Goal: Communication & Community: Answer question/provide support

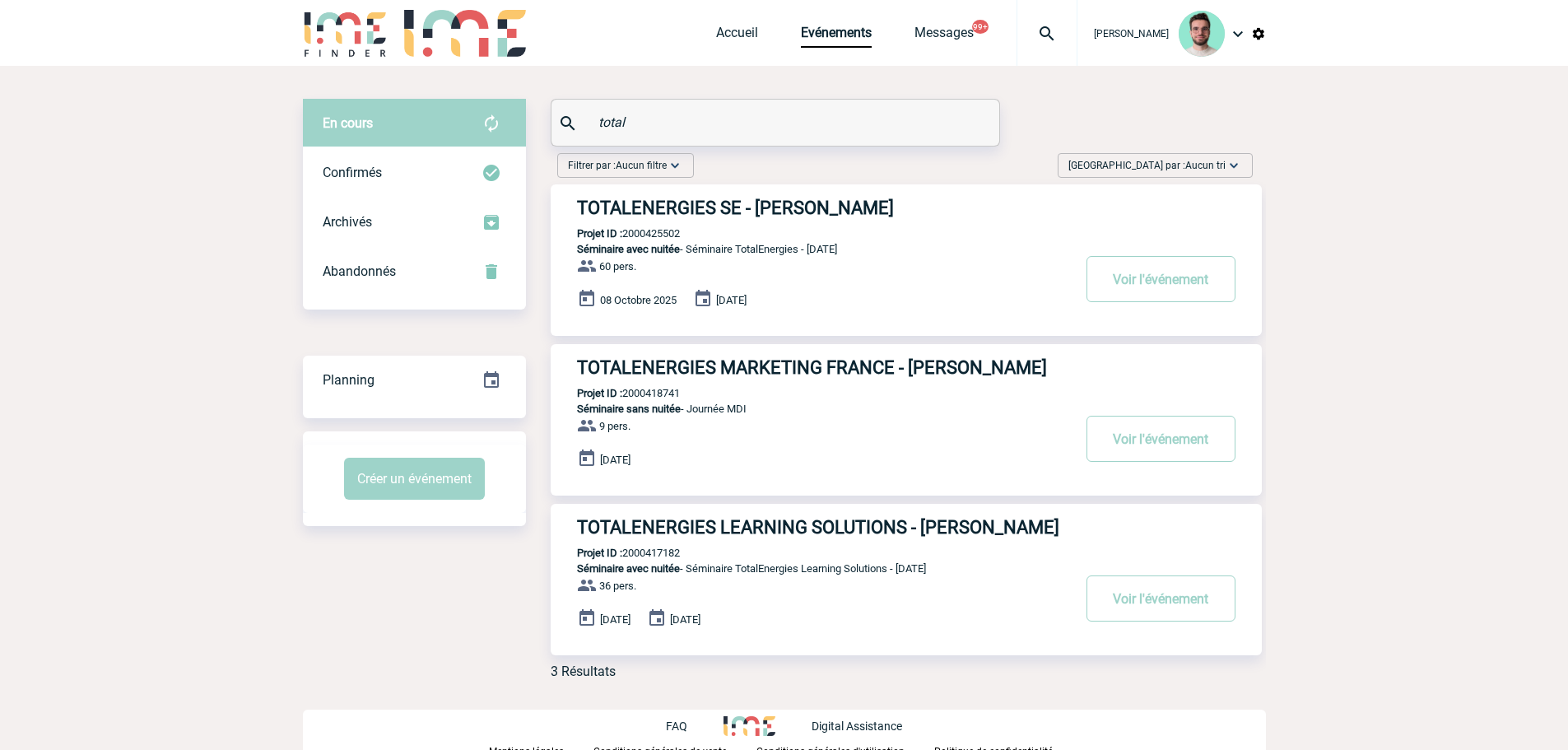
drag, startPoint x: 1071, startPoint y: 41, endPoint x: 1061, endPoint y: 42, distance: 10.0
click at [1077, 41] on div "[PERSON_NAME]" at bounding box center [1171, 33] width 188 height 67
click at [1049, 49] on div at bounding box center [1047, 33] width 61 height 66
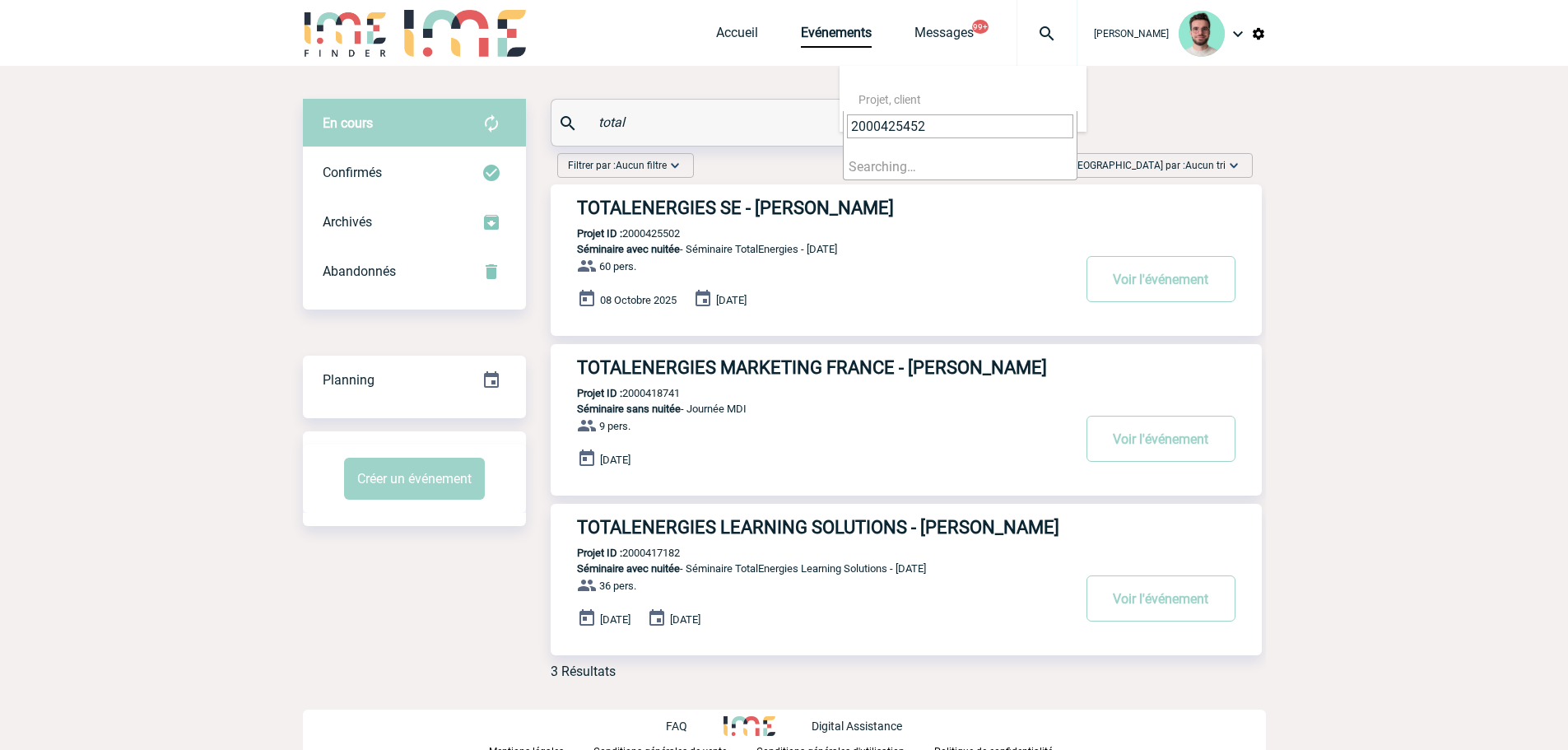
type input "2000425452"
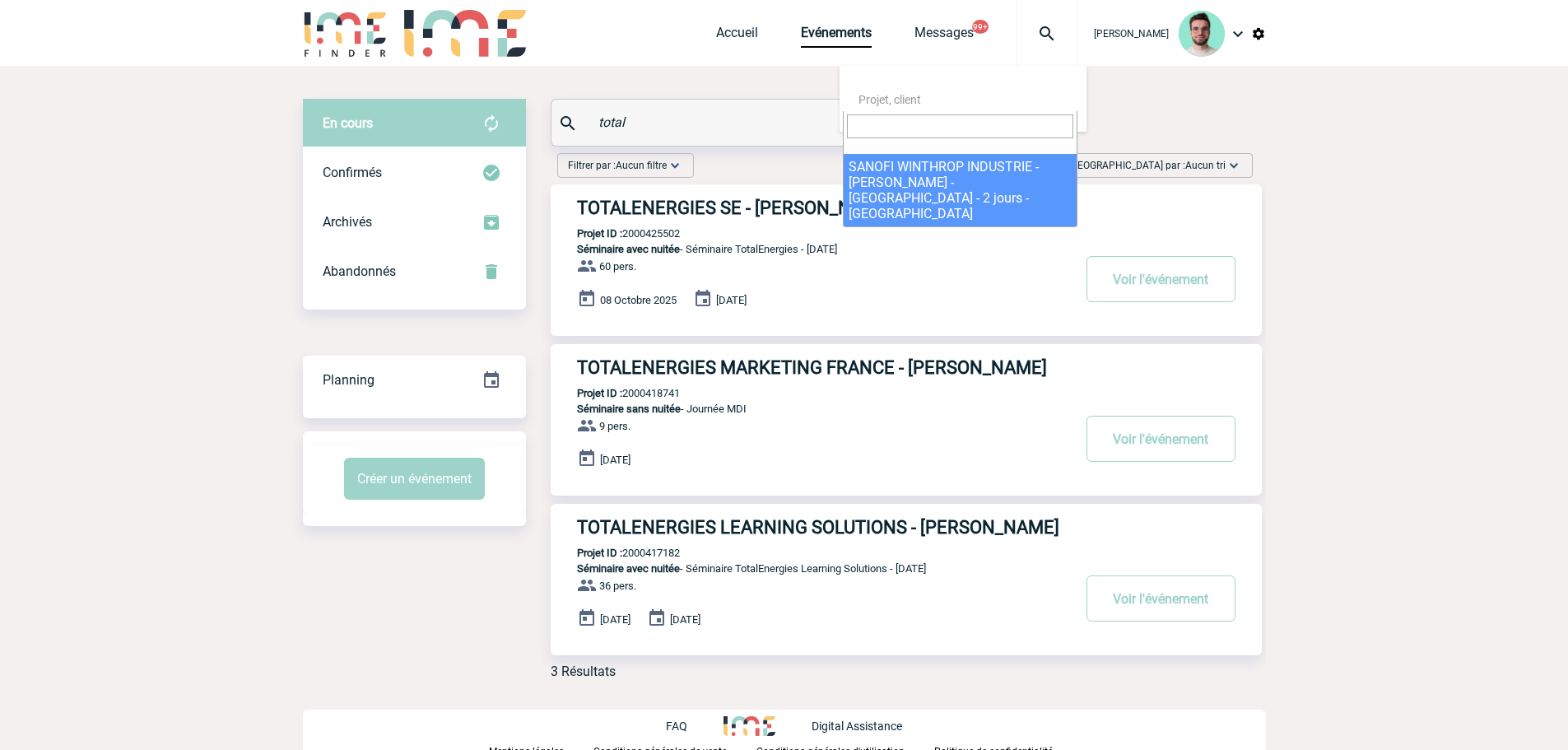
select select "24953"
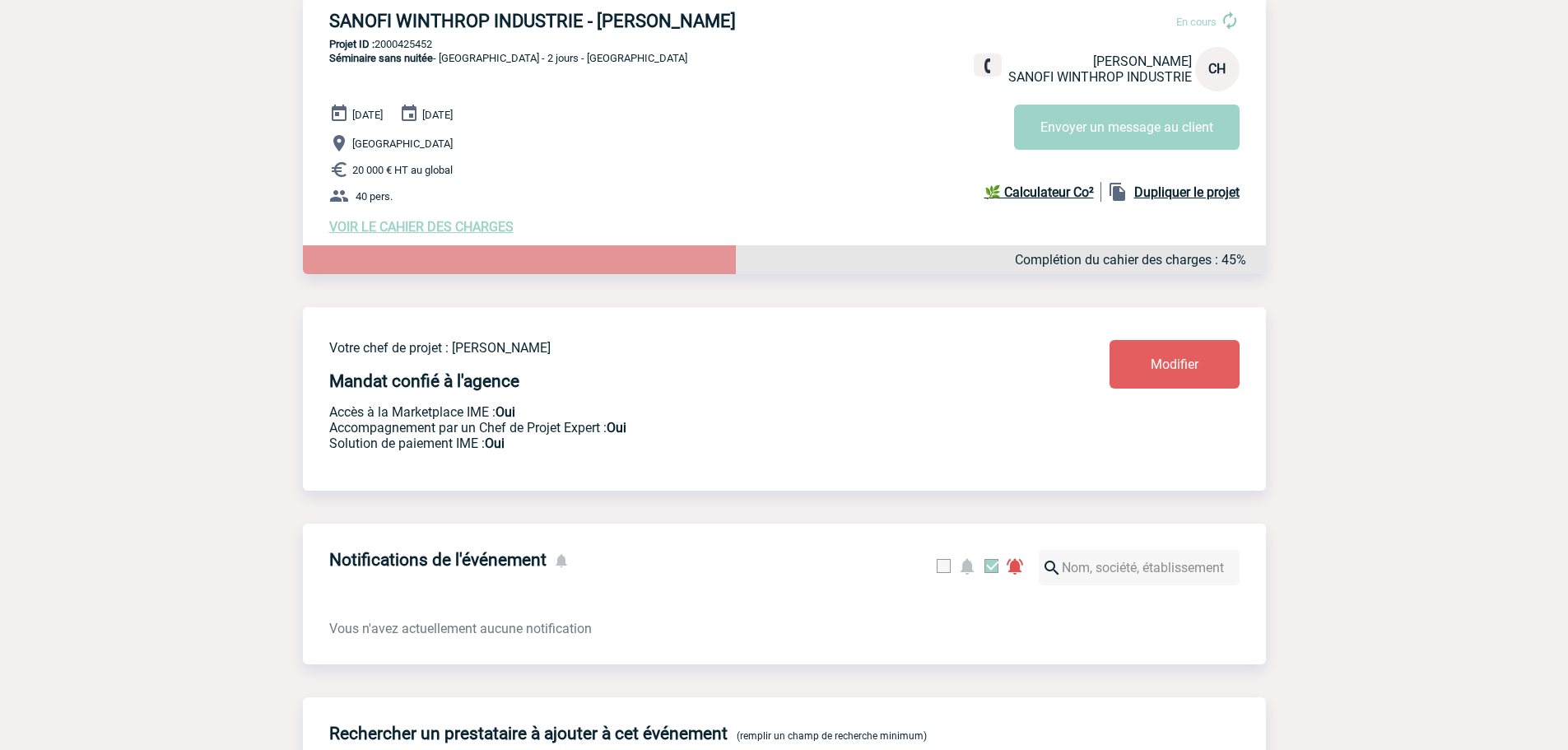
scroll to position [576, 0]
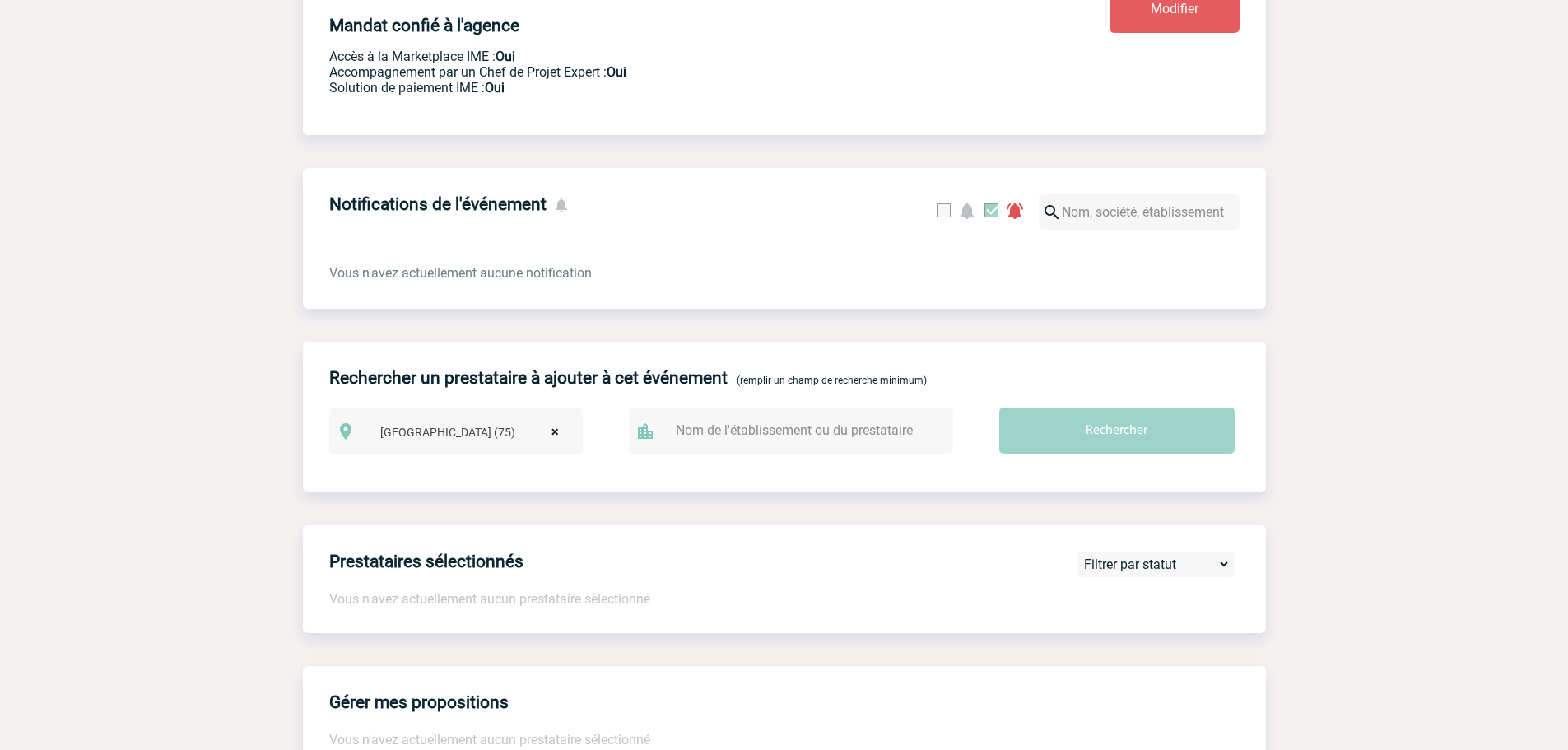
select select
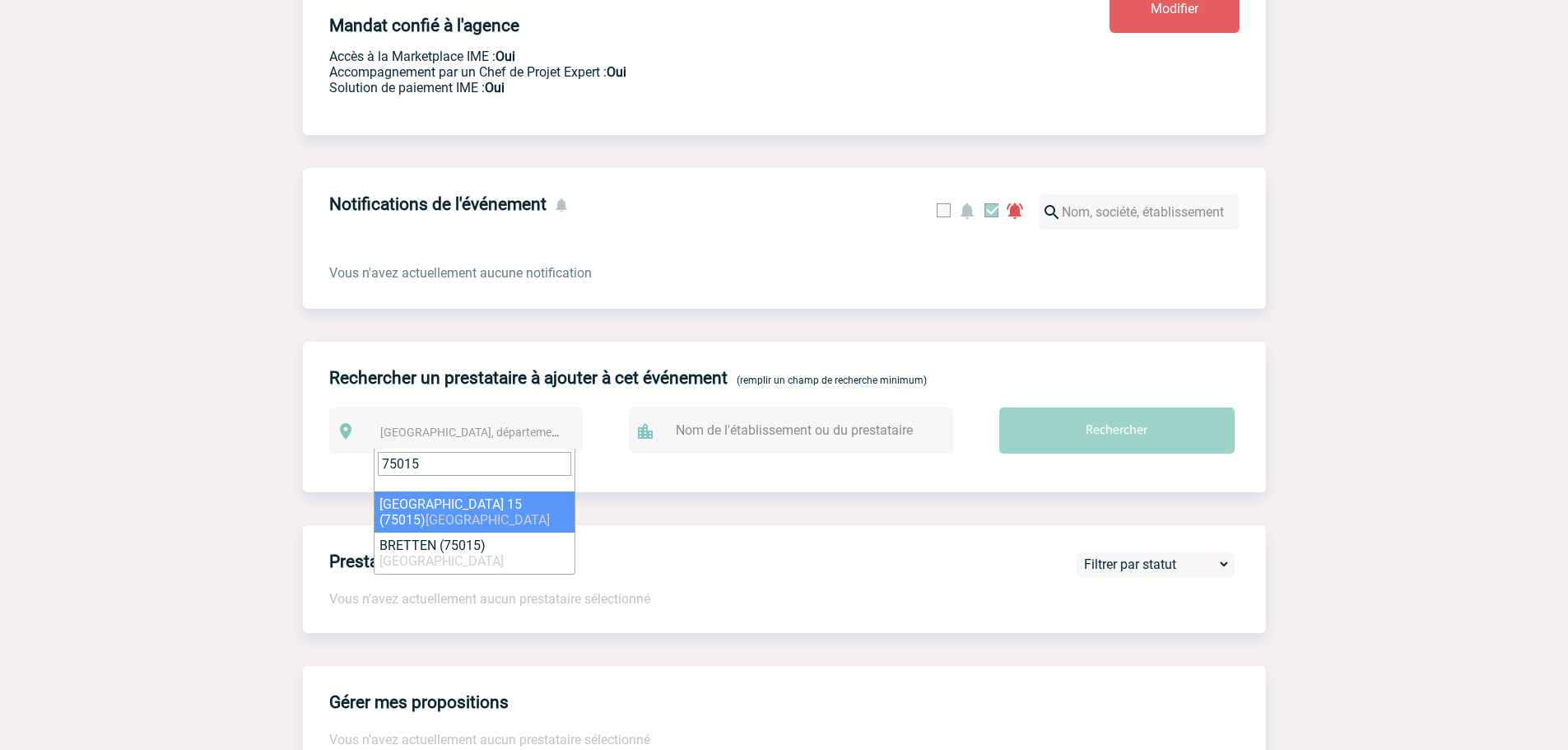
type input "75015"
select select "18"
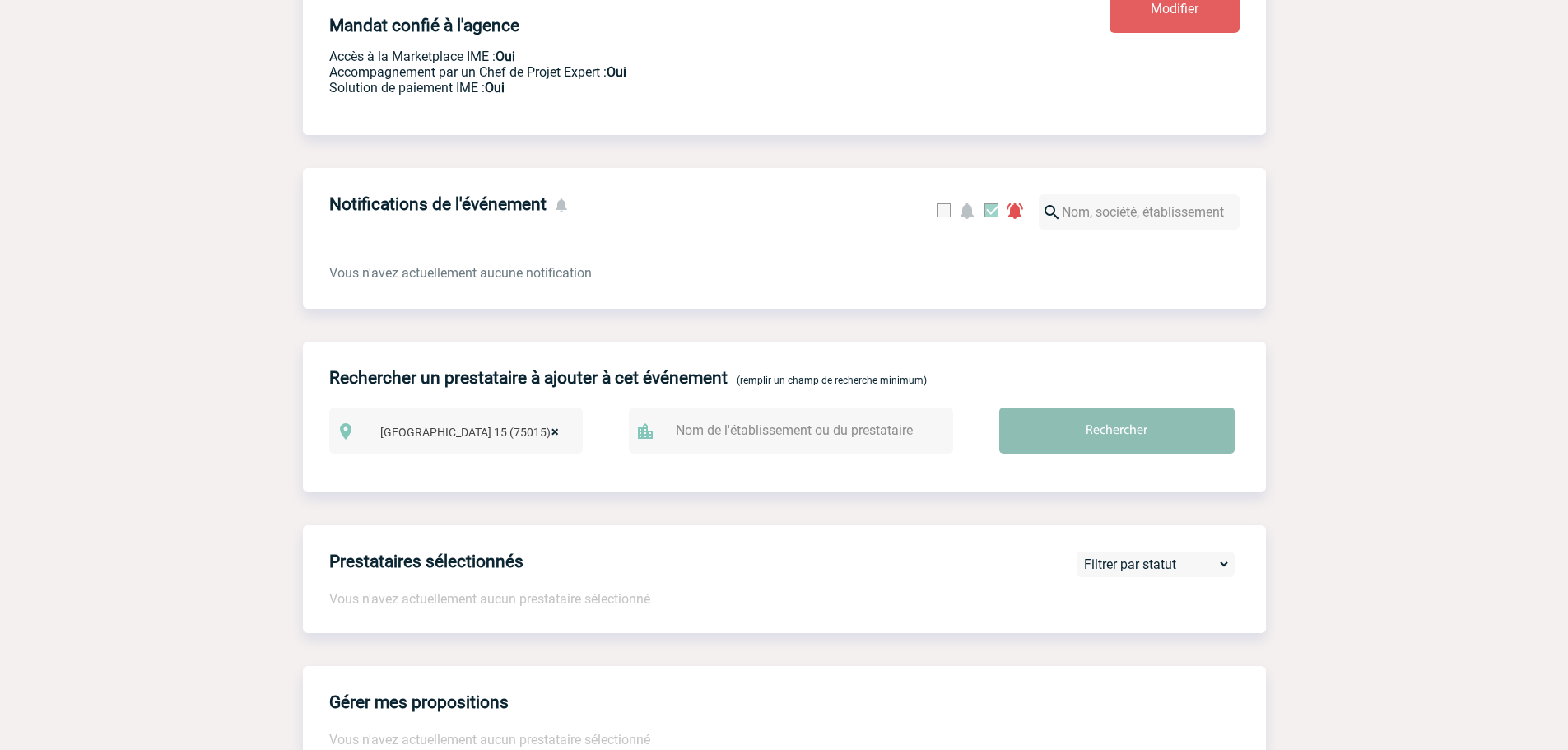
click at [1111, 439] on input "Rechercher" at bounding box center [1117, 431] width 236 height 46
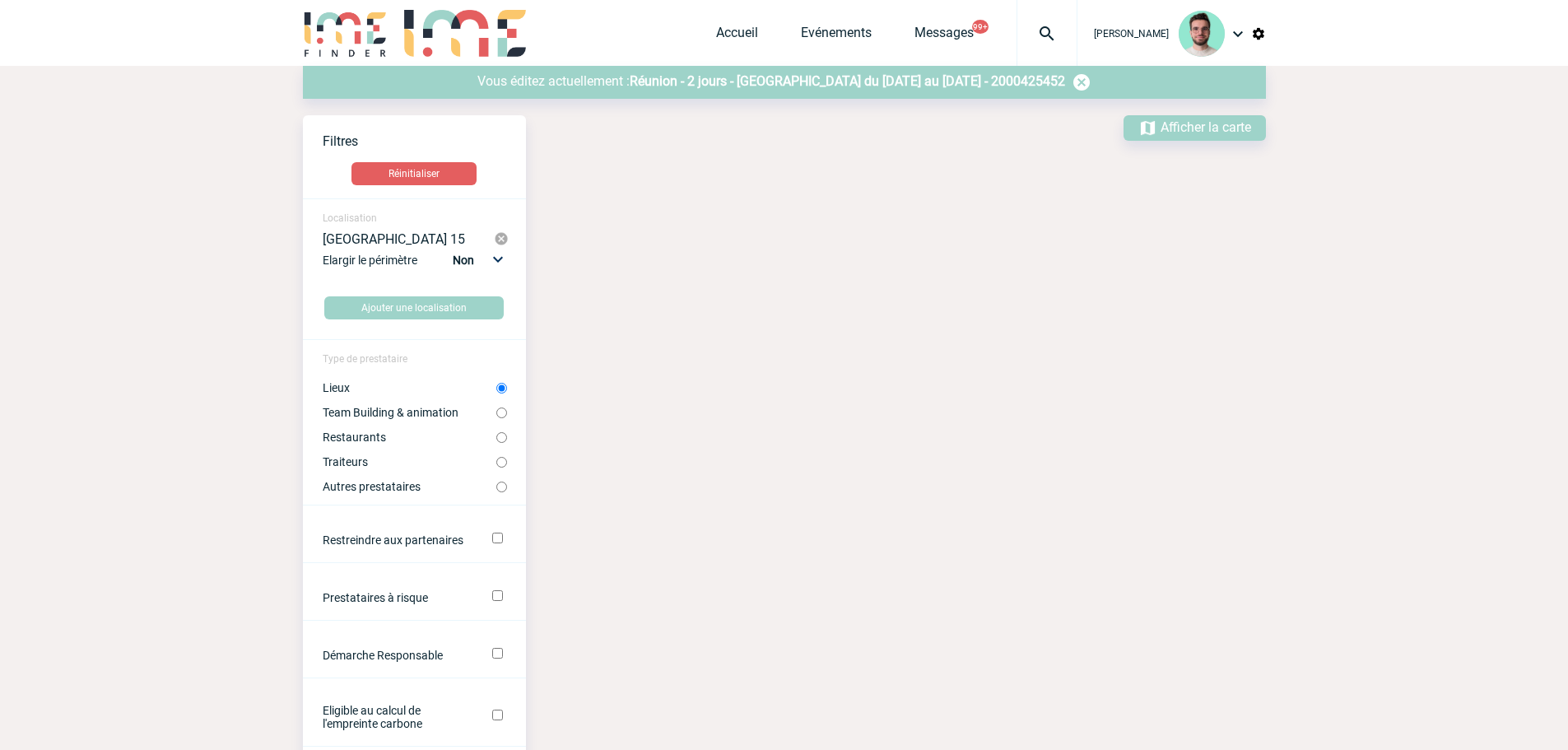
click at [379, 391] on label "Lieux" at bounding box center [409, 388] width 174 height 13
click at [496, 391] on input "Lieux" at bounding box center [501, 388] width 11 height 11
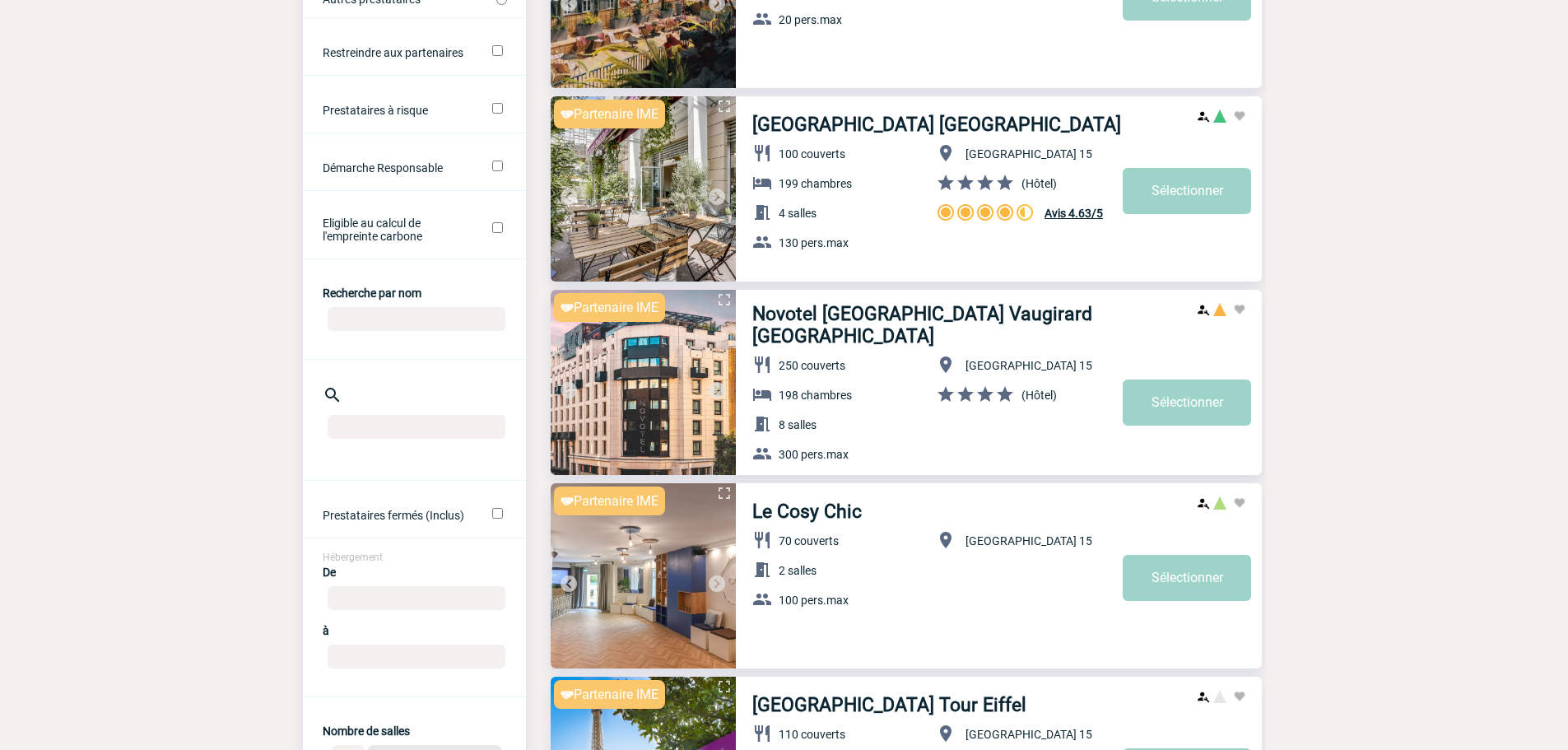
scroll to position [658, 0]
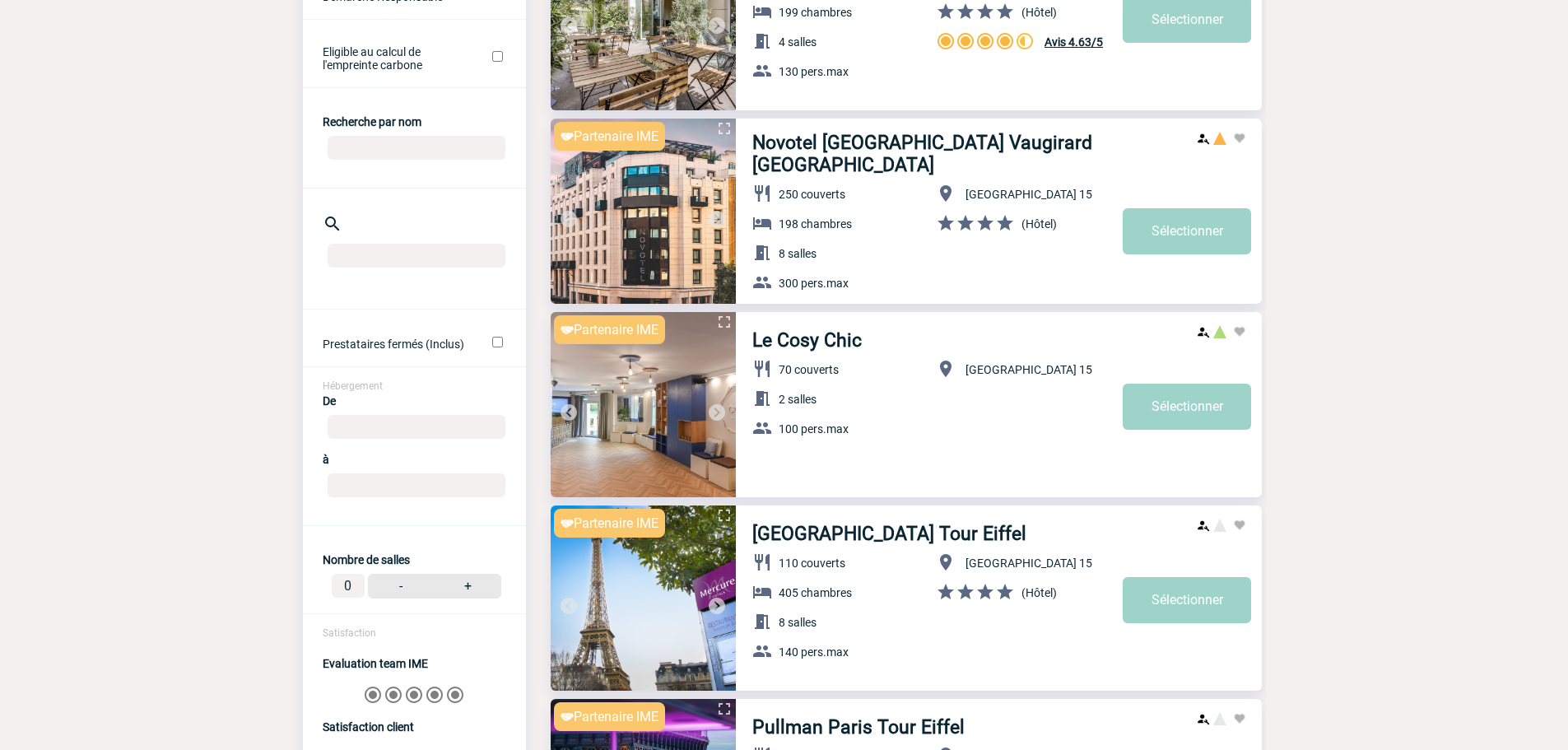
click at [710, 219] on img at bounding box center [717, 219] width 20 height 20
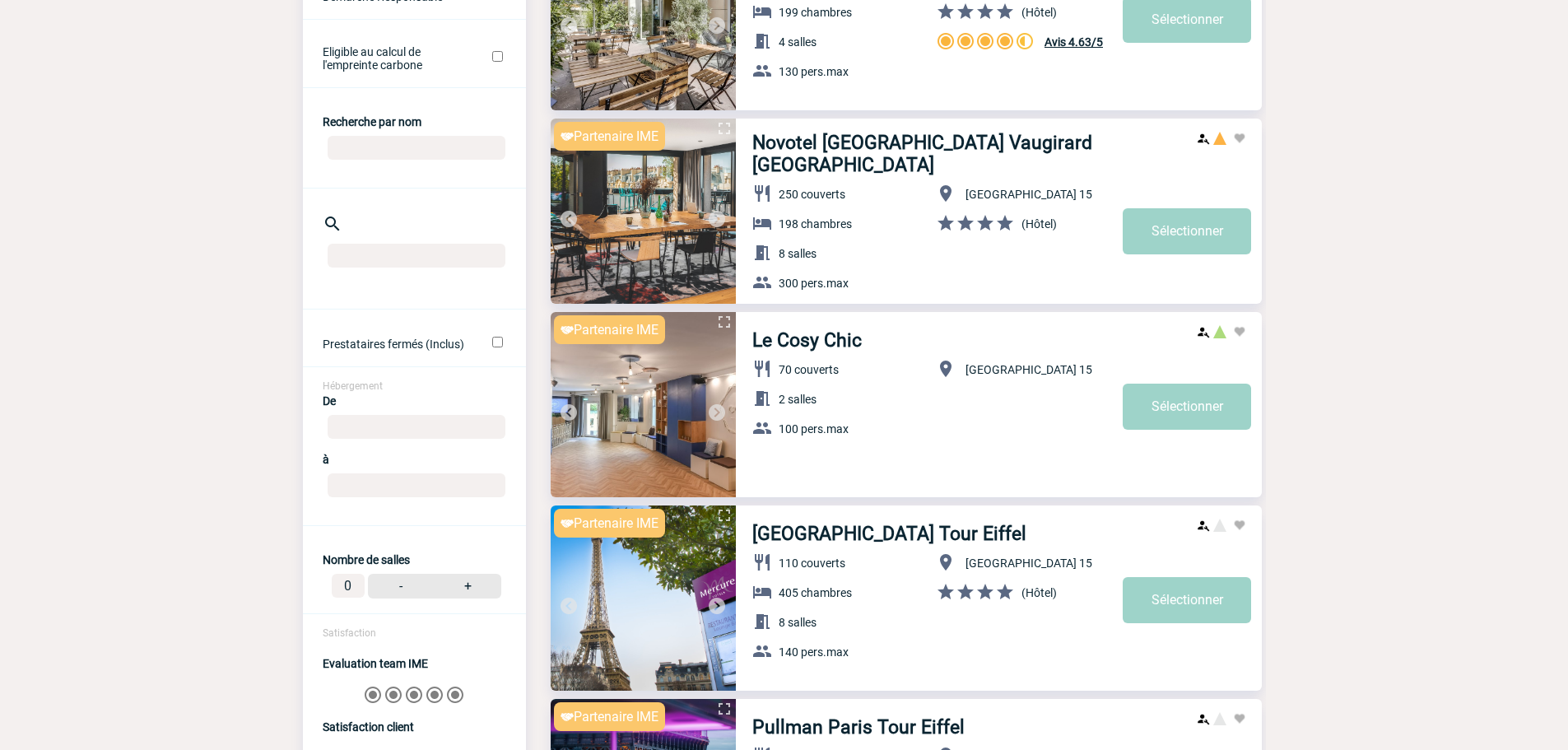
click at [710, 219] on img at bounding box center [717, 219] width 20 height 20
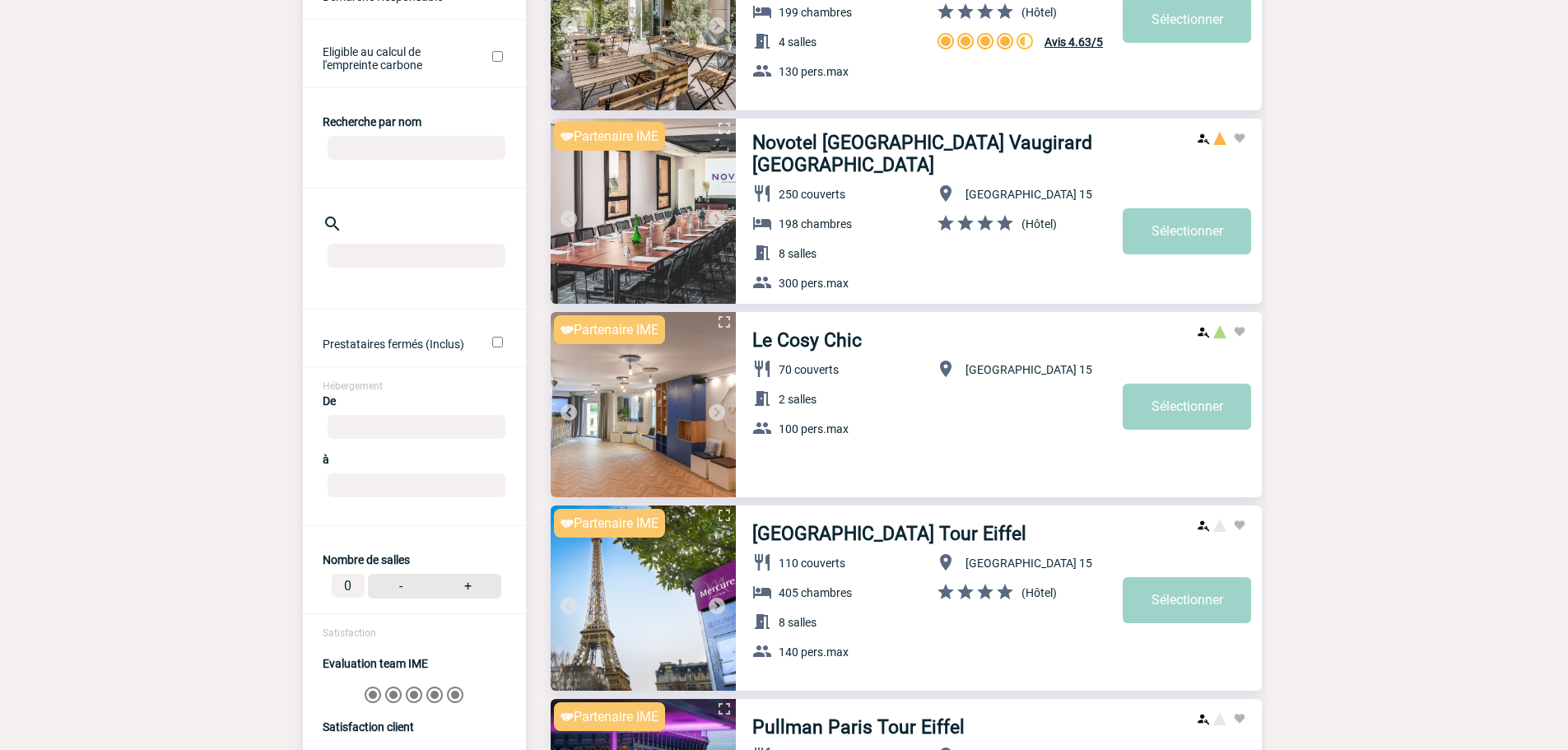
click at [710, 219] on img at bounding box center [717, 219] width 20 height 20
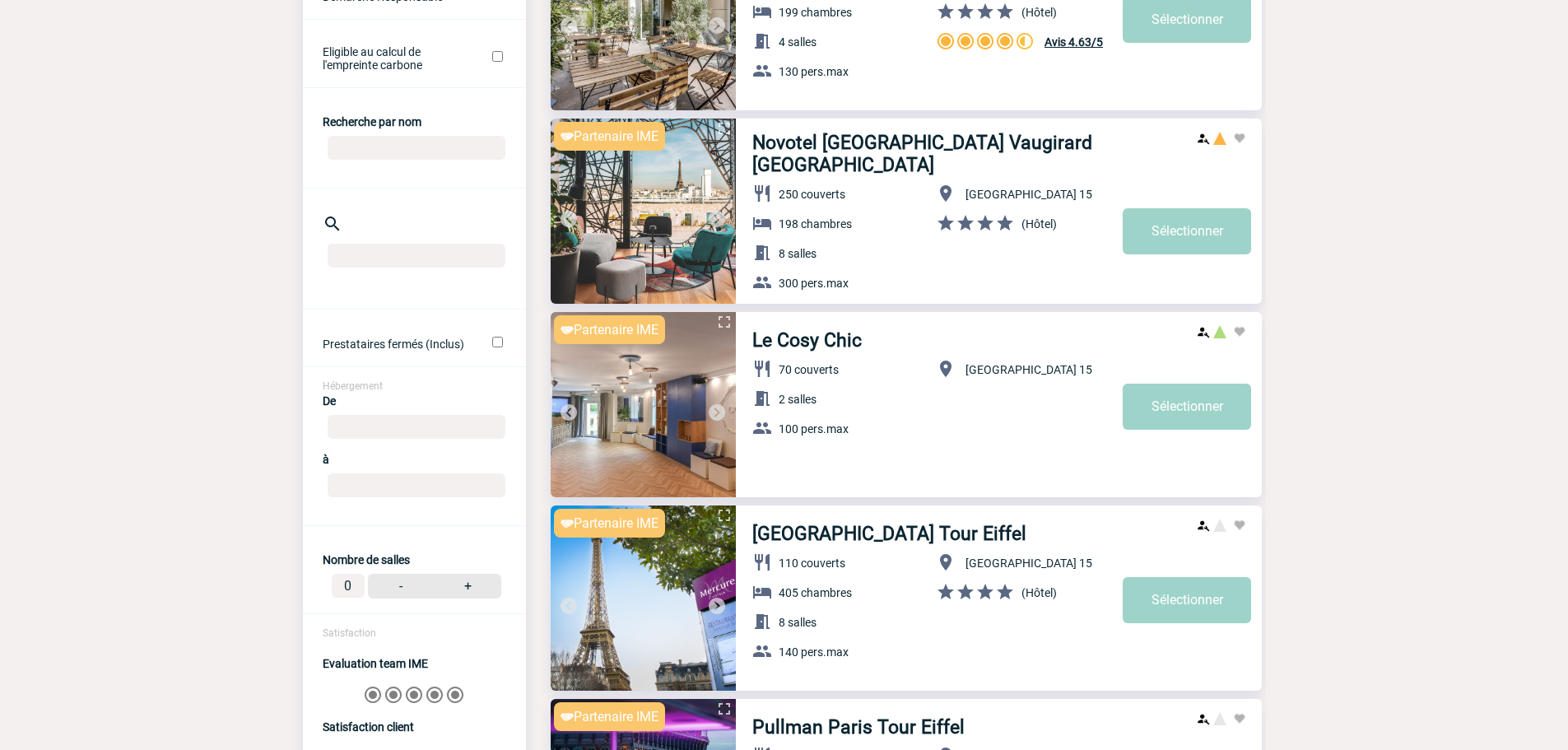
click at [710, 219] on img at bounding box center [717, 219] width 20 height 20
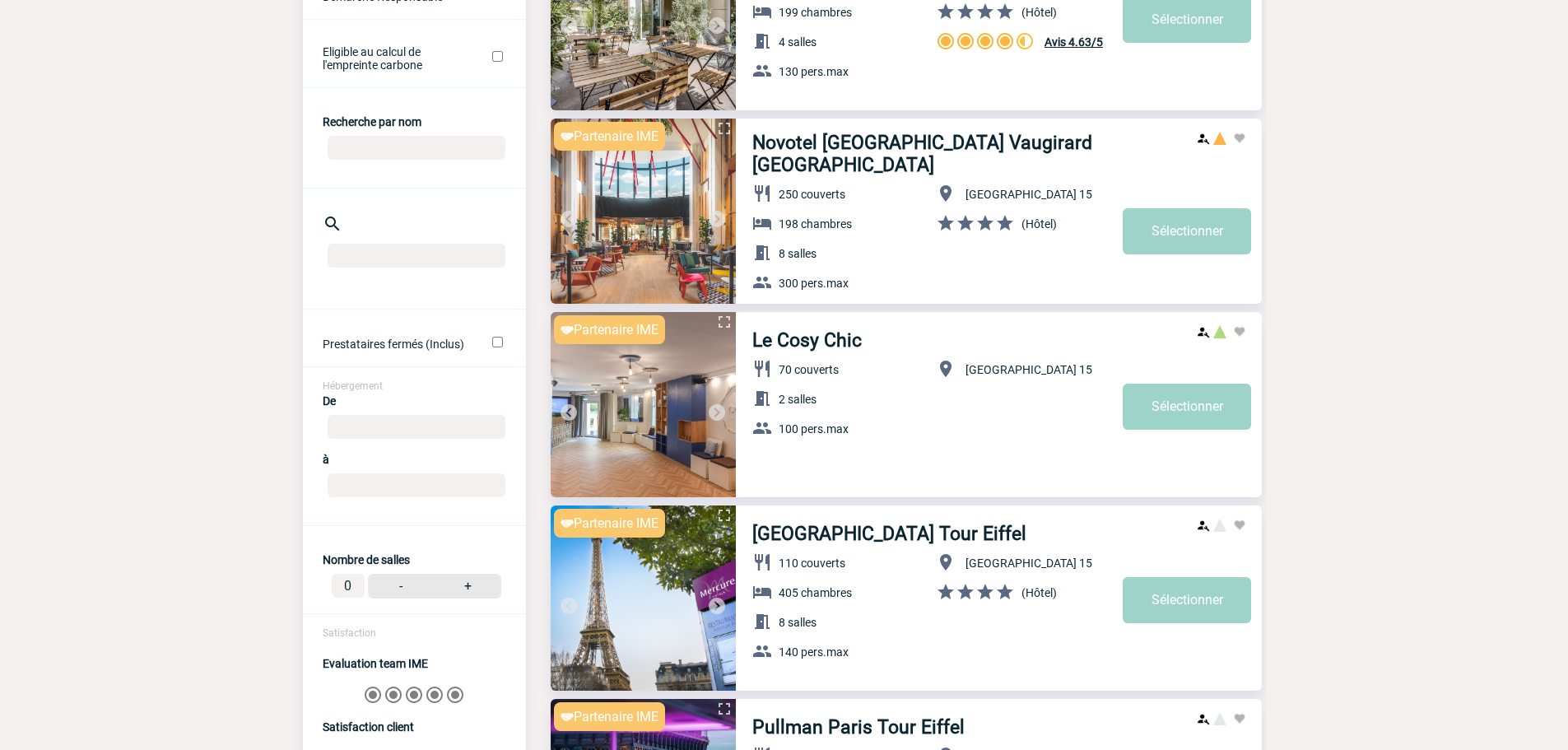
click at [710, 219] on img at bounding box center [717, 219] width 20 height 20
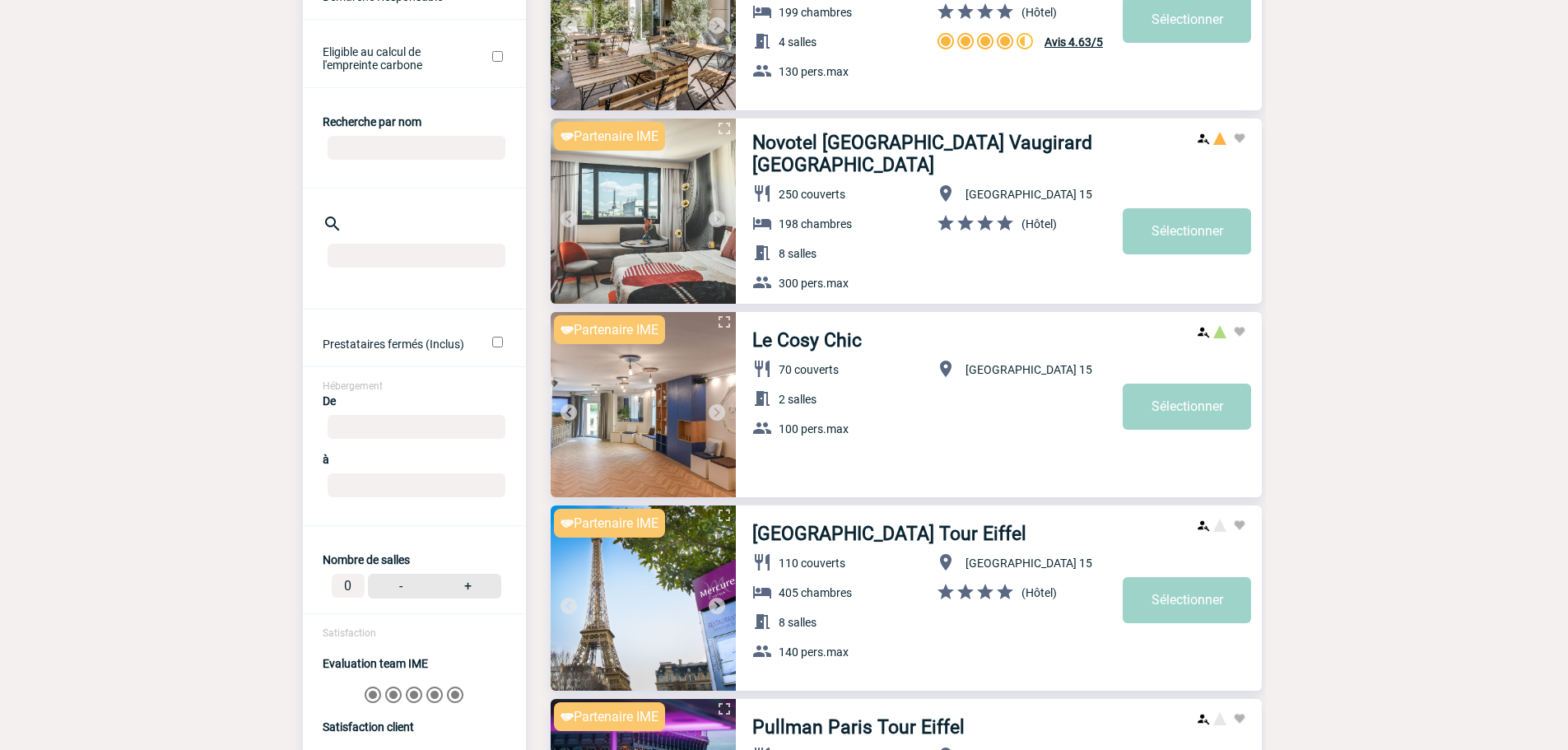
click at [575, 221] on img at bounding box center [569, 219] width 20 height 20
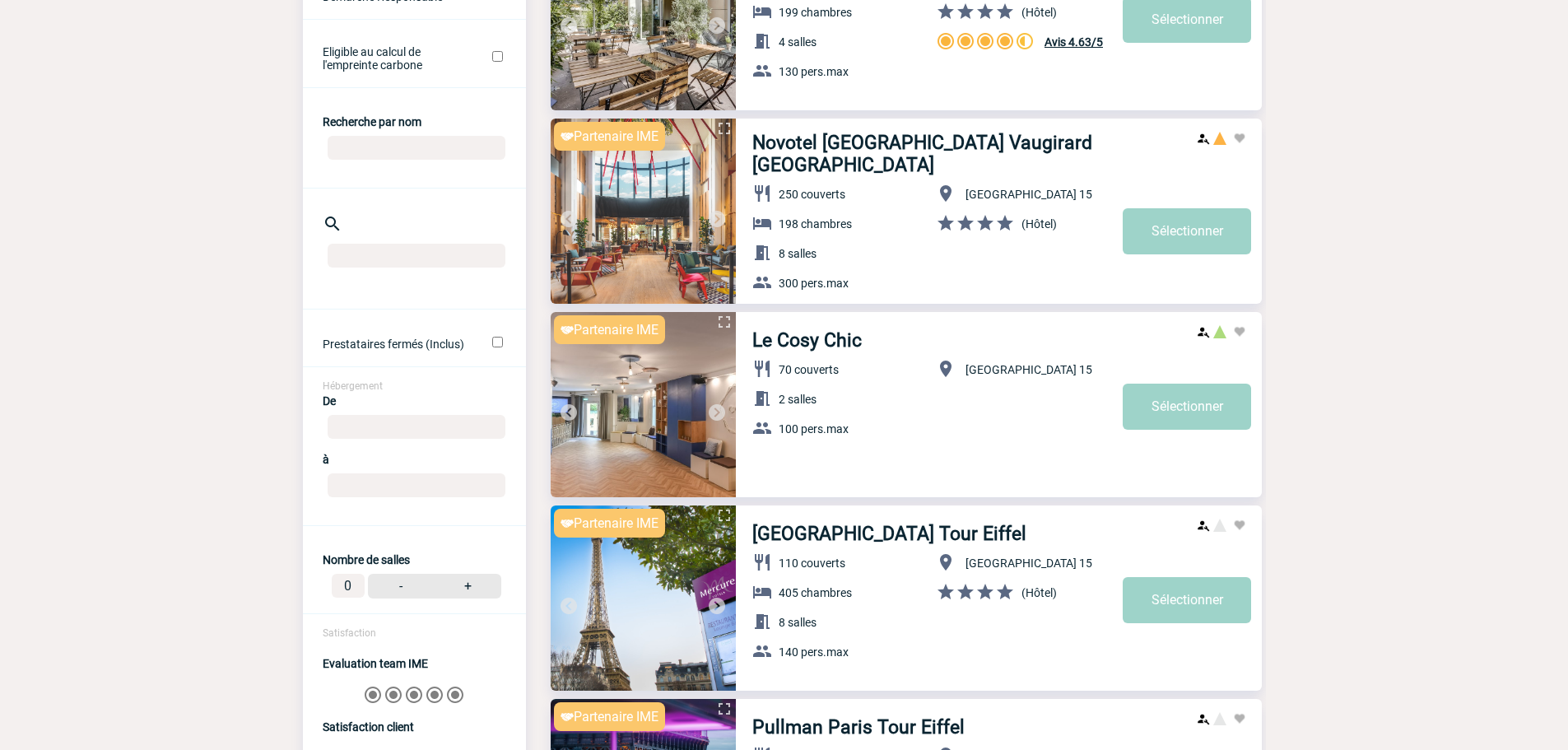
click at [715, 224] on img at bounding box center [717, 219] width 20 height 20
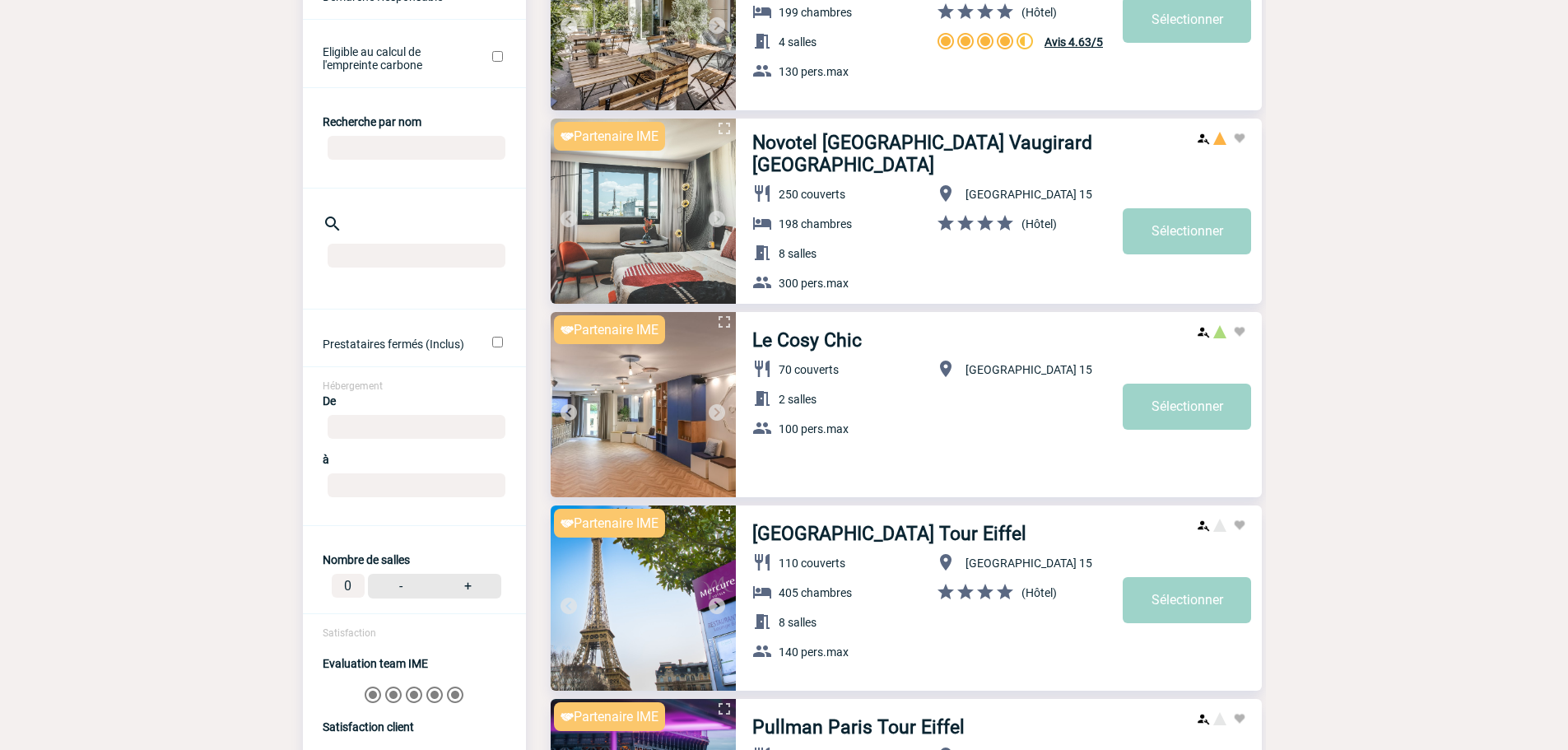
click at [715, 224] on img at bounding box center [717, 219] width 20 height 20
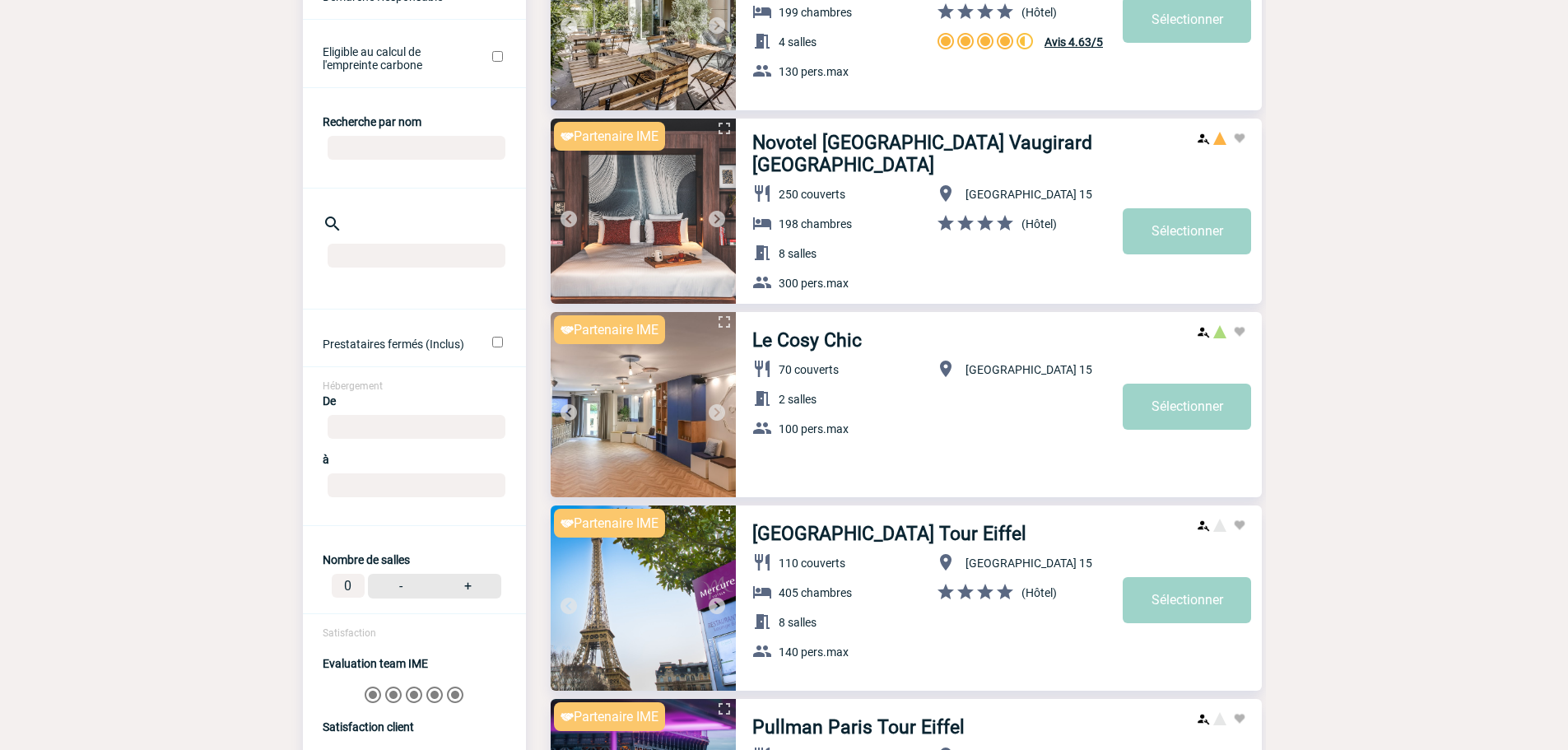
click at [715, 224] on img at bounding box center [717, 219] width 20 height 20
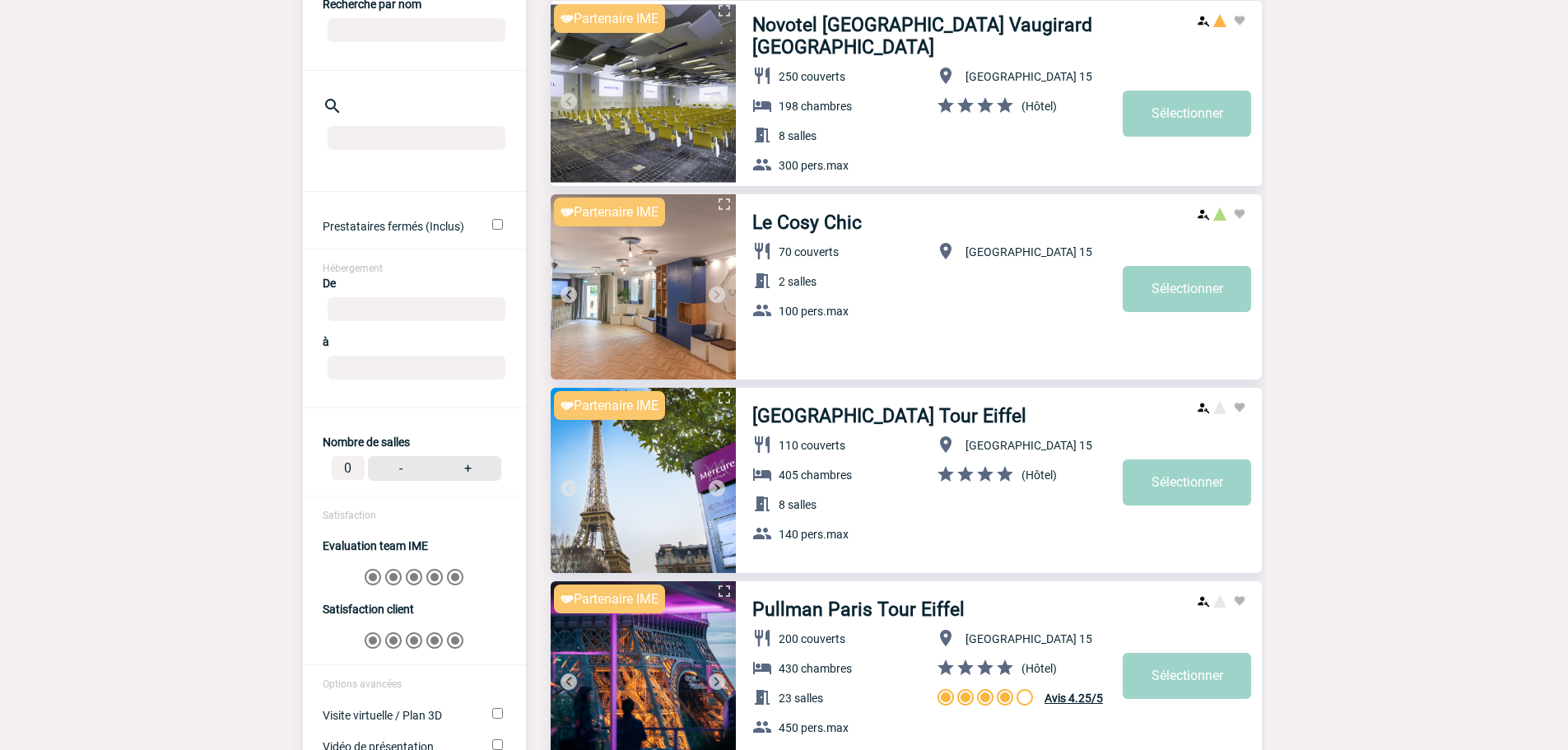
scroll to position [988, 0]
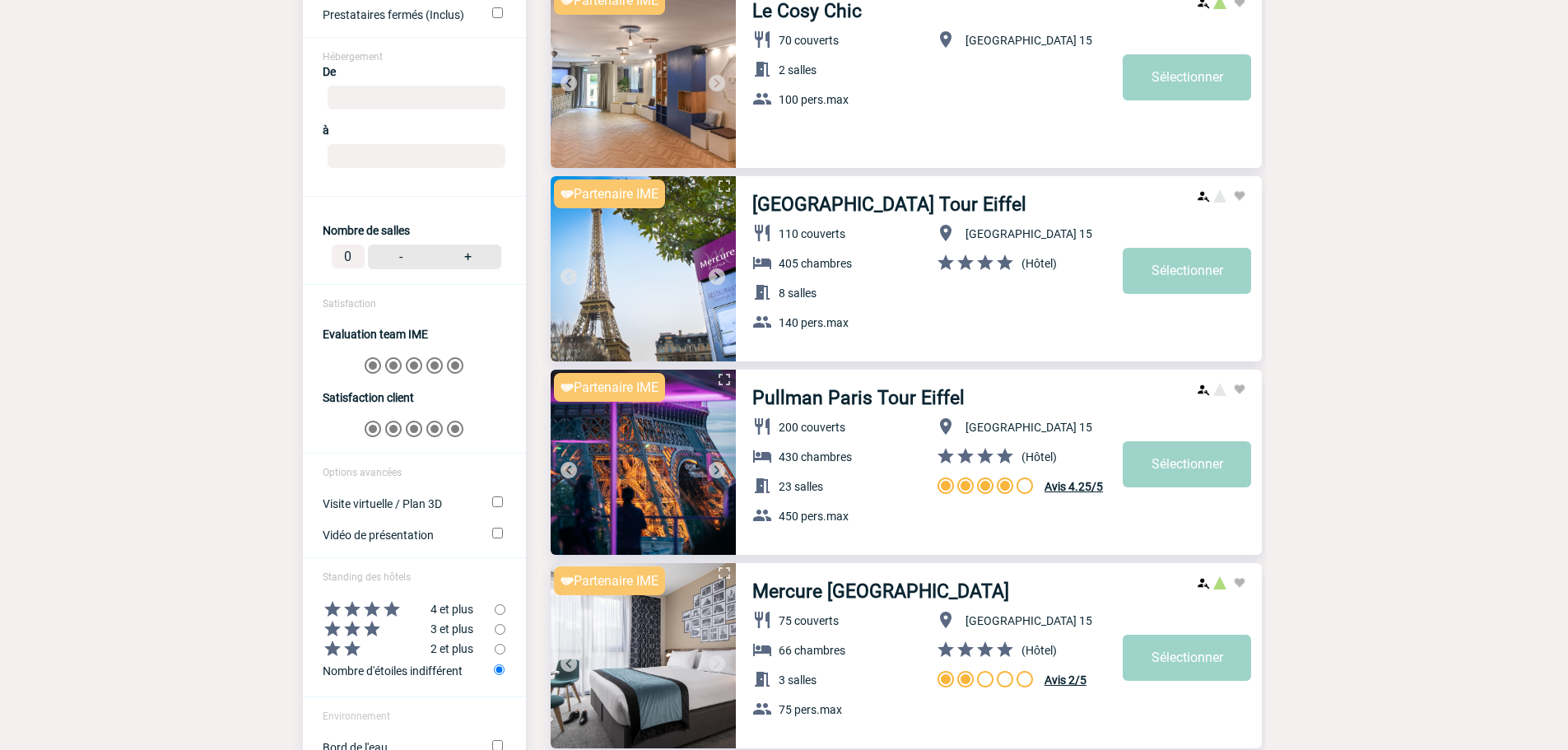
click at [720, 274] on img at bounding box center [717, 277] width 20 height 20
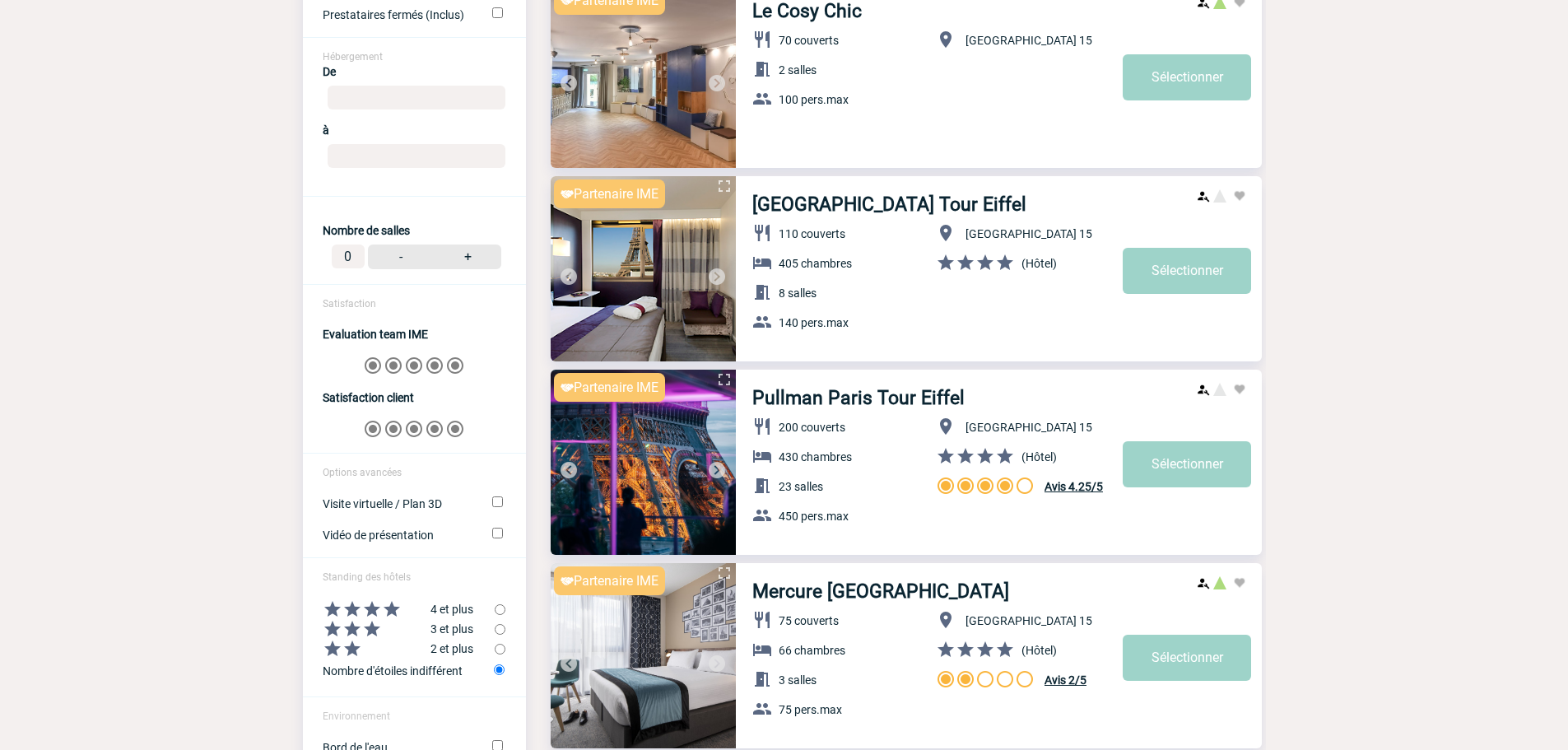
click at [719, 274] on img at bounding box center [717, 277] width 20 height 20
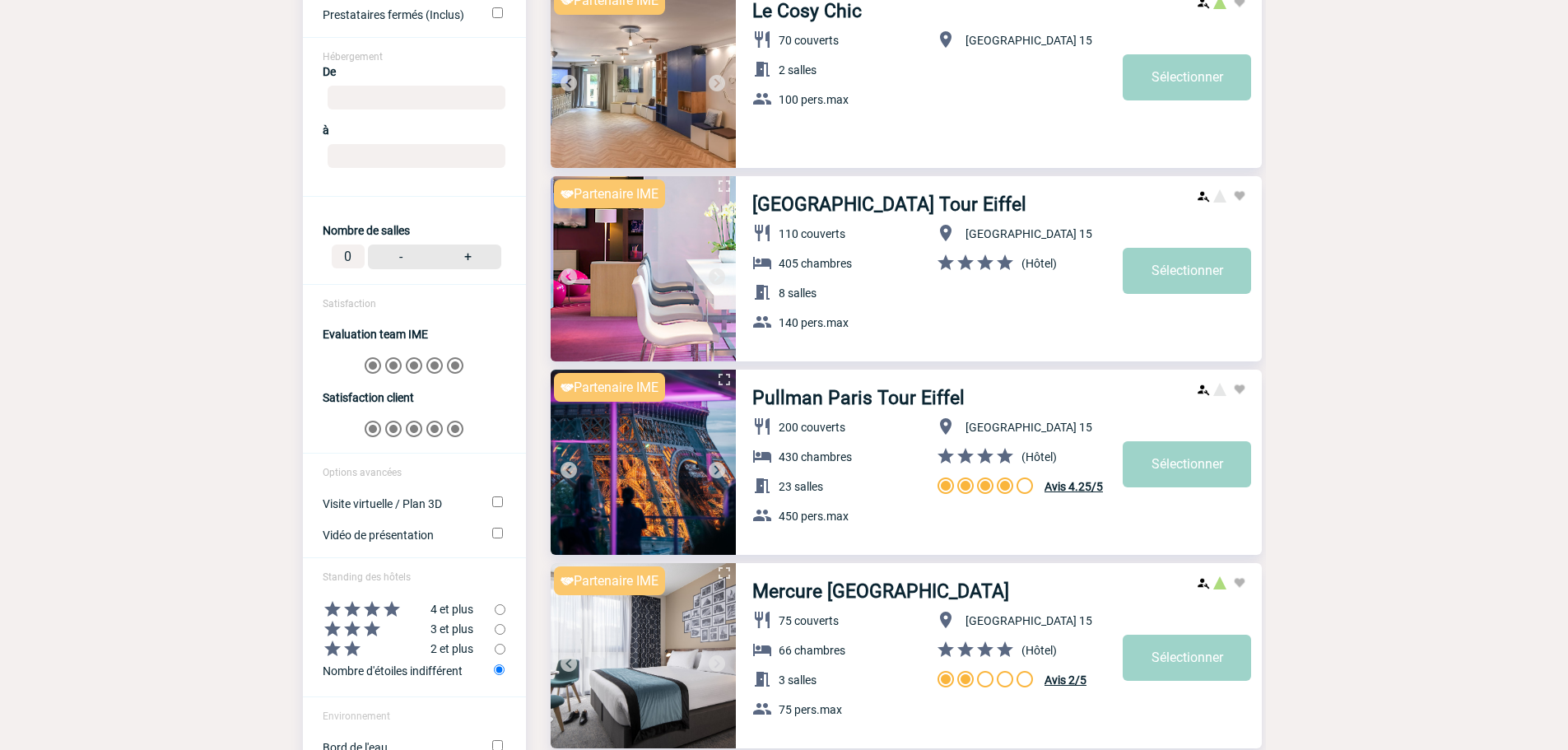
click at [719, 274] on img at bounding box center [717, 277] width 20 height 20
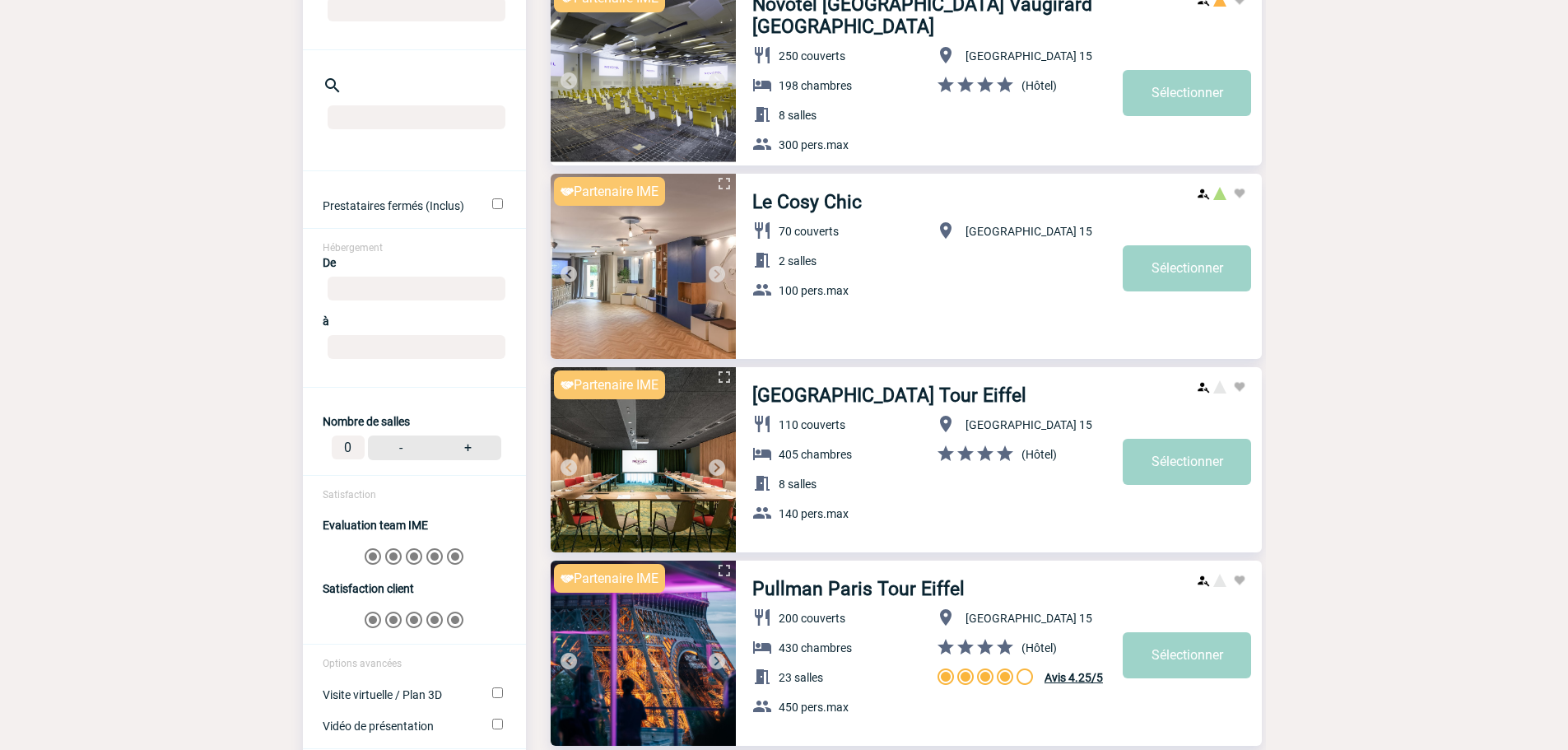
scroll to position [494, 0]
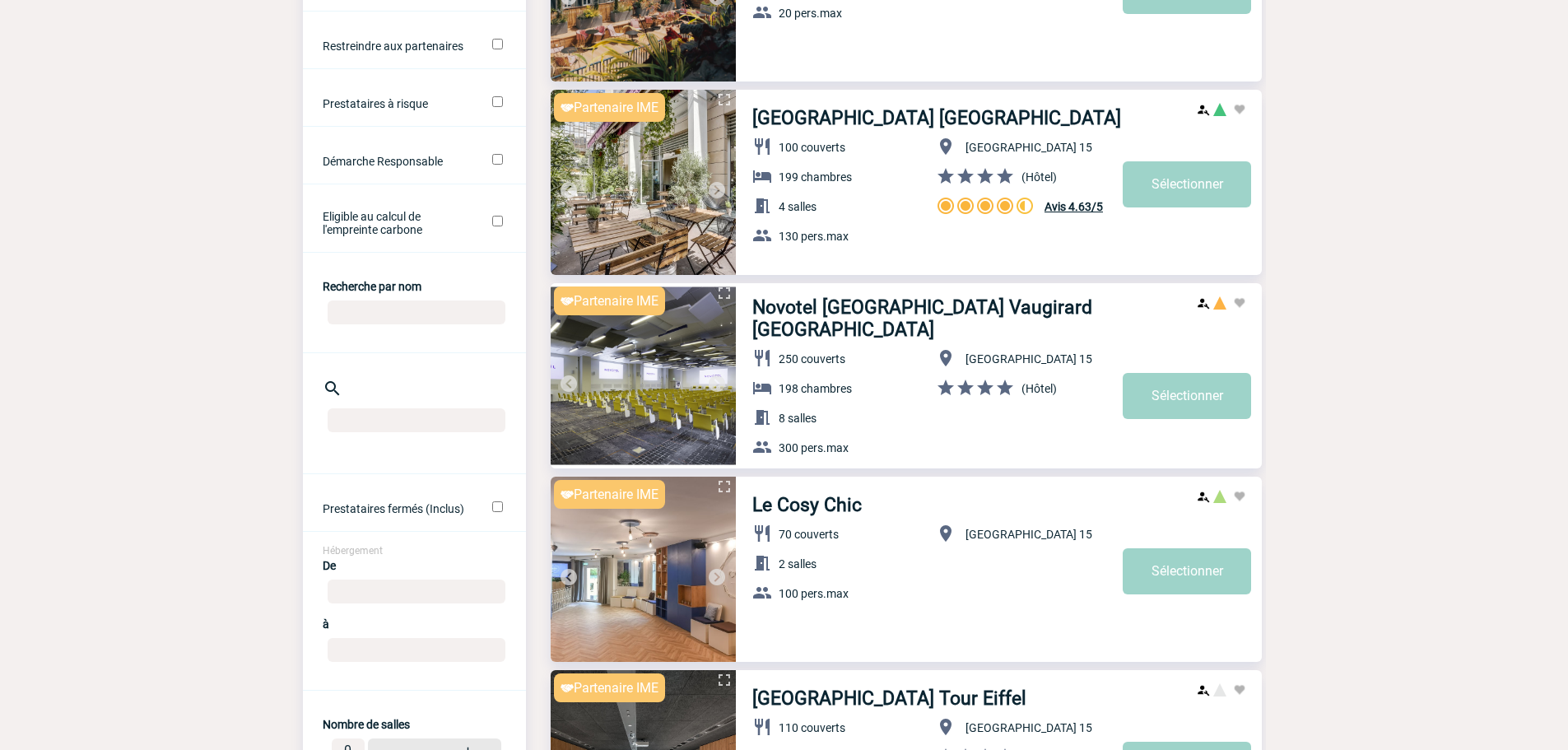
click at [715, 378] on img at bounding box center [717, 384] width 20 height 20
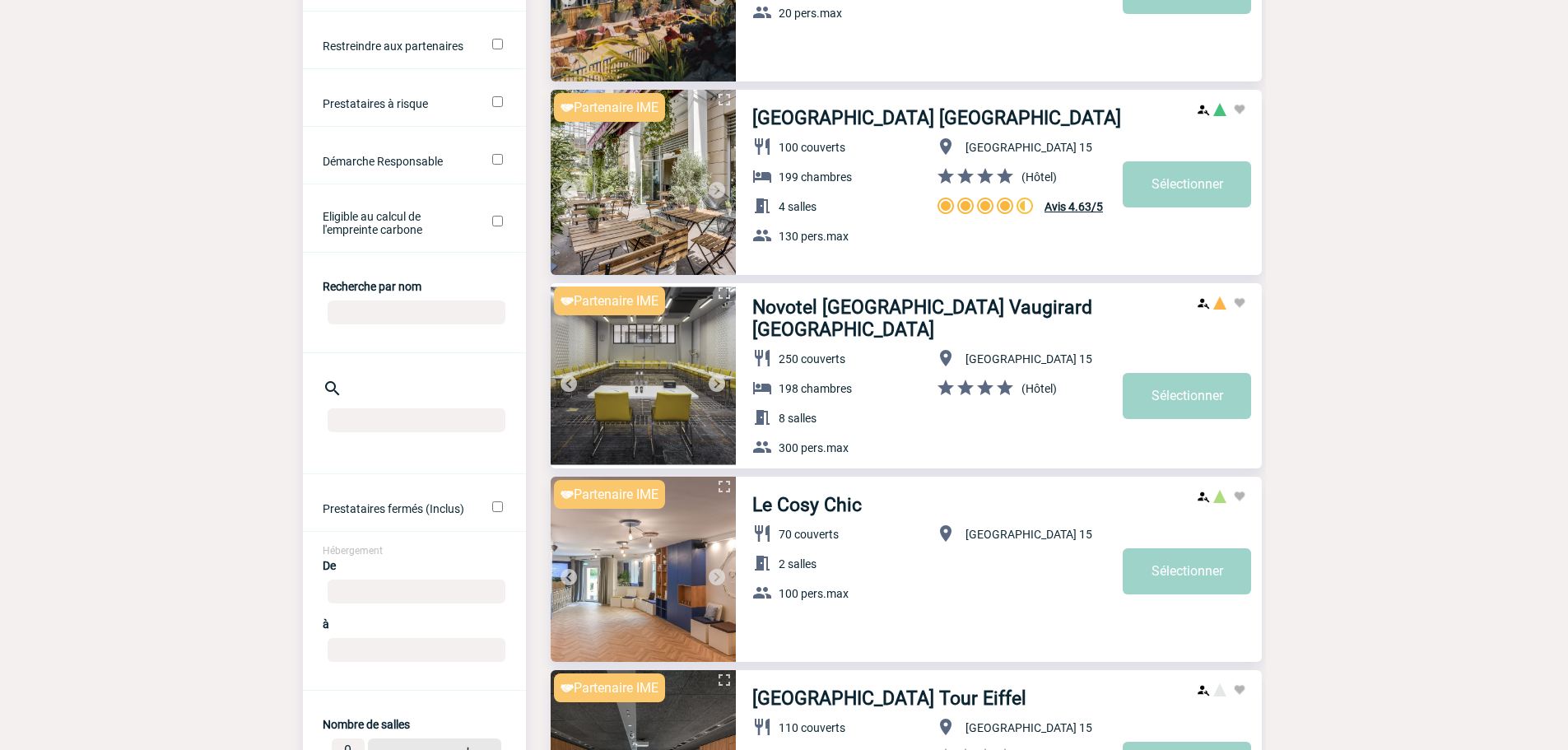
click at [715, 378] on img at bounding box center [717, 384] width 20 height 20
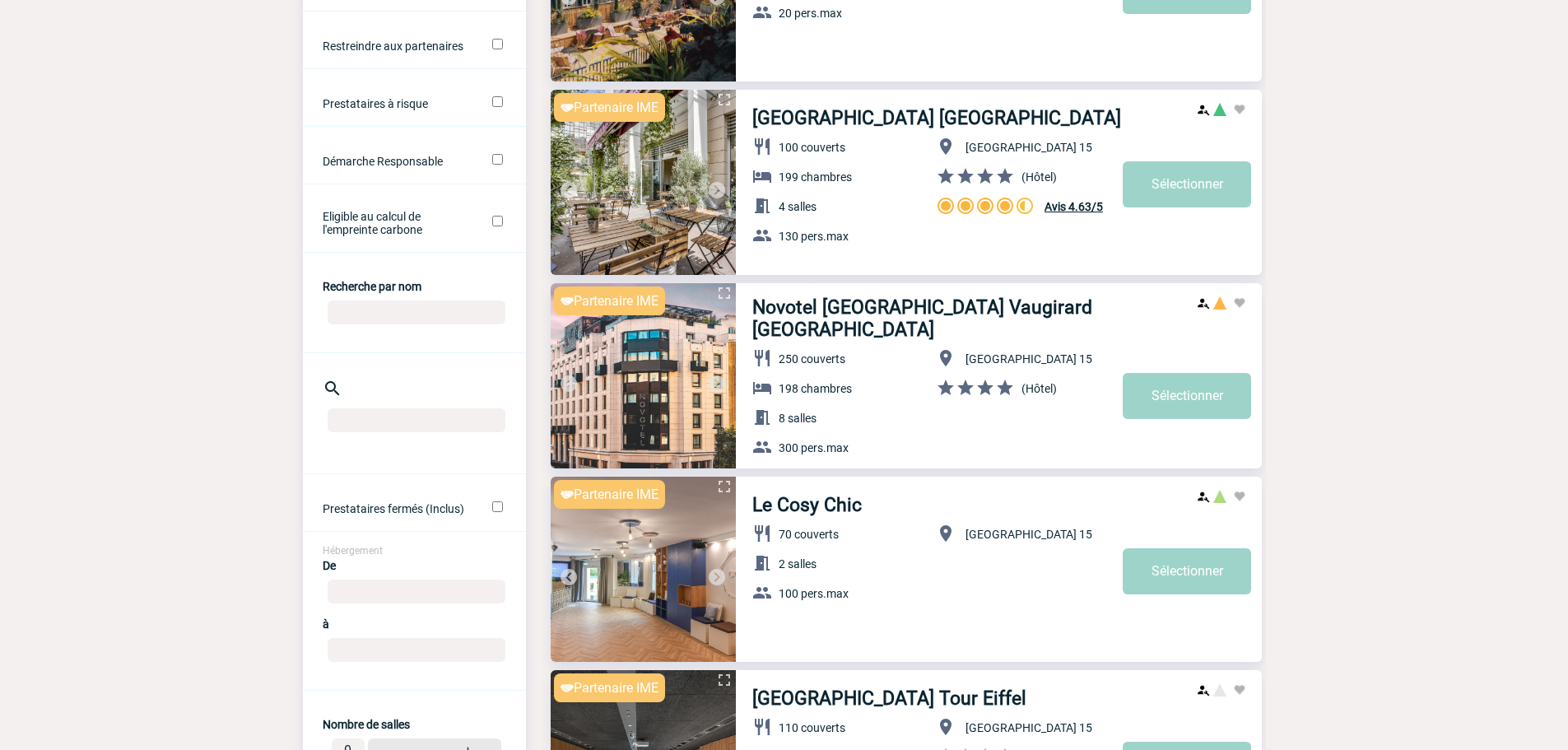
click at [715, 378] on img at bounding box center [717, 384] width 20 height 20
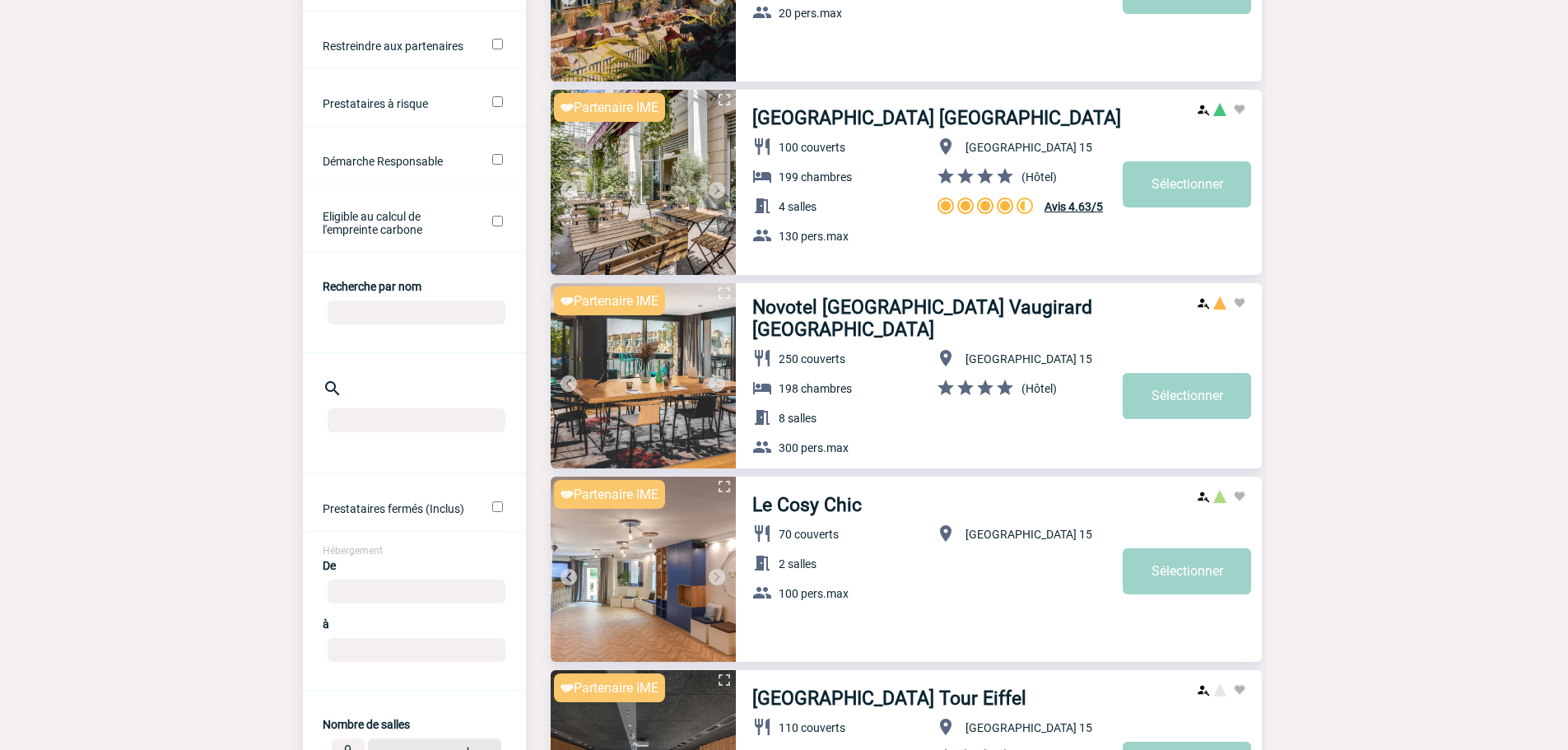
click at [715, 378] on img at bounding box center [717, 384] width 20 height 20
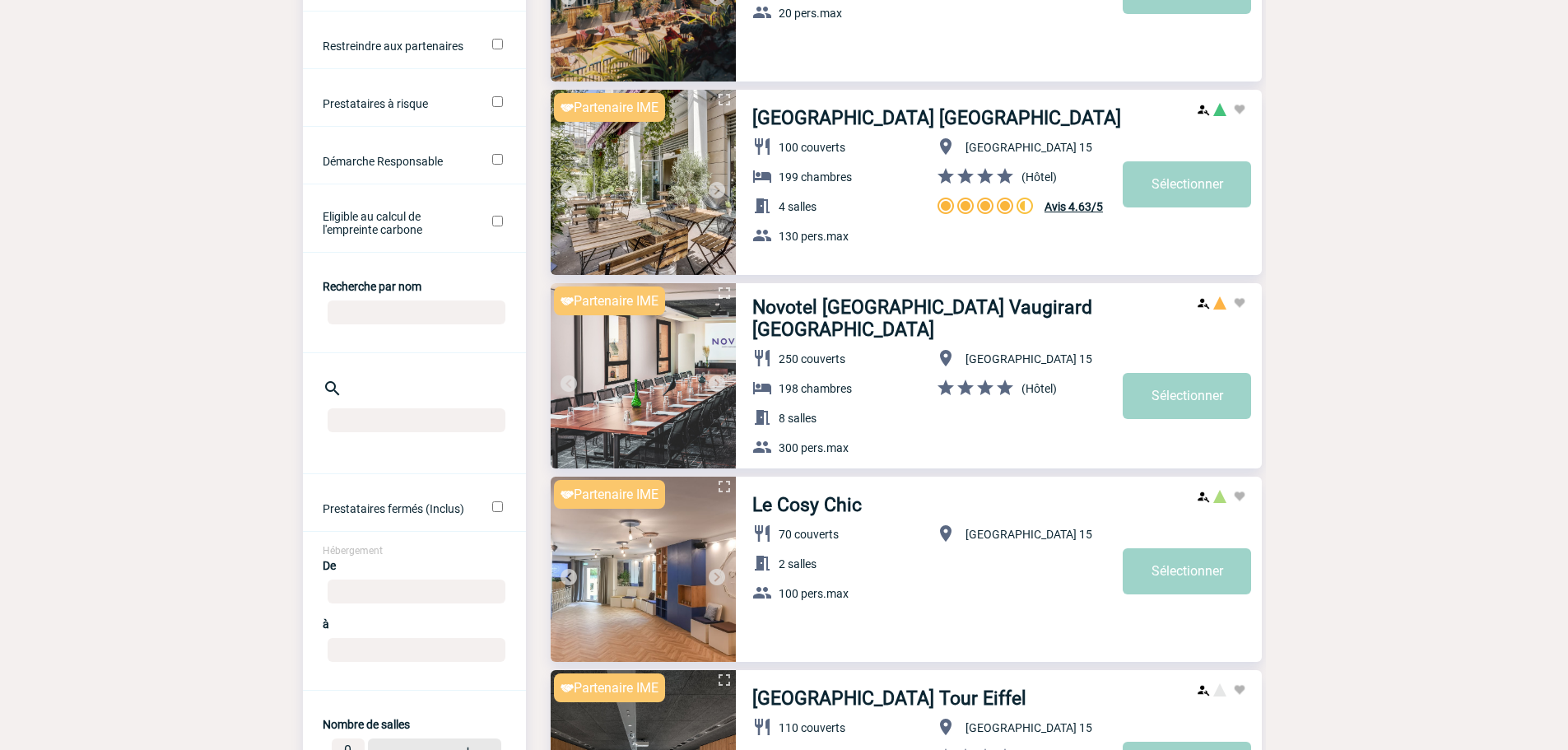
click at [715, 378] on img at bounding box center [717, 384] width 20 height 20
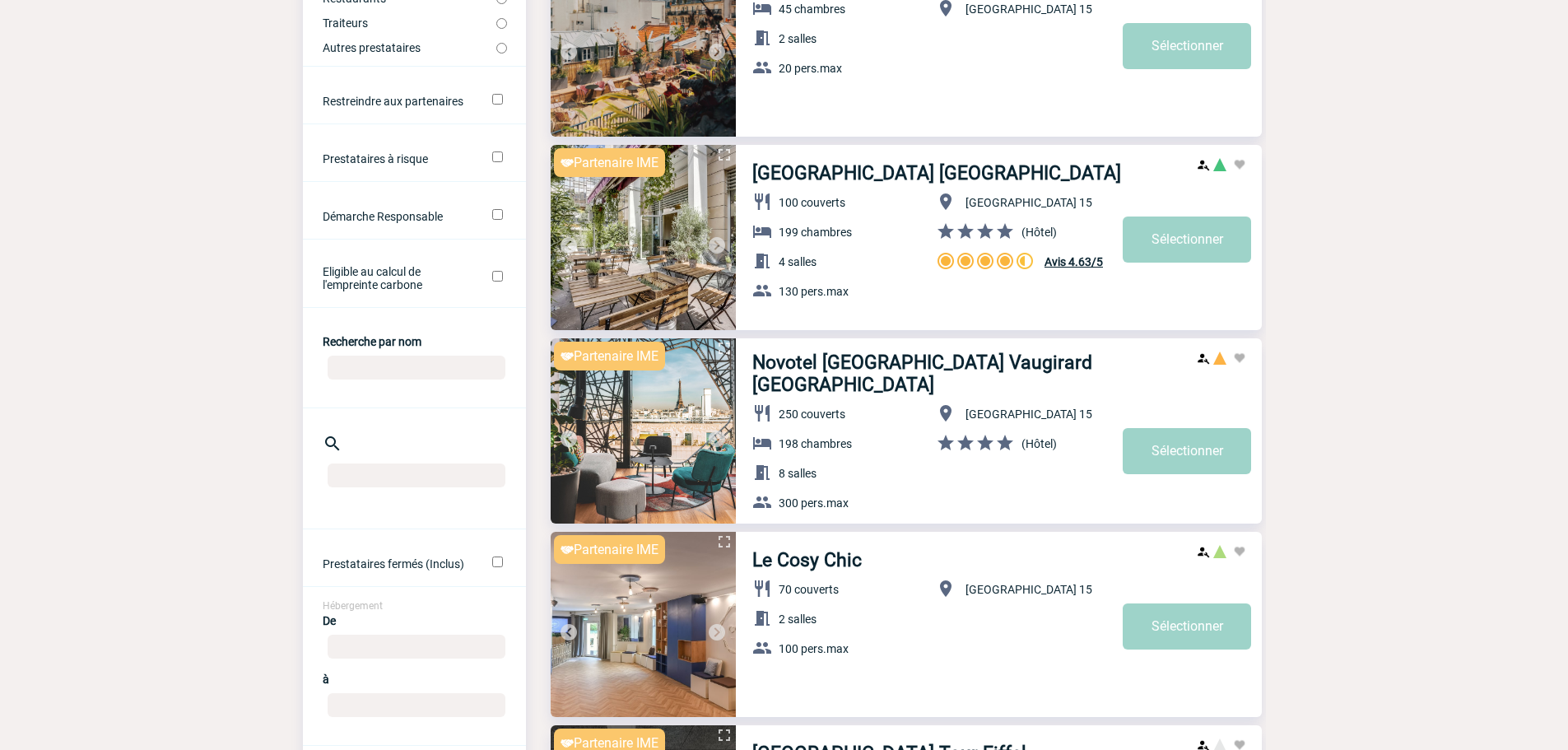
scroll to position [412, 0]
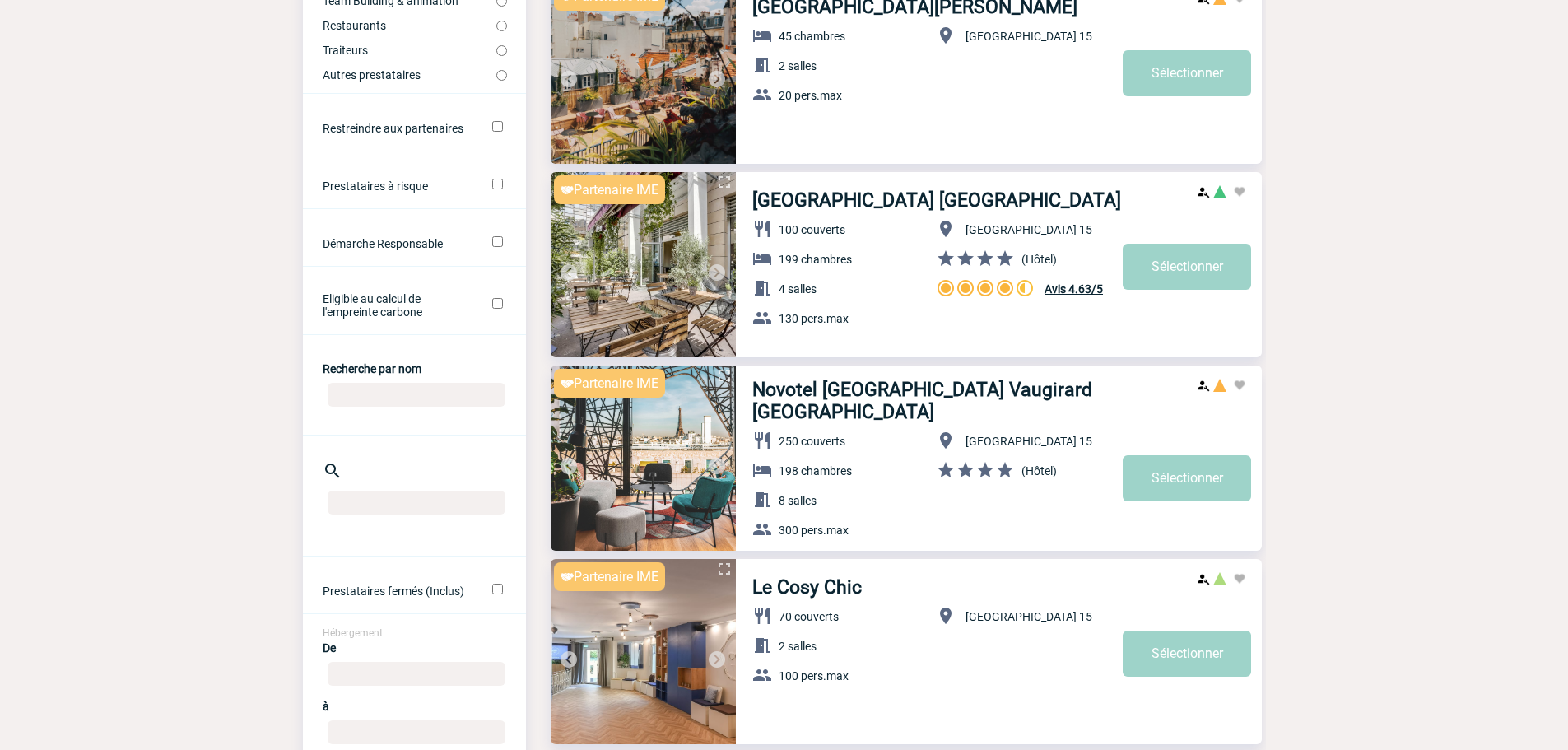
click at [717, 266] on img at bounding box center [717, 273] width 20 height 20
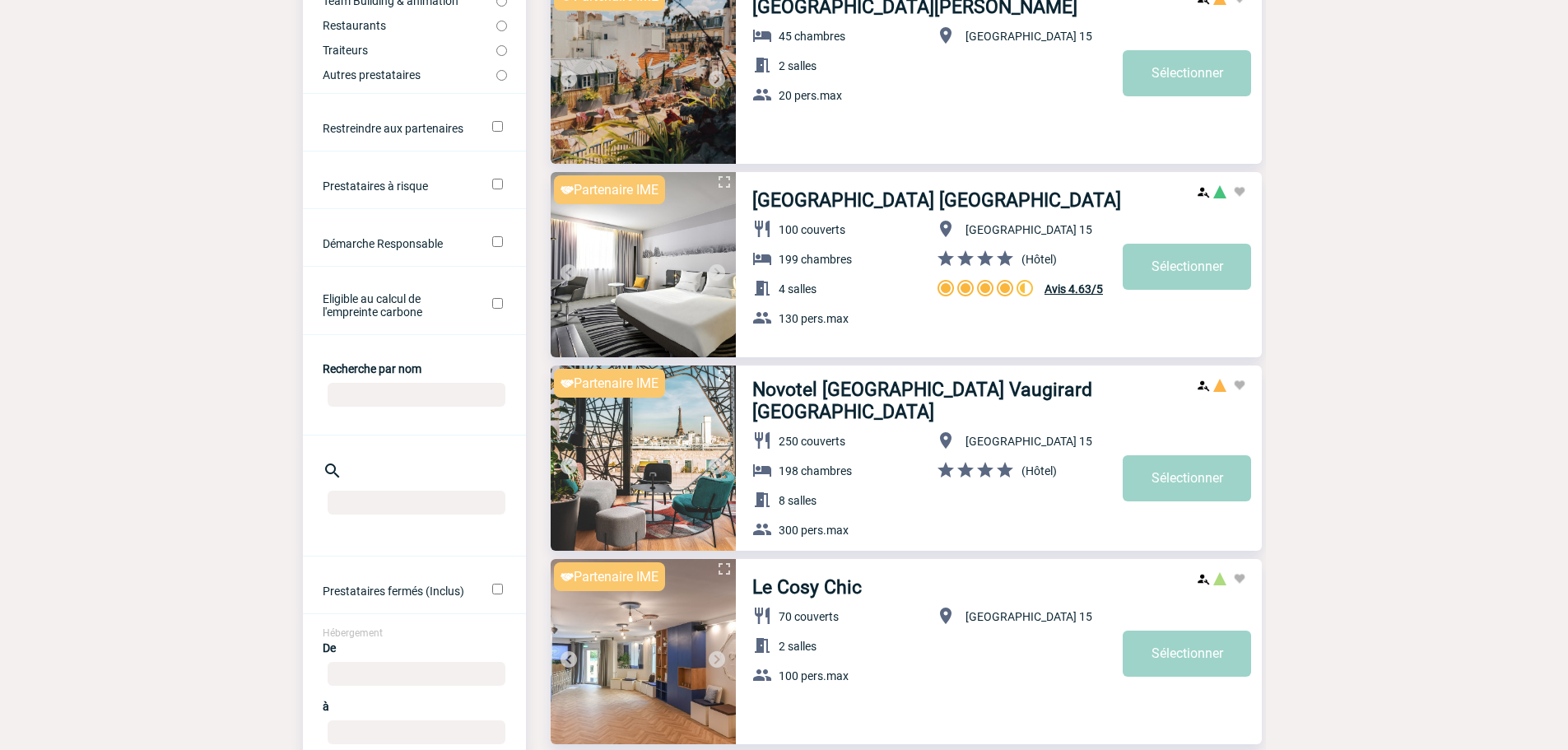
click at [717, 266] on img at bounding box center [717, 273] width 20 height 20
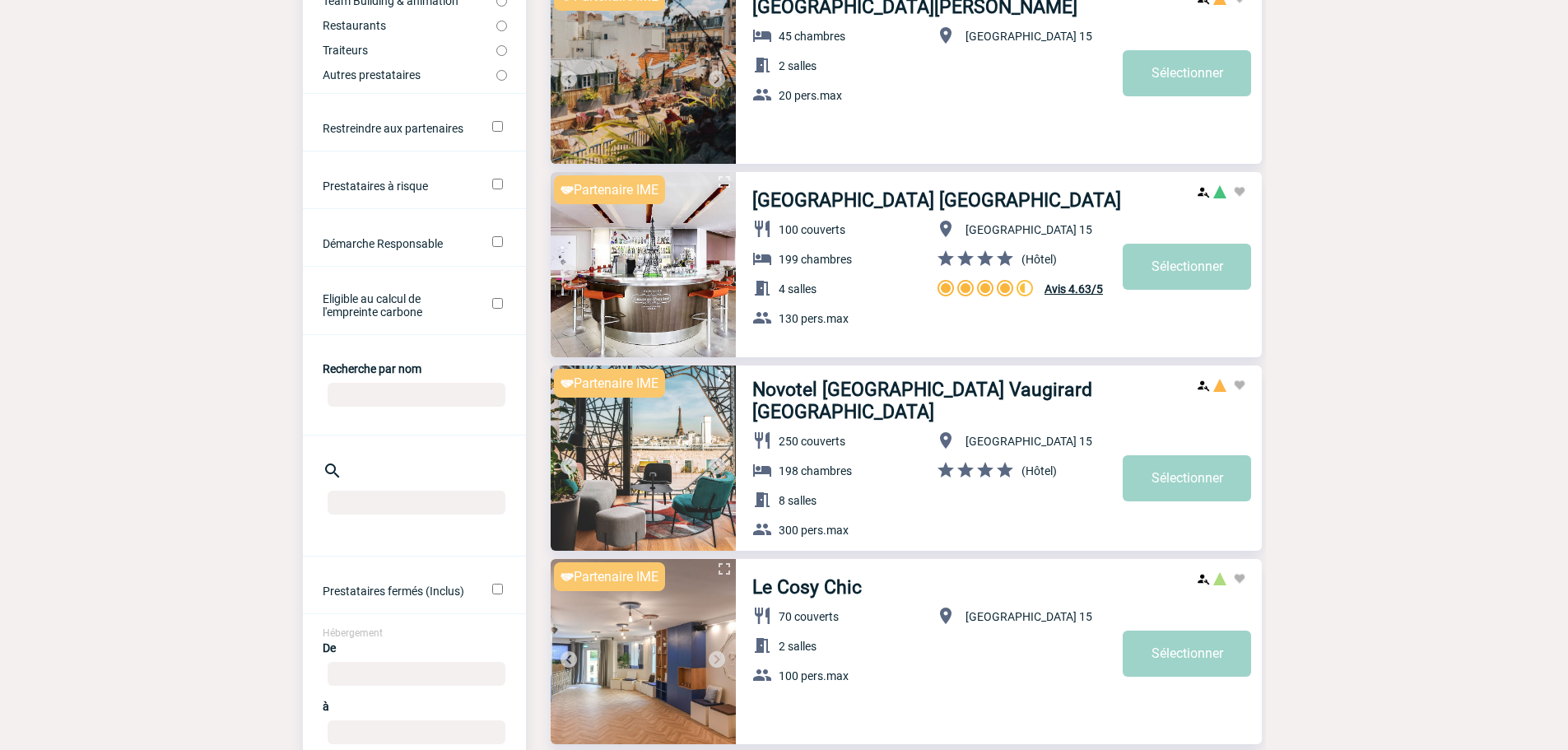
click at [717, 266] on img at bounding box center [717, 273] width 20 height 20
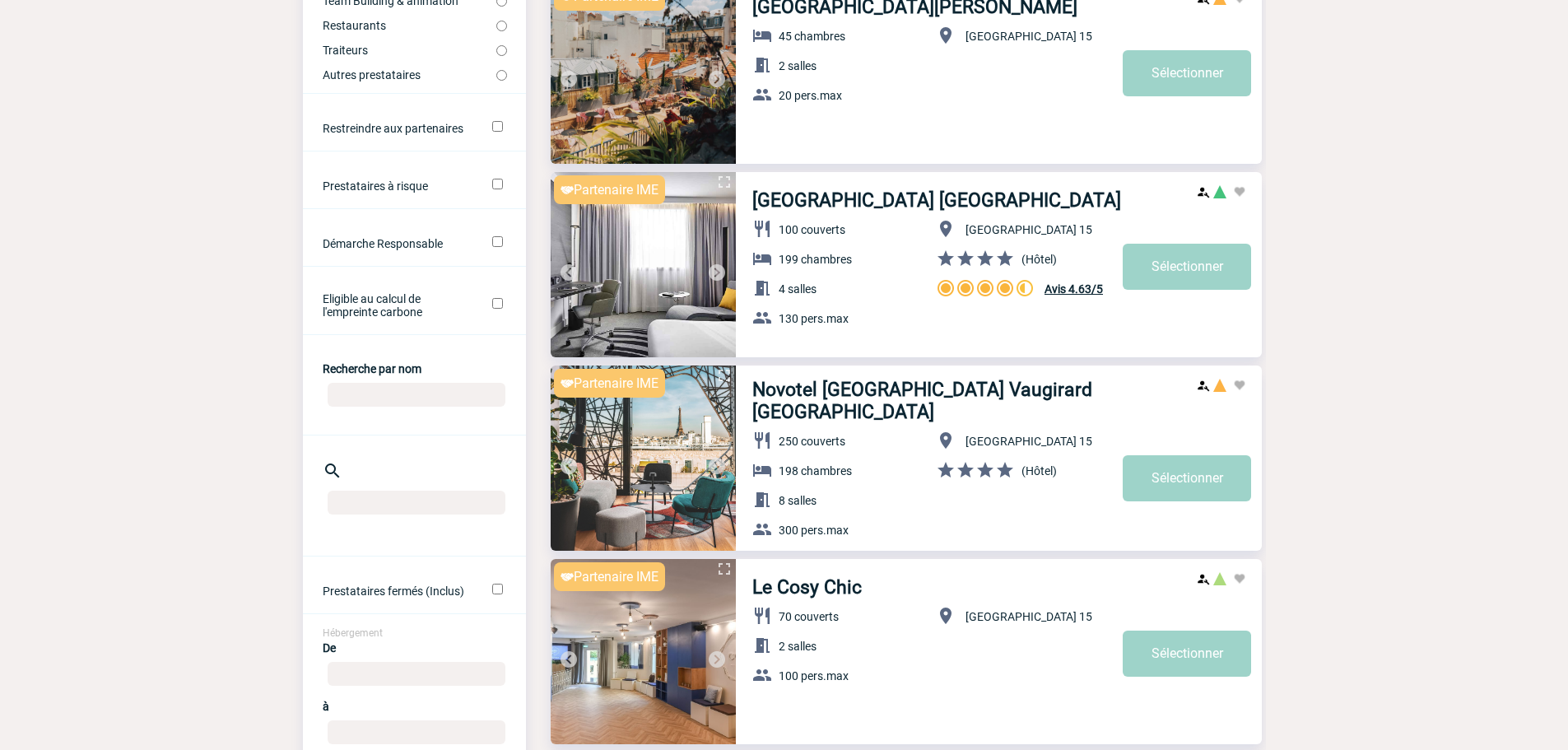
click at [717, 266] on img at bounding box center [717, 273] width 20 height 20
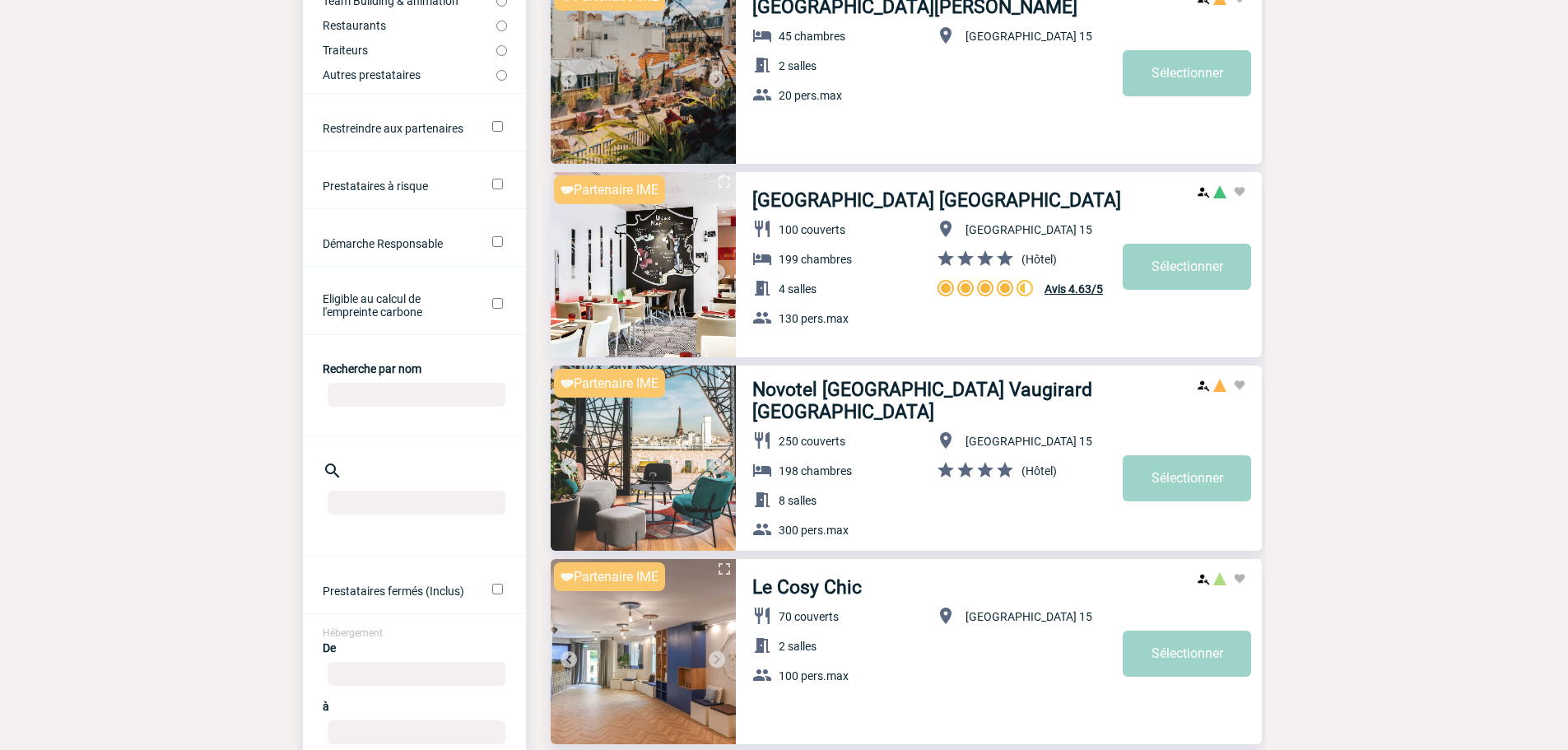
click at [717, 266] on img at bounding box center [717, 273] width 20 height 20
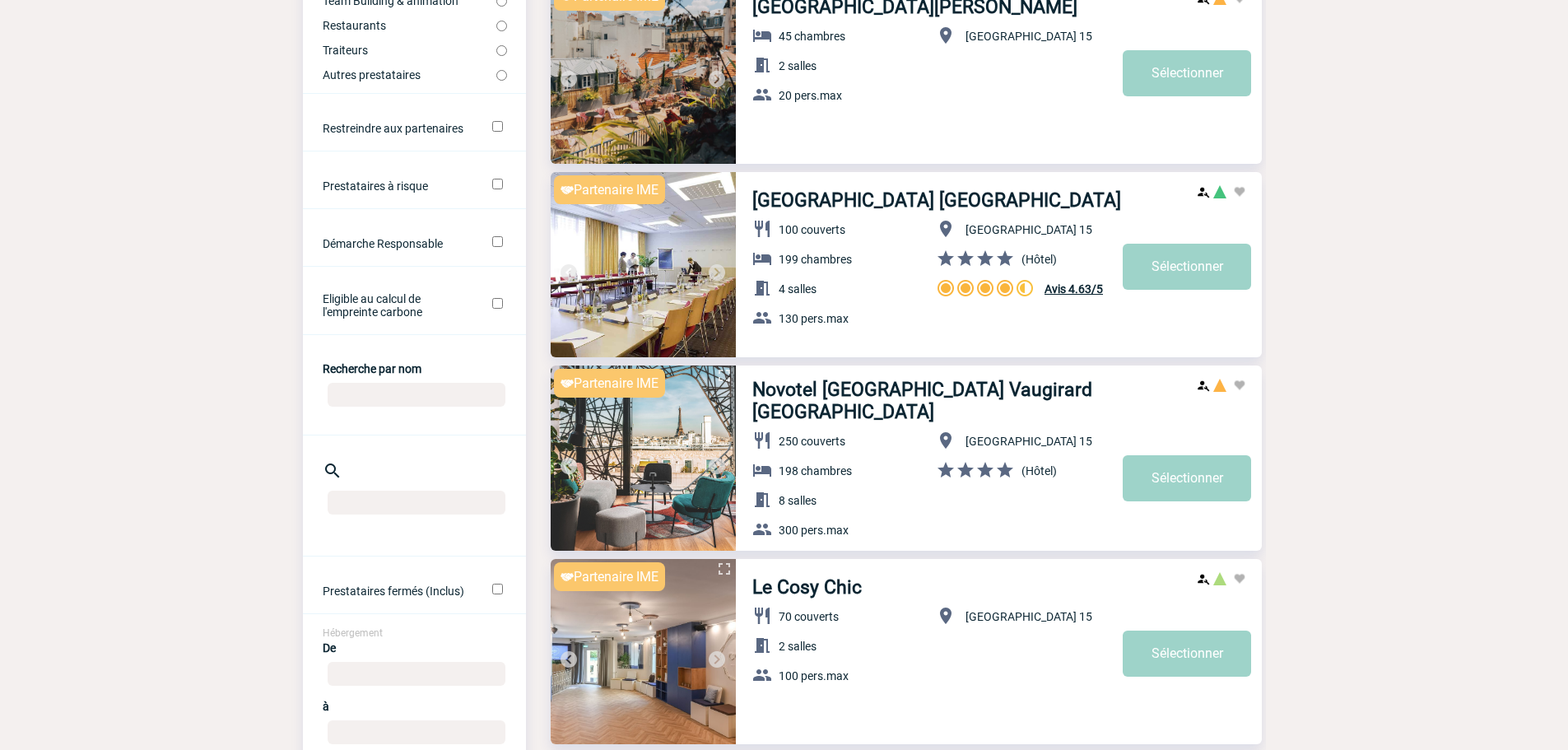
click at [717, 266] on img at bounding box center [717, 273] width 20 height 20
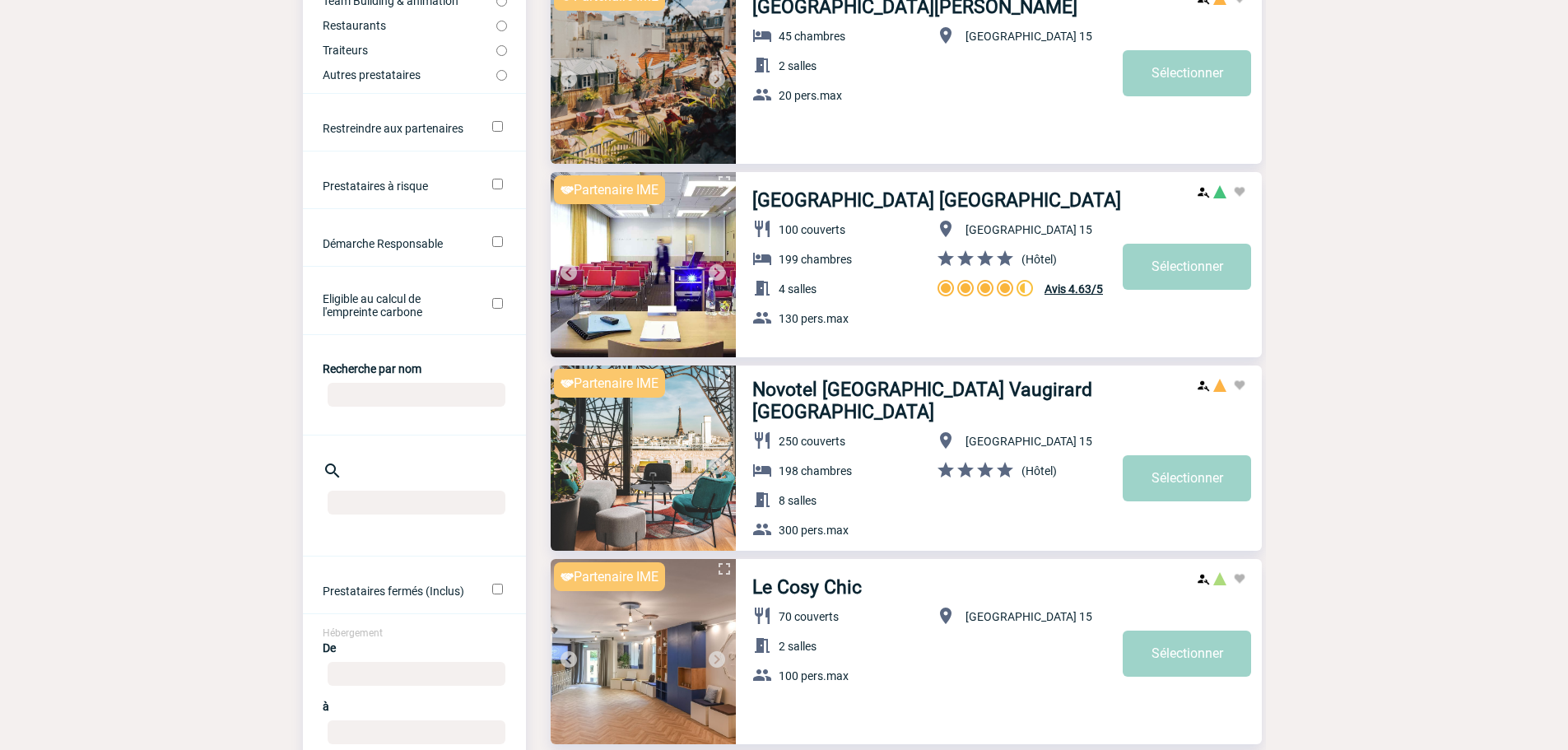
click at [717, 266] on img at bounding box center [717, 273] width 20 height 20
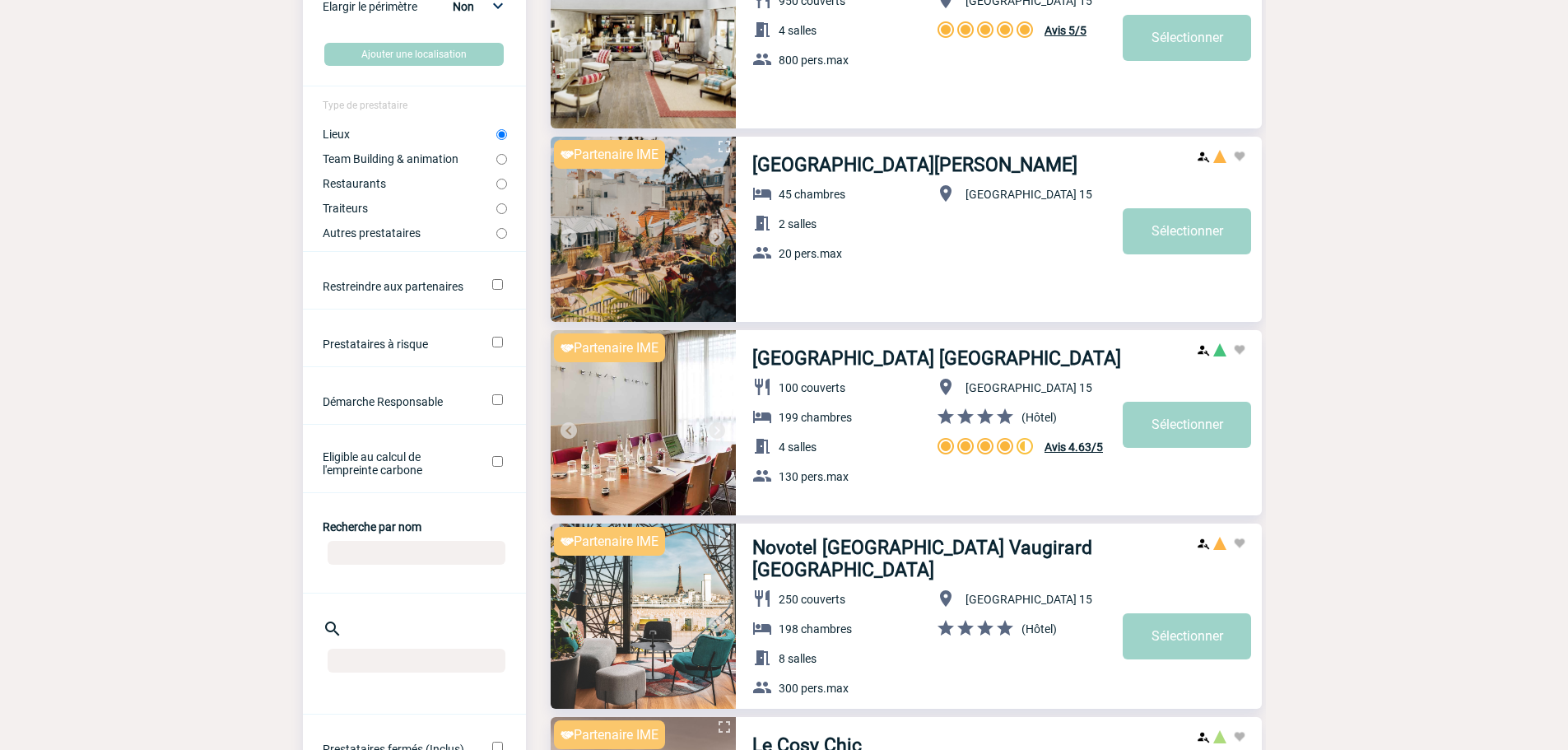
scroll to position [247, 0]
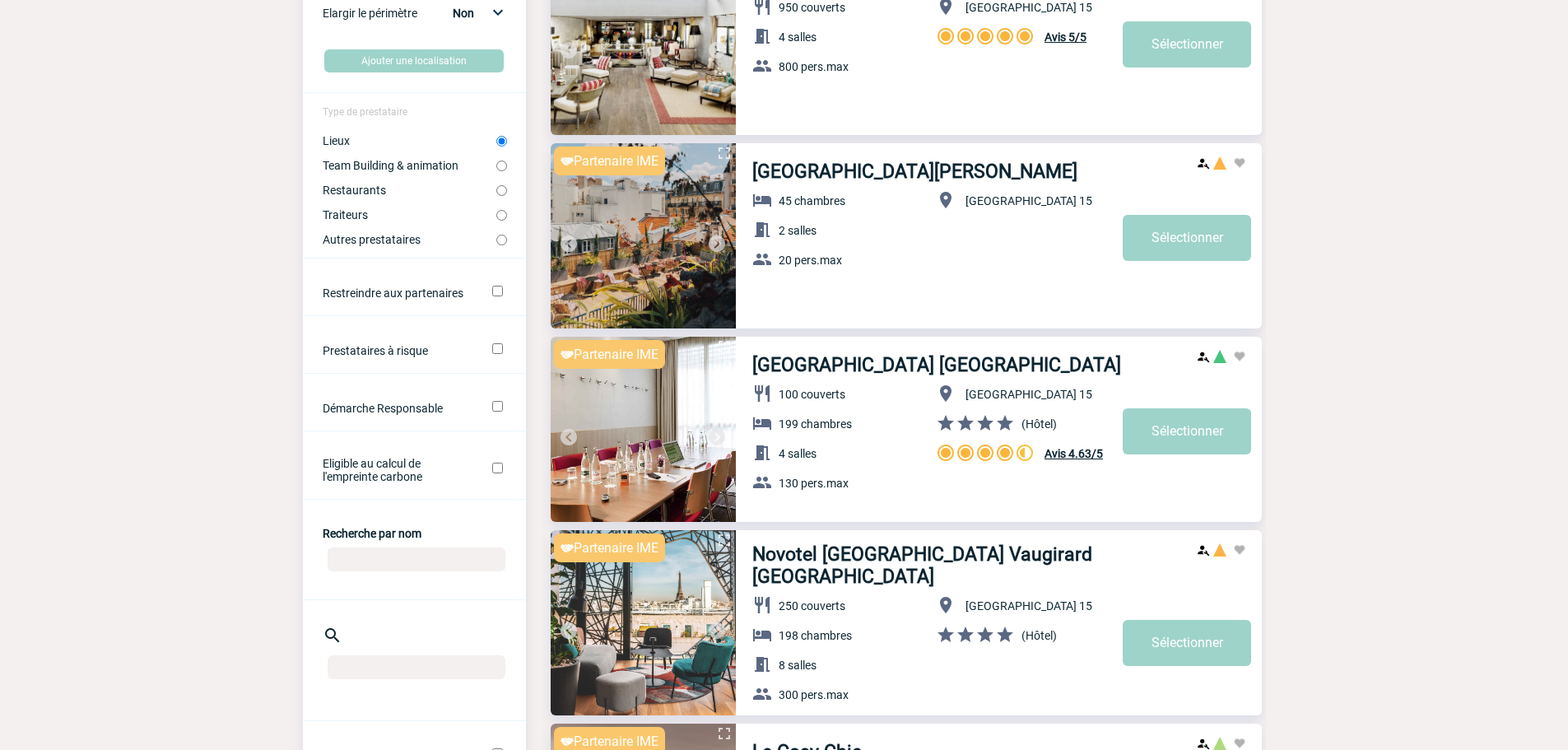
click at [703, 238] on img at bounding box center [643, 236] width 185 height 185
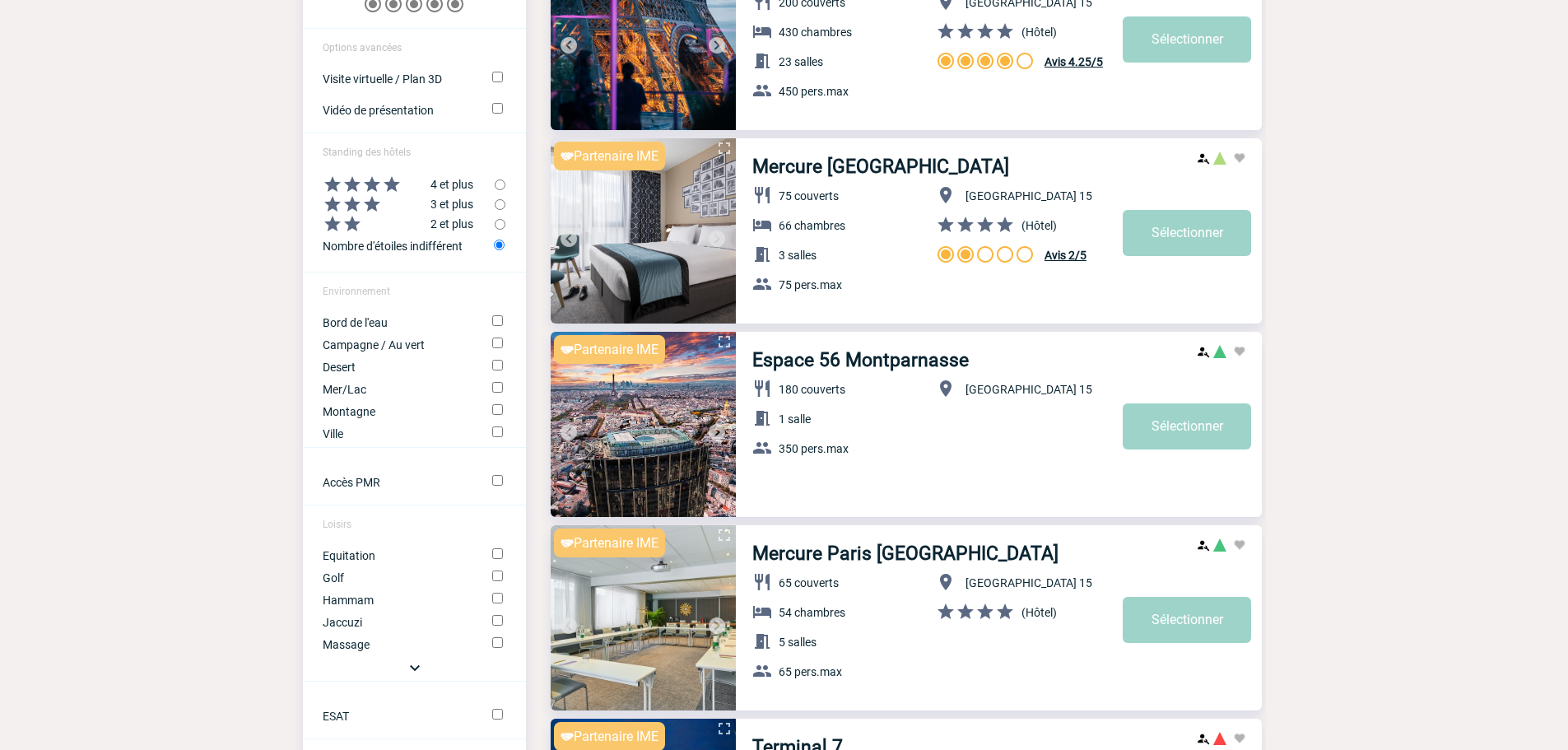
scroll to position [1646, 0]
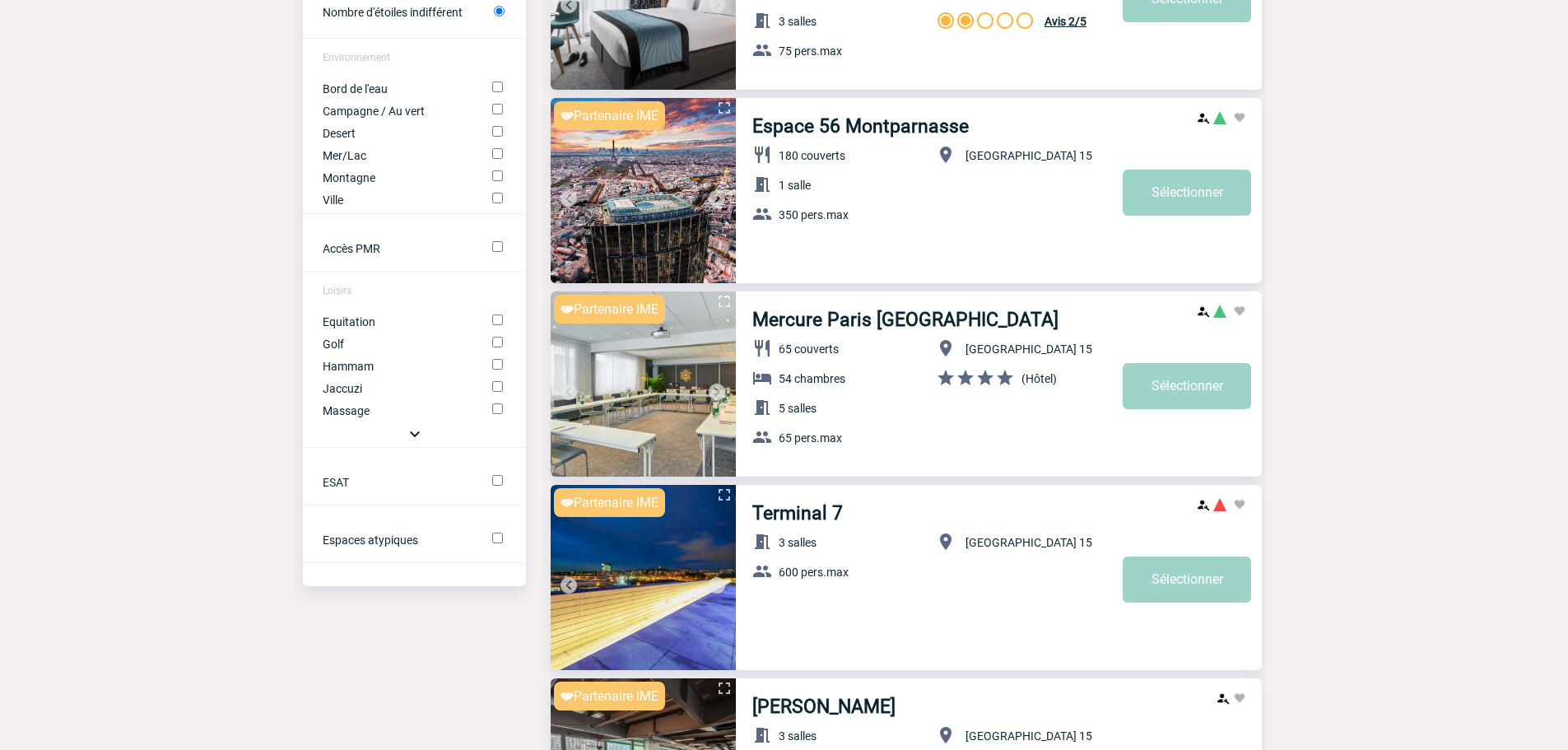
click at [722, 394] on img at bounding box center [717, 392] width 20 height 20
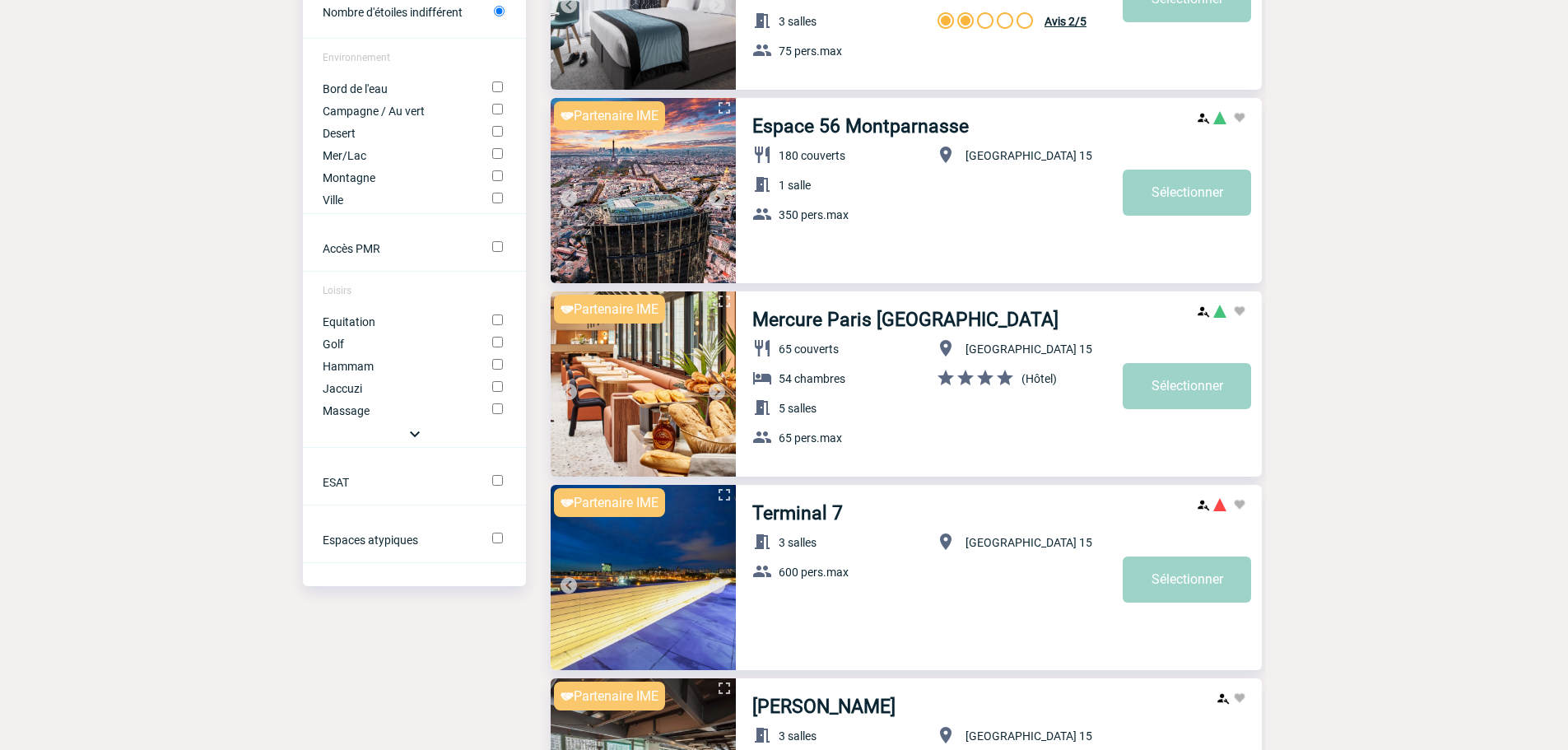
click at [722, 394] on img at bounding box center [717, 392] width 20 height 20
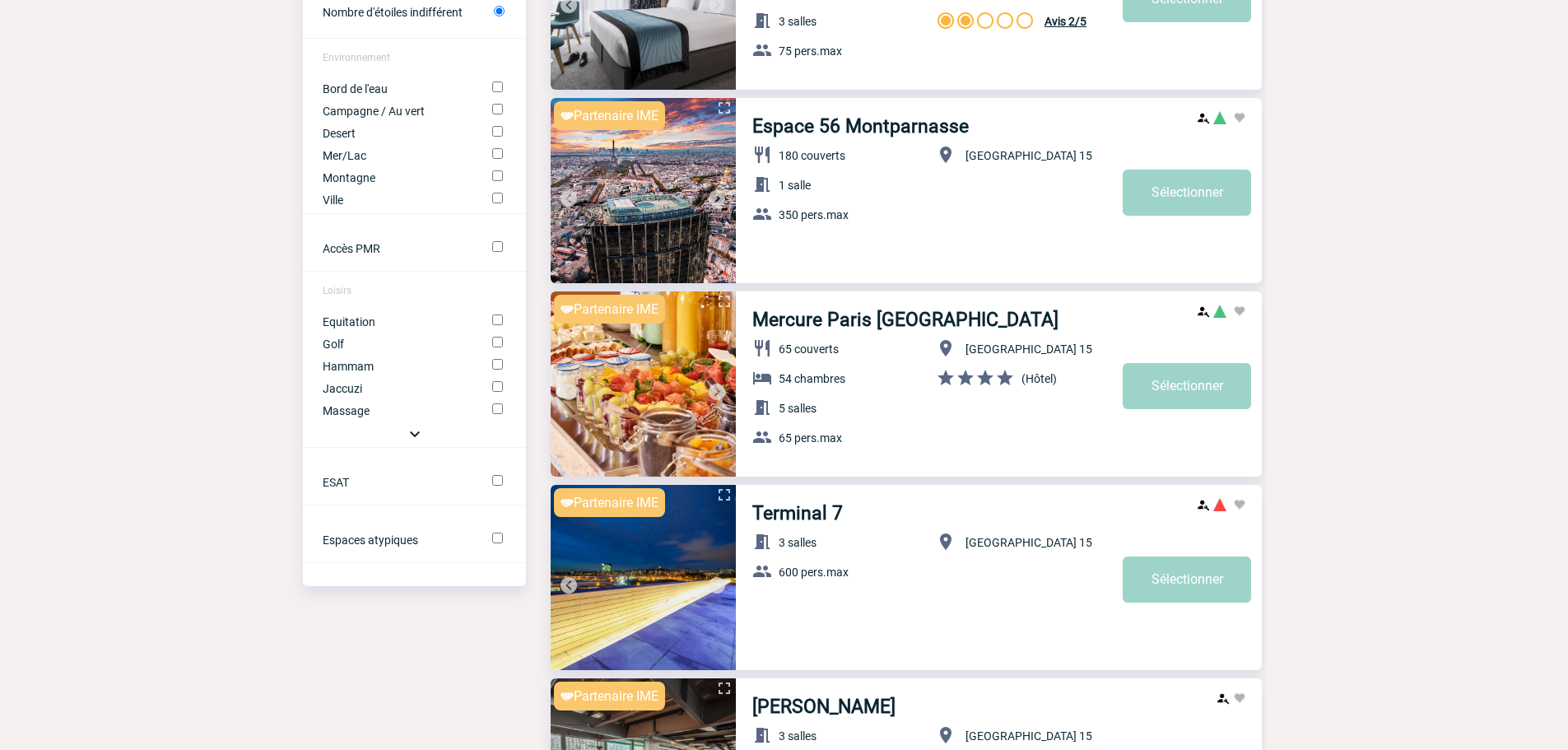
click at [722, 394] on img at bounding box center [717, 392] width 20 height 20
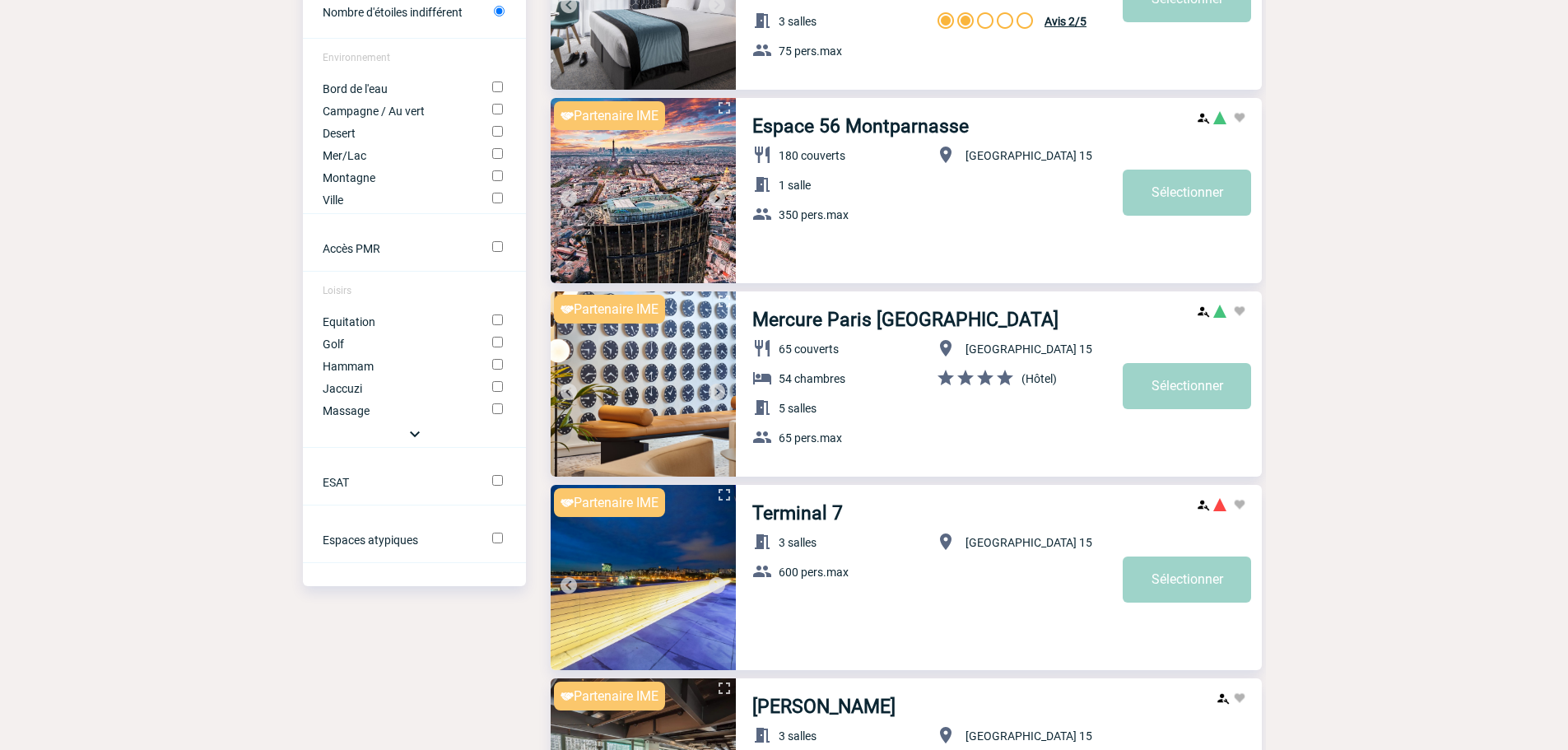
click at [722, 394] on img at bounding box center [717, 392] width 20 height 20
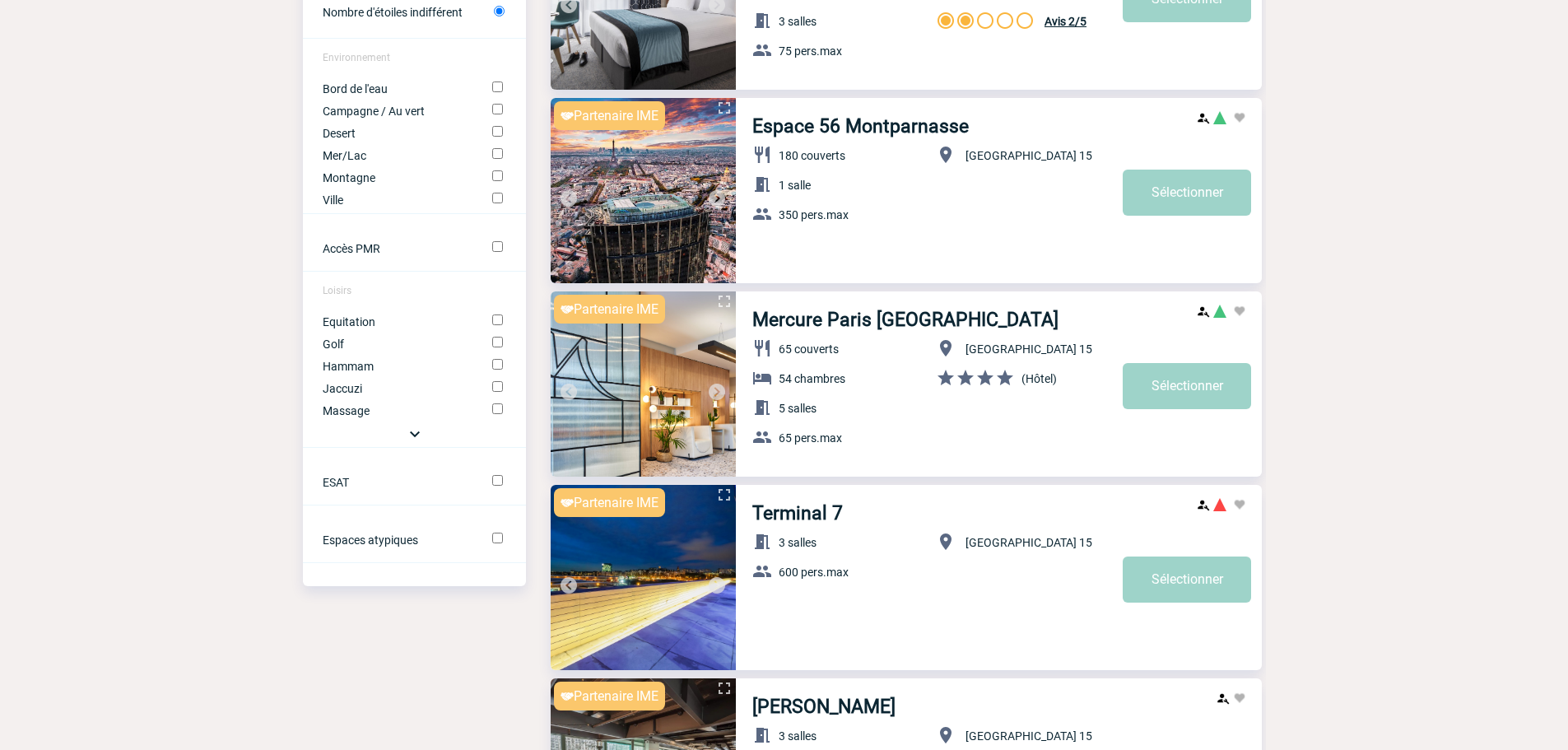
click at [722, 394] on img at bounding box center [717, 392] width 20 height 20
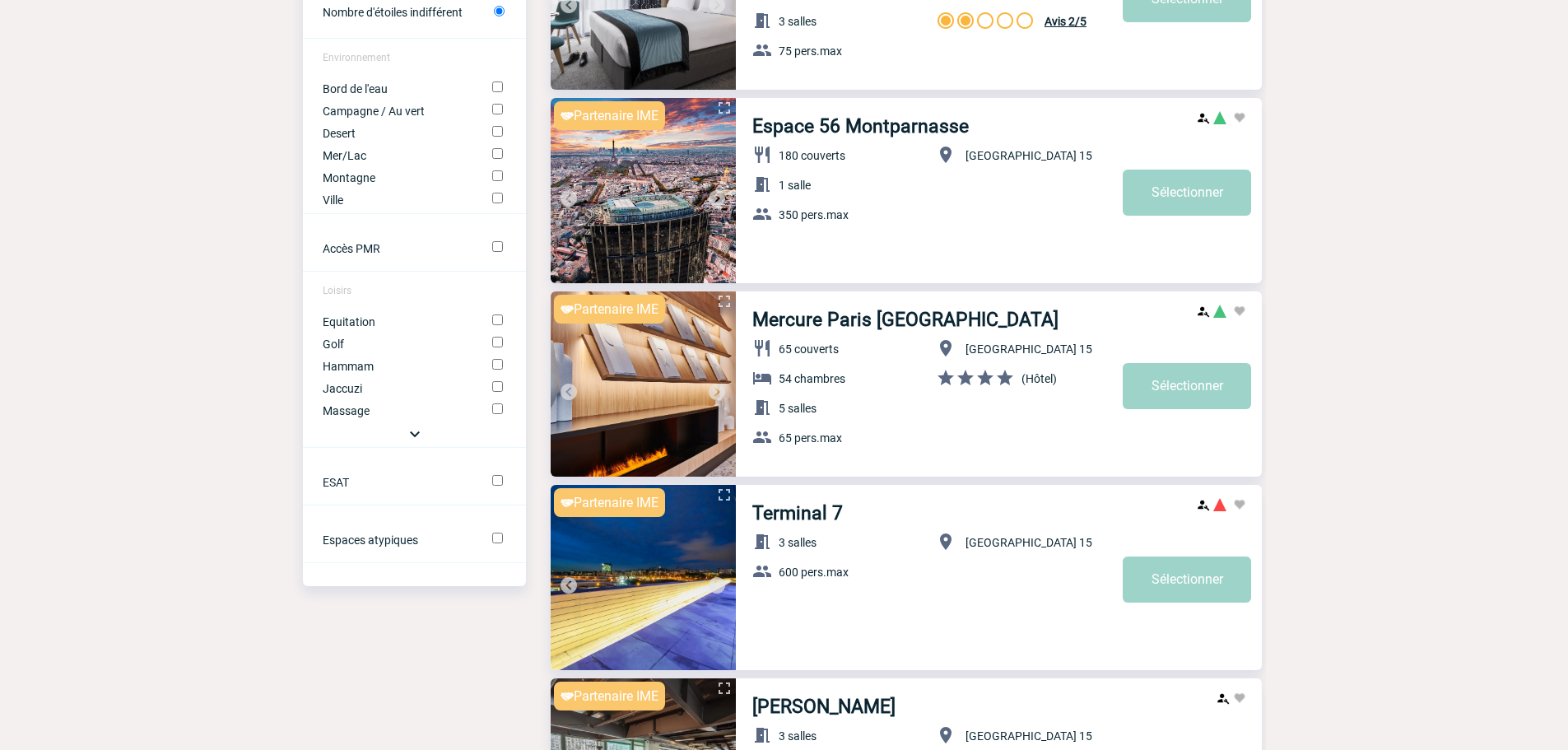
click at [722, 394] on img at bounding box center [717, 392] width 20 height 20
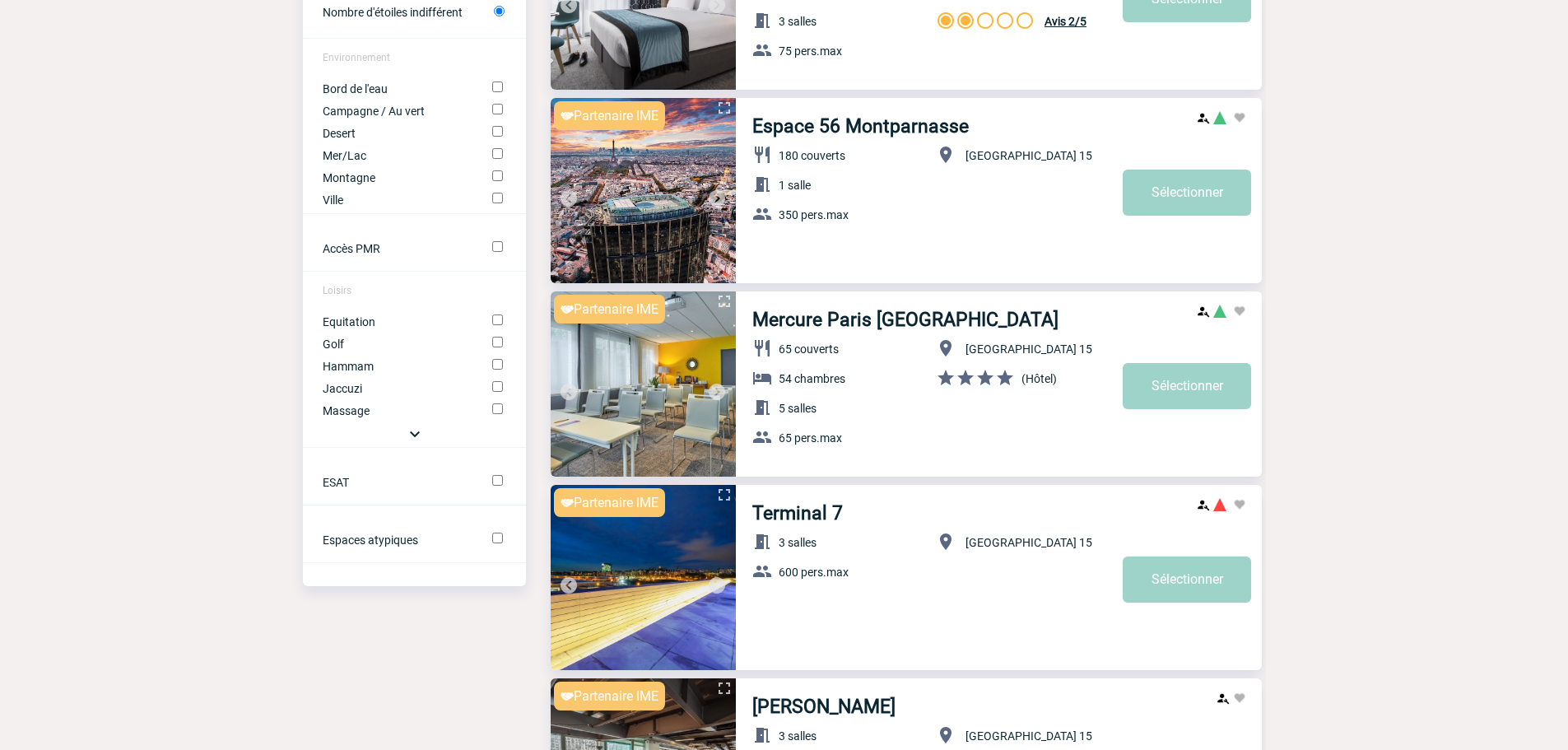
click at [722, 394] on img at bounding box center [717, 392] width 20 height 20
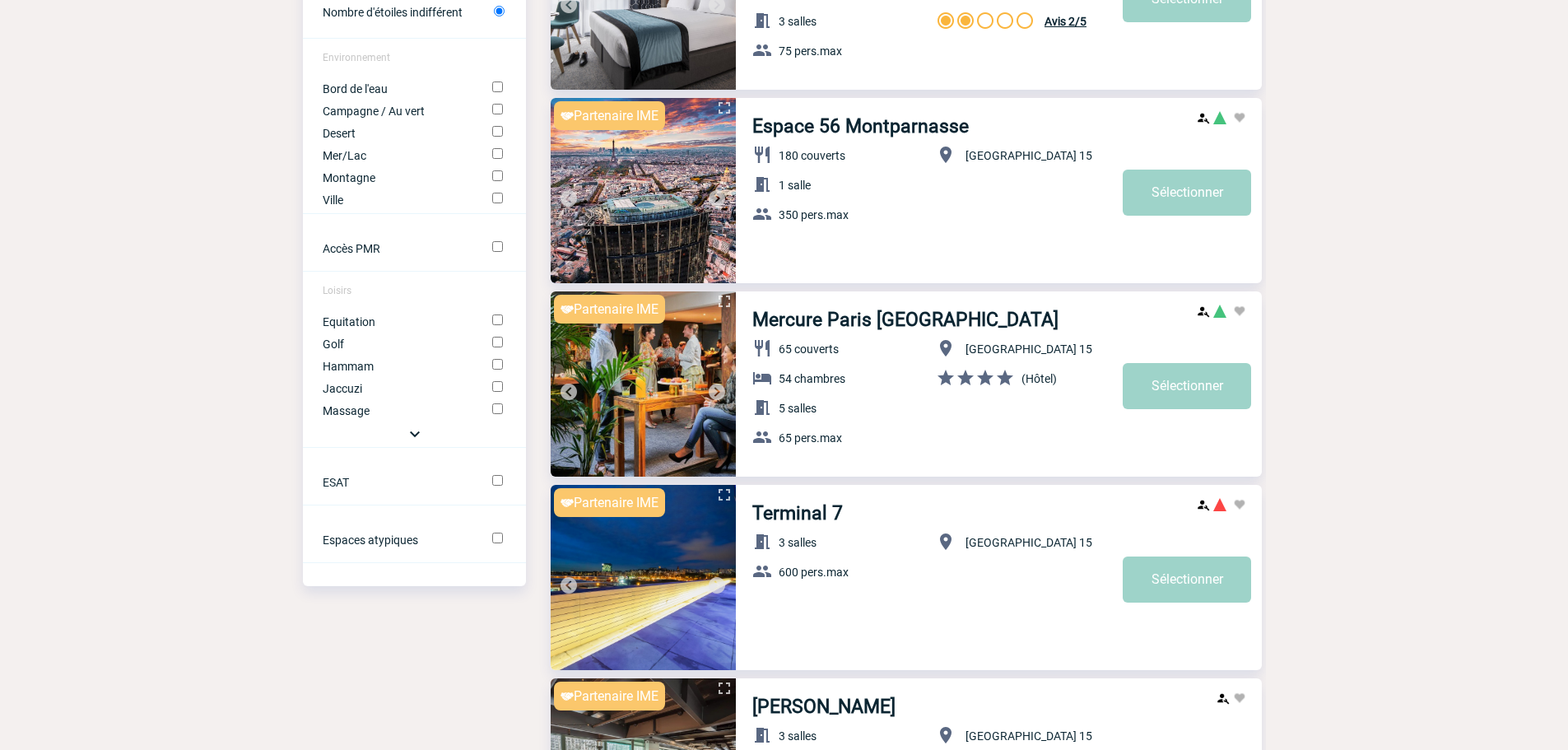
click at [722, 394] on img at bounding box center [717, 392] width 20 height 20
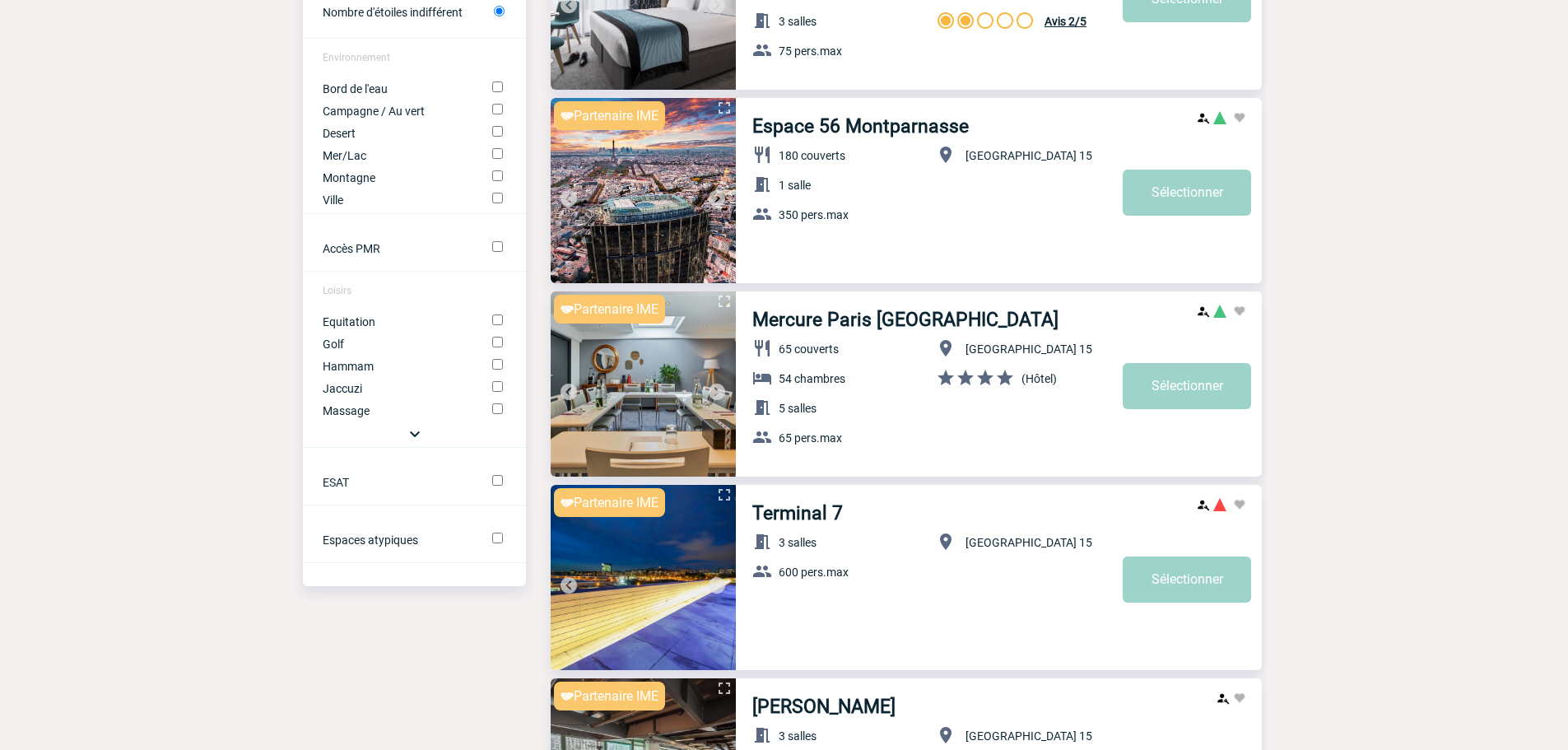
click at [722, 394] on img at bounding box center [717, 392] width 20 height 20
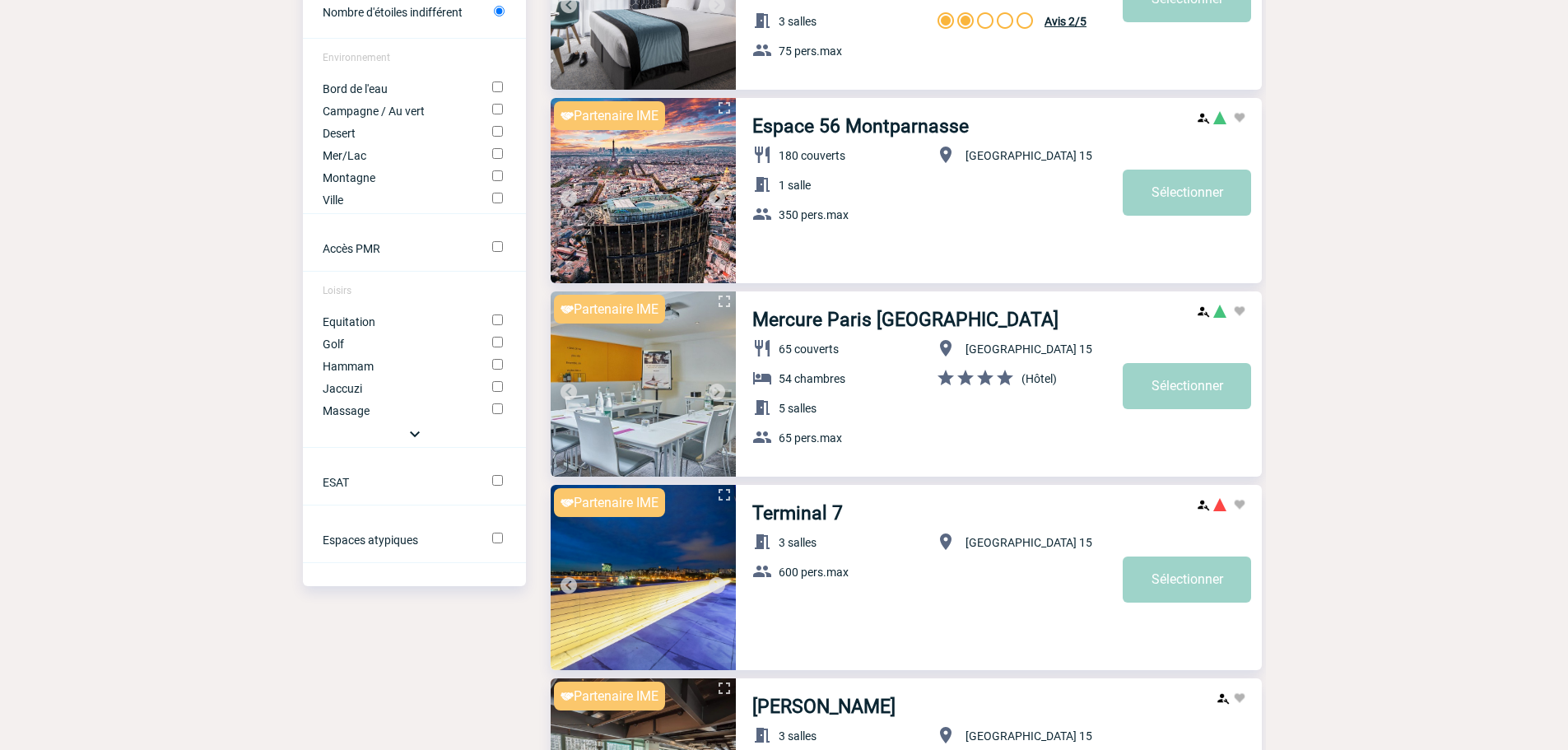
click at [722, 394] on img at bounding box center [717, 392] width 20 height 20
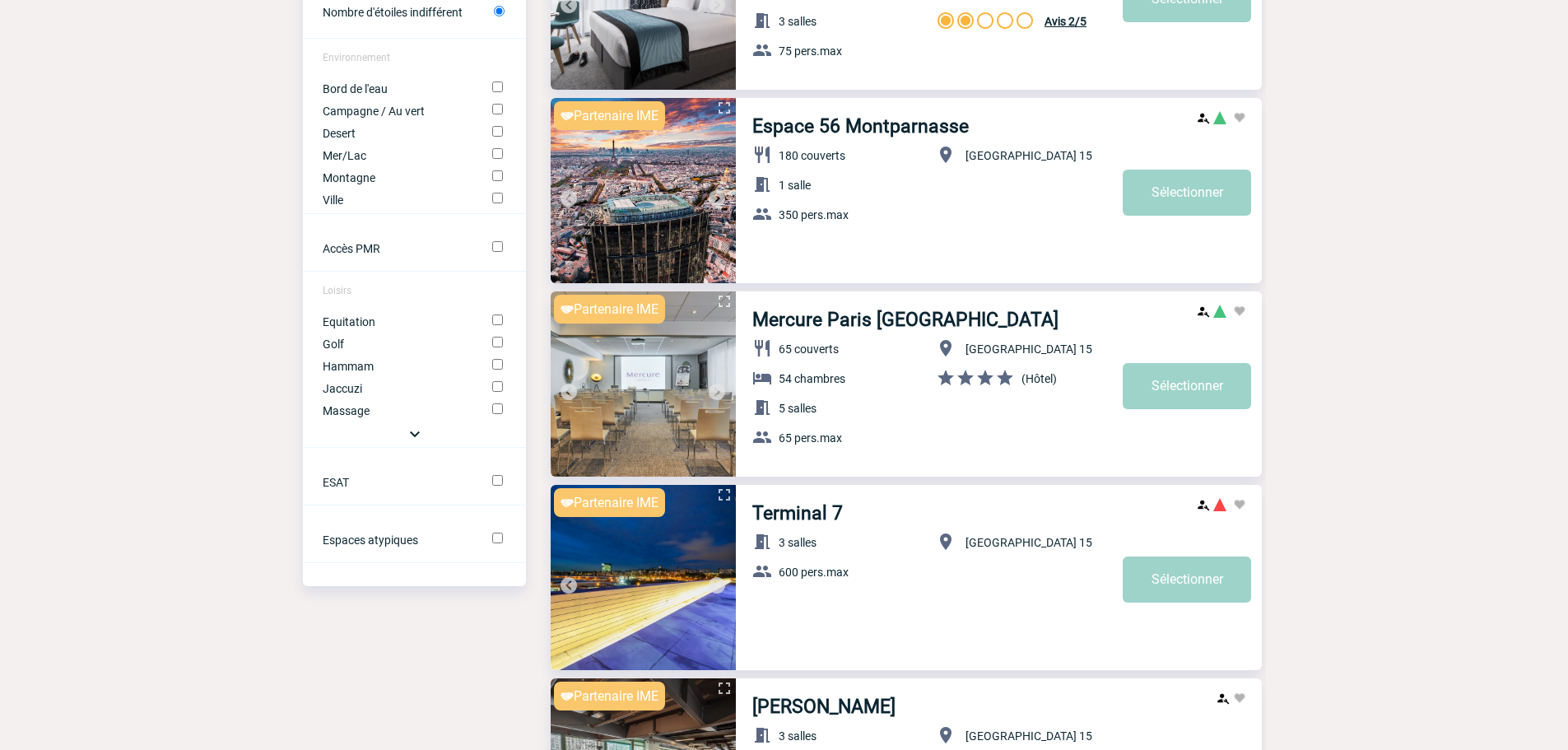
click at [722, 394] on img at bounding box center [717, 392] width 20 height 20
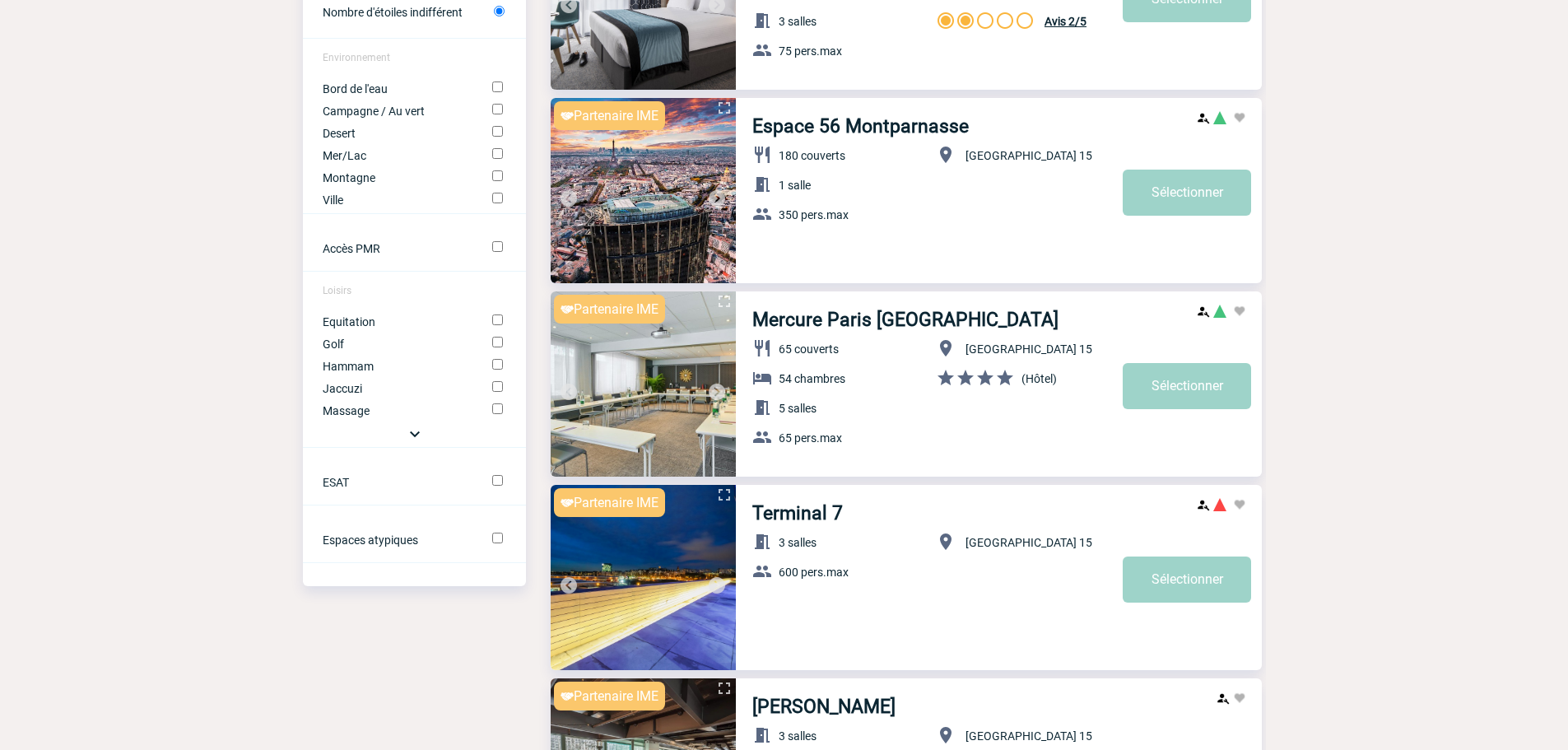
click at [722, 394] on img at bounding box center [717, 392] width 20 height 20
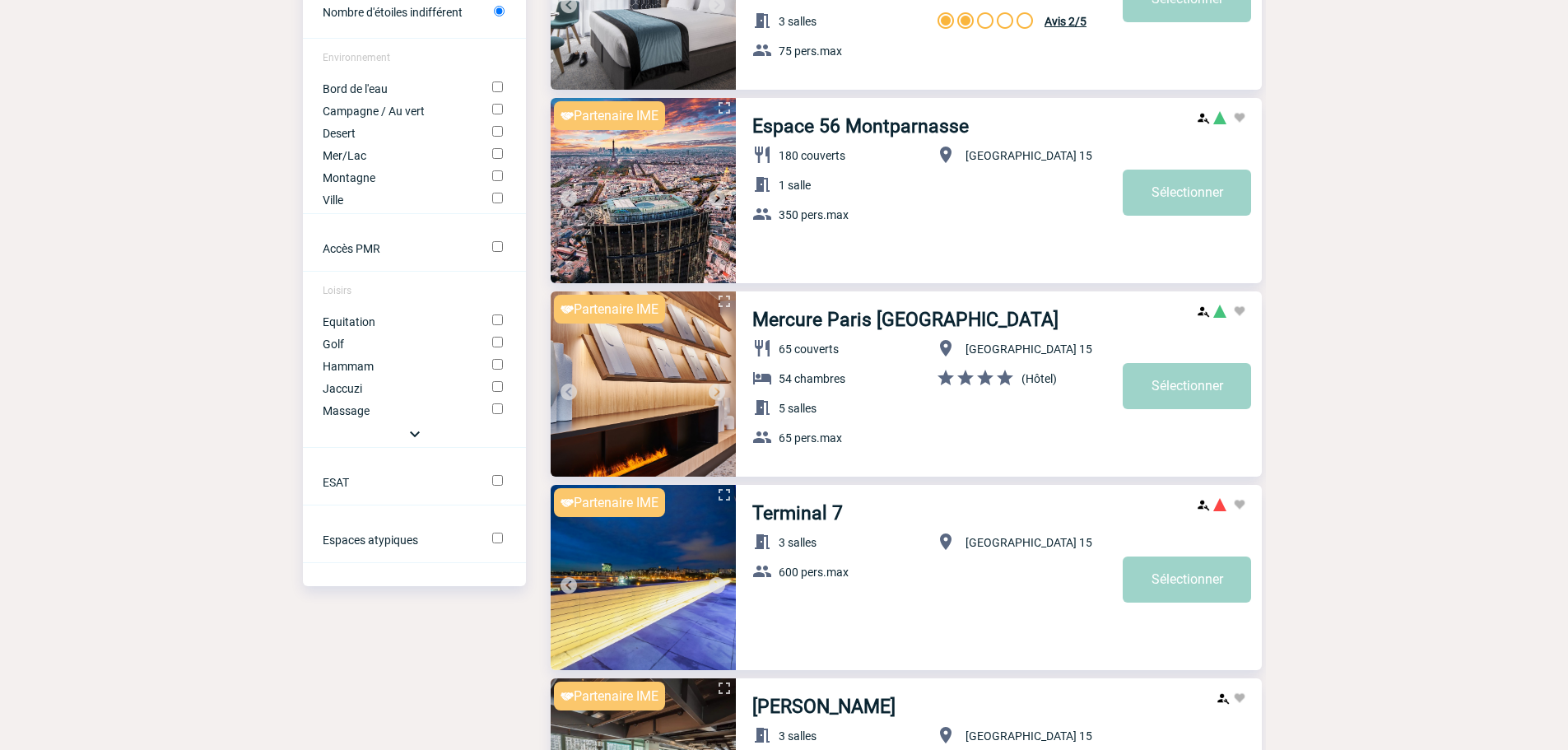
click at [722, 394] on img at bounding box center [717, 392] width 20 height 20
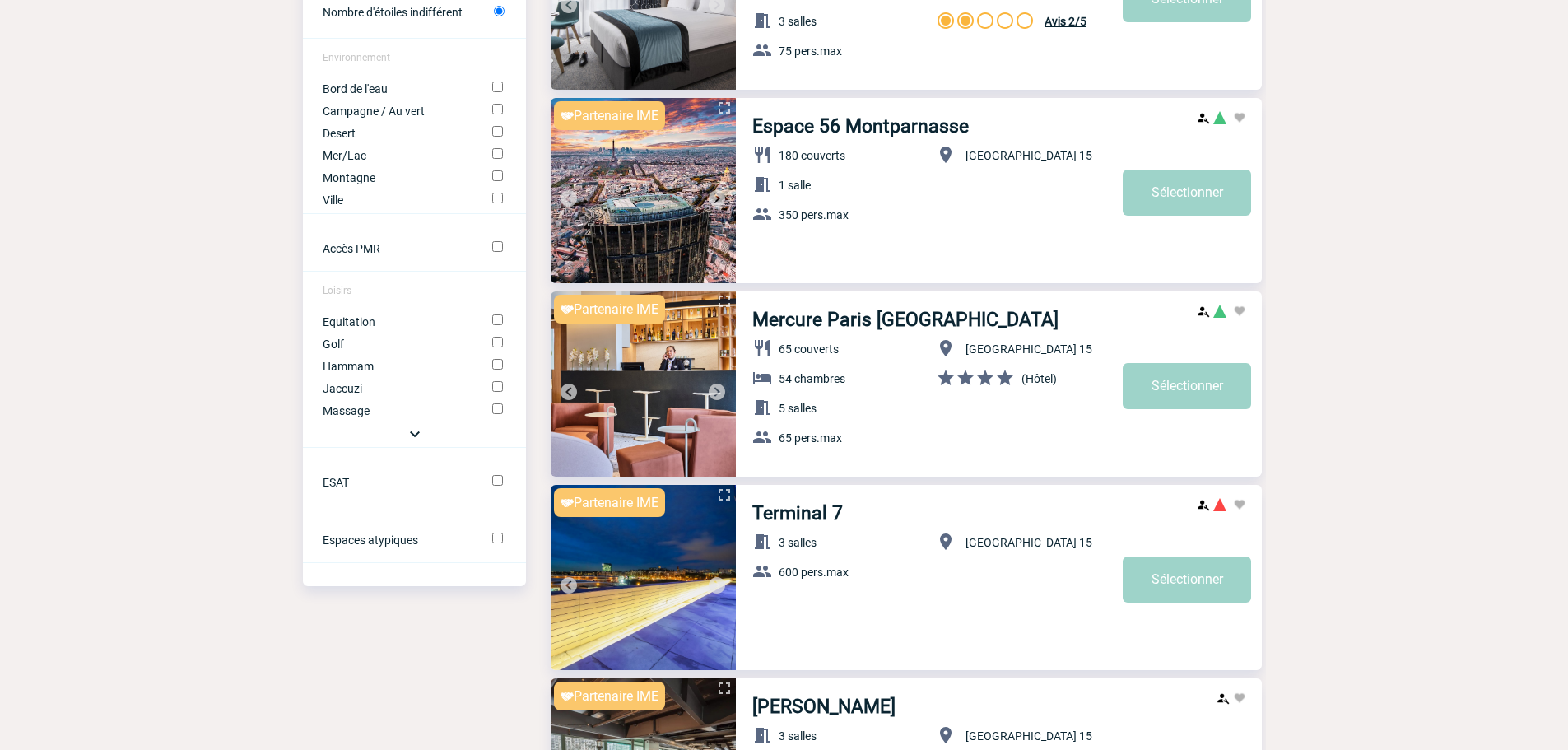
click at [722, 394] on img at bounding box center [717, 392] width 20 height 20
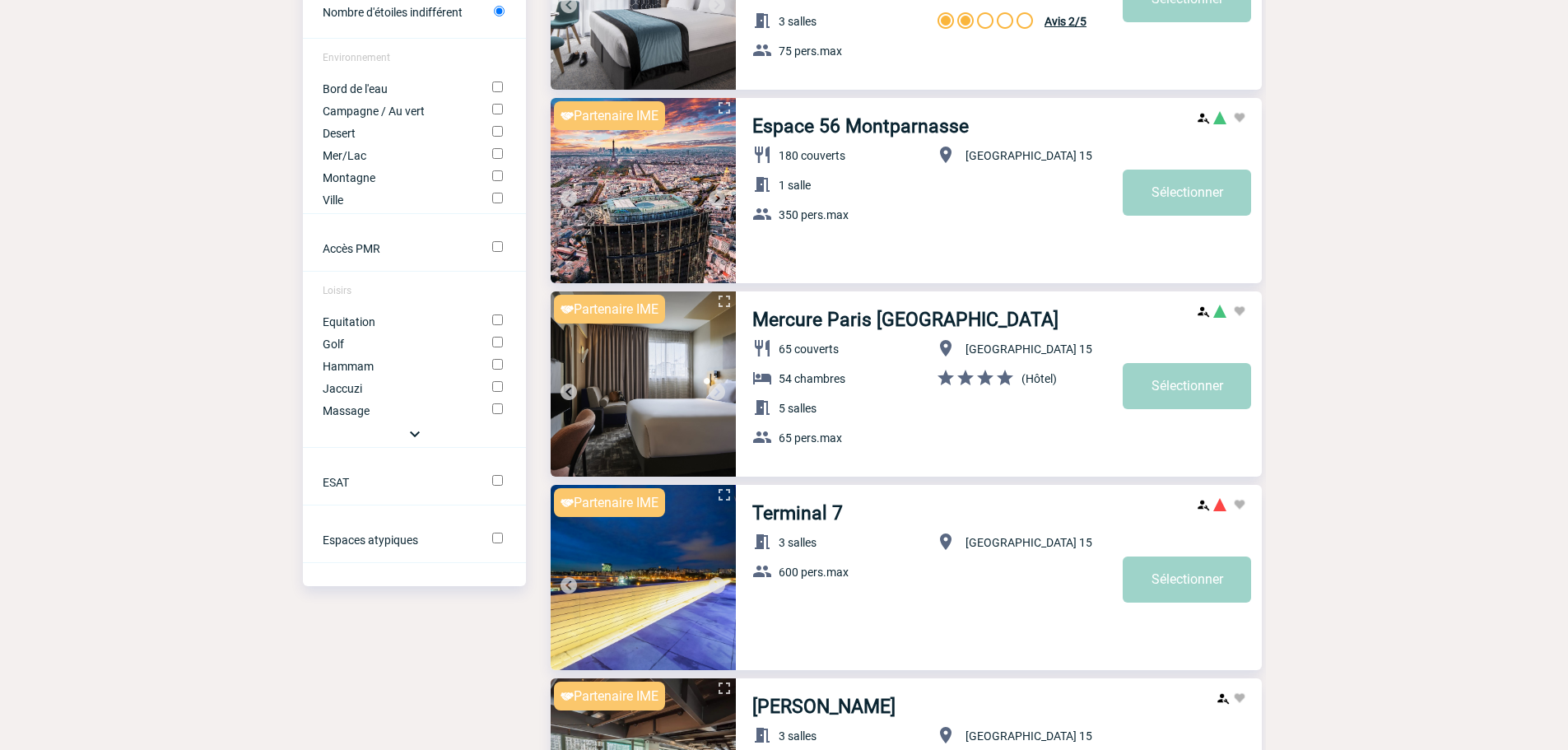
click at [722, 394] on img at bounding box center [717, 392] width 20 height 20
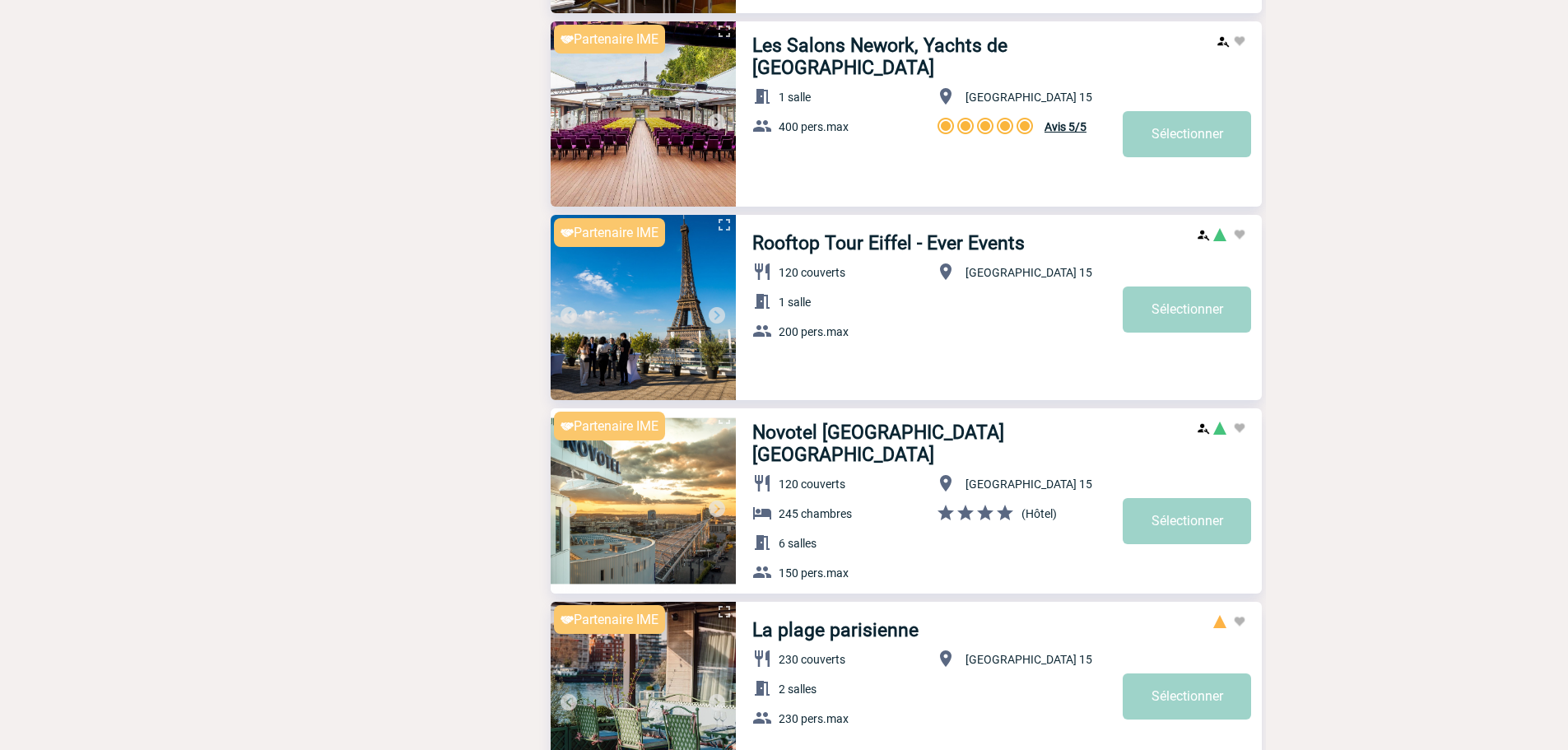
scroll to position [2716, 0]
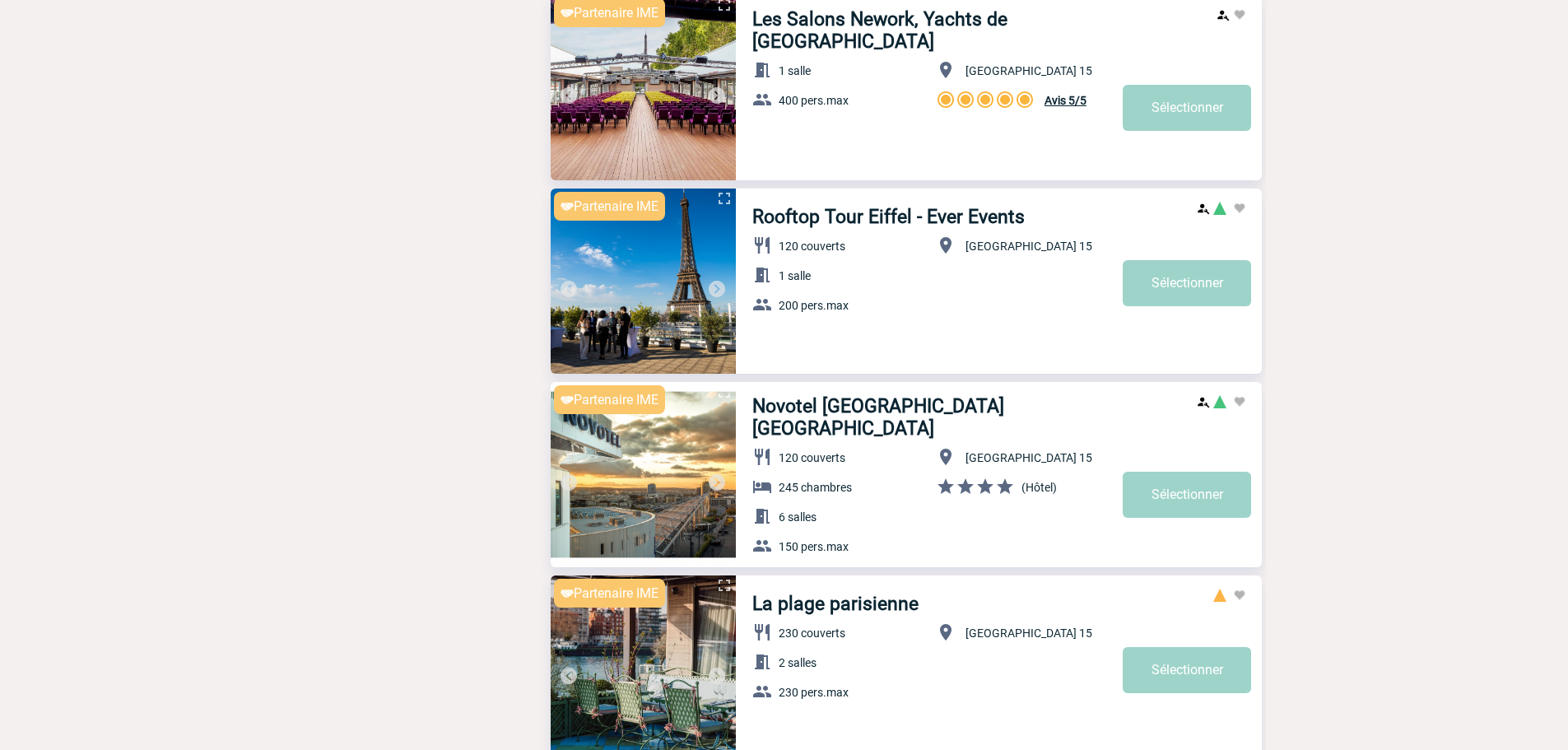
click at [715, 479] on img at bounding box center [717, 482] width 20 height 20
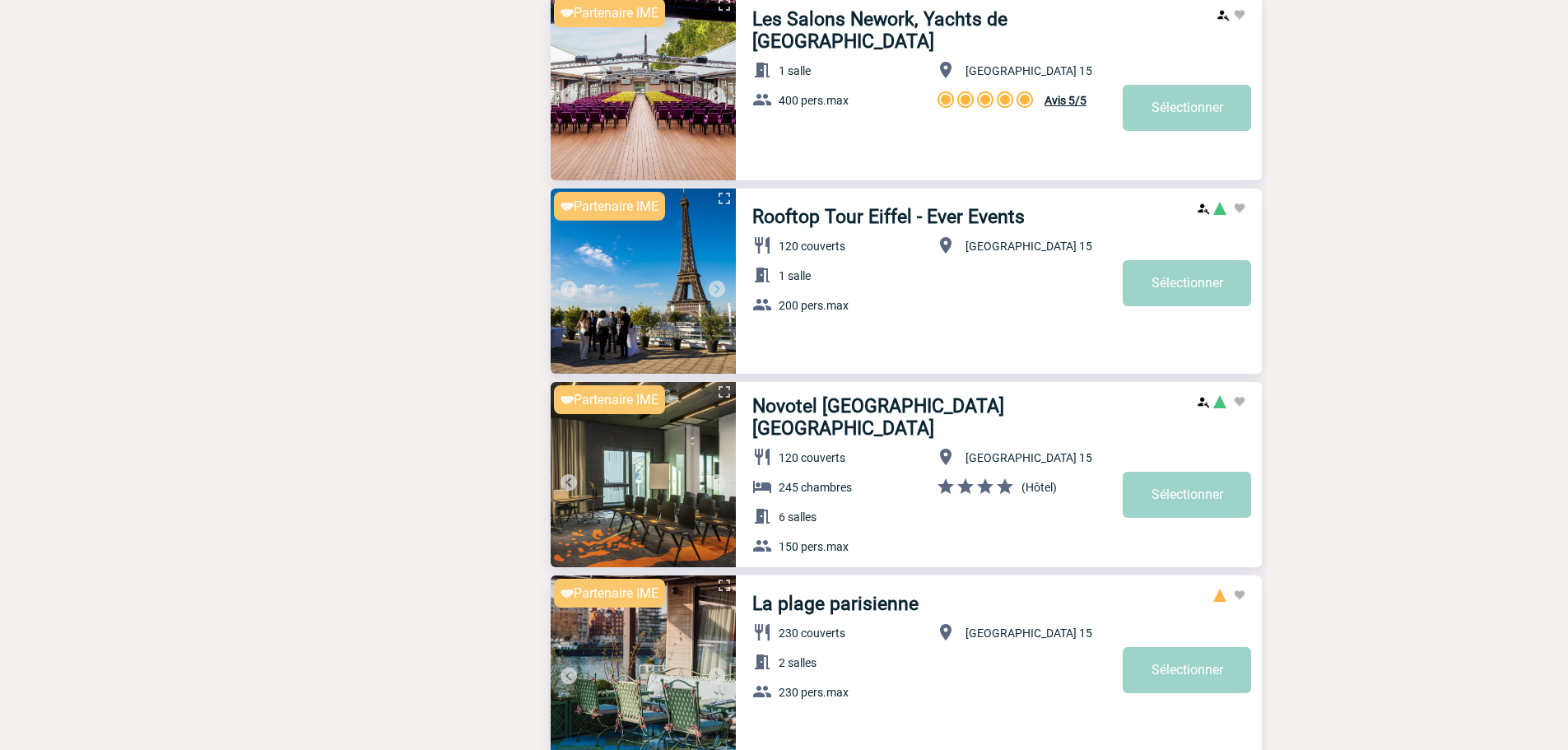
click at [715, 483] on img at bounding box center [717, 482] width 20 height 20
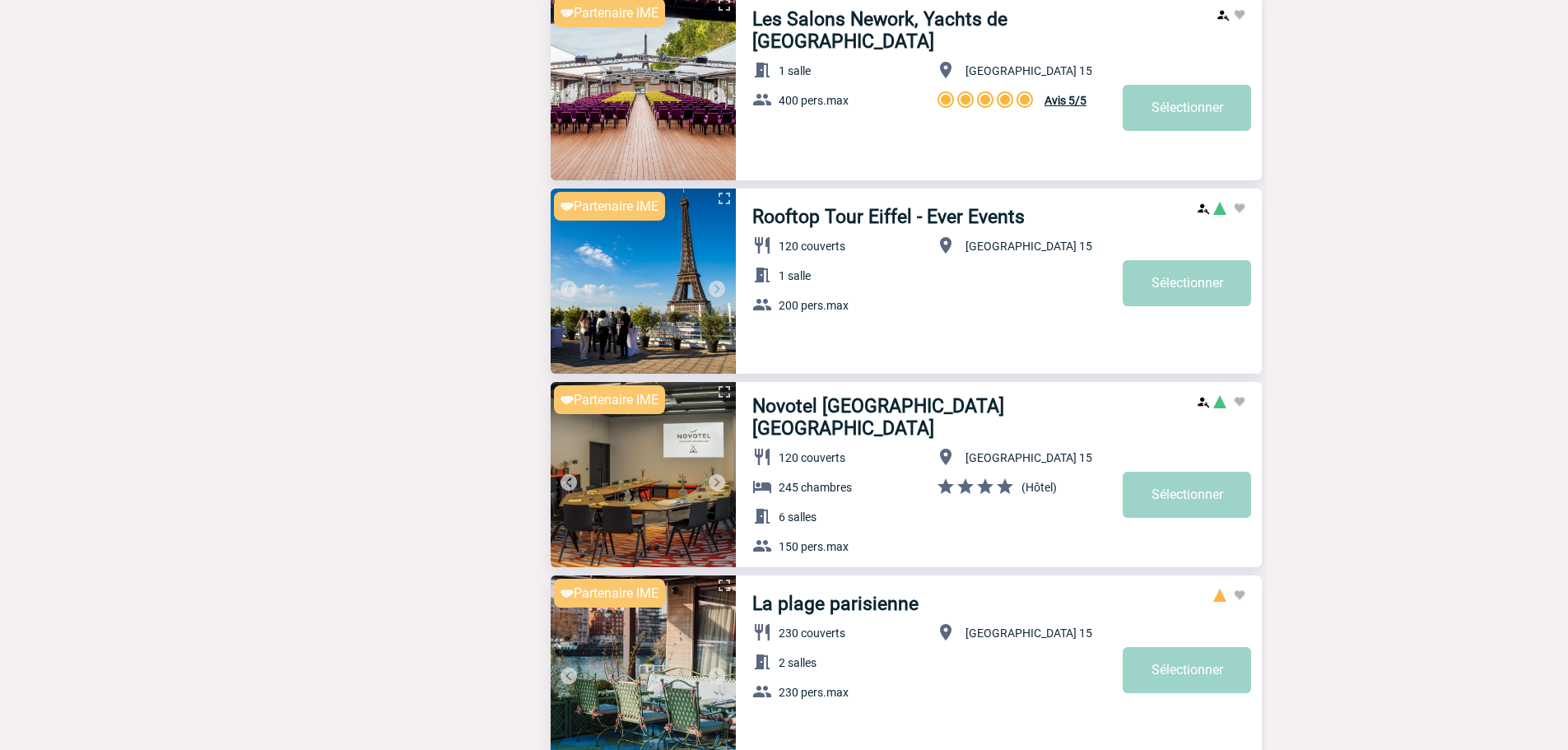
click at [715, 483] on img at bounding box center [717, 482] width 20 height 20
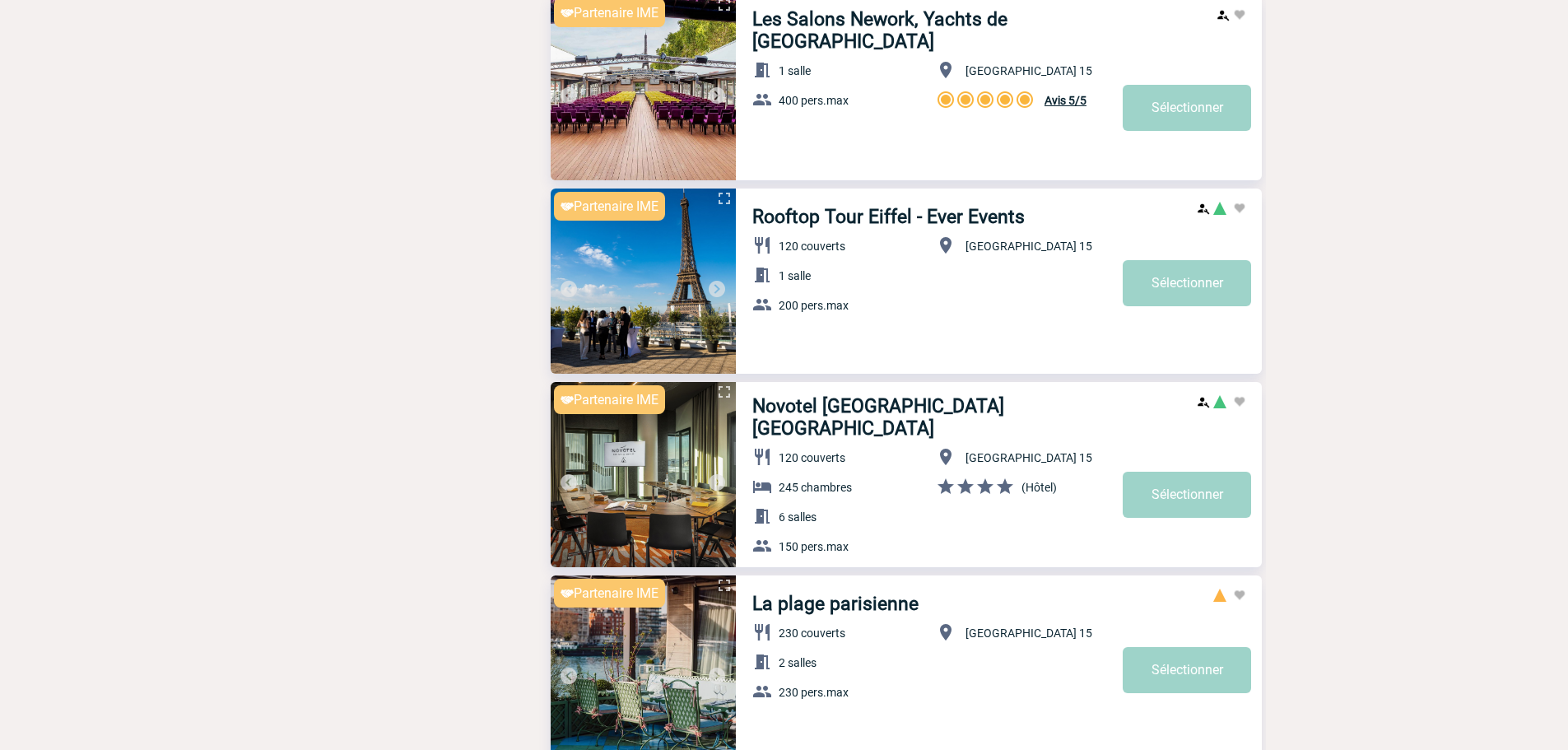
click at [715, 483] on img at bounding box center [717, 482] width 20 height 20
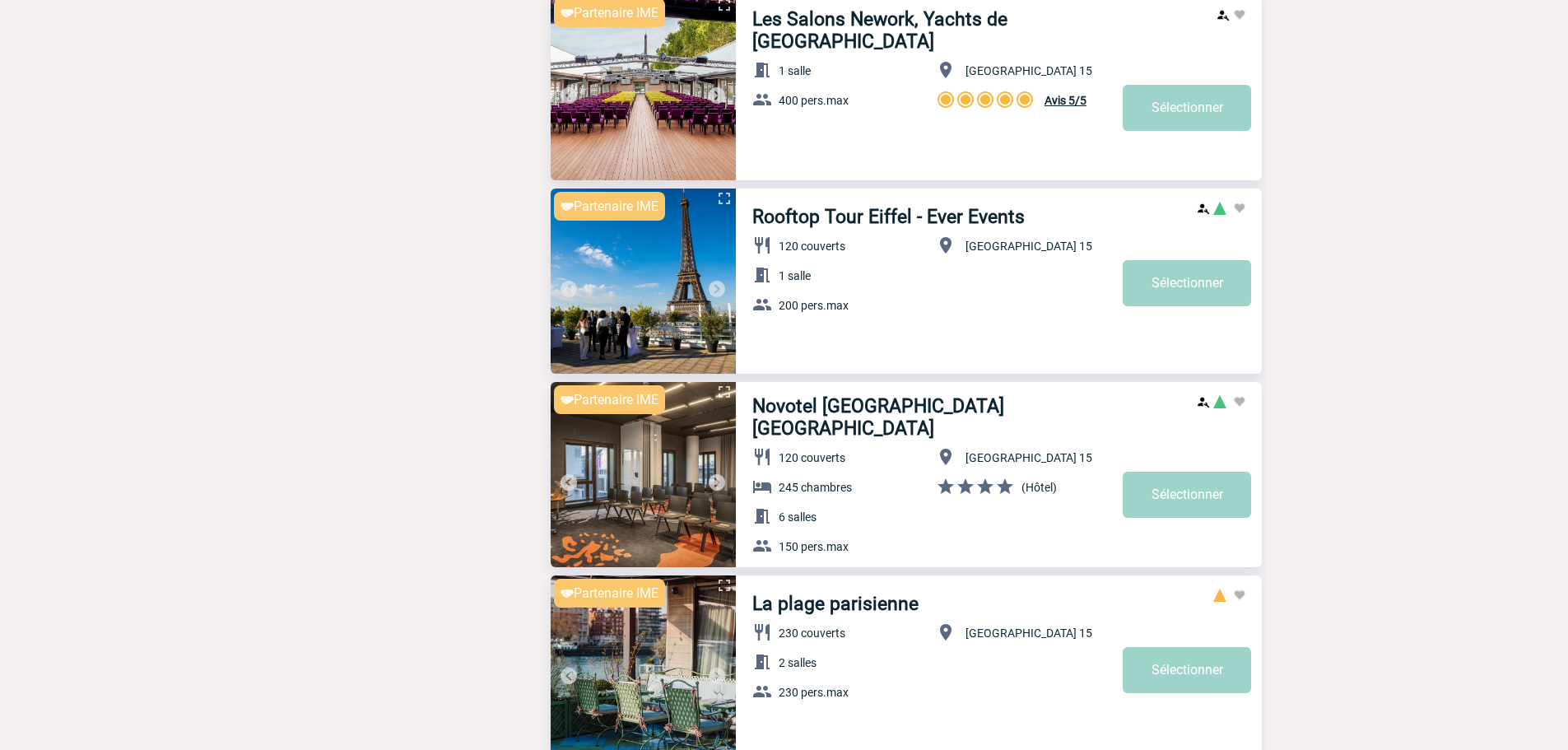
click at [715, 483] on img at bounding box center [717, 482] width 20 height 20
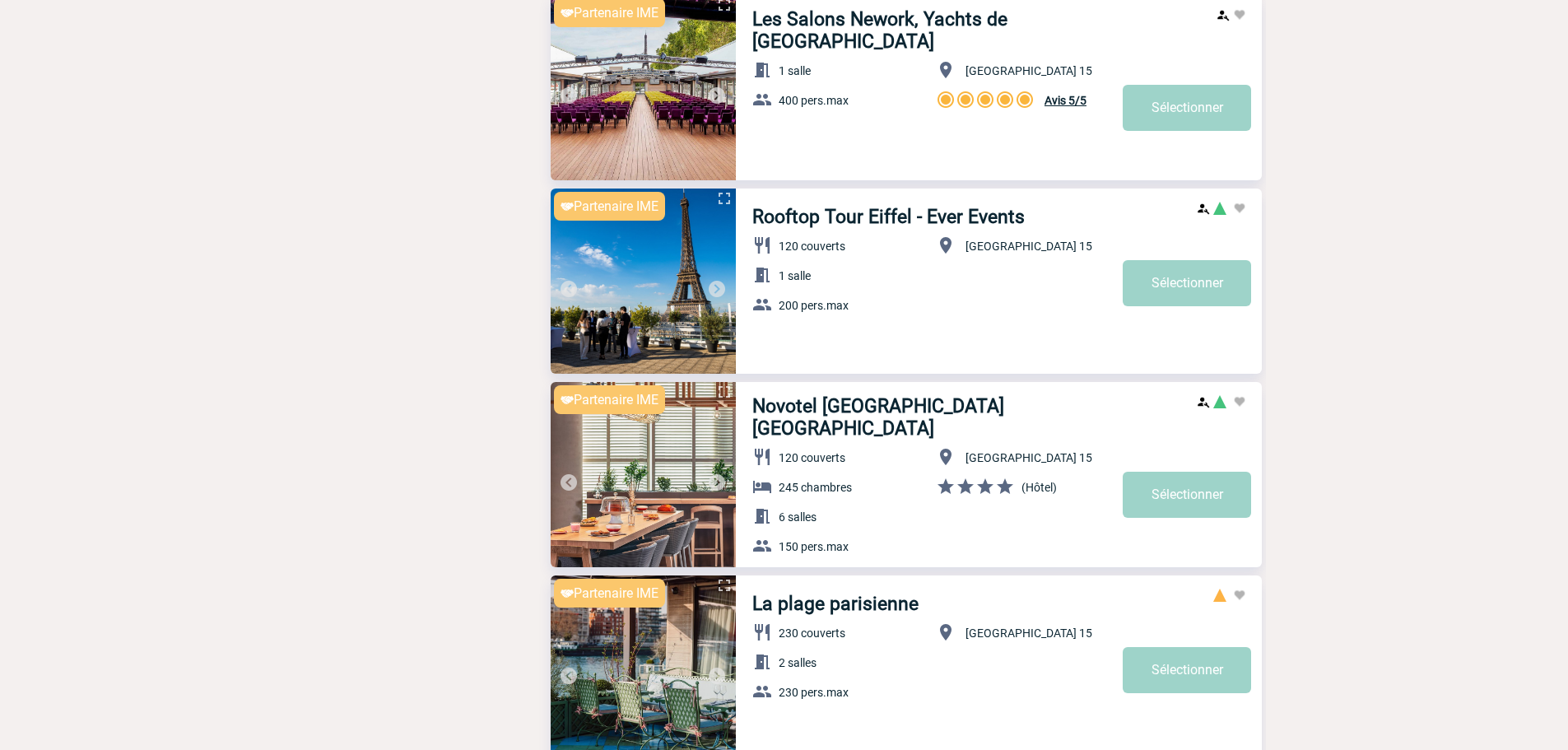
click at [715, 483] on img at bounding box center [717, 482] width 20 height 20
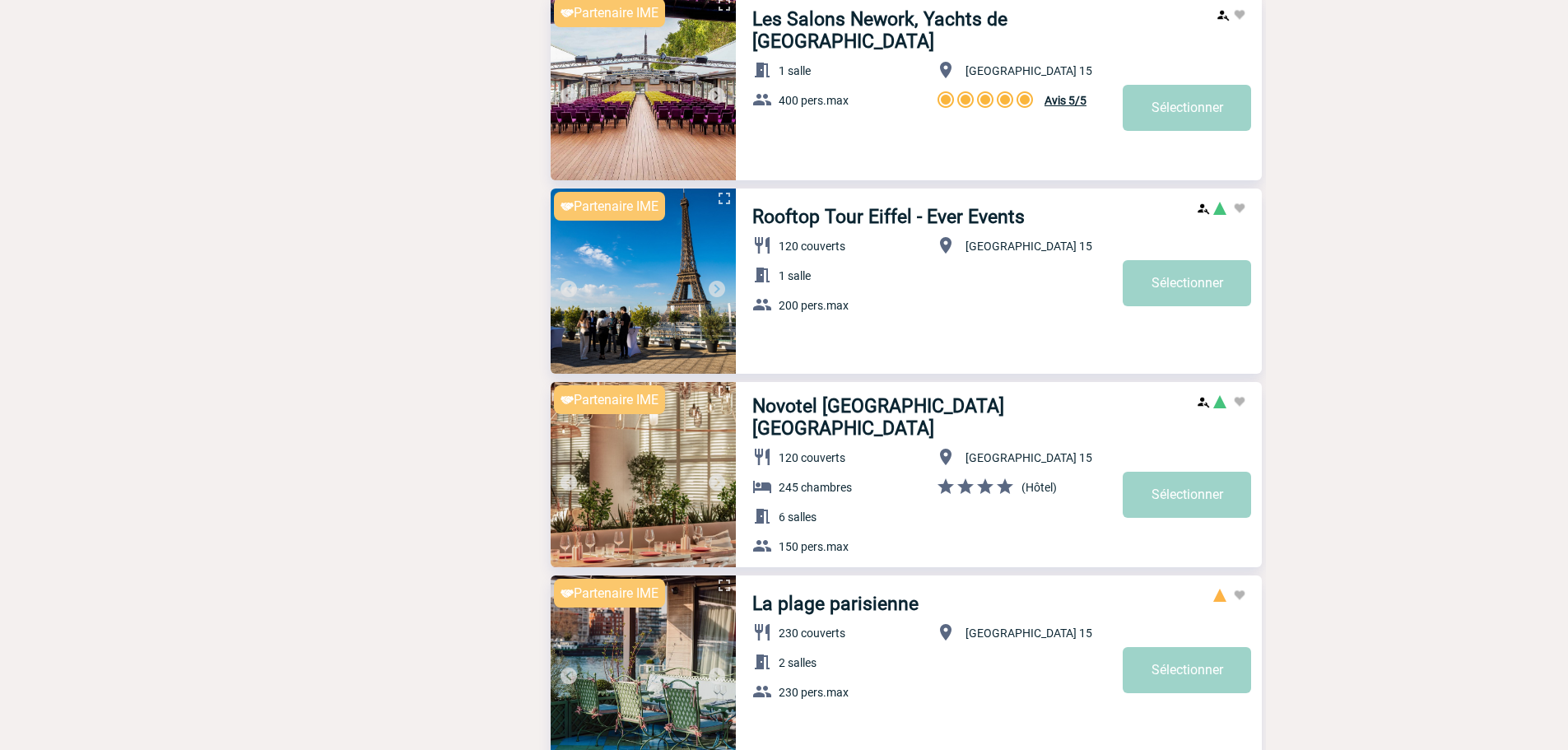
click at [715, 483] on img at bounding box center [717, 482] width 20 height 20
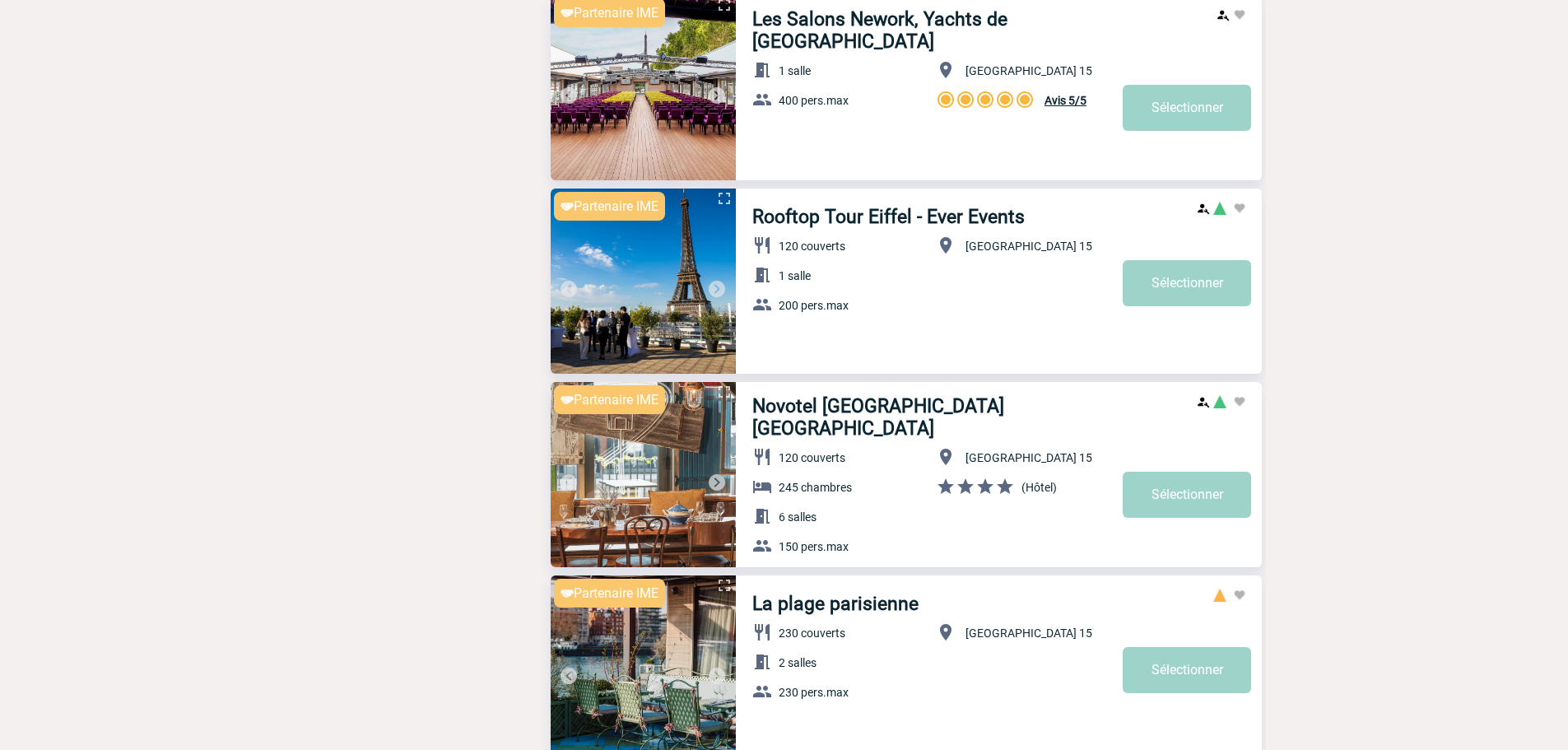
click at [715, 483] on img at bounding box center [717, 482] width 20 height 20
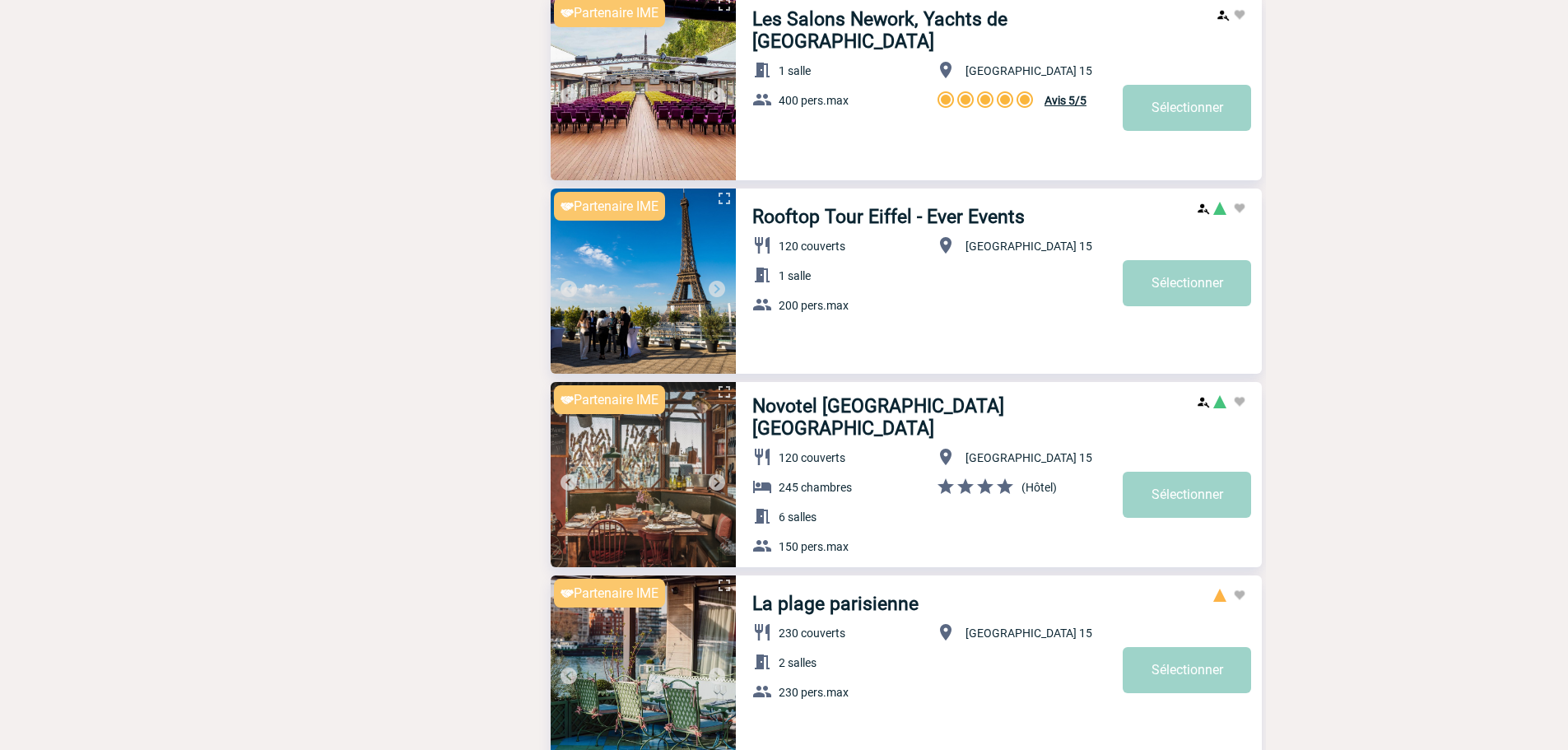
click at [715, 483] on img at bounding box center [717, 482] width 20 height 20
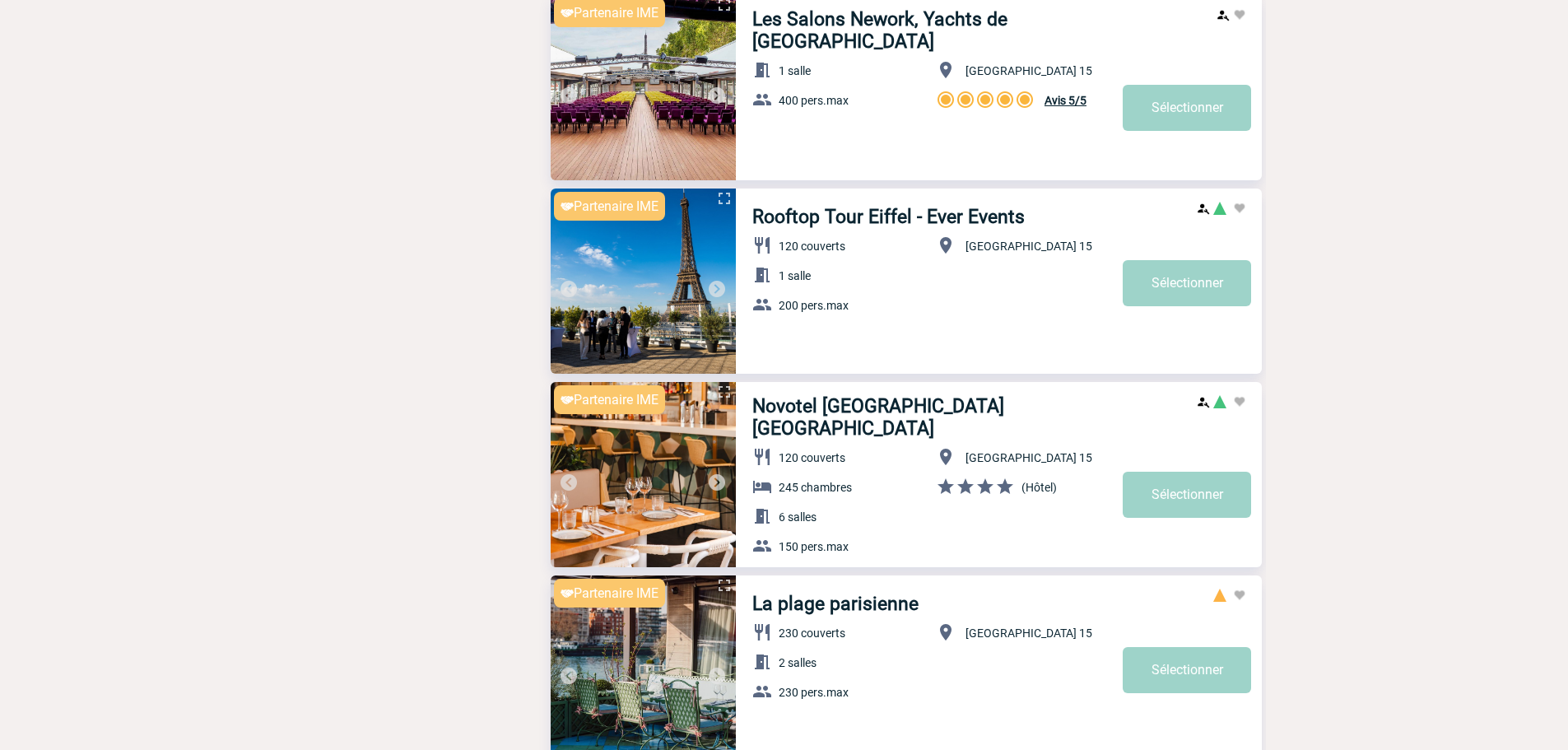
click at [715, 483] on img at bounding box center [717, 482] width 20 height 20
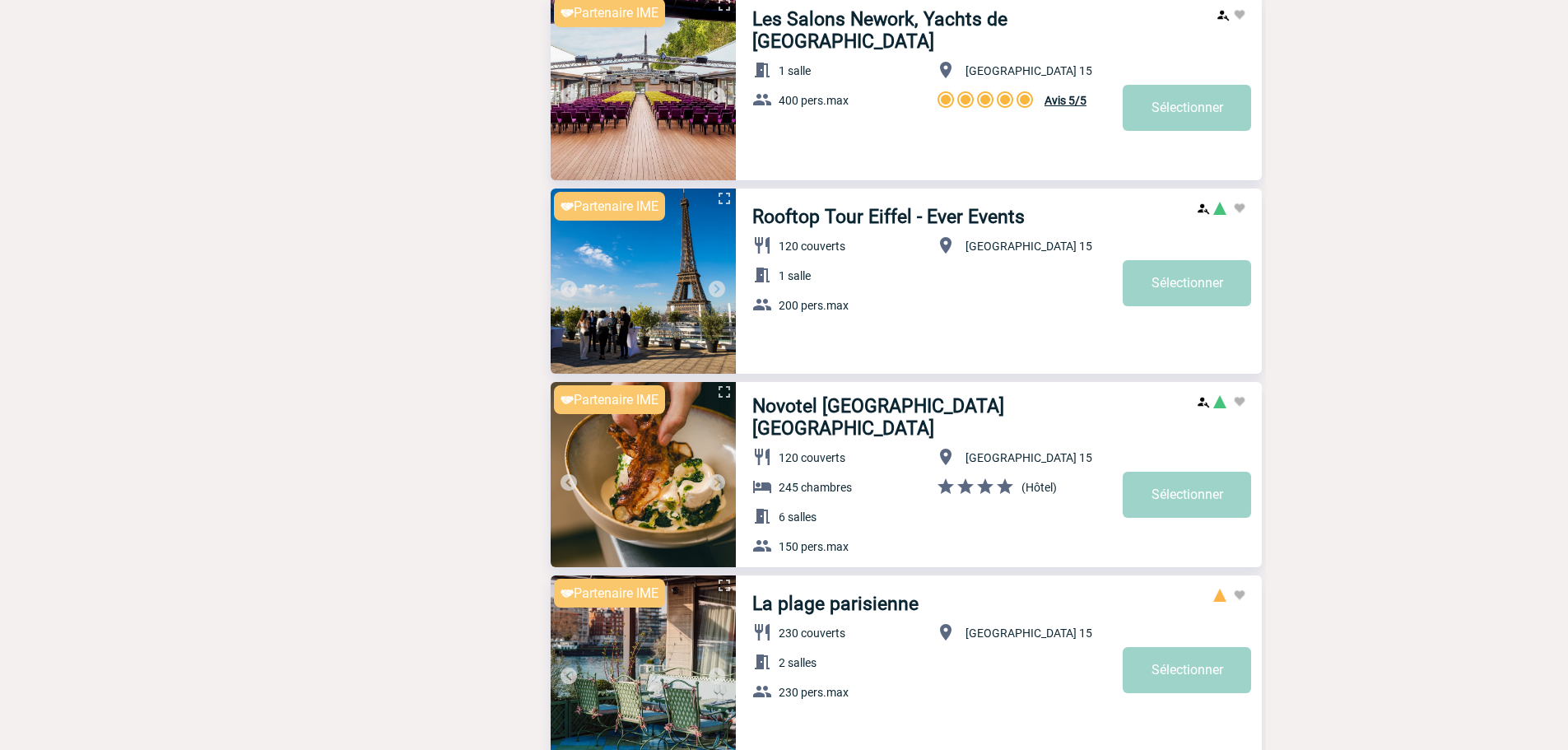
click at [715, 483] on img at bounding box center [717, 482] width 20 height 20
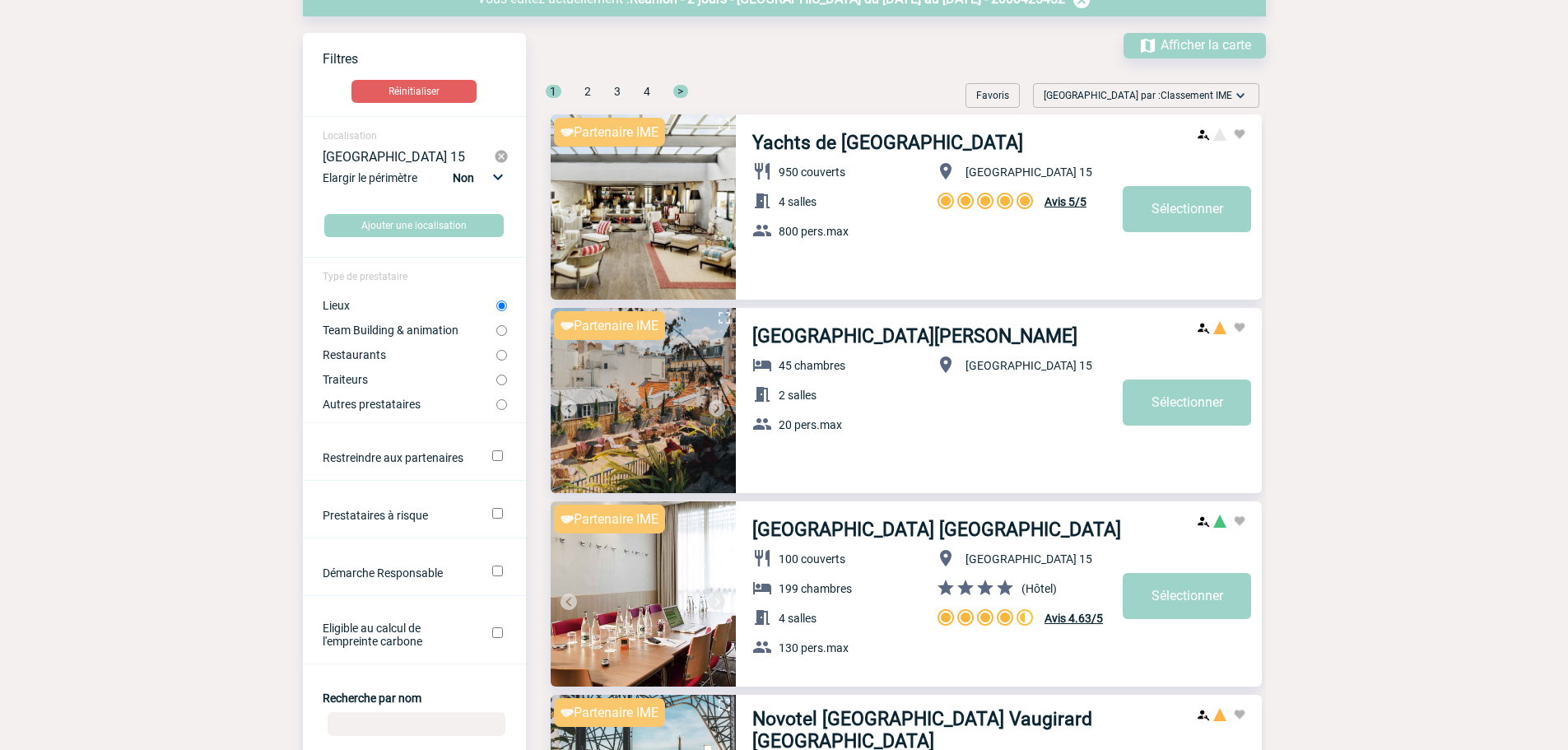
scroll to position [0, 0]
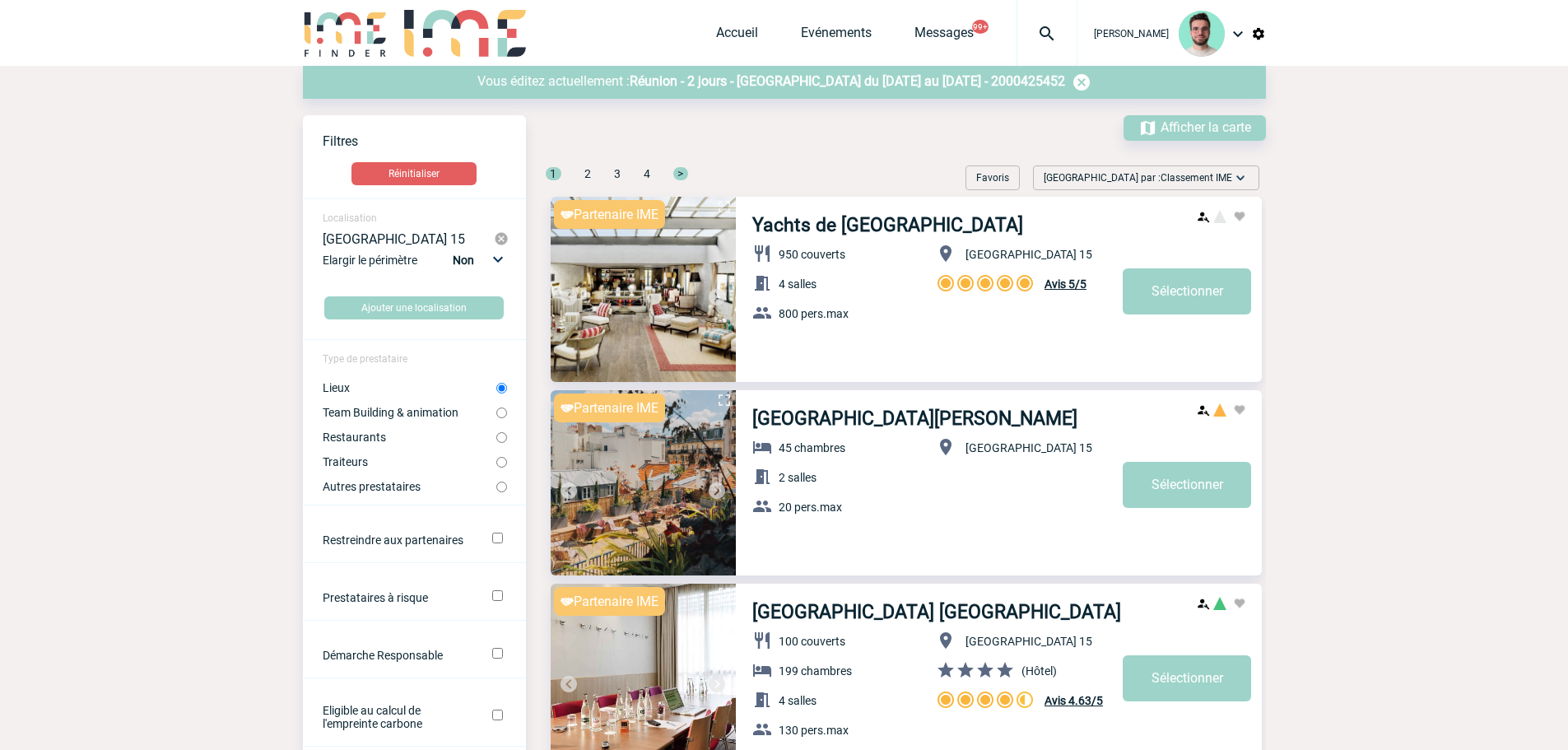
click at [838, 98] on div "Vous éditez actuellement : Réunion - 2 jours - Paris du 19 Novembre 2025 au 20 …" at bounding box center [784, 83] width 963 height 33
click at [833, 82] on span "Réunion - 2 jours - Paris du 19 Novembre 2025 au 20 Novembre 2025 - 2000425452" at bounding box center [847, 81] width 436 height 16
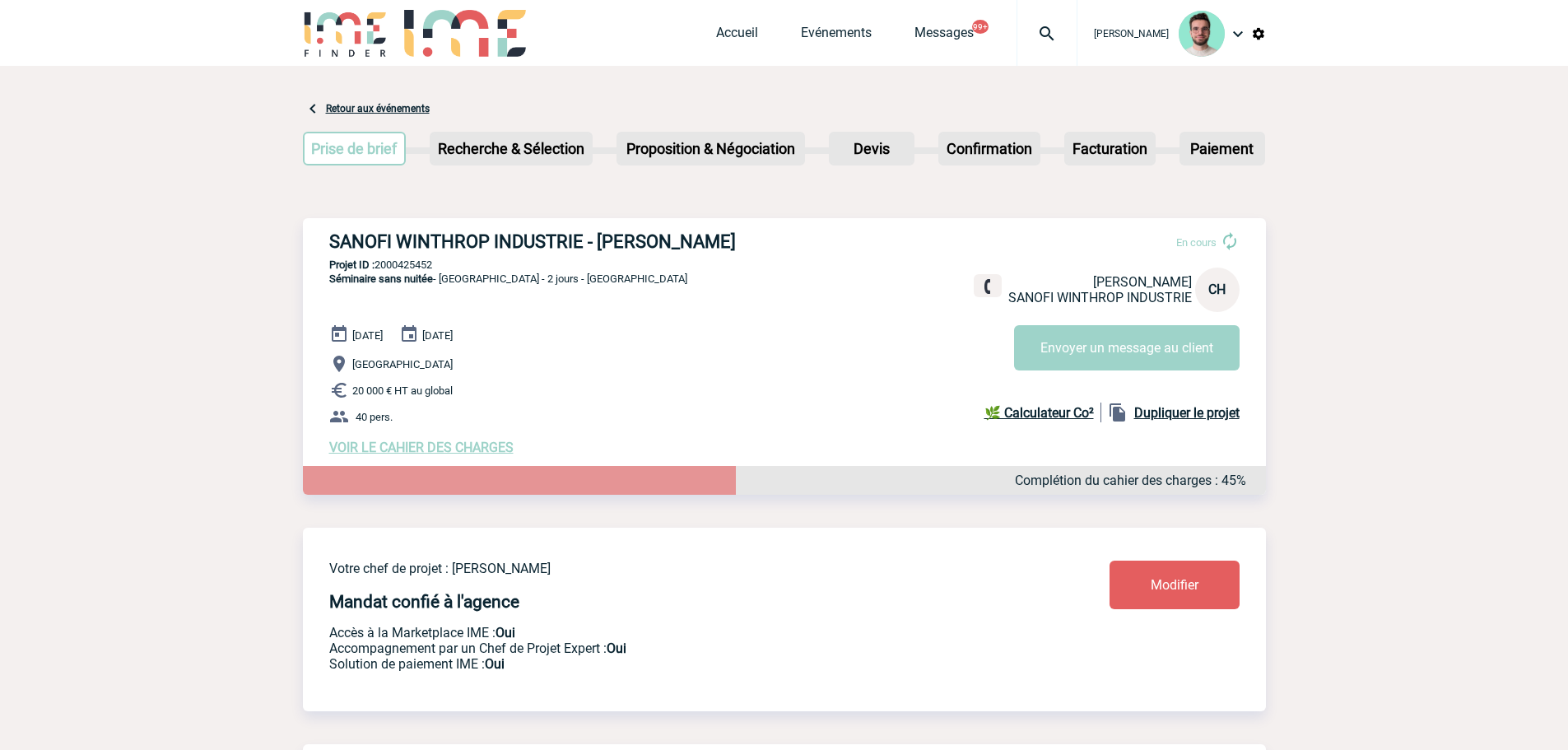
click at [1055, 37] on img at bounding box center [1047, 34] width 60 height 20
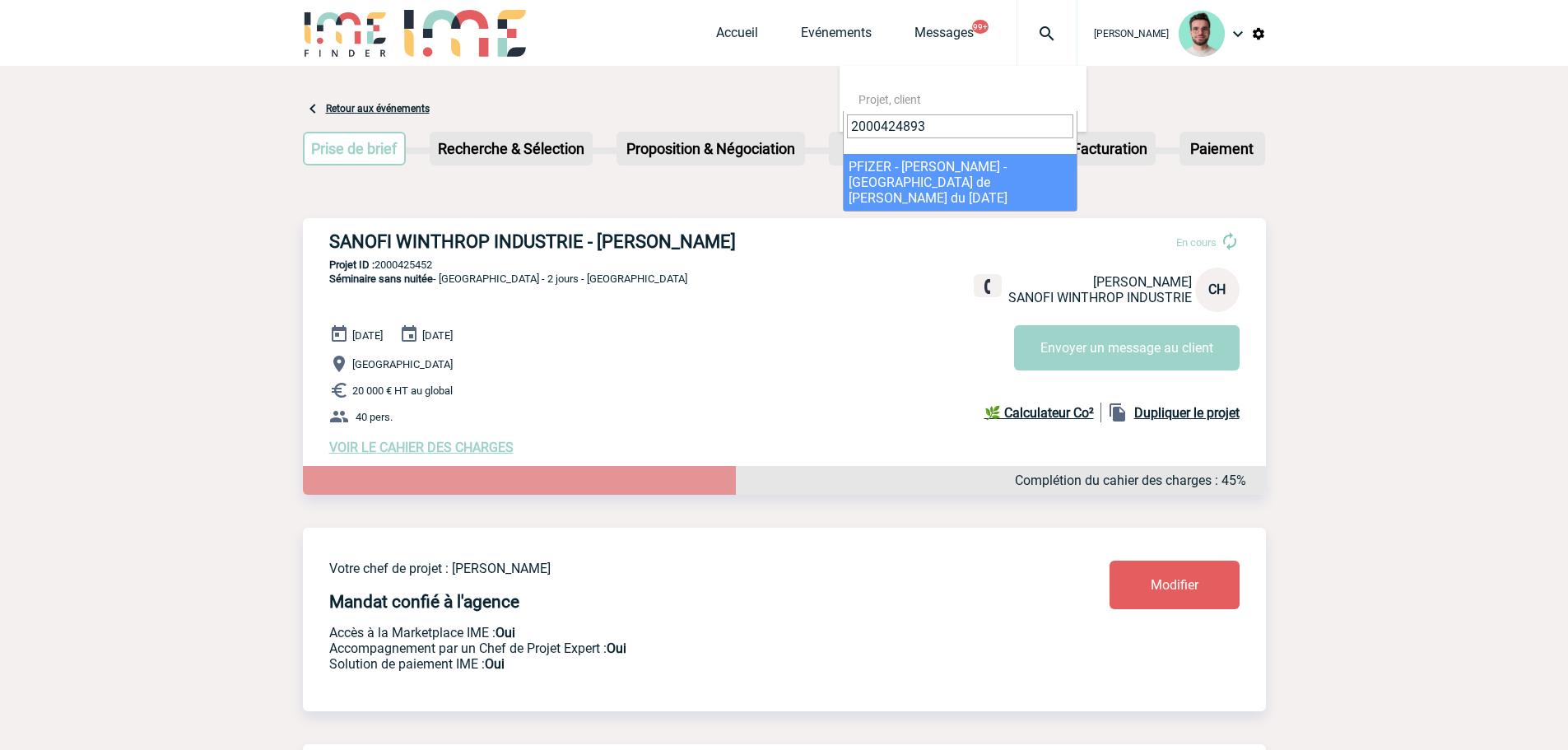
type input "2000424893"
select select "24394"
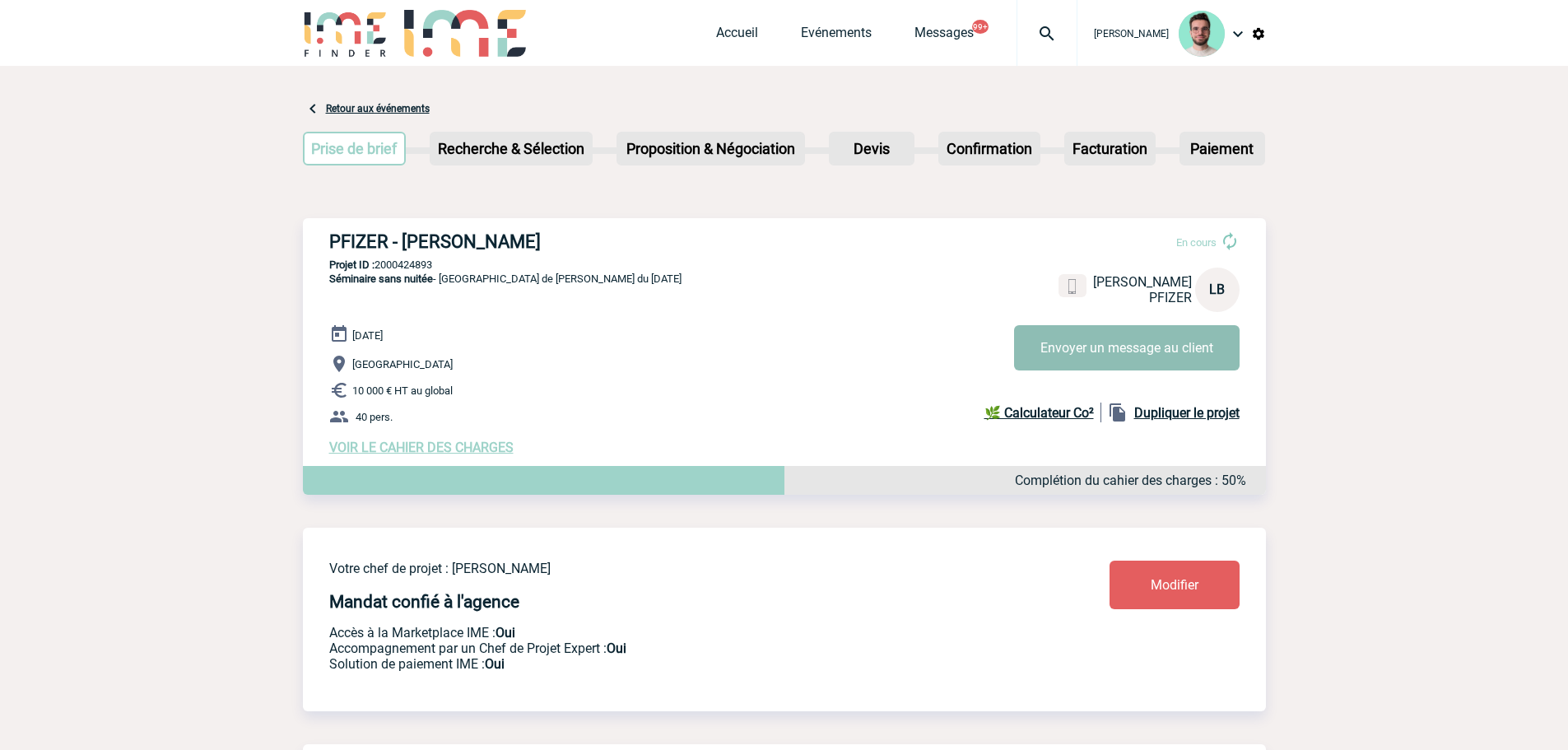
click at [1169, 352] on button "Envoyer un message au client" at bounding box center [1127, 347] width 226 height 45
drag, startPoint x: 727, startPoint y: 22, endPoint x: 724, endPoint y: 36, distance: 14.3
click at [727, 22] on div "Accueil Evénements Messages 99+ Projet, client Projet, client" at bounding box center [896, 33] width 361 height 66
click at [724, 36] on link "Accueil" at bounding box center [736, 36] width 42 height 23
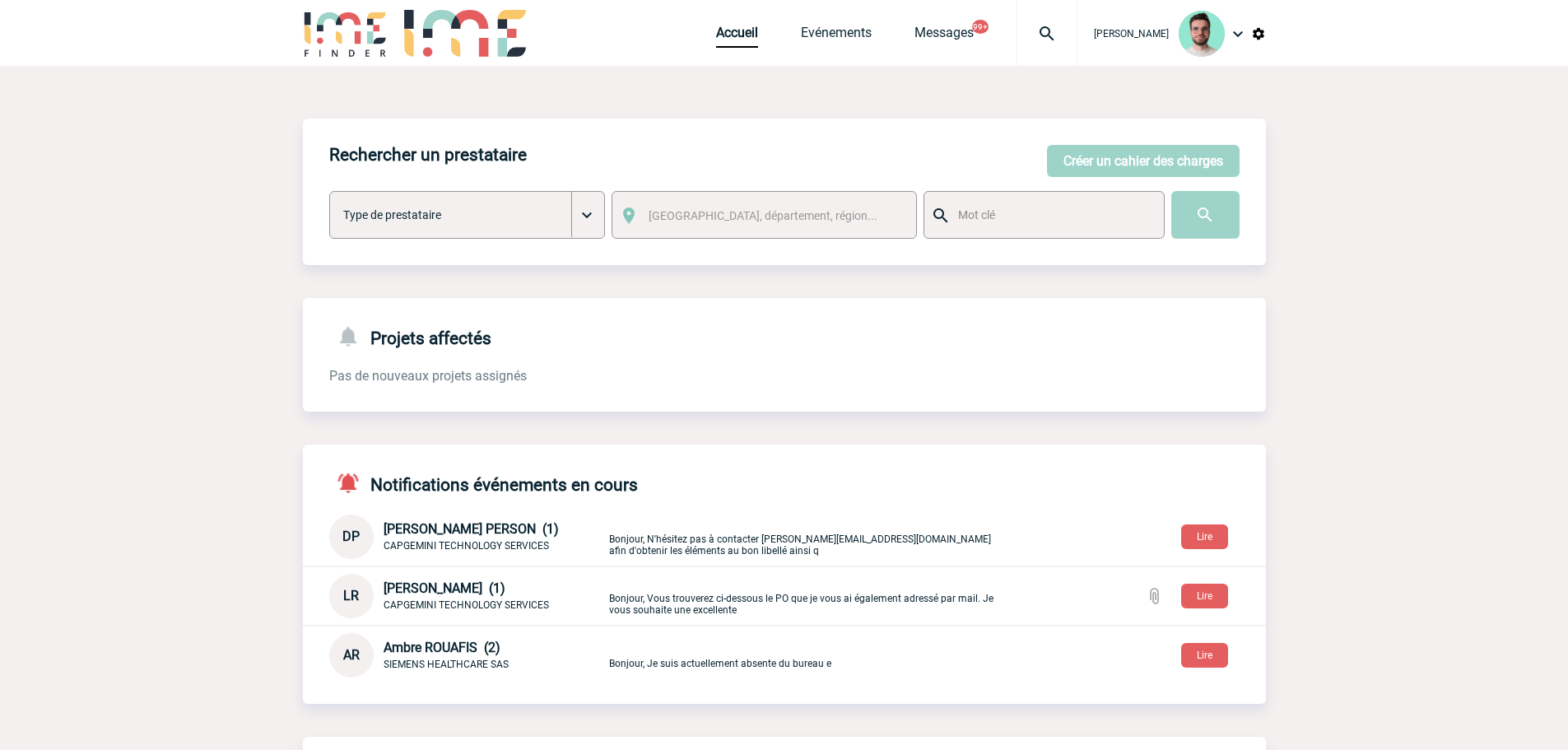
click at [729, 50] on div "Accueil Evénements Messages 99+ Projet, client Projet, client" at bounding box center [896, 33] width 361 height 66
click at [735, 39] on link "Accueil" at bounding box center [736, 36] width 42 height 23
click at [846, 35] on link "Evénements" at bounding box center [836, 36] width 71 height 23
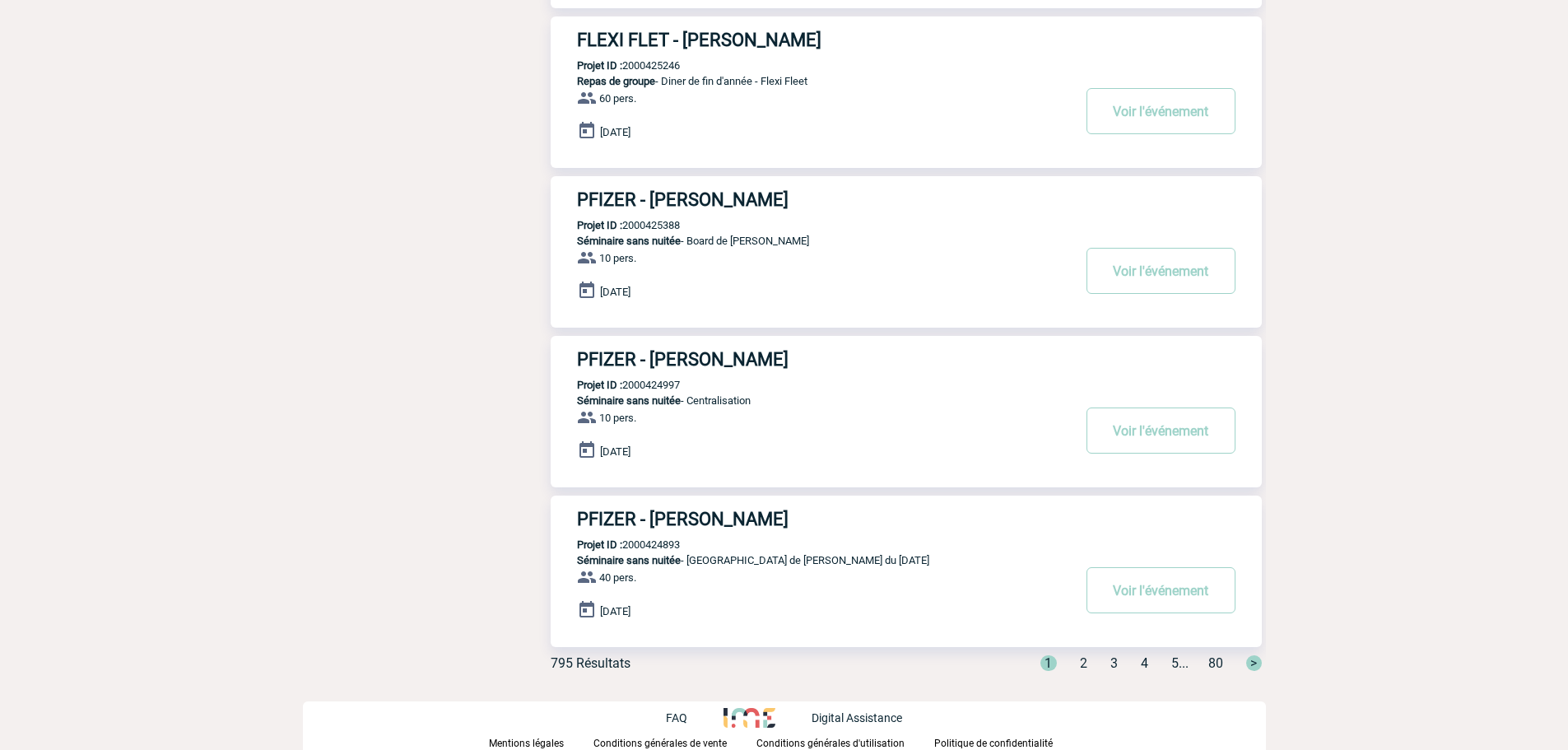
scroll to position [1131, 0]
click at [1115, 666] on div "1 2 3 4 5 ... 80 >" at bounding box center [1141, 662] width 241 height 16
click at [1071, 664] on div "1 2 3 4 5 ... 80 >" at bounding box center [1141, 662] width 241 height 16
click at [1079, 664] on span "2" at bounding box center [1083, 662] width 7 height 16
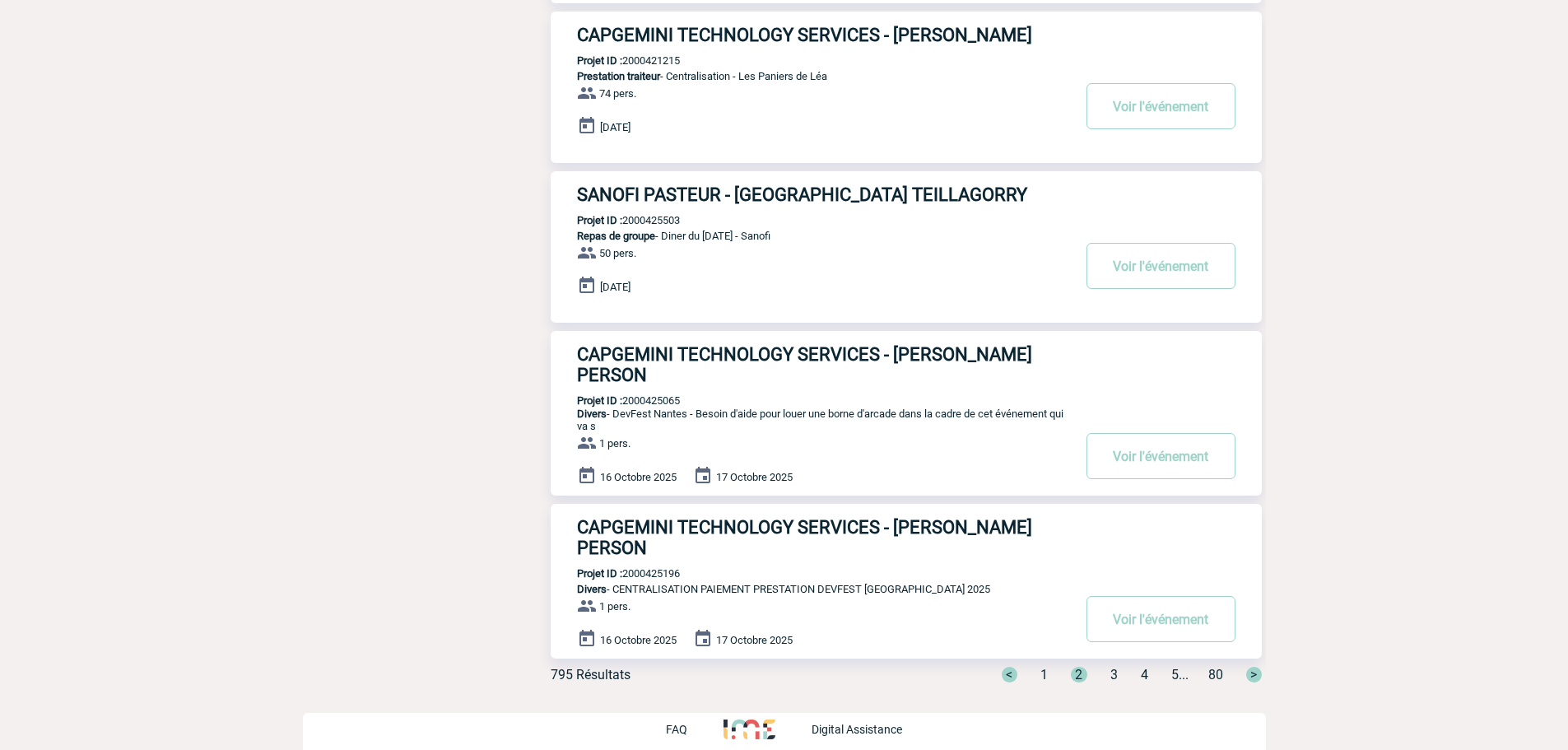
click at [1101, 666] on div "< 1 2 3 4 5 ... 80 >" at bounding box center [1122, 674] width 279 height 16
click at [1110, 666] on span "3" at bounding box center [1113, 674] width 7 height 16
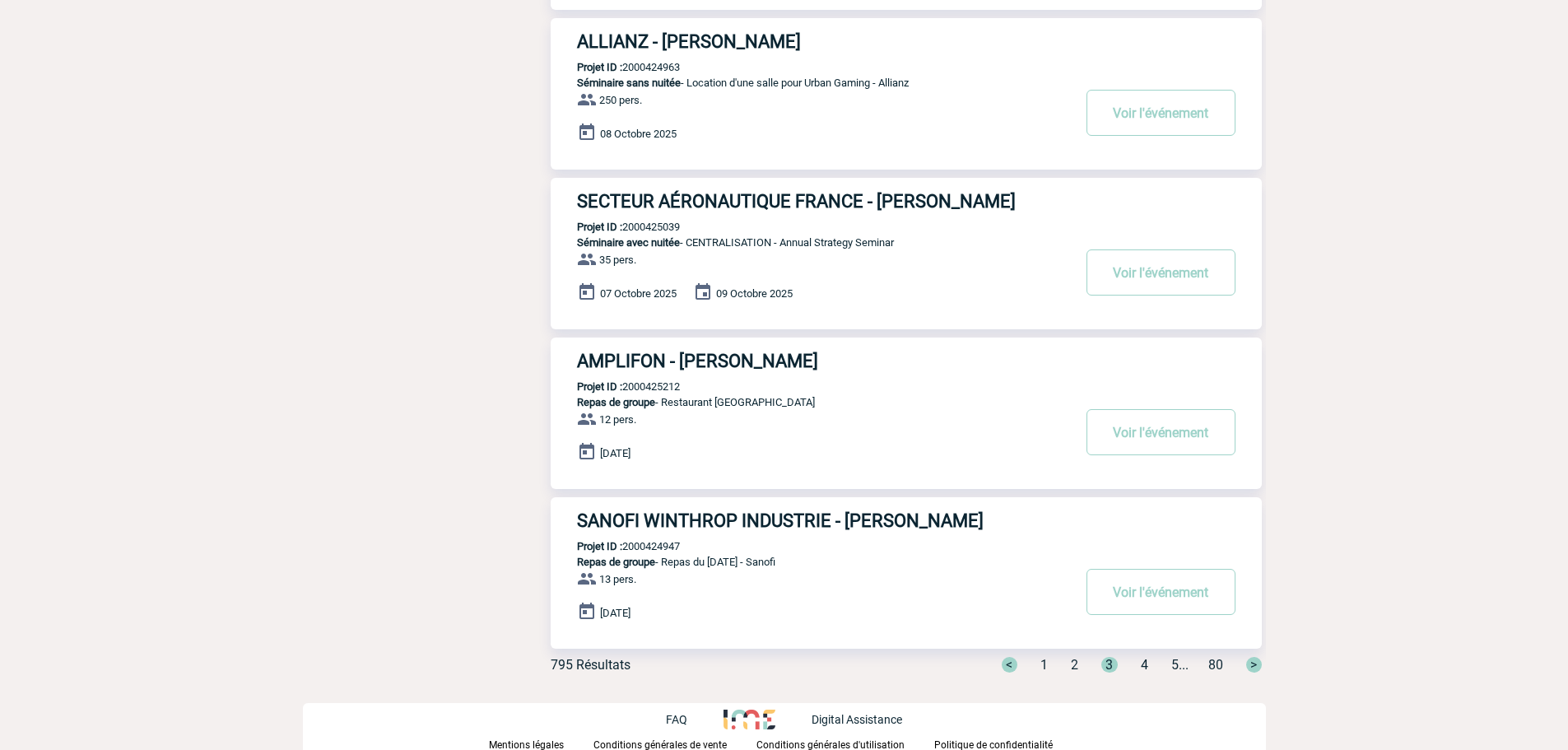
click at [1141, 665] on span "4" at bounding box center [1144, 664] width 7 height 16
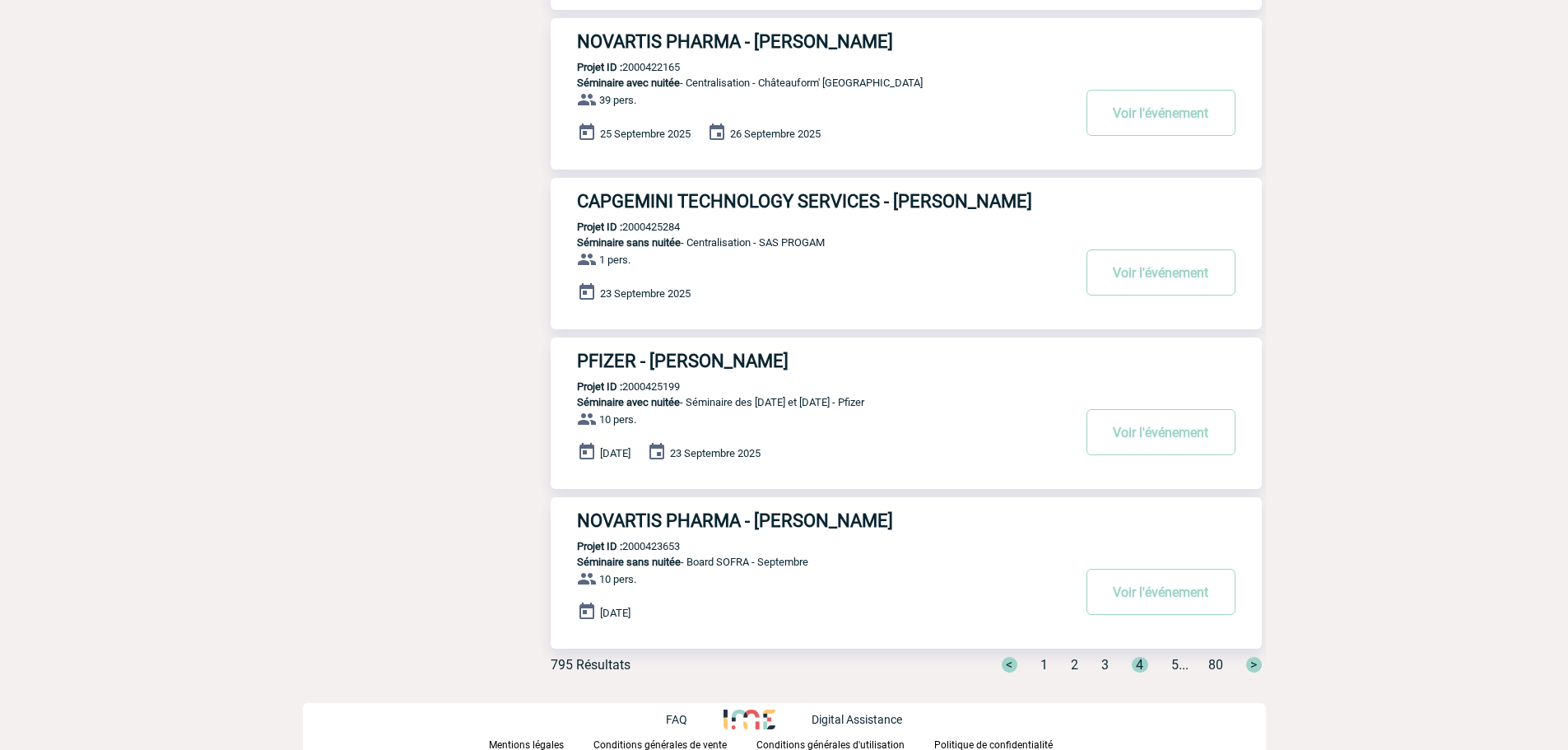
click at [1171, 663] on span "5" at bounding box center [1175, 664] width 7 height 16
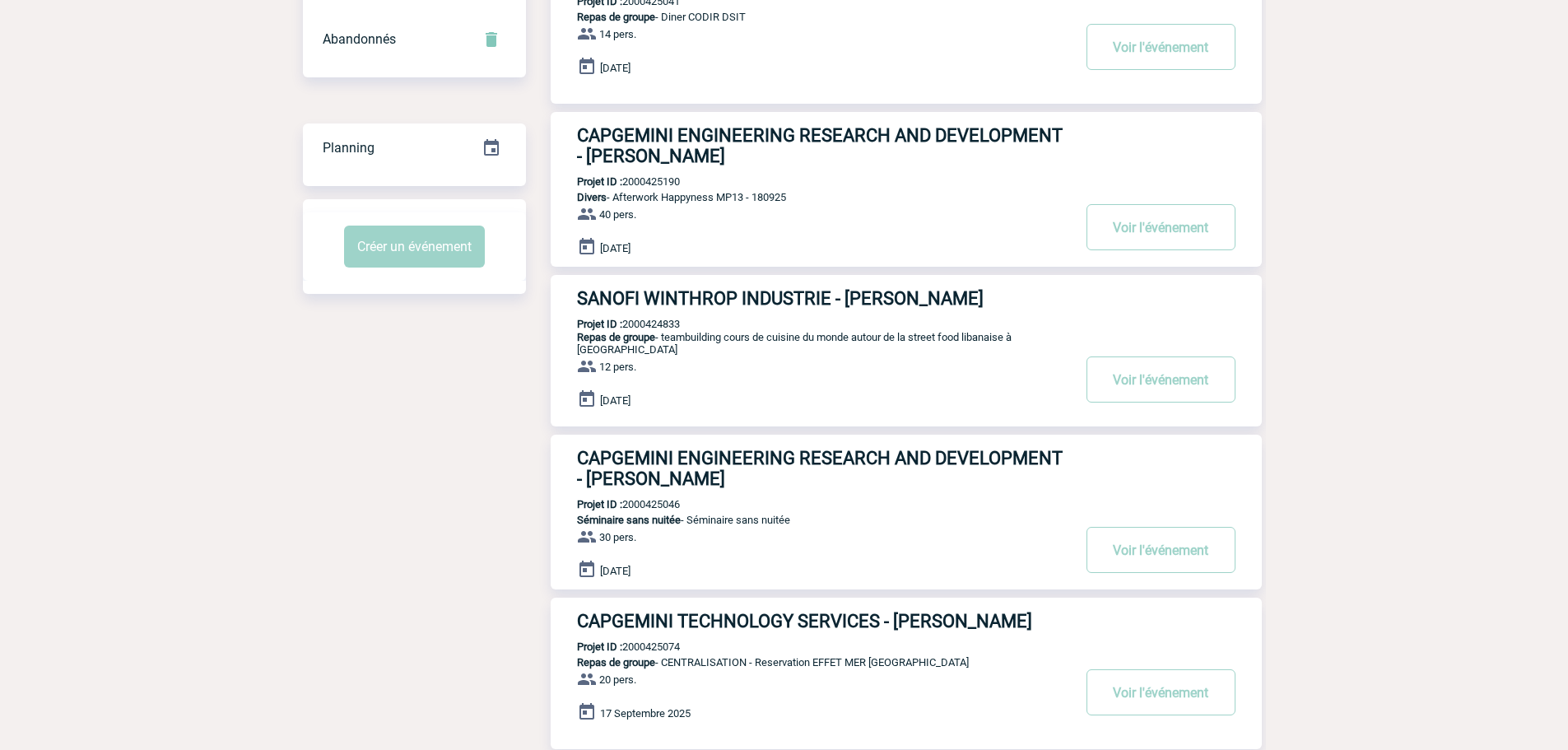
scroll to position [0, 0]
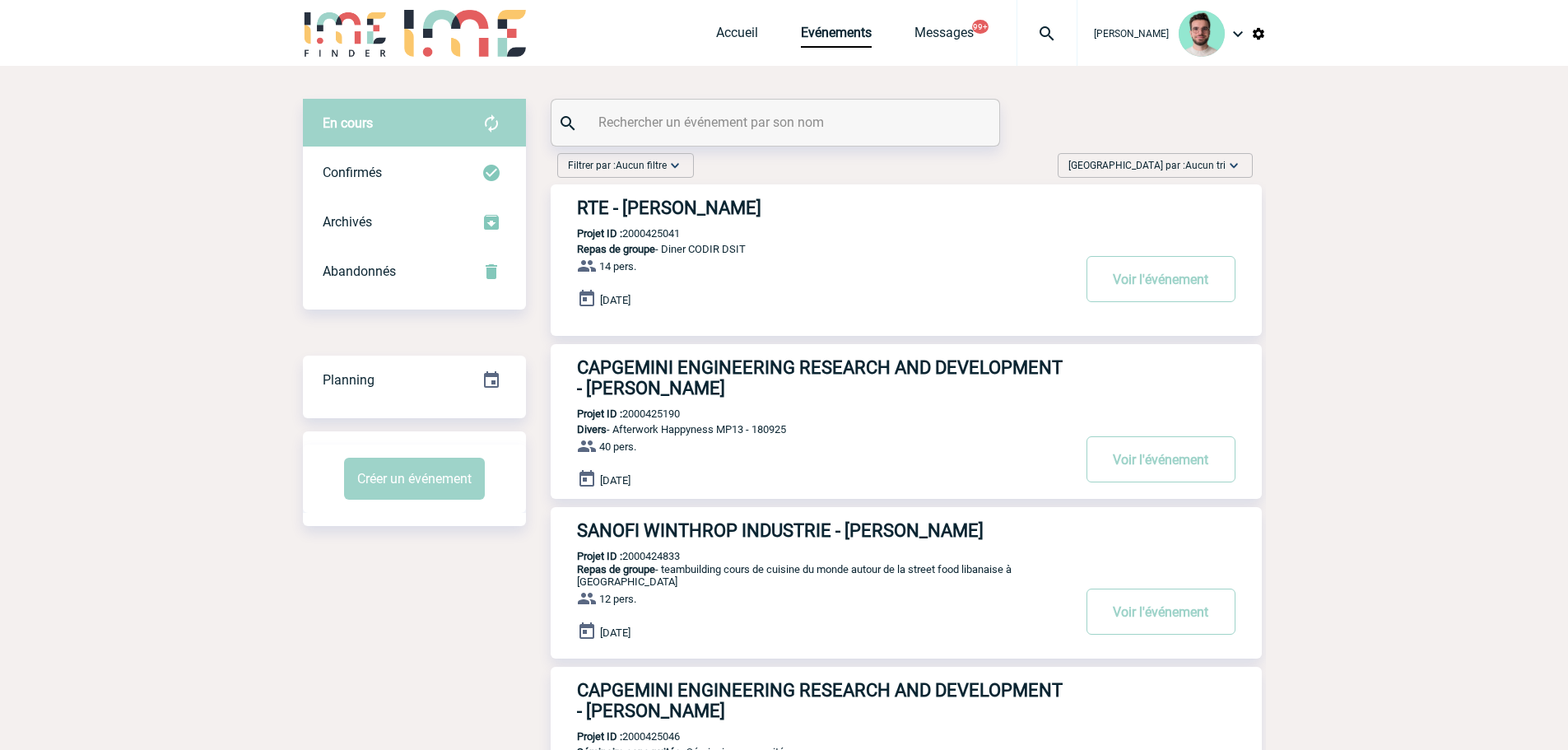
click at [656, 236] on p "Projet ID : 2000425041" at bounding box center [615, 233] width 129 height 12
copy p "2000425041"
click at [668, 411] on p "Projet ID : 2000425190" at bounding box center [615, 413] width 129 height 12
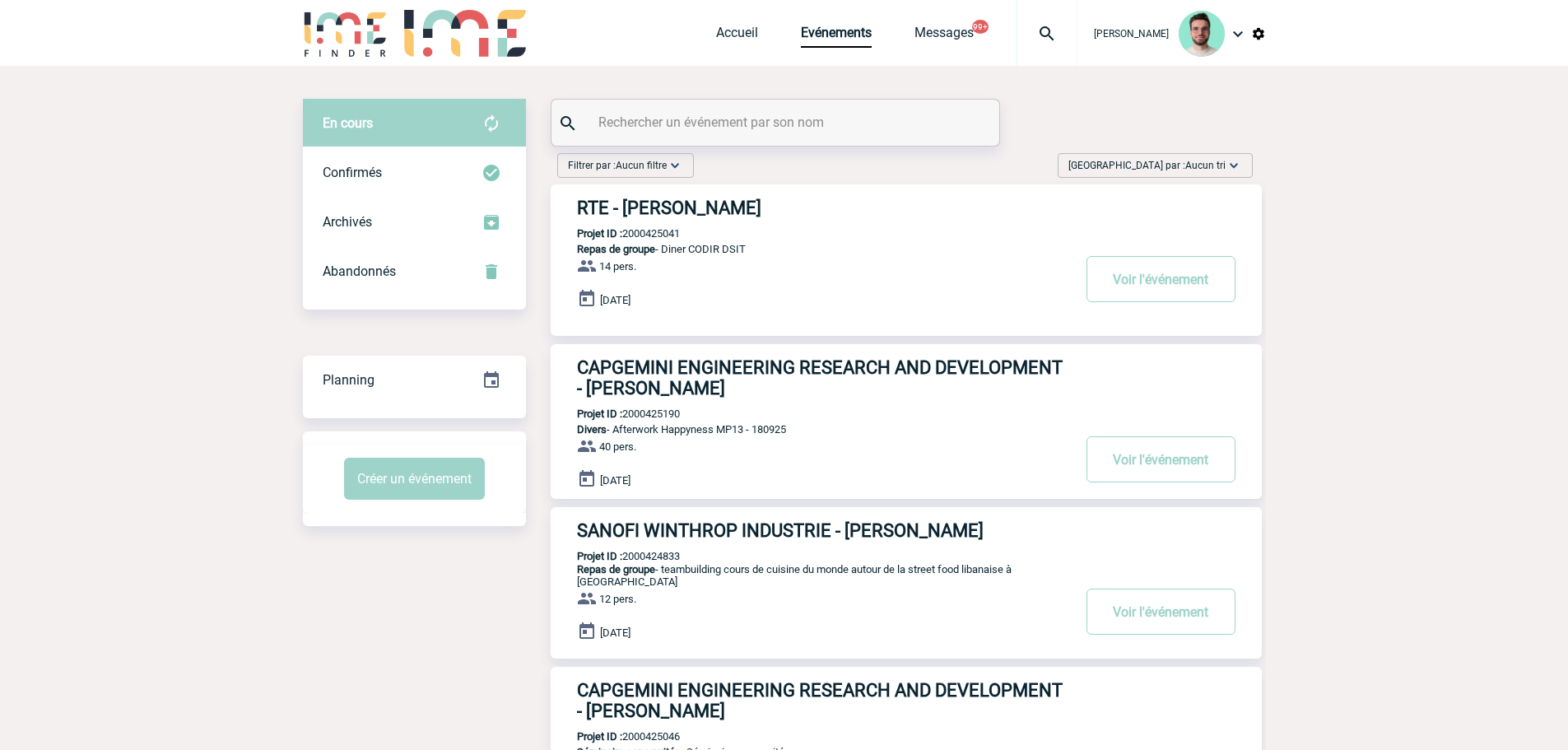
copy p "2000425190"
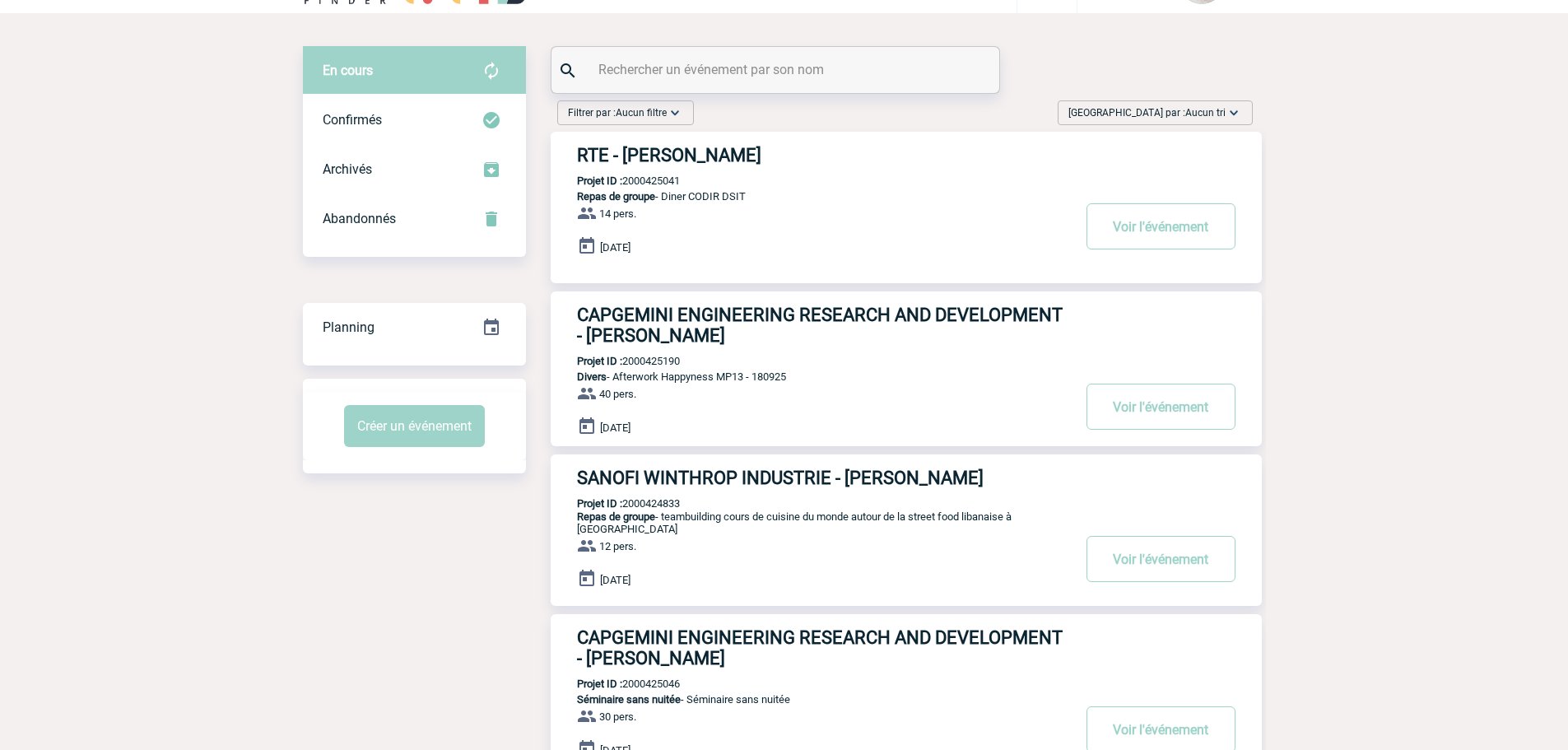
scroll to position [83, 0]
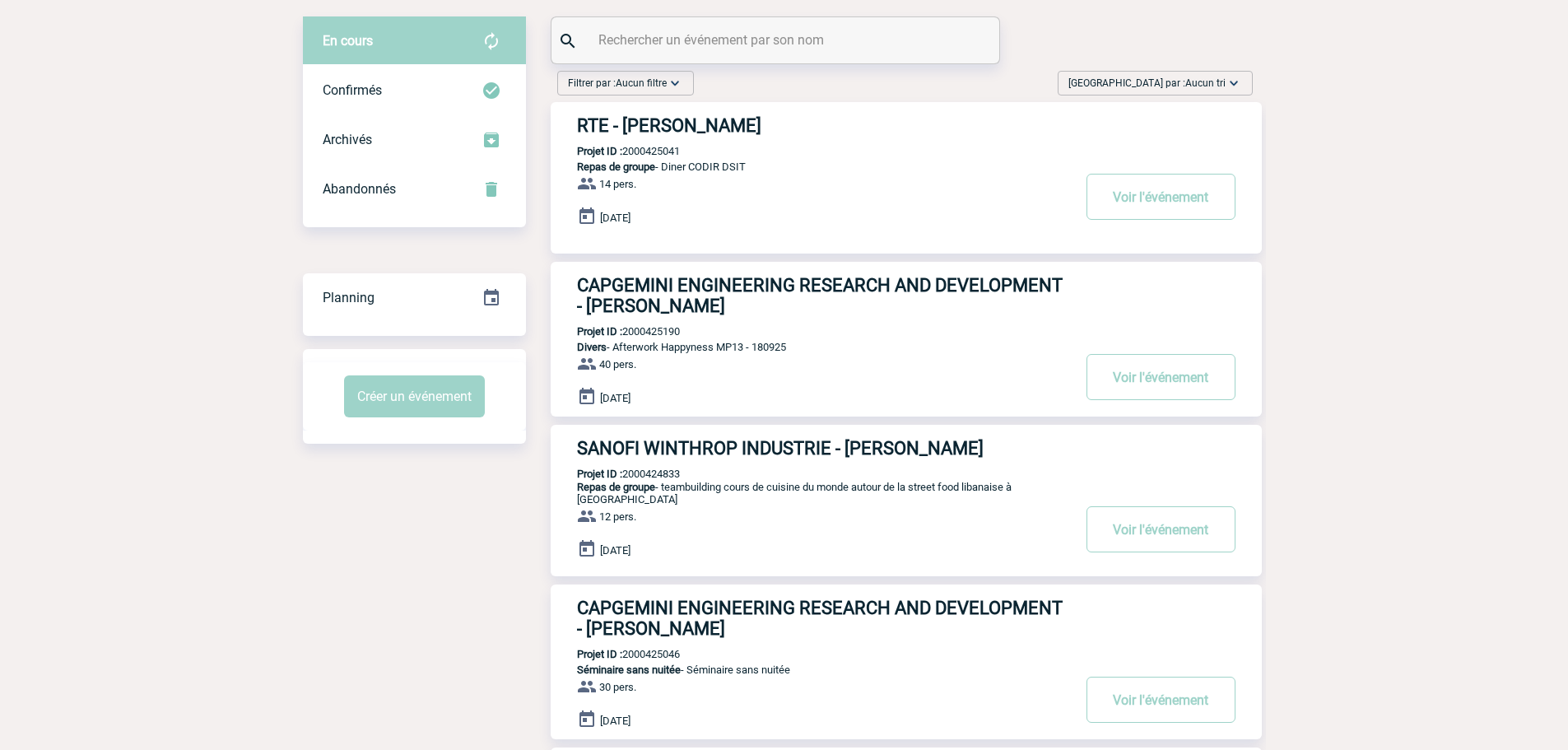
click at [641, 479] on p "Projet ID : 2000424833" at bounding box center [615, 473] width 129 height 12
copy p "2000424833"
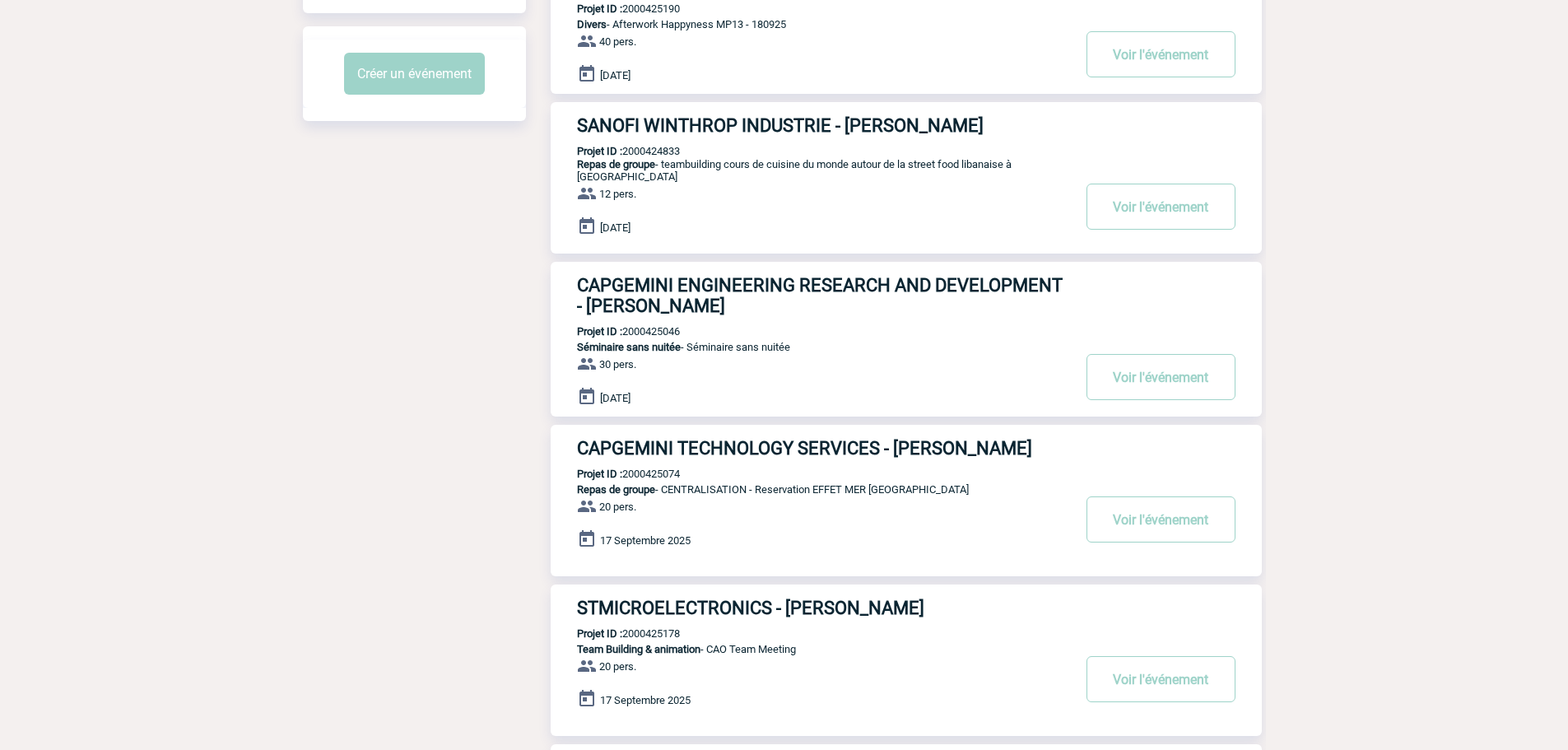
scroll to position [412, 0]
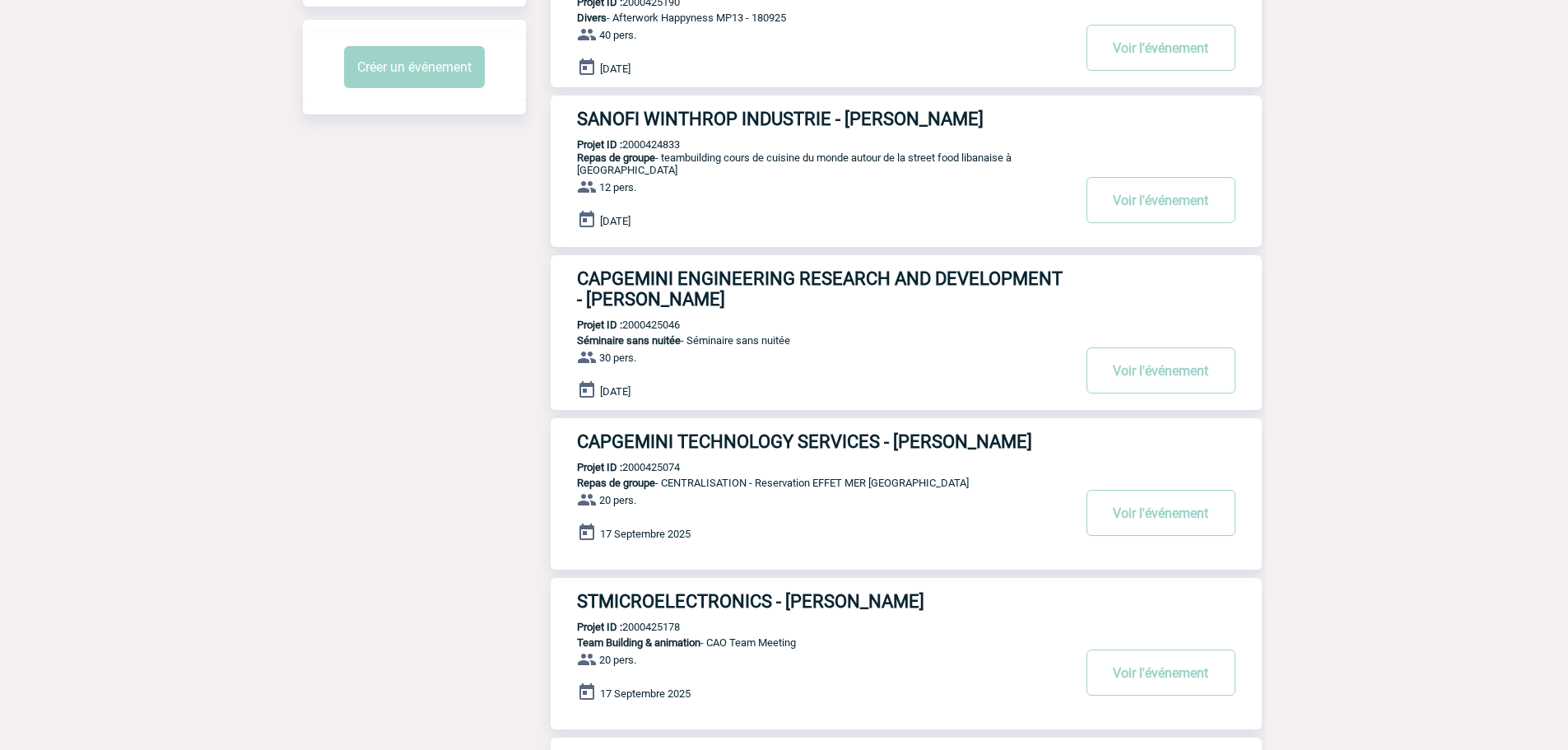
click at [658, 326] on p "Projet ID : 2000425046" at bounding box center [615, 324] width 129 height 12
copy p "2000425046"
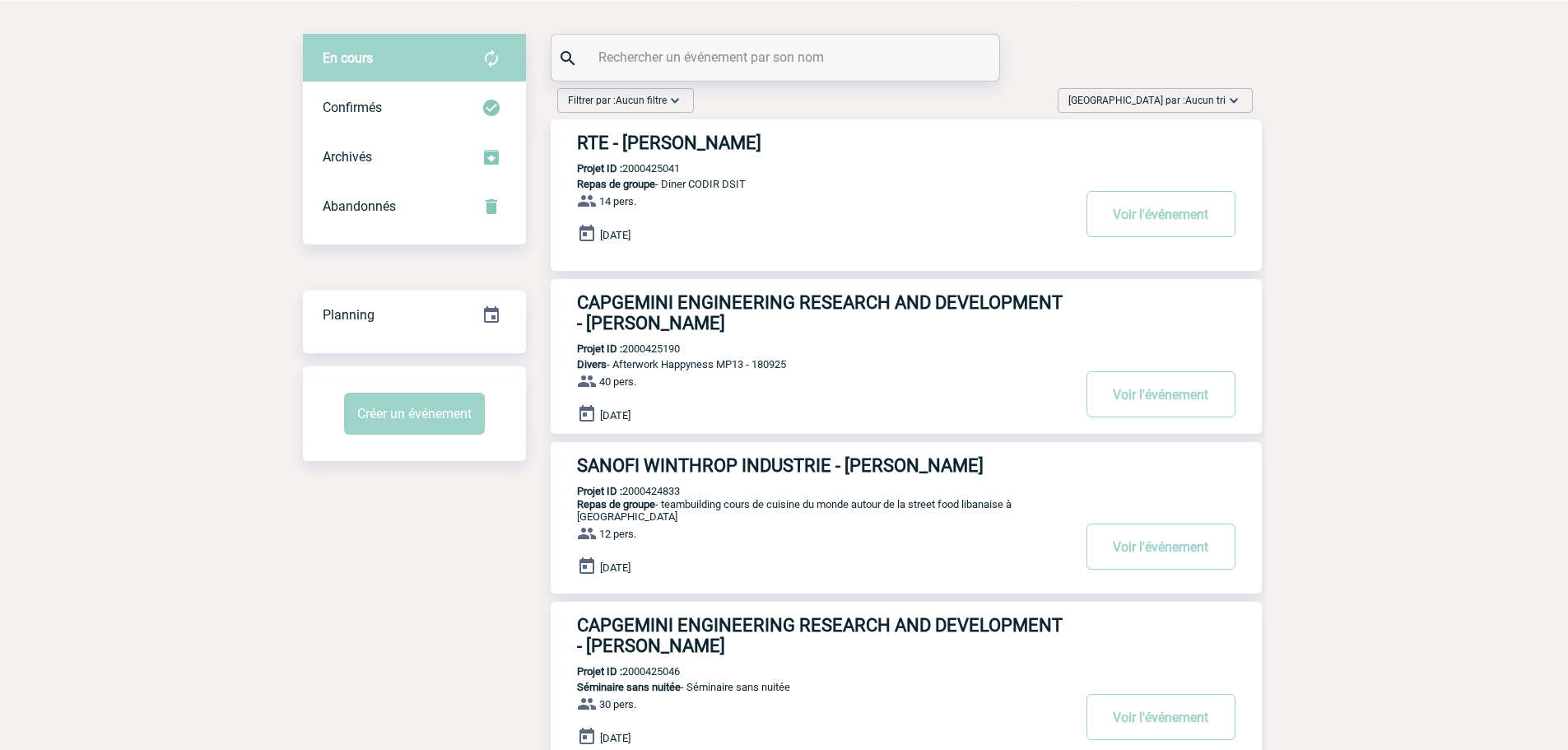
scroll to position [0, 0]
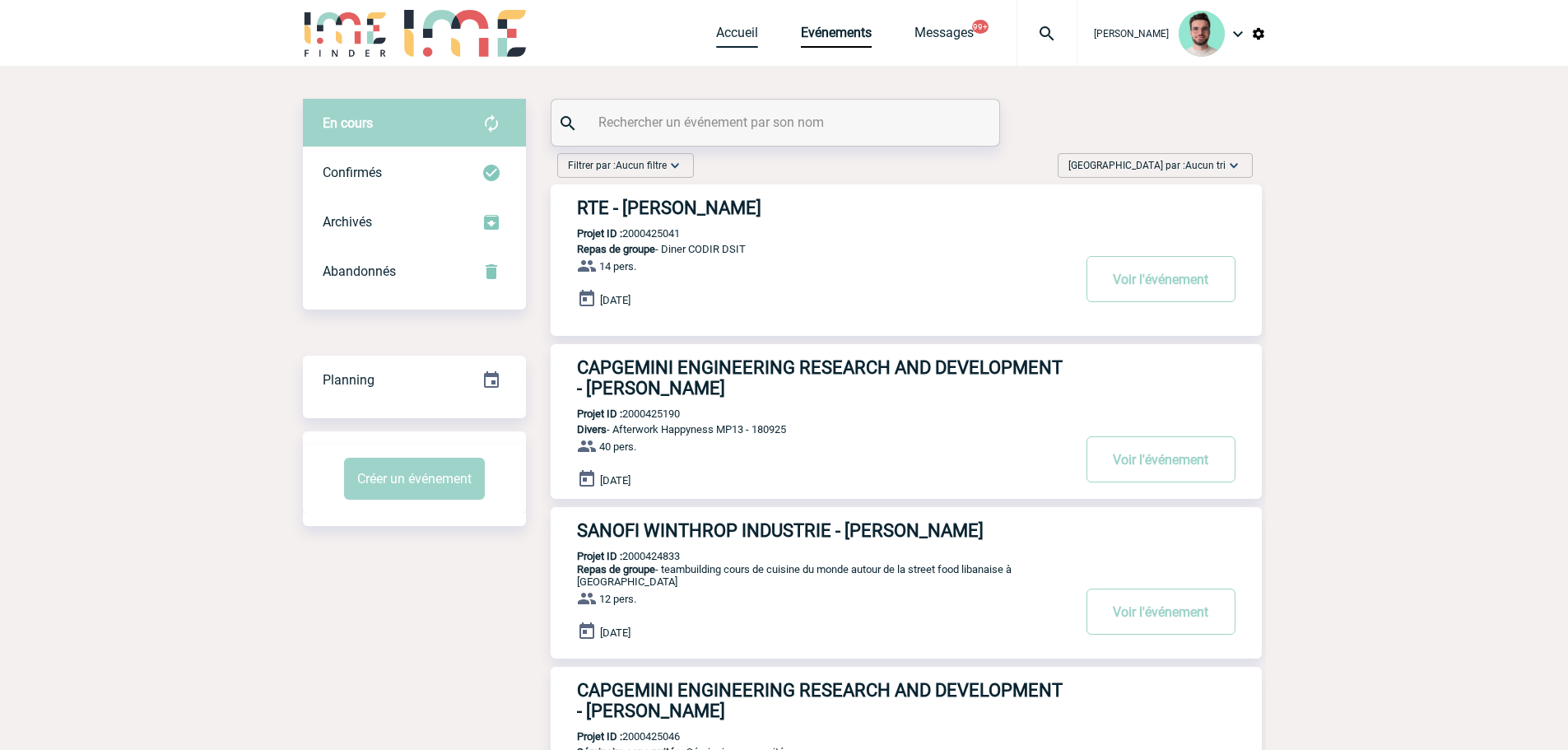
click at [739, 41] on link "Accueil" at bounding box center [736, 36] width 42 height 23
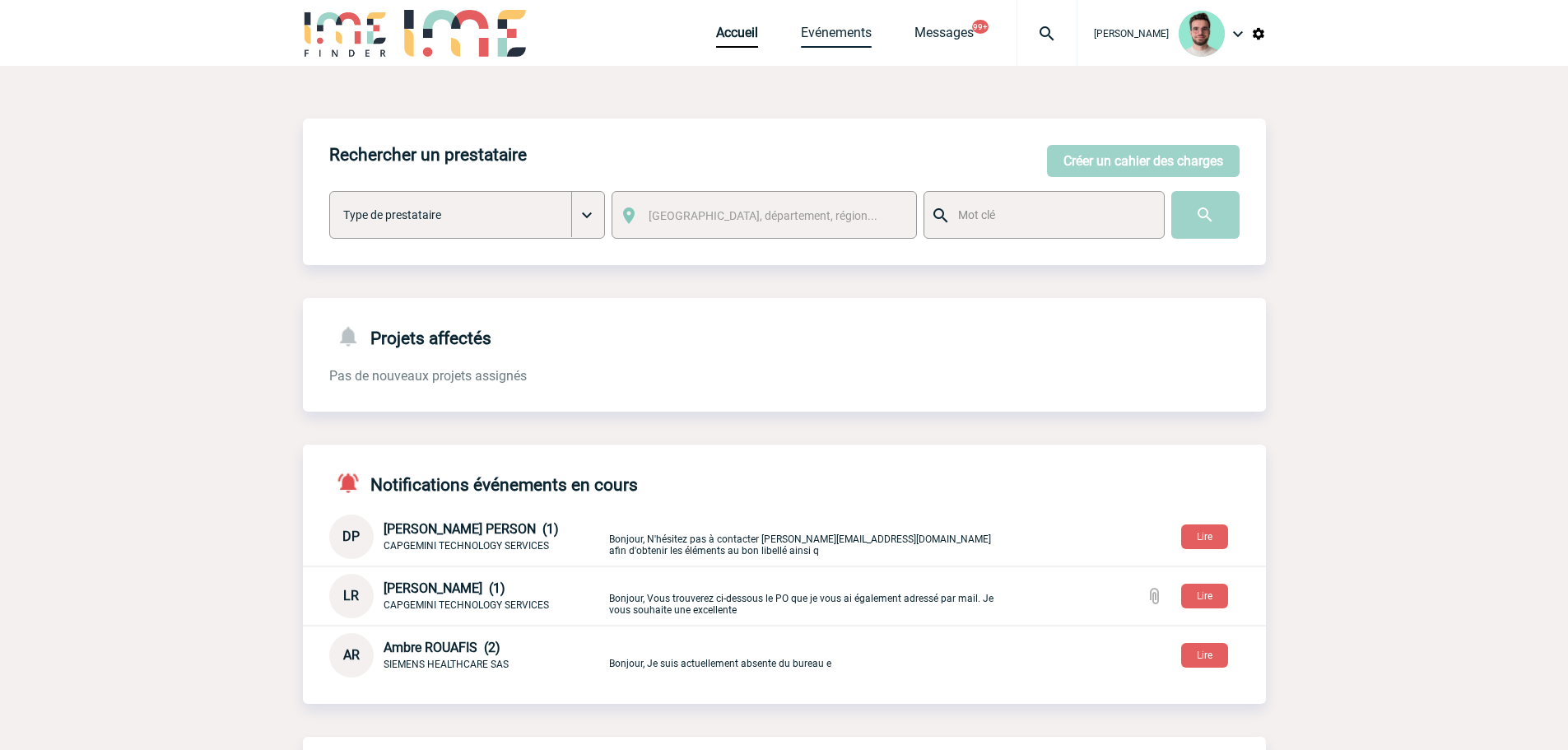
click at [811, 44] on link "Evénements" at bounding box center [836, 36] width 71 height 23
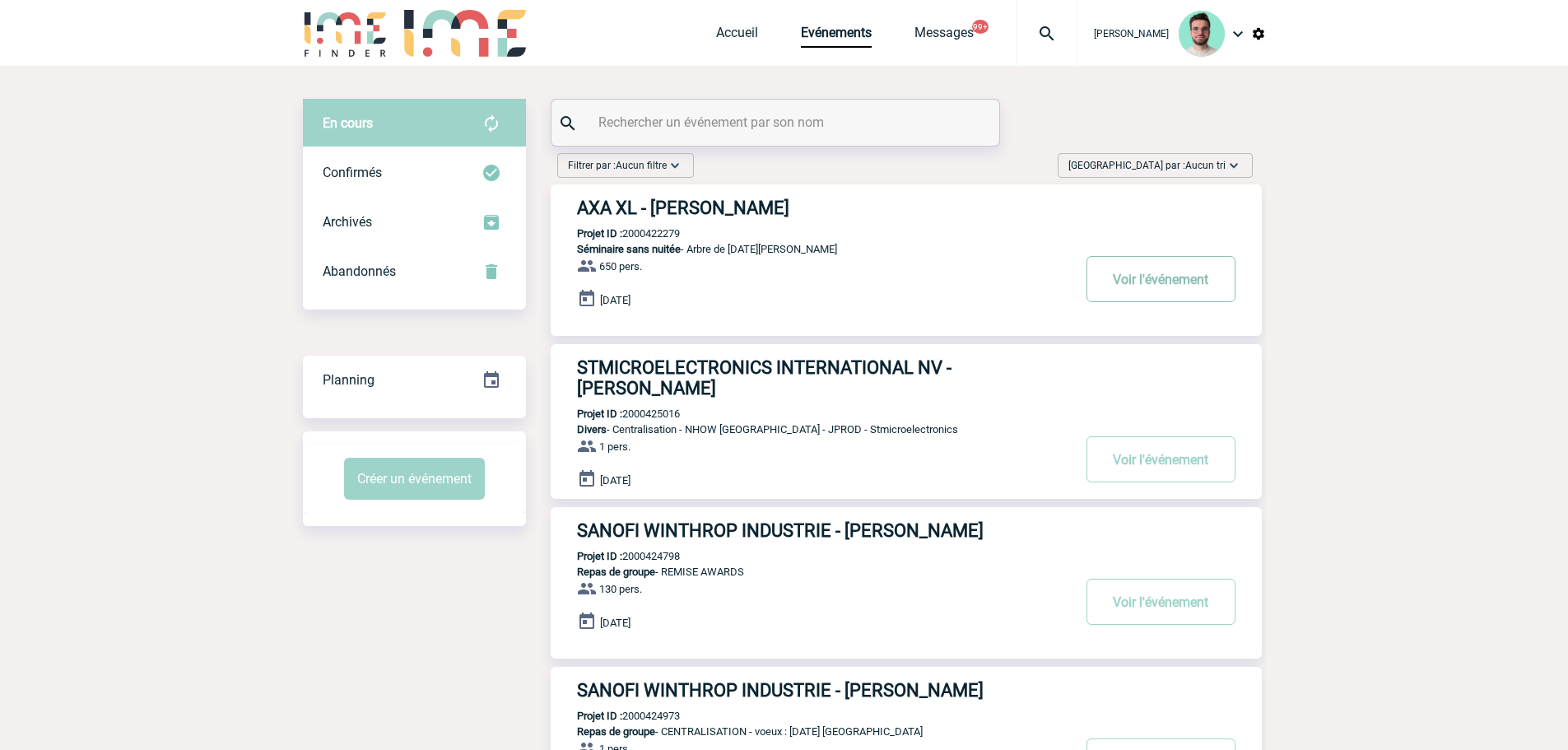
click at [1188, 272] on button "Voir l'événement" at bounding box center [1161, 279] width 149 height 46
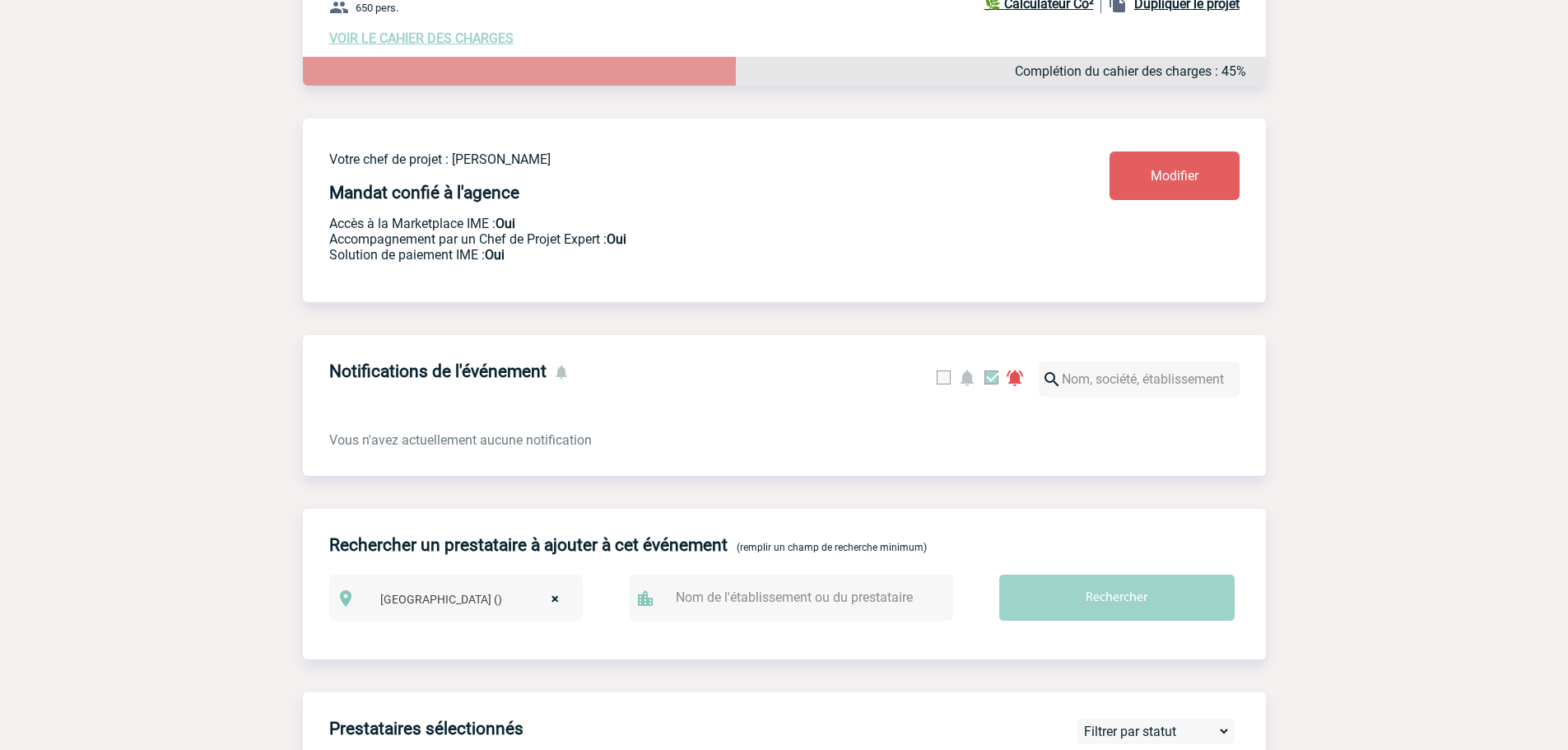
scroll to position [412, 0]
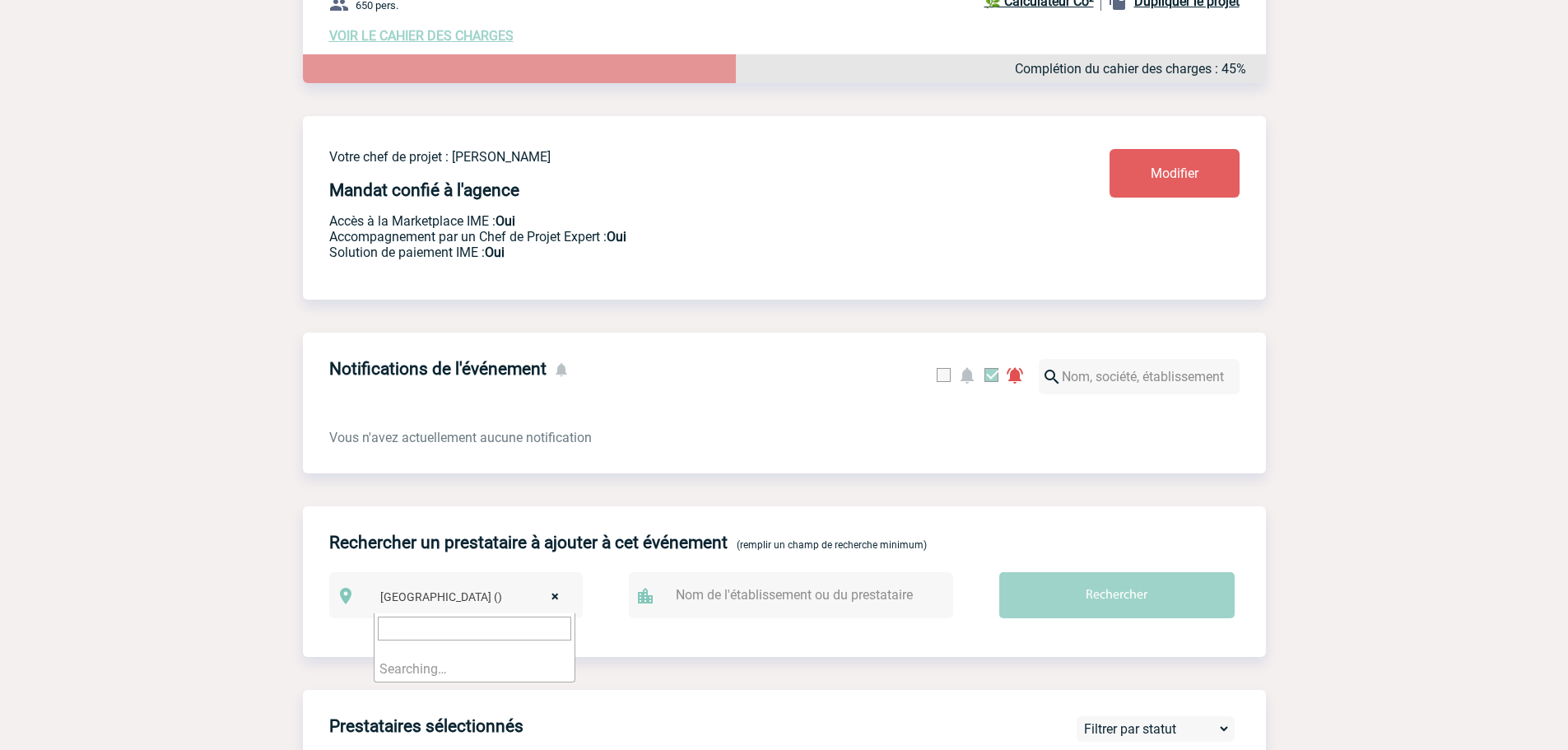
click at [544, 604] on span "× [GEOGRAPHIC_DATA] ()" at bounding box center [474, 597] width 202 height 23
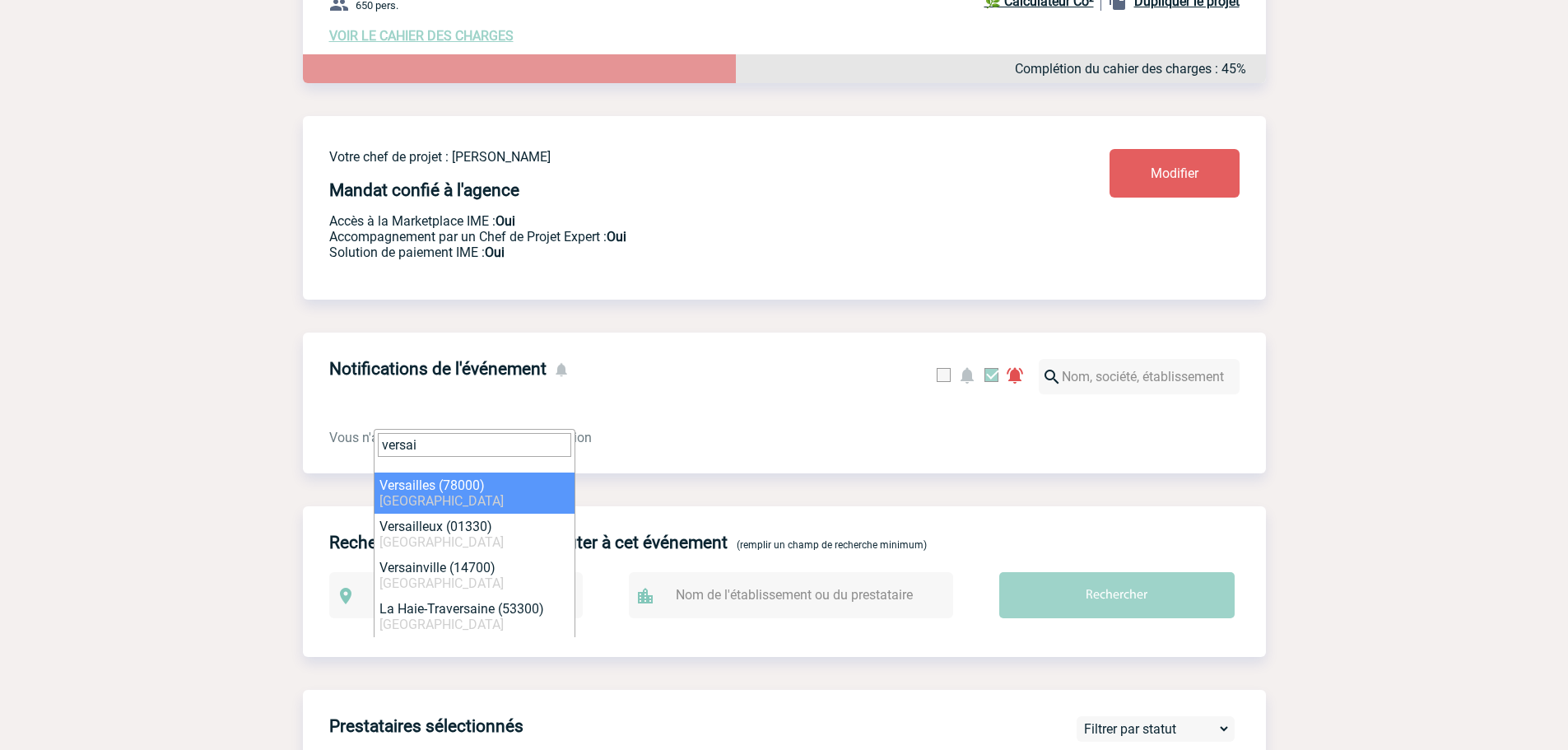
type input "versai"
select select "1025"
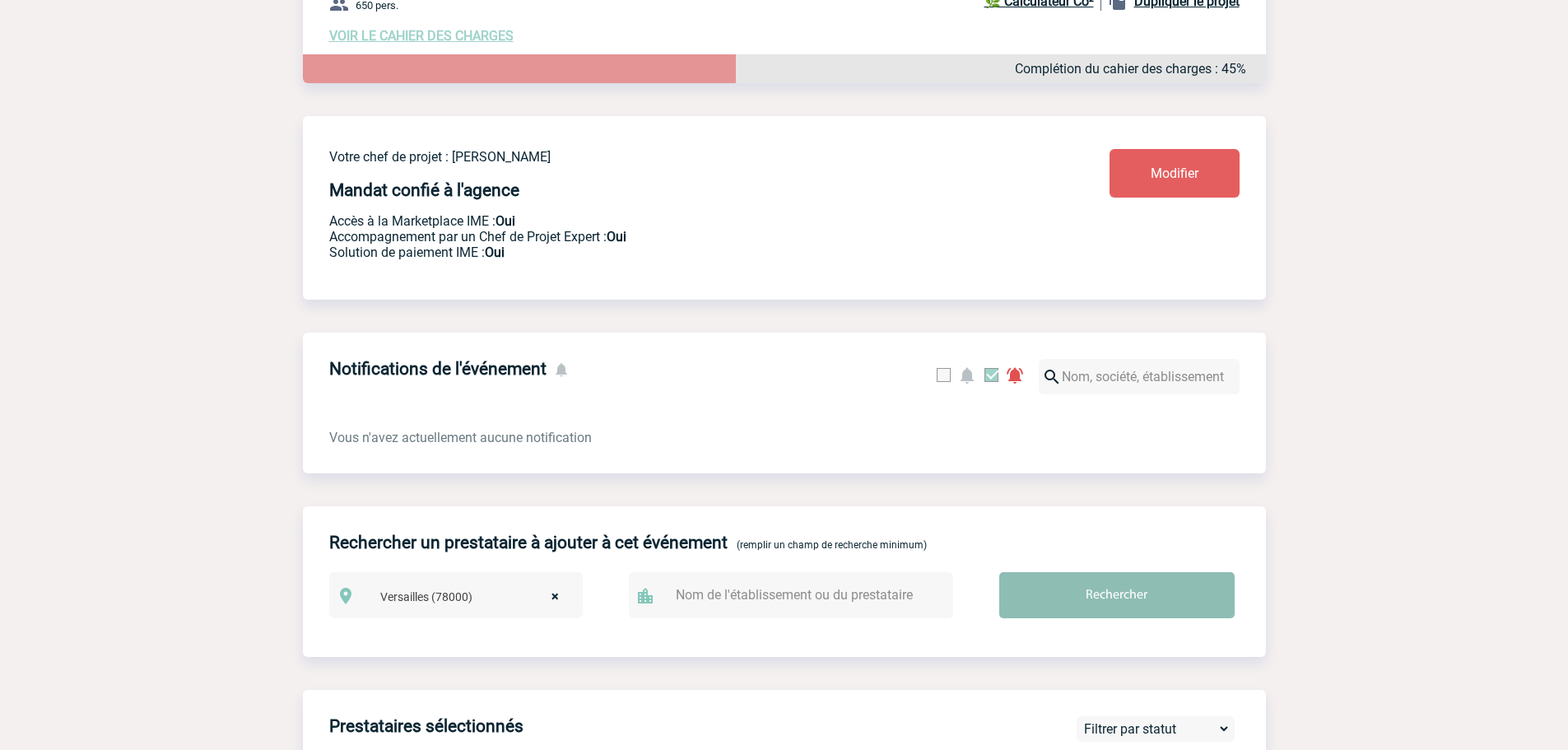
click at [1103, 604] on input "Rechercher" at bounding box center [1117, 595] width 236 height 46
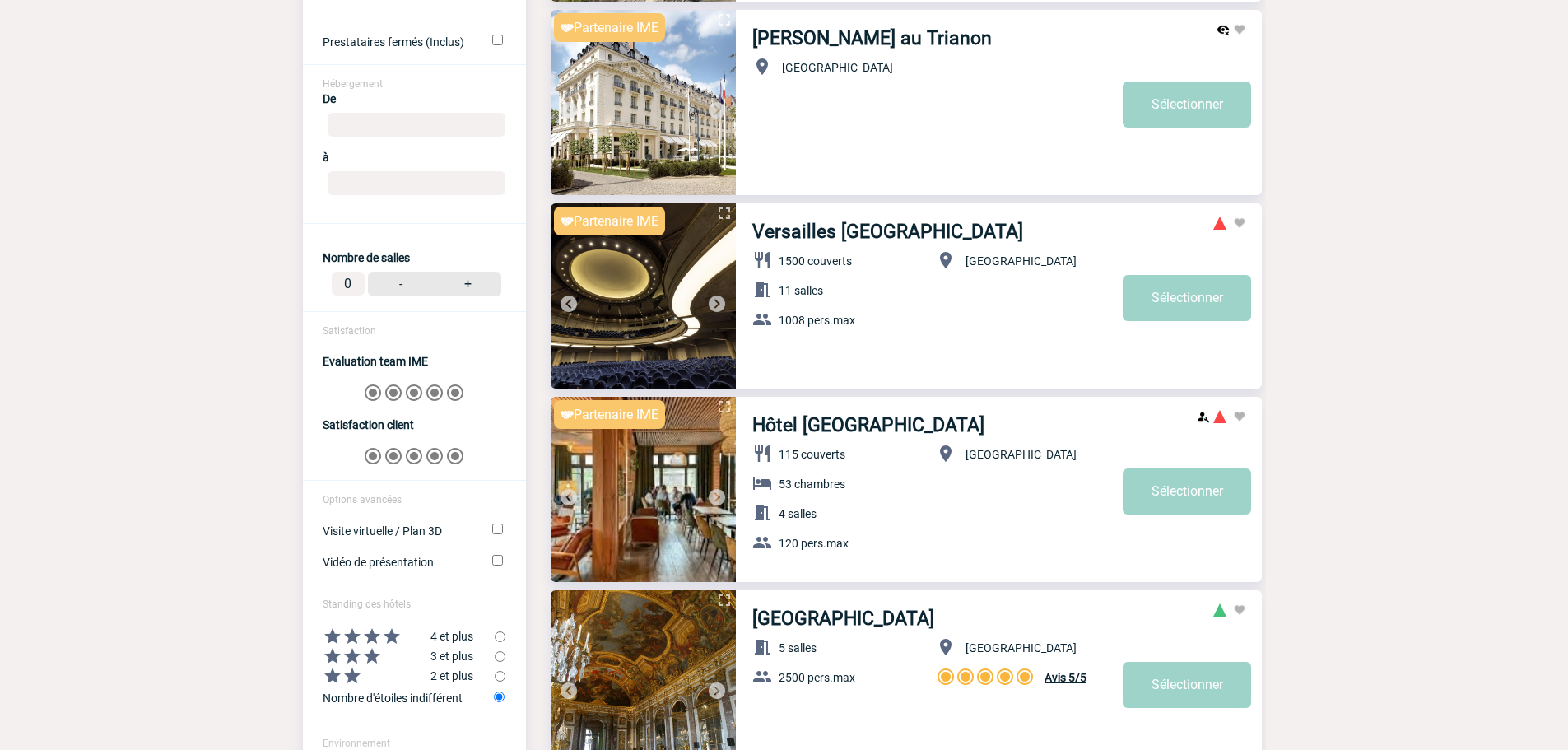
scroll to position [1153, 0]
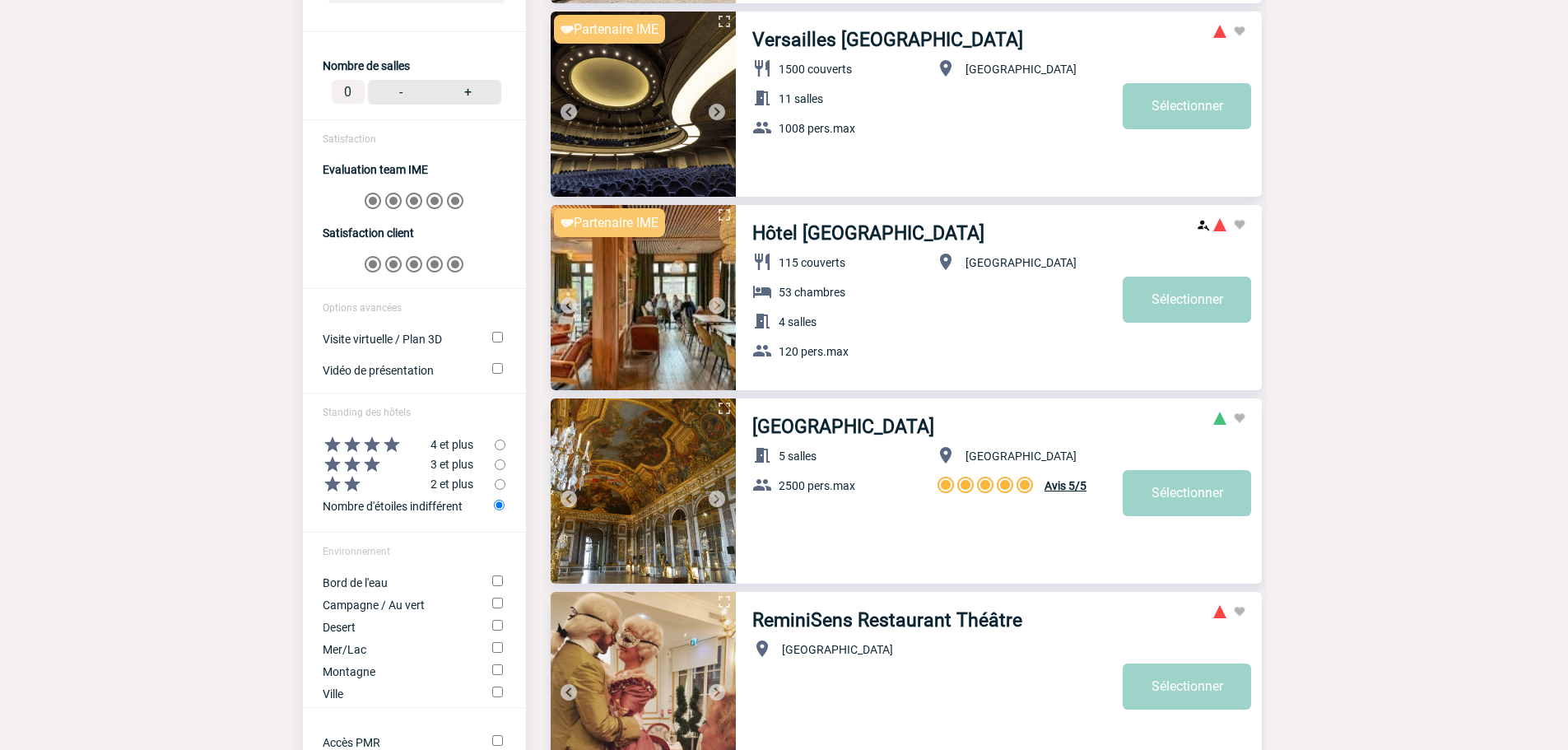
click at [710, 303] on img at bounding box center [717, 305] width 20 height 20
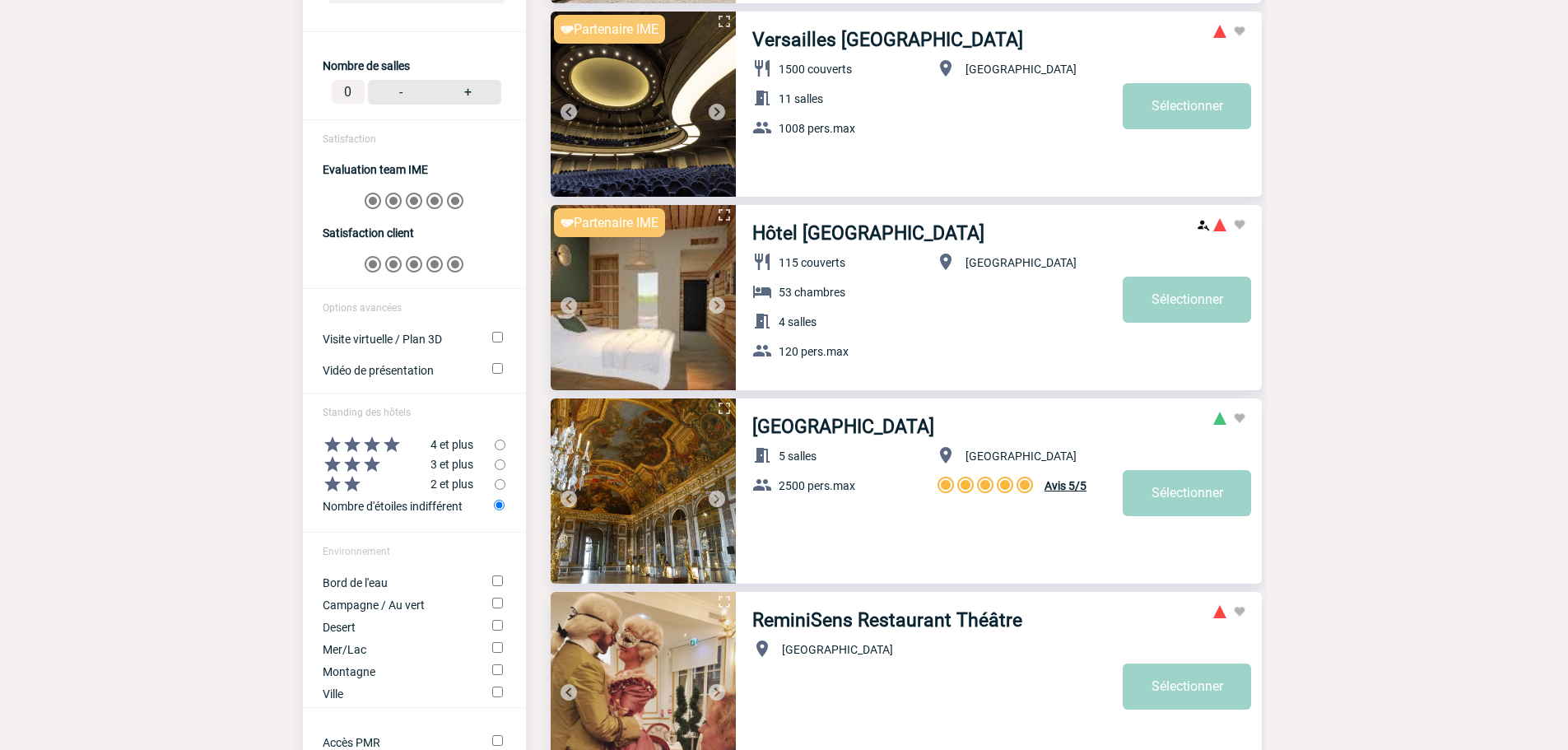
click at [710, 303] on img at bounding box center [717, 305] width 20 height 20
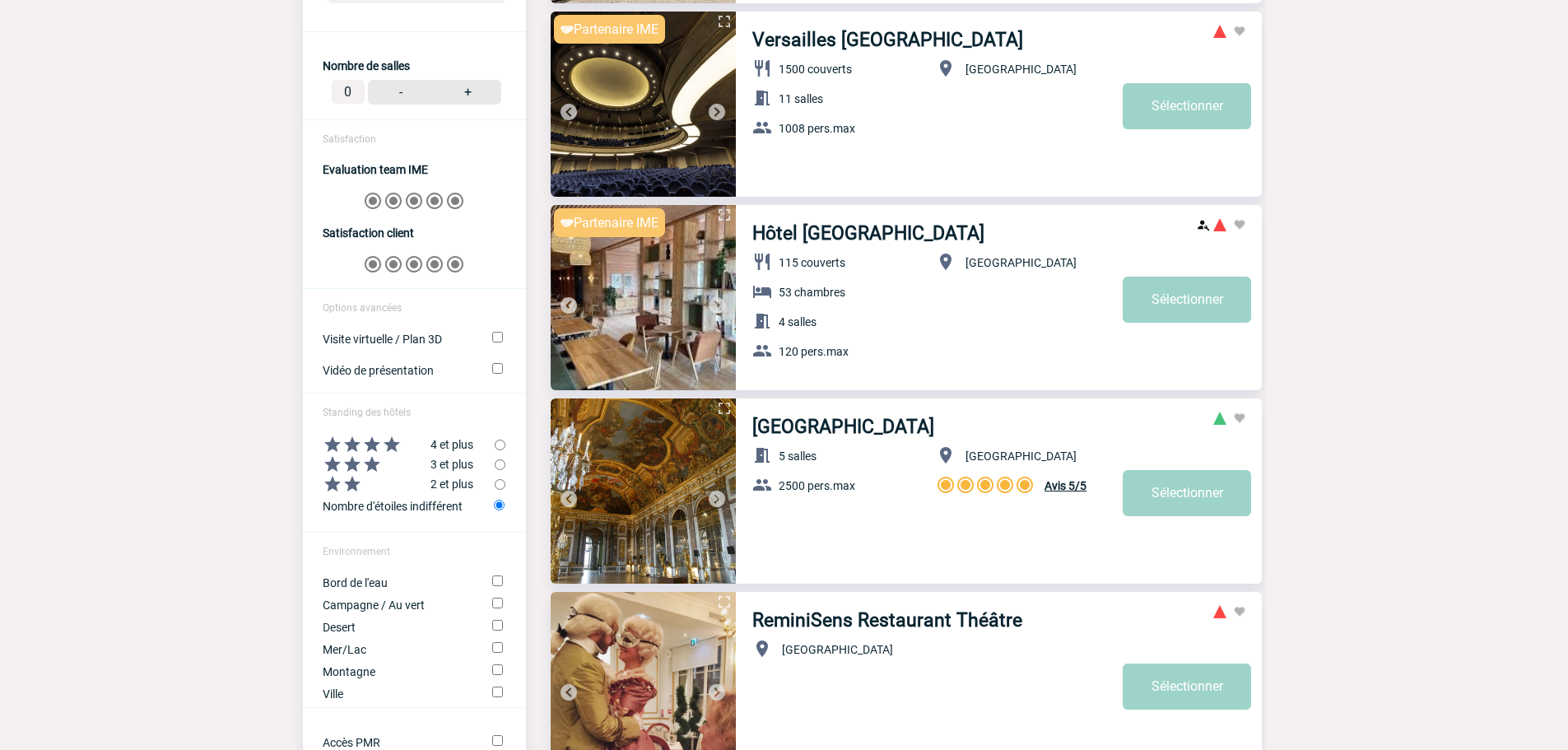
click at [710, 303] on img at bounding box center [717, 305] width 20 height 20
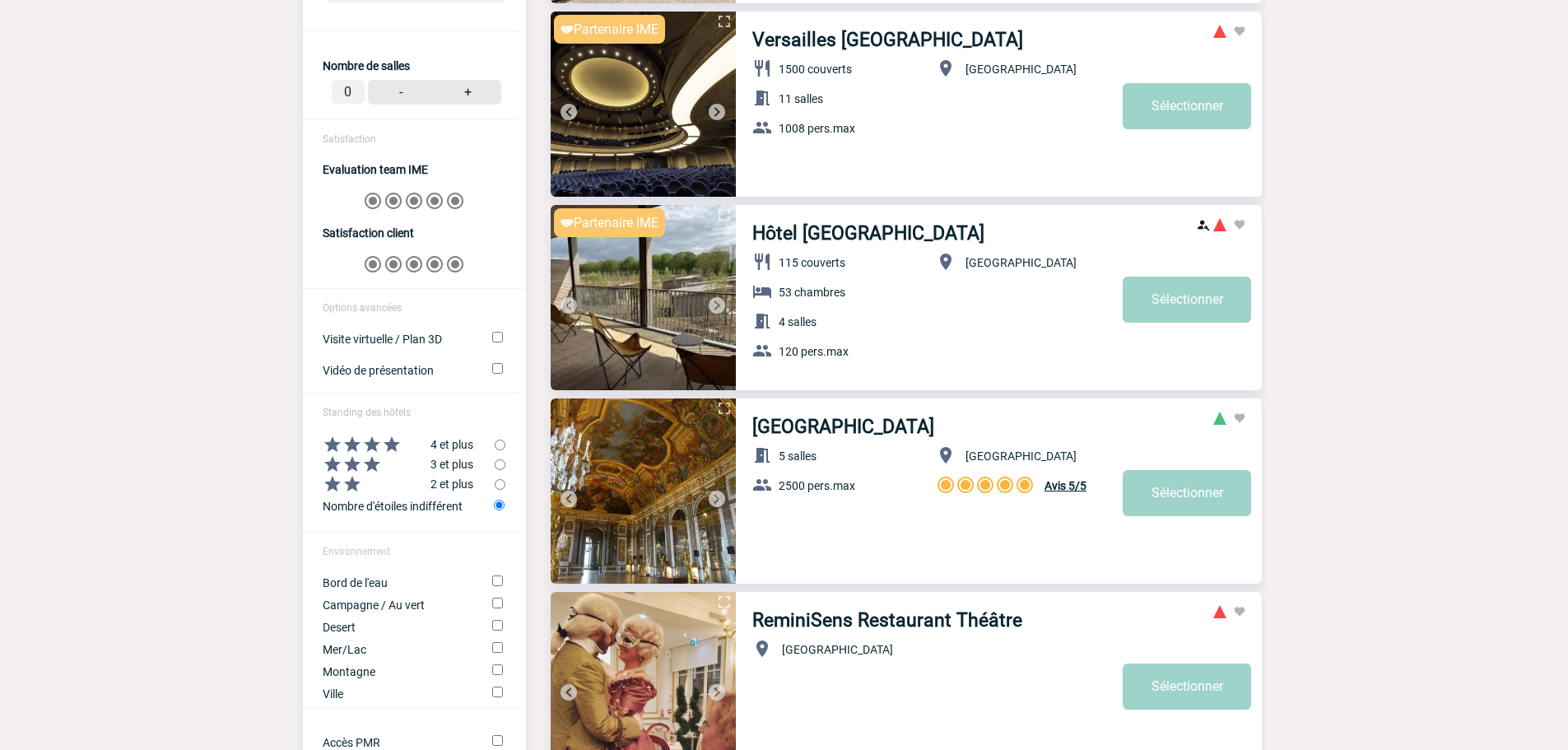
click at [710, 303] on img at bounding box center [717, 305] width 20 height 20
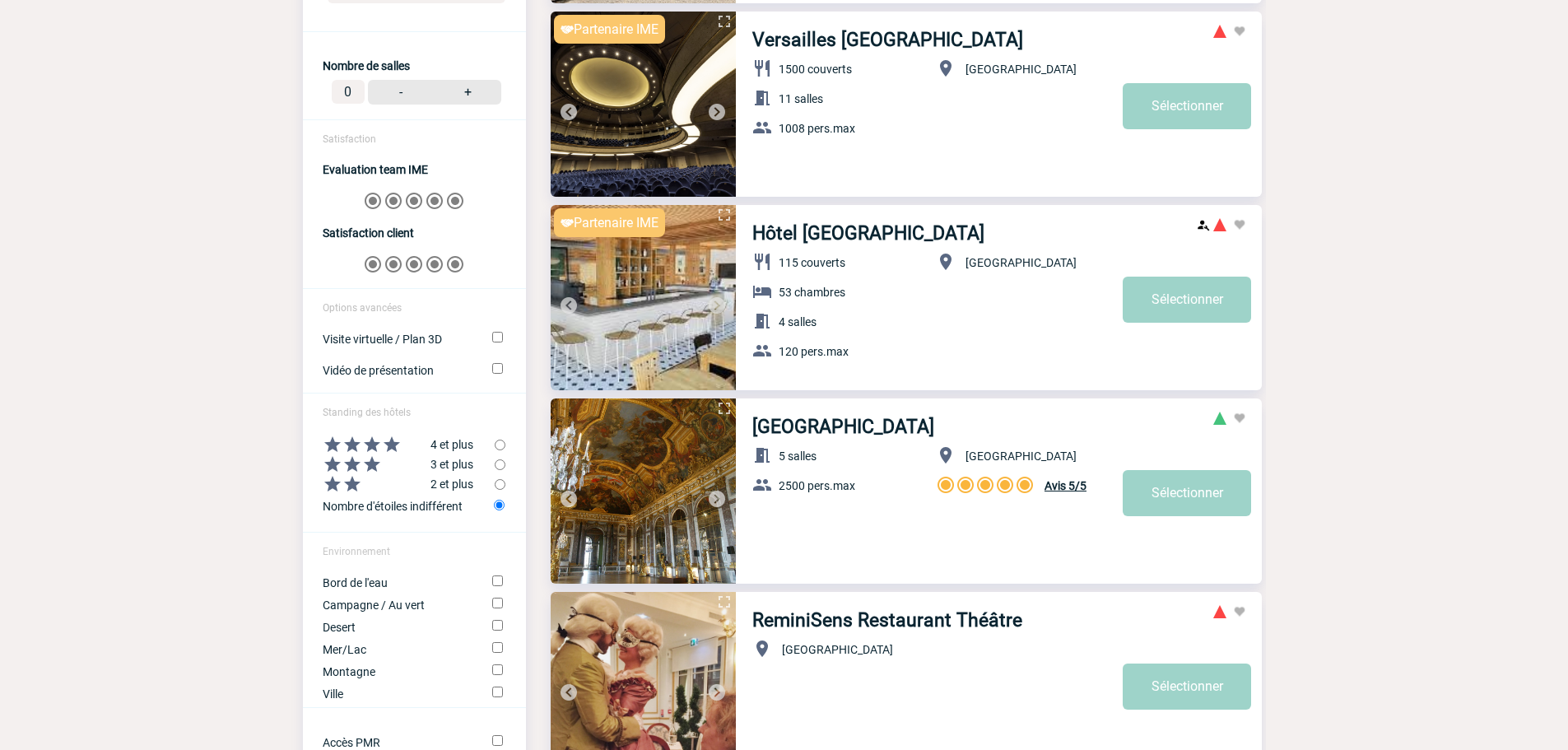
click at [721, 305] on img at bounding box center [717, 305] width 20 height 20
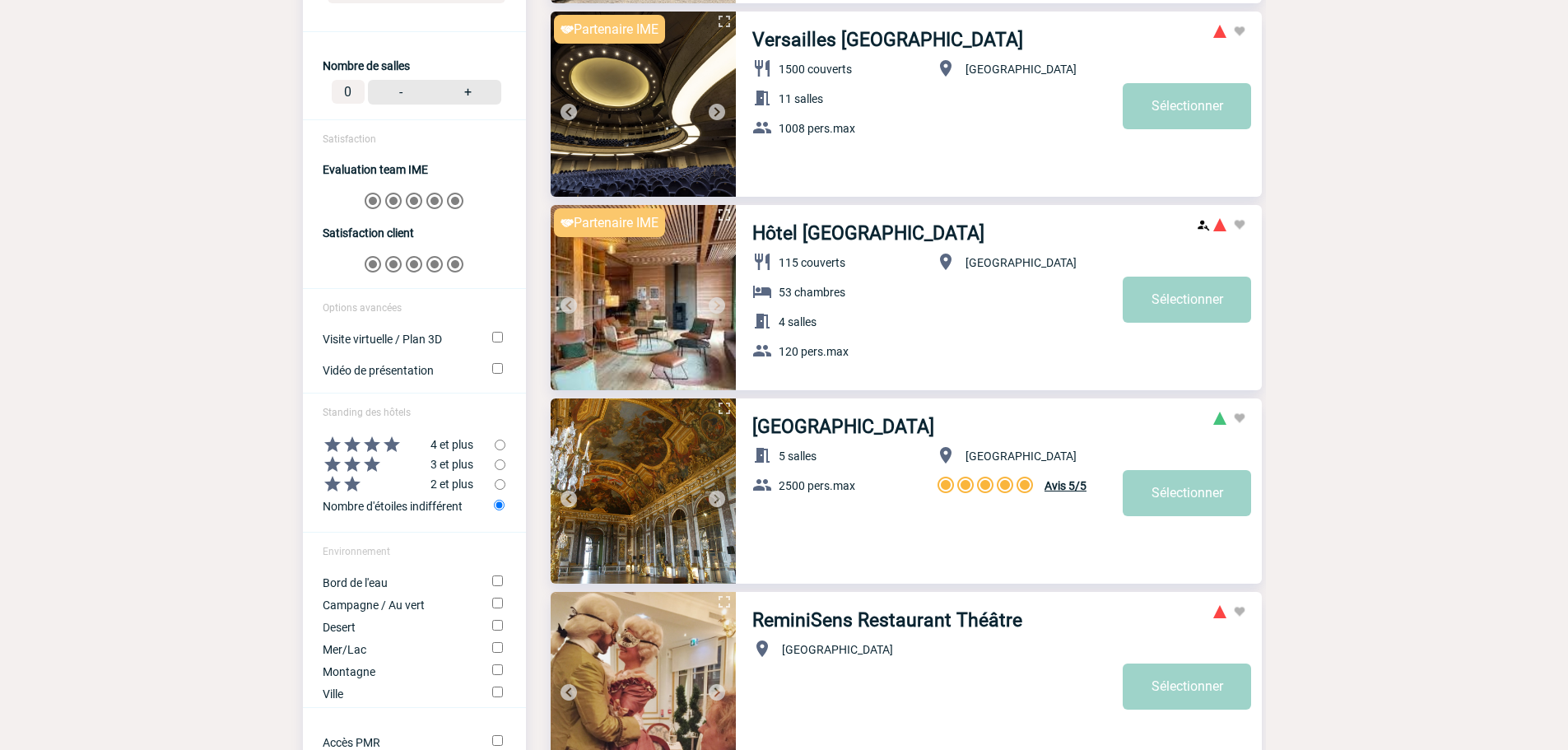
click at [721, 305] on img at bounding box center [717, 305] width 20 height 20
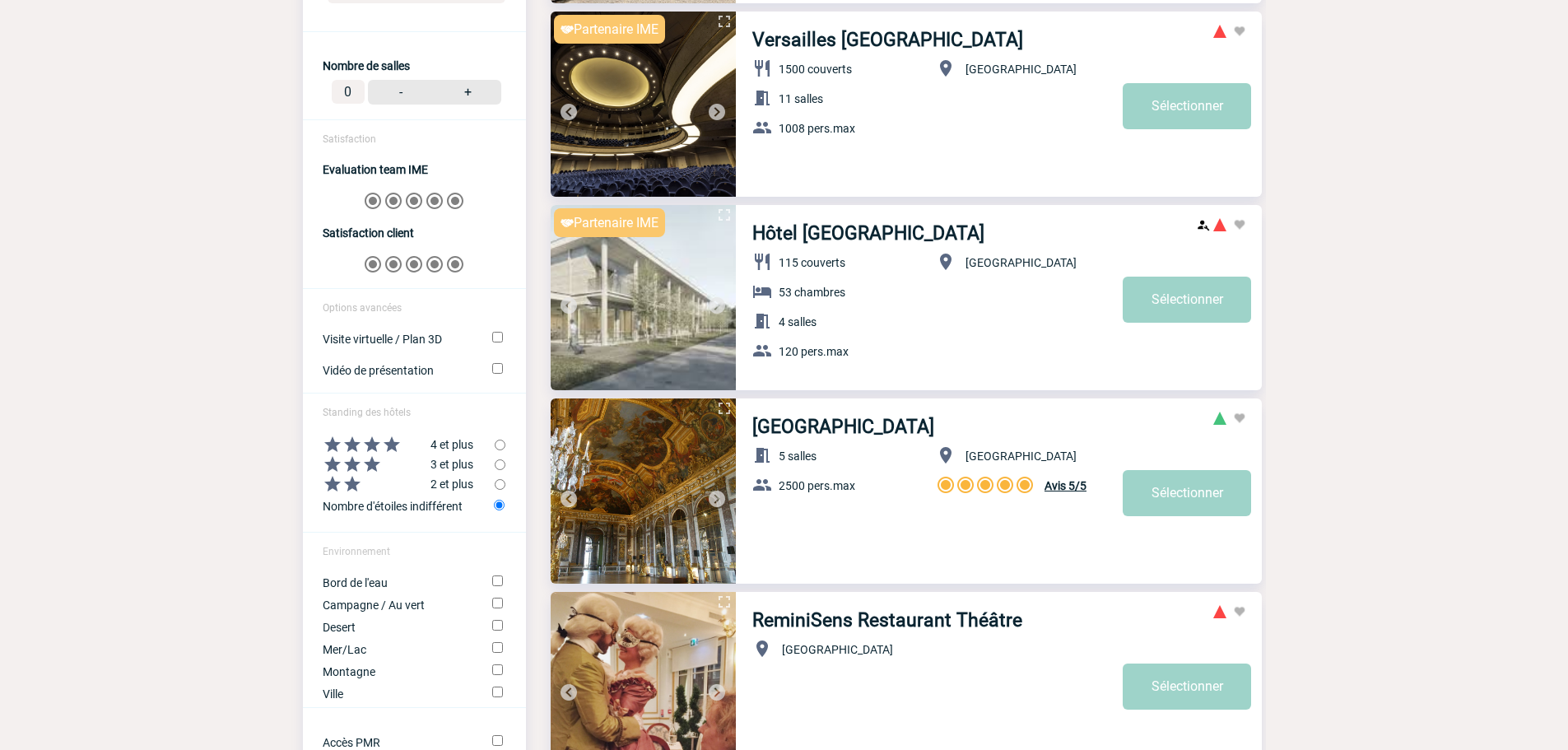
click at [721, 305] on img at bounding box center [717, 305] width 20 height 20
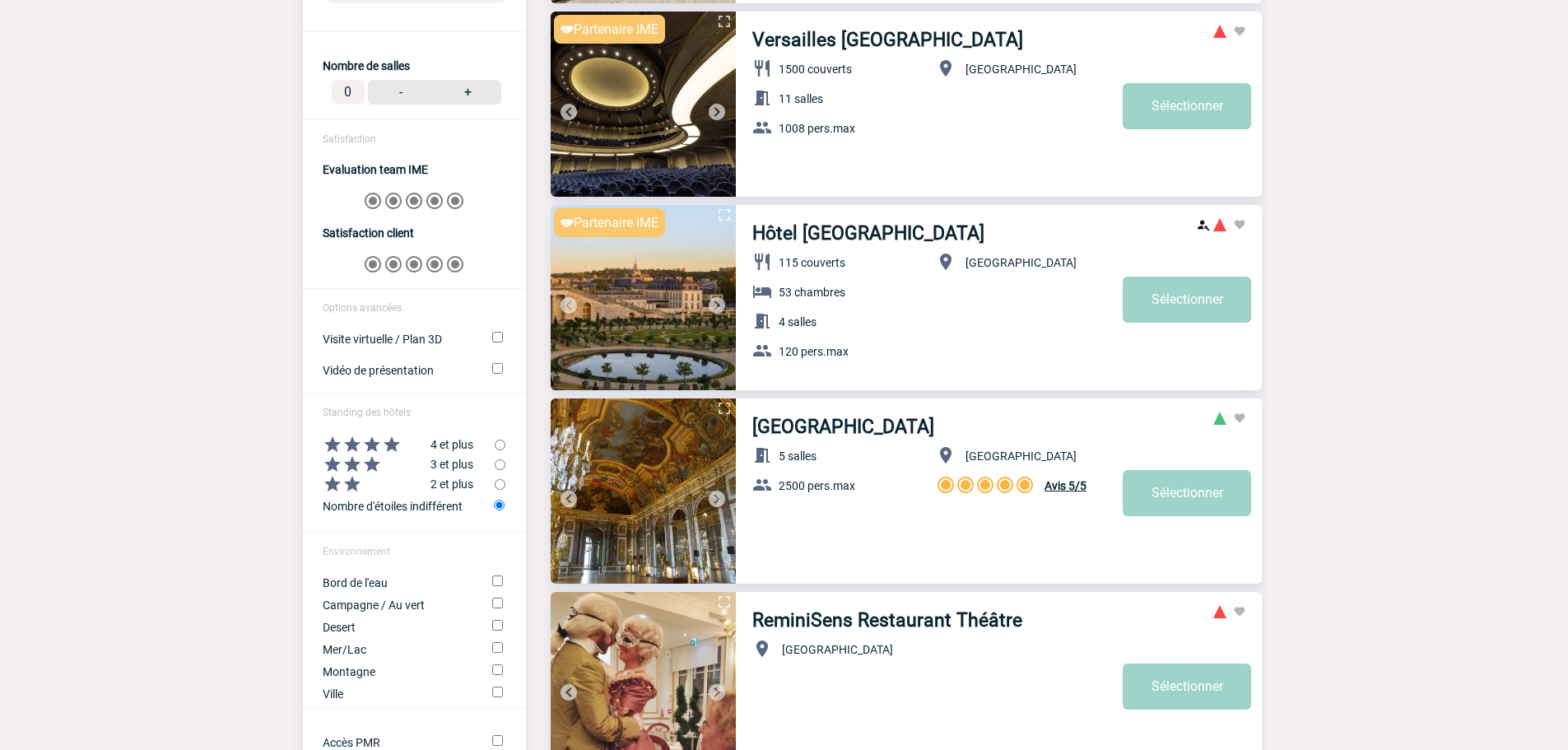
click at [721, 305] on img at bounding box center [717, 305] width 20 height 20
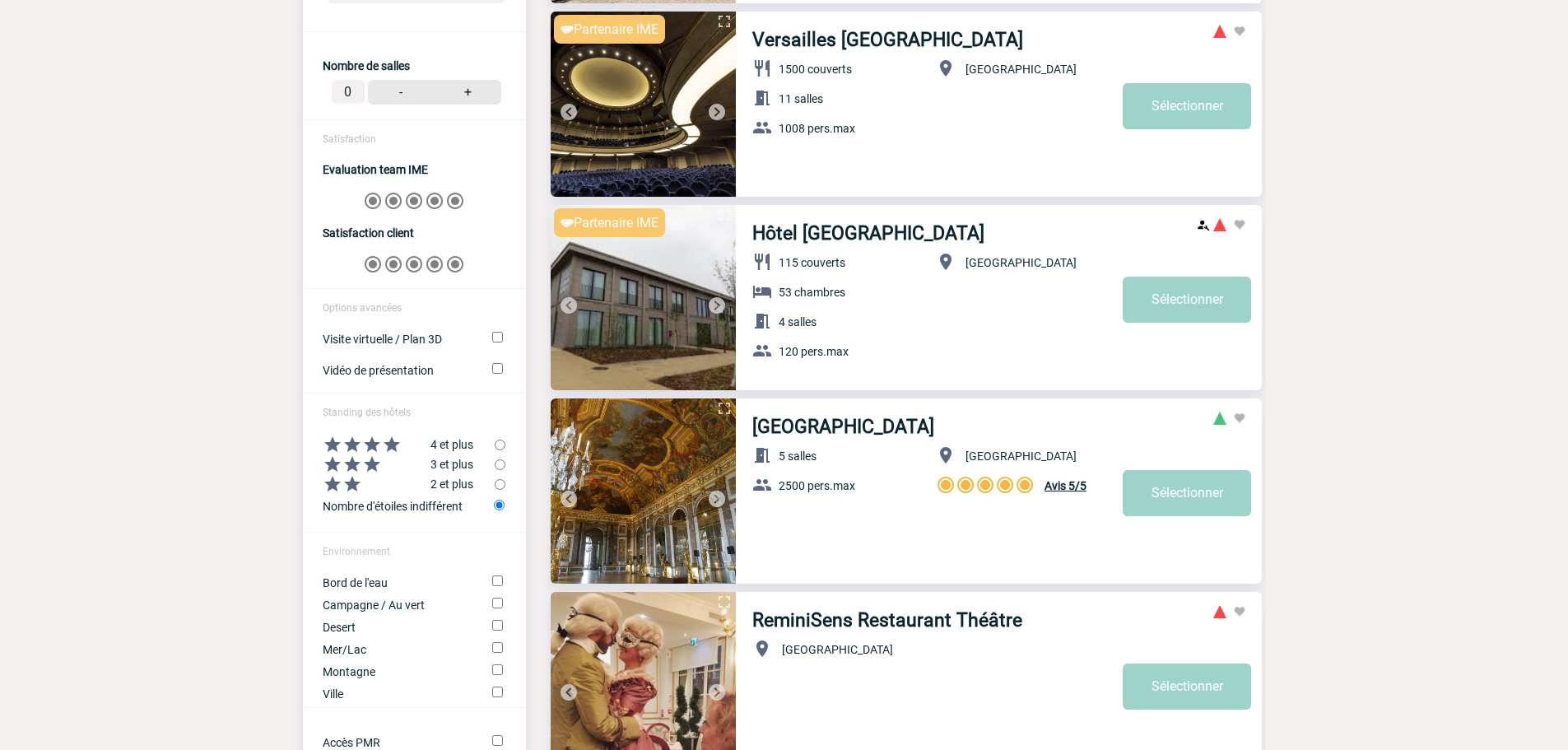
click at [721, 305] on img at bounding box center [717, 305] width 20 height 20
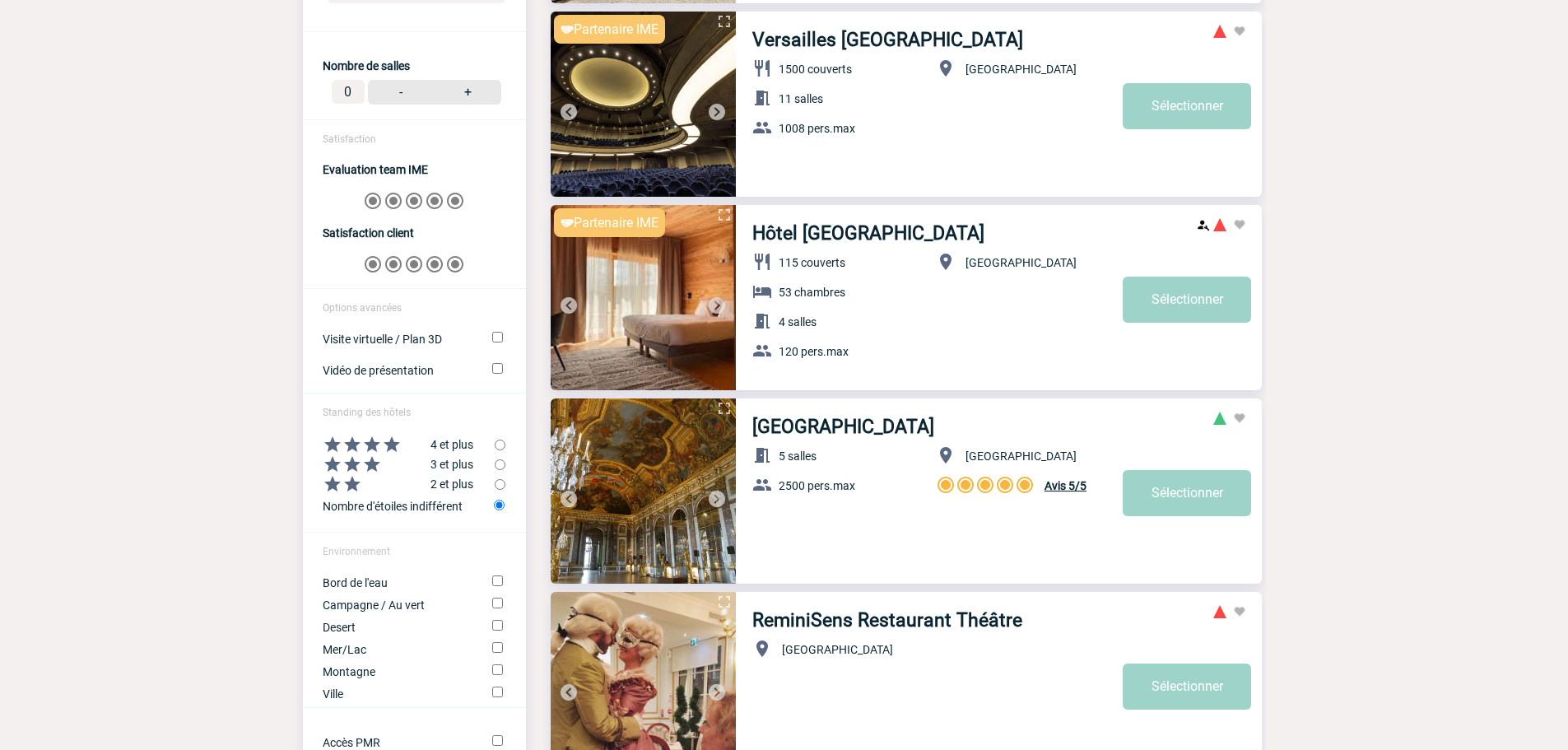
click at [721, 305] on img at bounding box center [717, 305] width 20 height 20
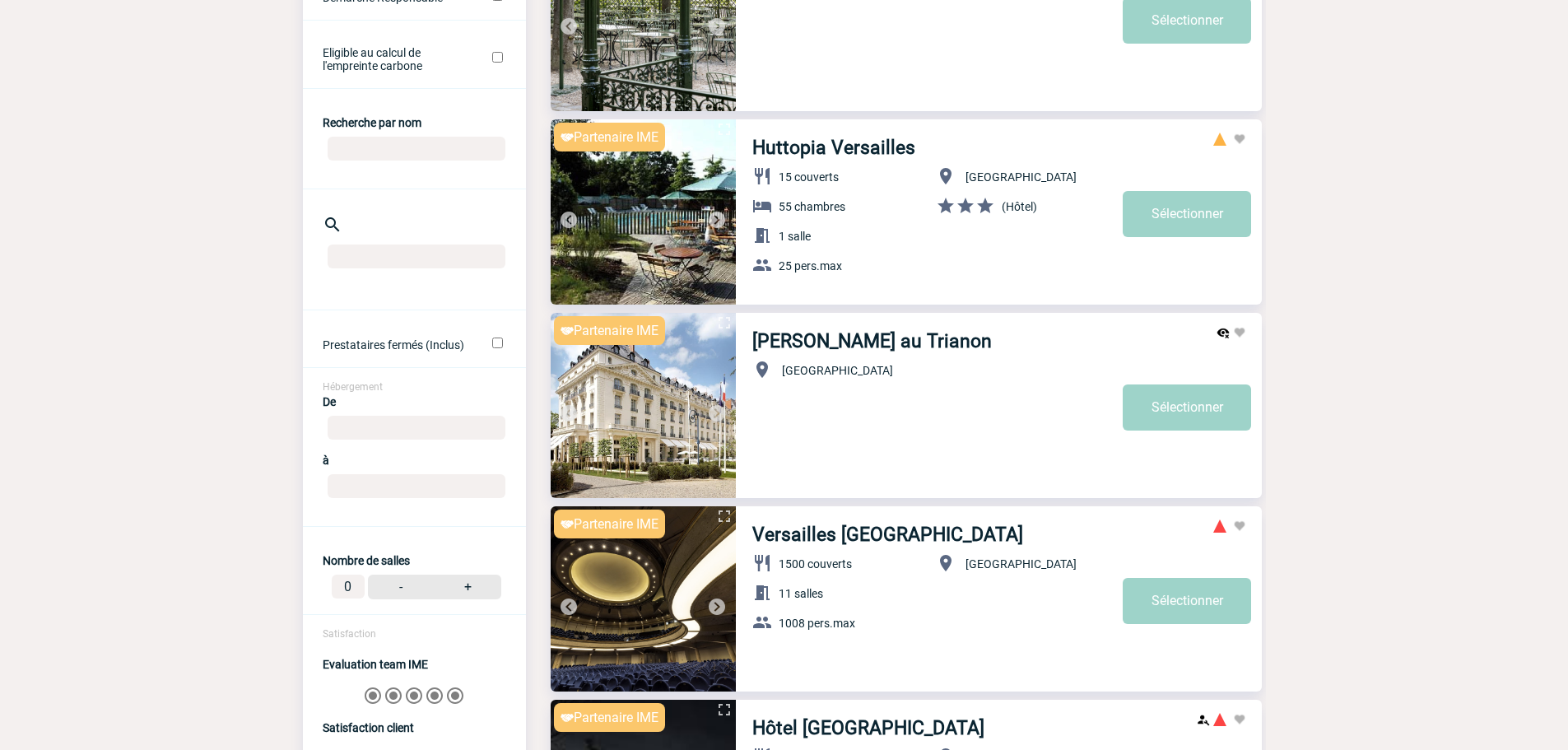
scroll to position [412, 0]
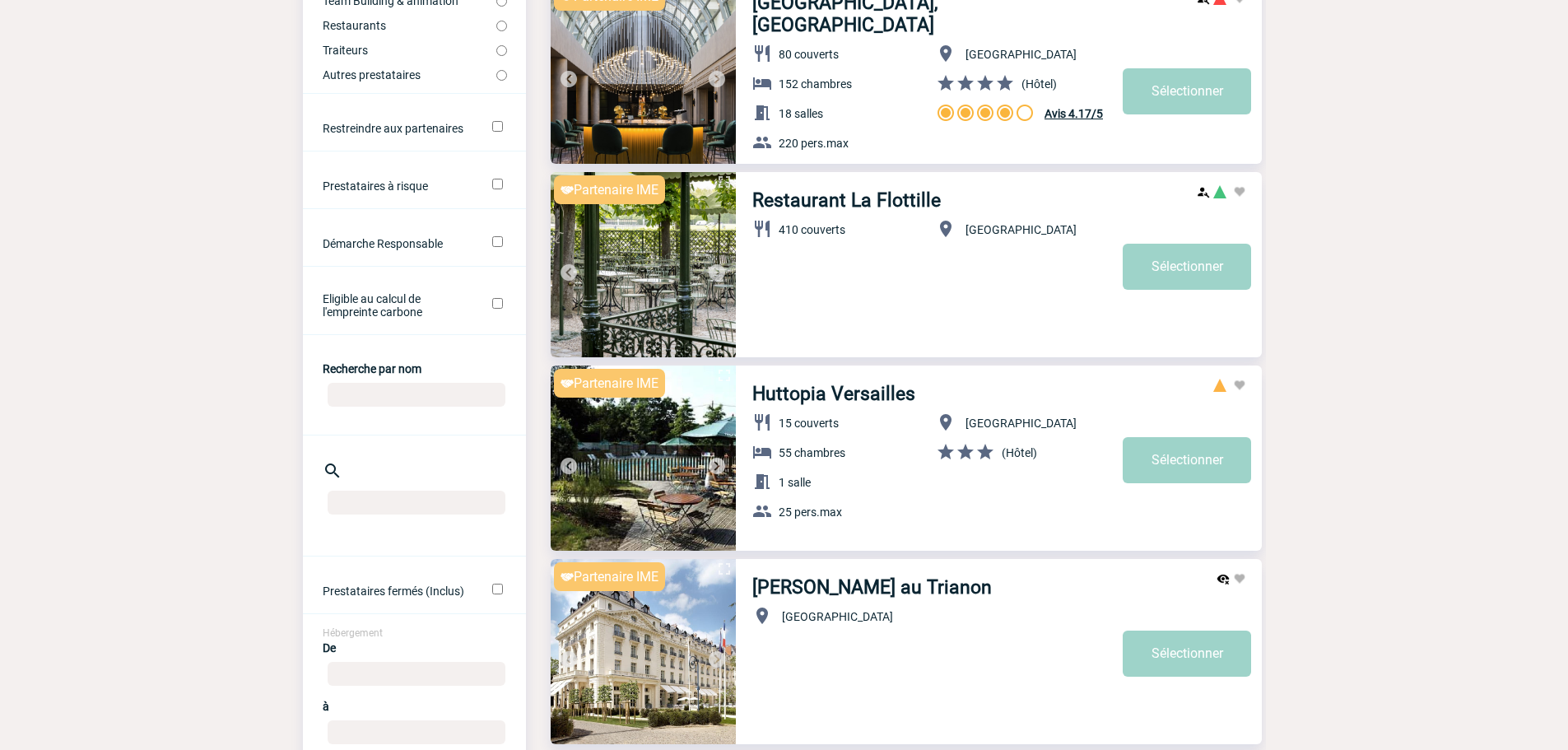
click at [714, 463] on img at bounding box center [717, 466] width 20 height 20
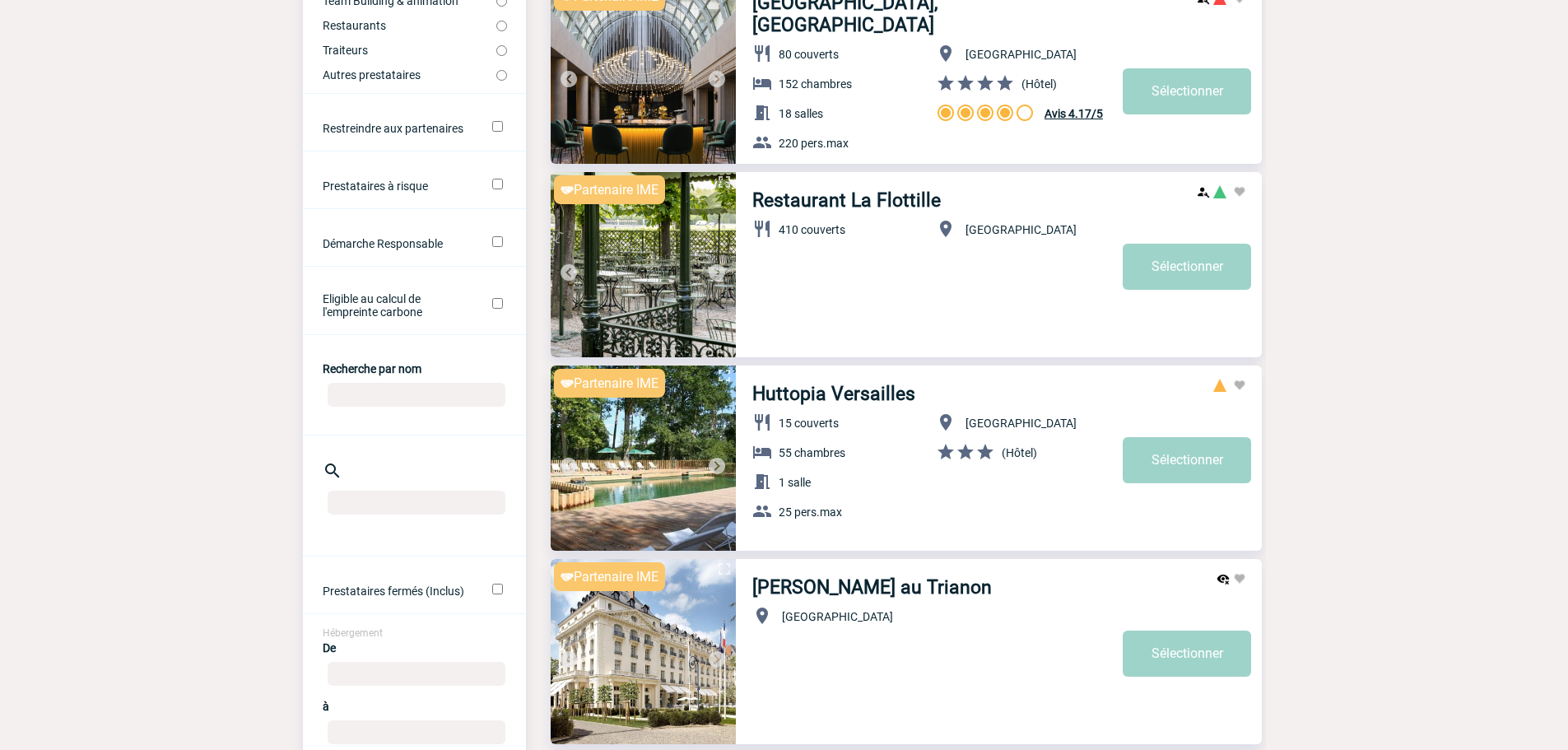
click at [714, 463] on img at bounding box center [717, 466] width 20 height 20
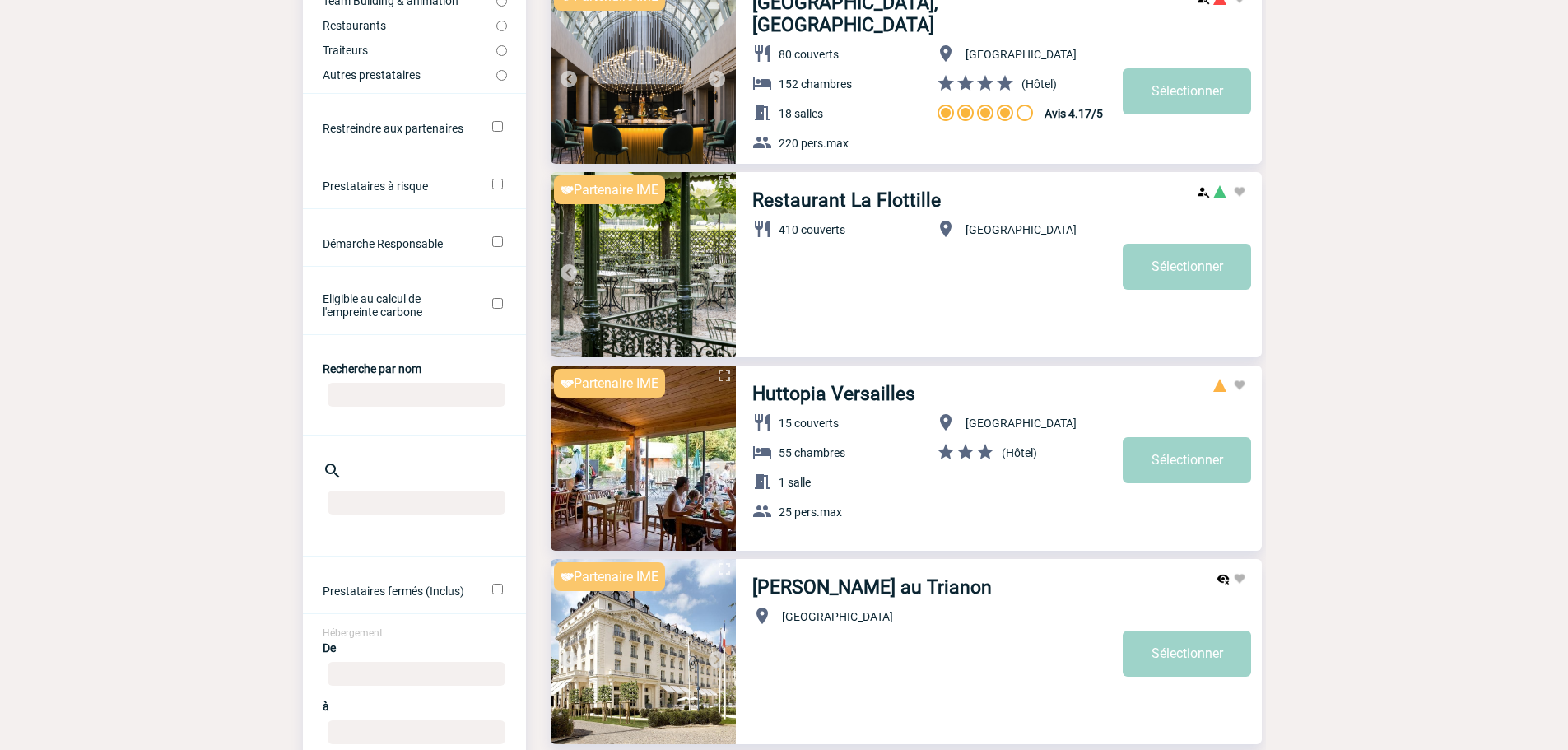
click at [714, 463] on img at bounding box center [717, 466] width 20 height 20
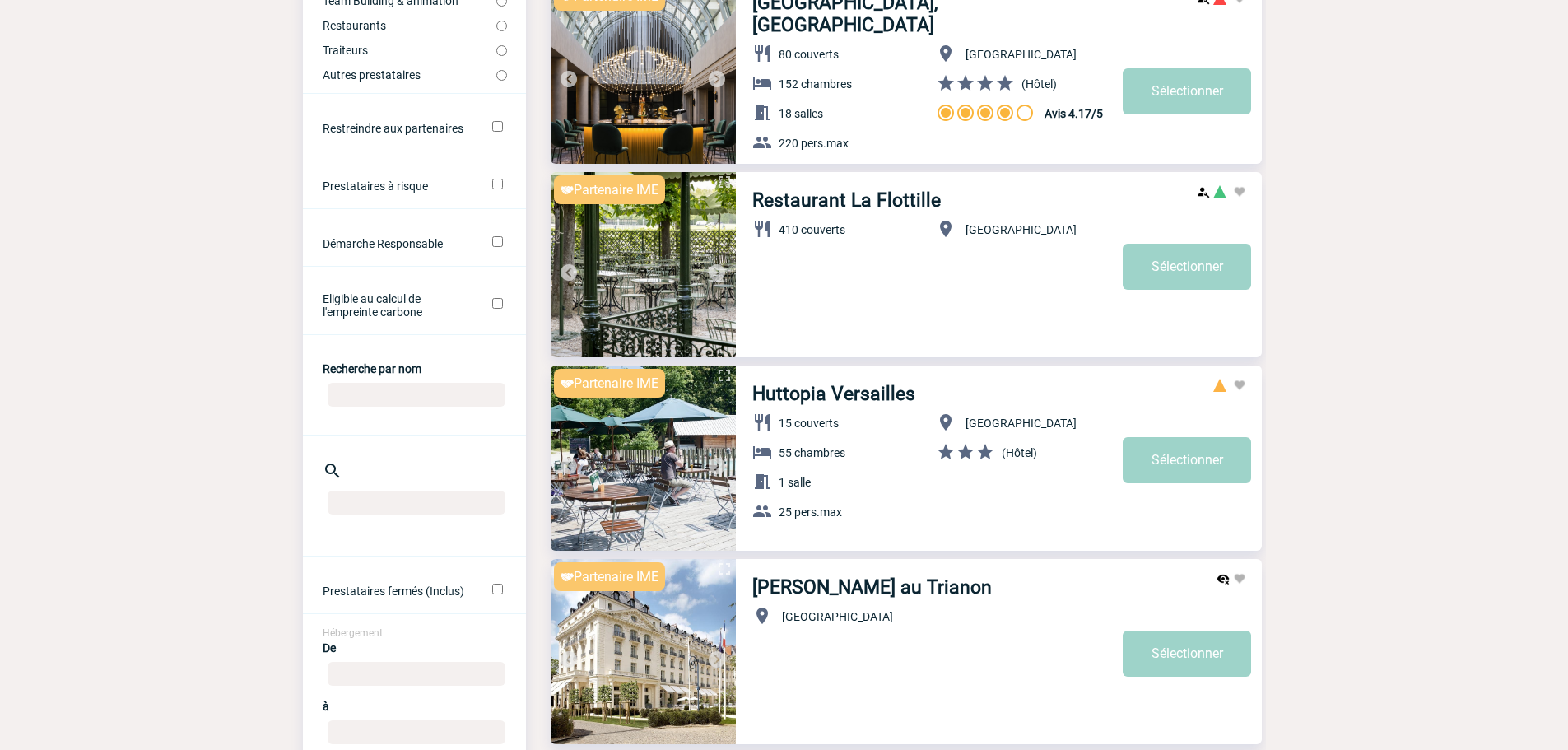
click at [714, 463] on img at bounding box center [717, 466] width 20 height 20
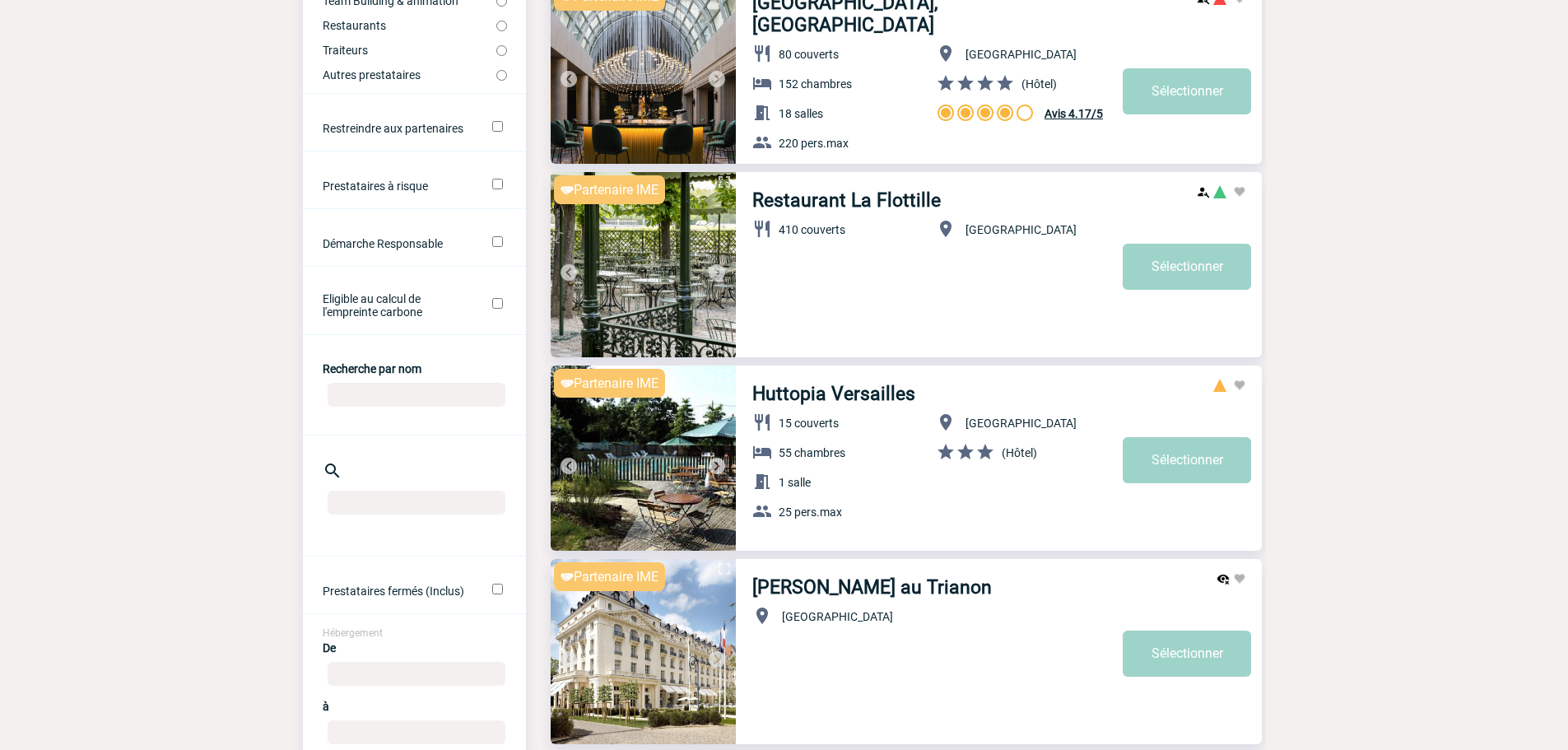
click at [714, 463] on img at bounding box center [717, 466] width 20 height 20
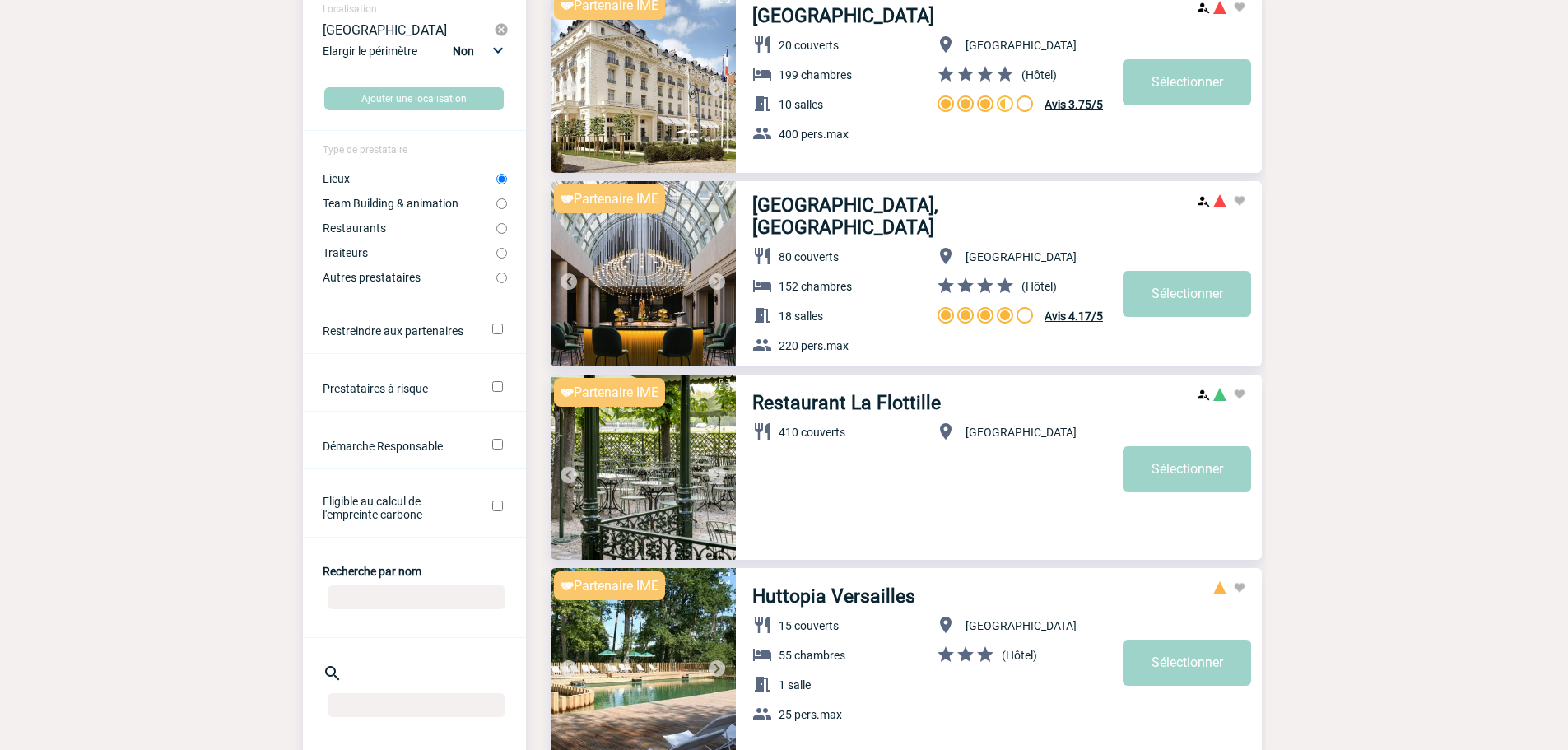
scroll to position [0, 0]
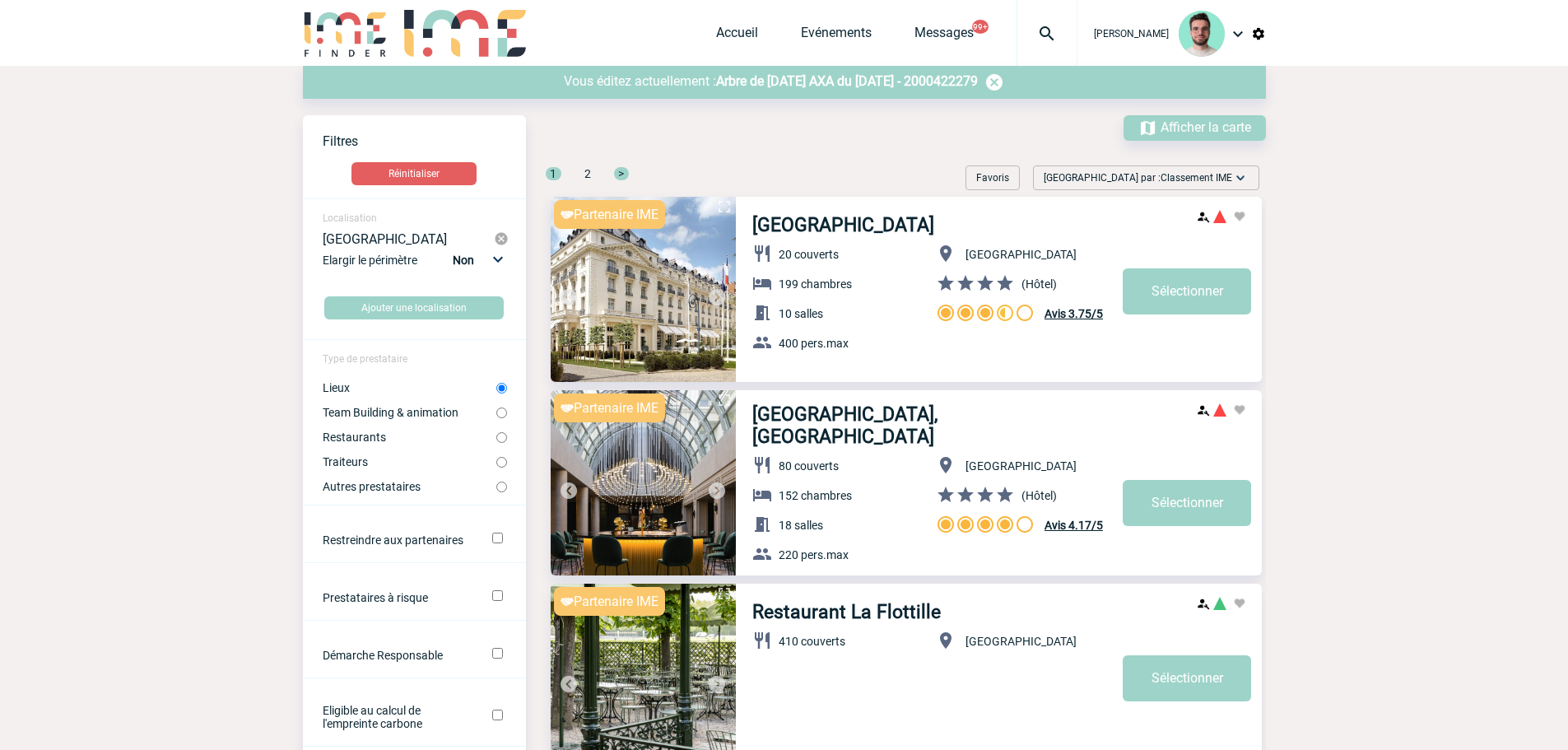
click at [719, 490] on img at bounding box center [717, 490] width 20 height 20
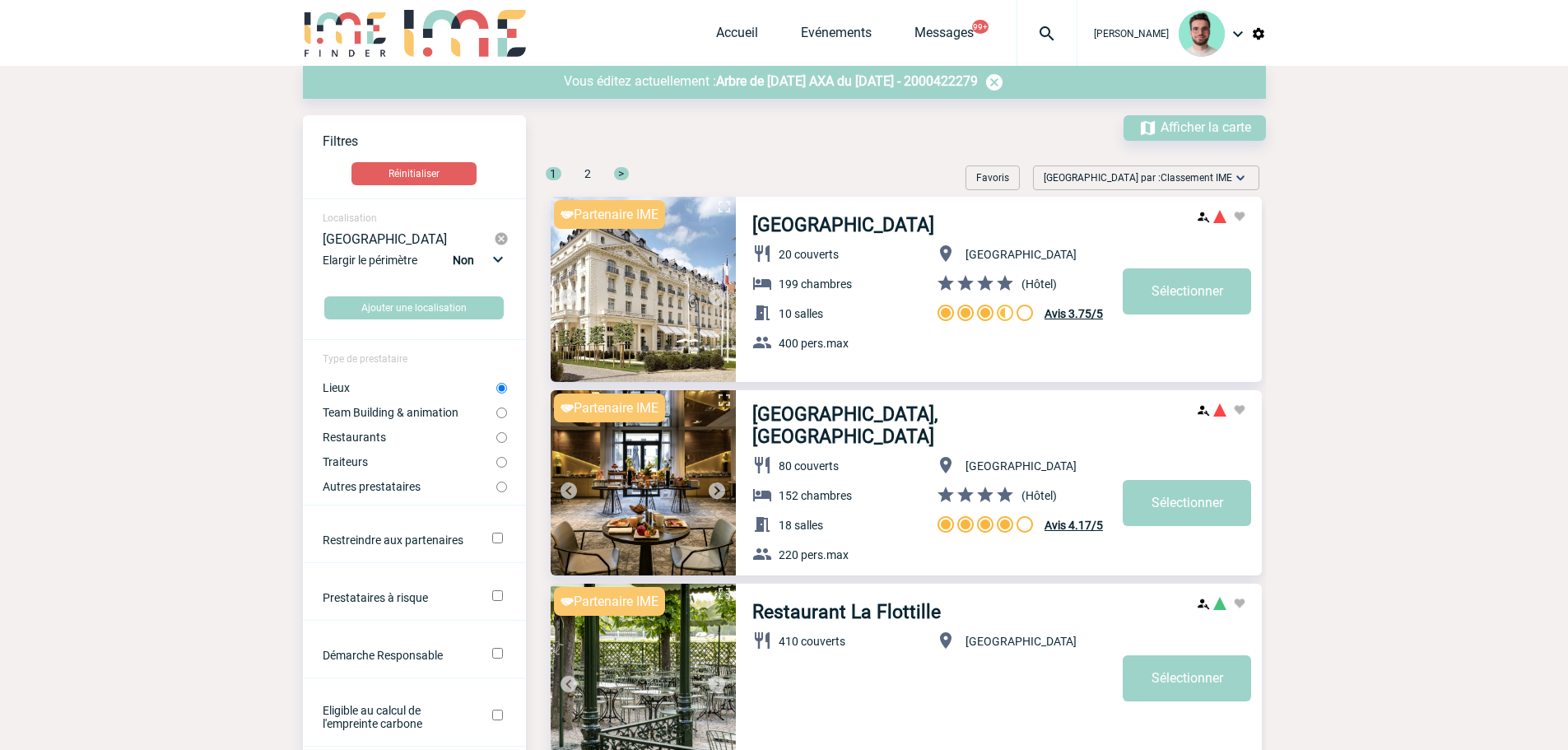
click at [719, 490] on img at bounding box center [717, 490] width 20 height 20
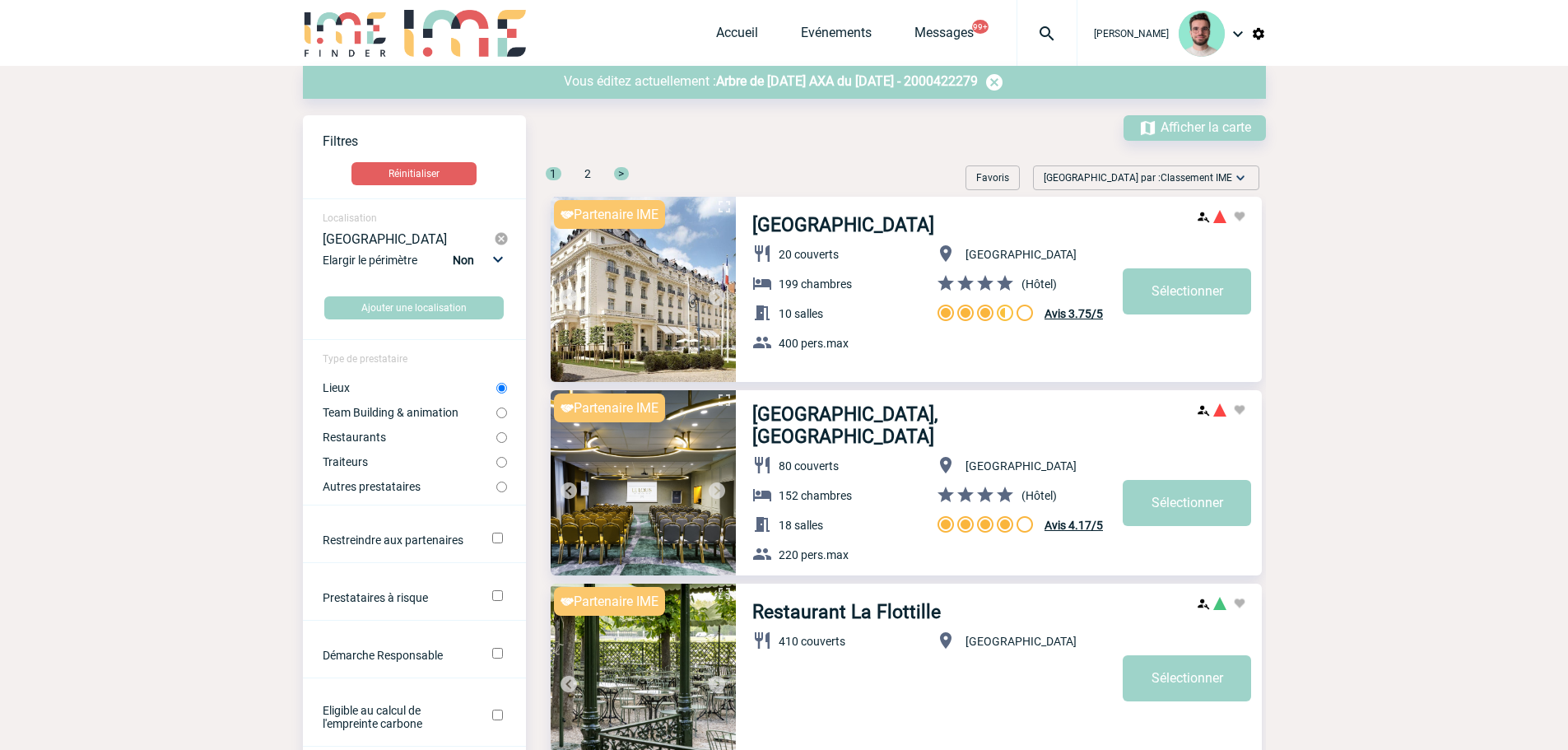
click at [719, 490] on img at bounding box center [717, 490] width 20 height 20
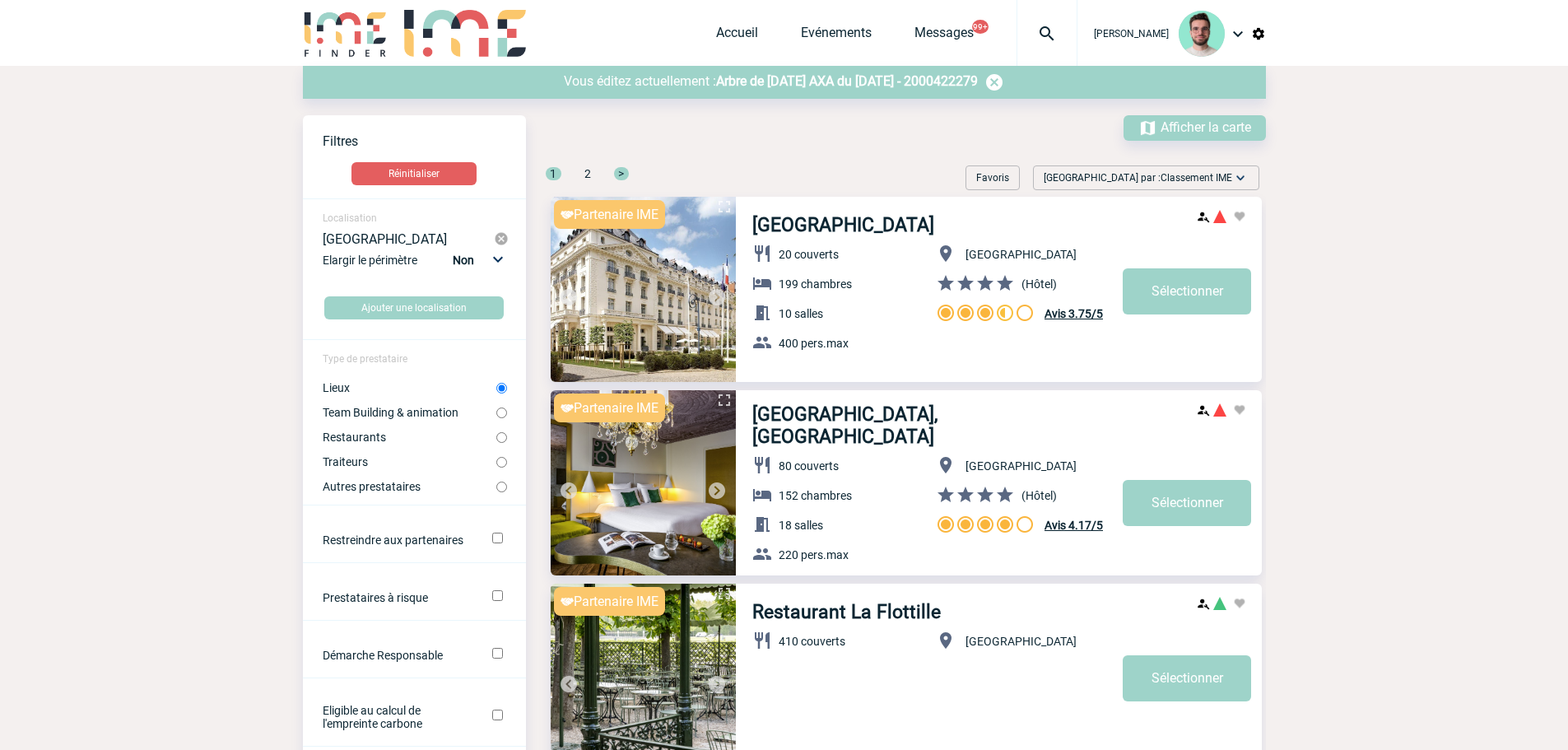
click at [719, 490] on img at bounding box center [717, 490] width 20 height 20
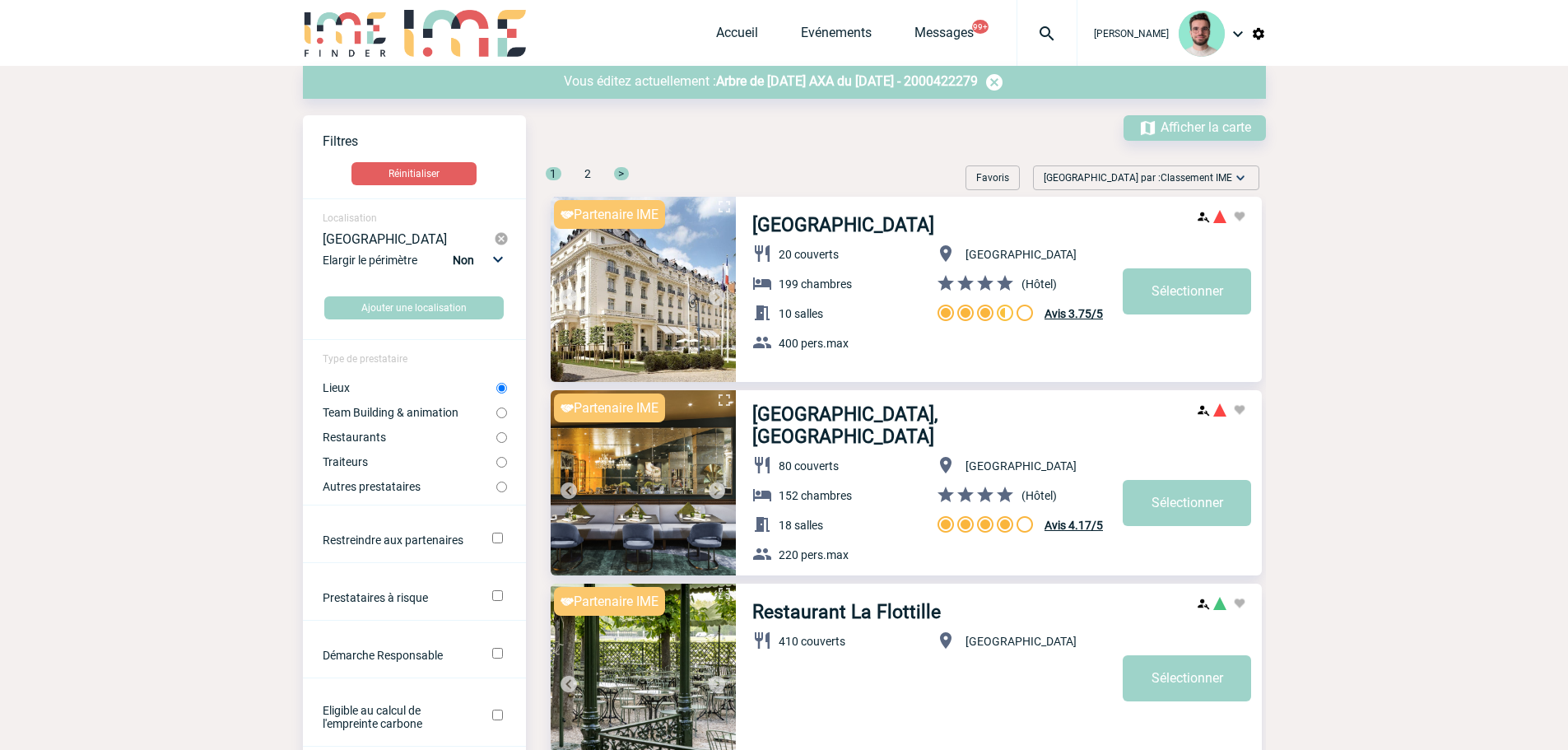
click at [719, 490] on img at bounding box center [717, 490] width 20 height 20
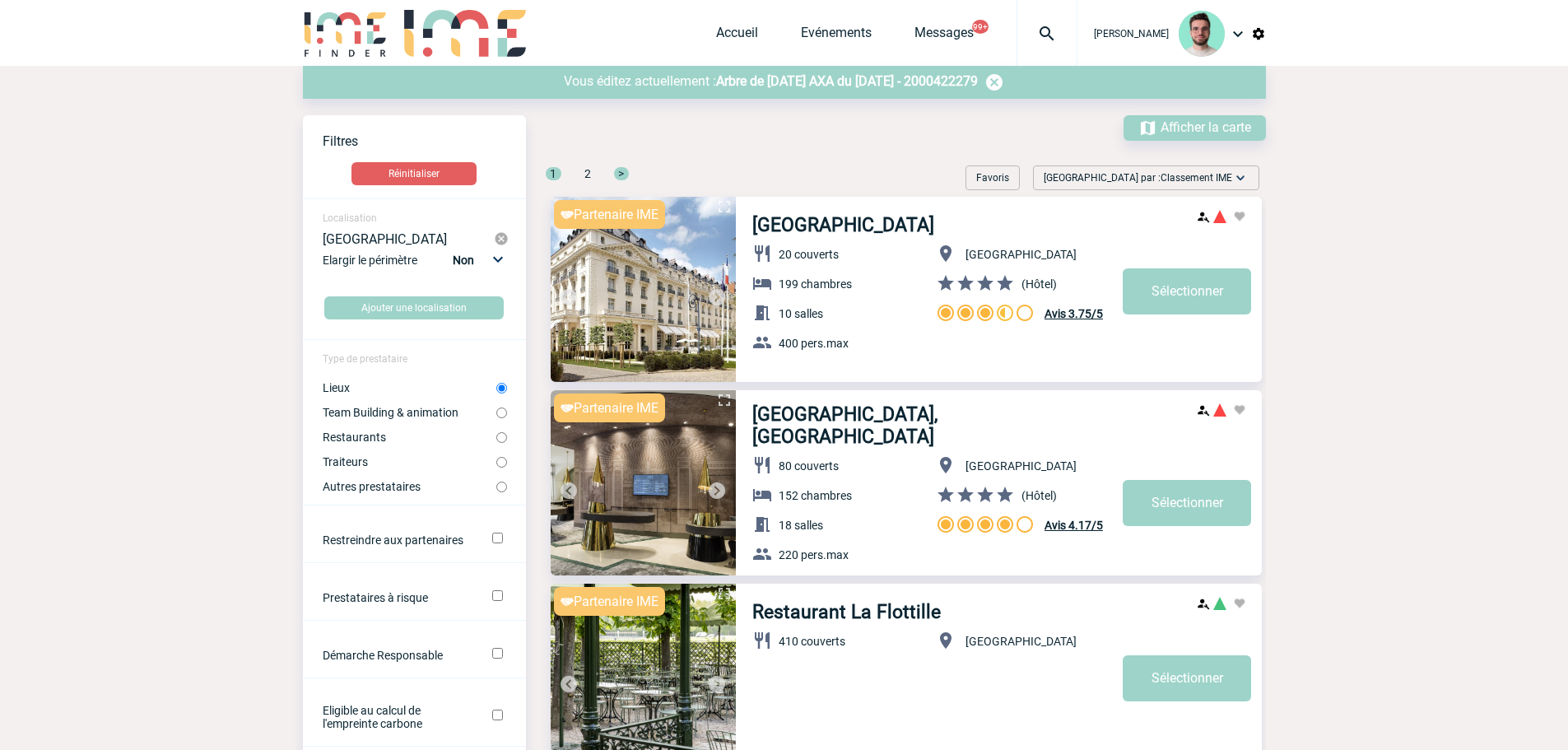
click at [718, 494] on img at bounding box center [717, 490] width 20 height 20
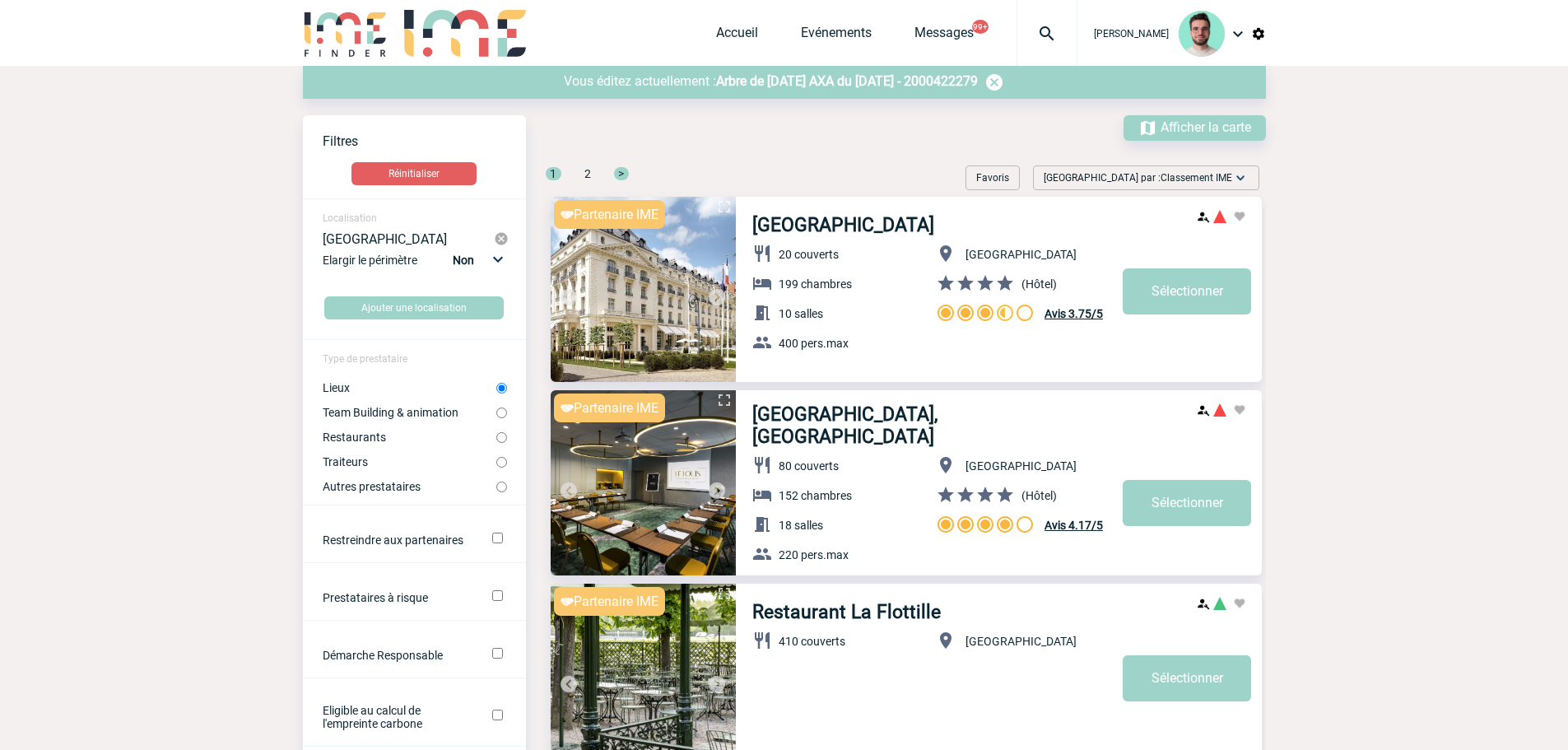
click at [718, 494] on img at bounding box center [717, 490] width 20 height 20
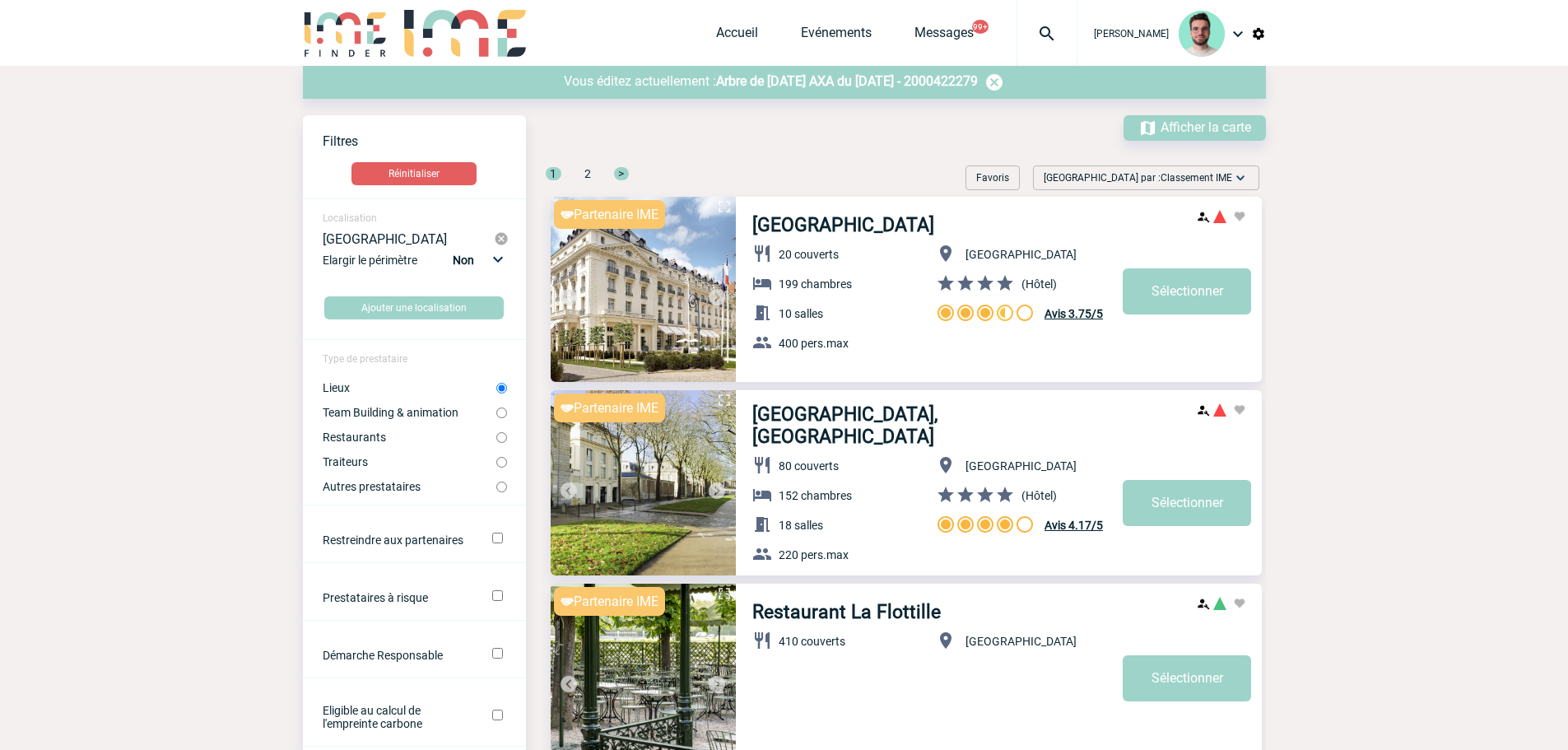
click at [718, 494] on img at bounding box center [717, 490] width 20 height 20
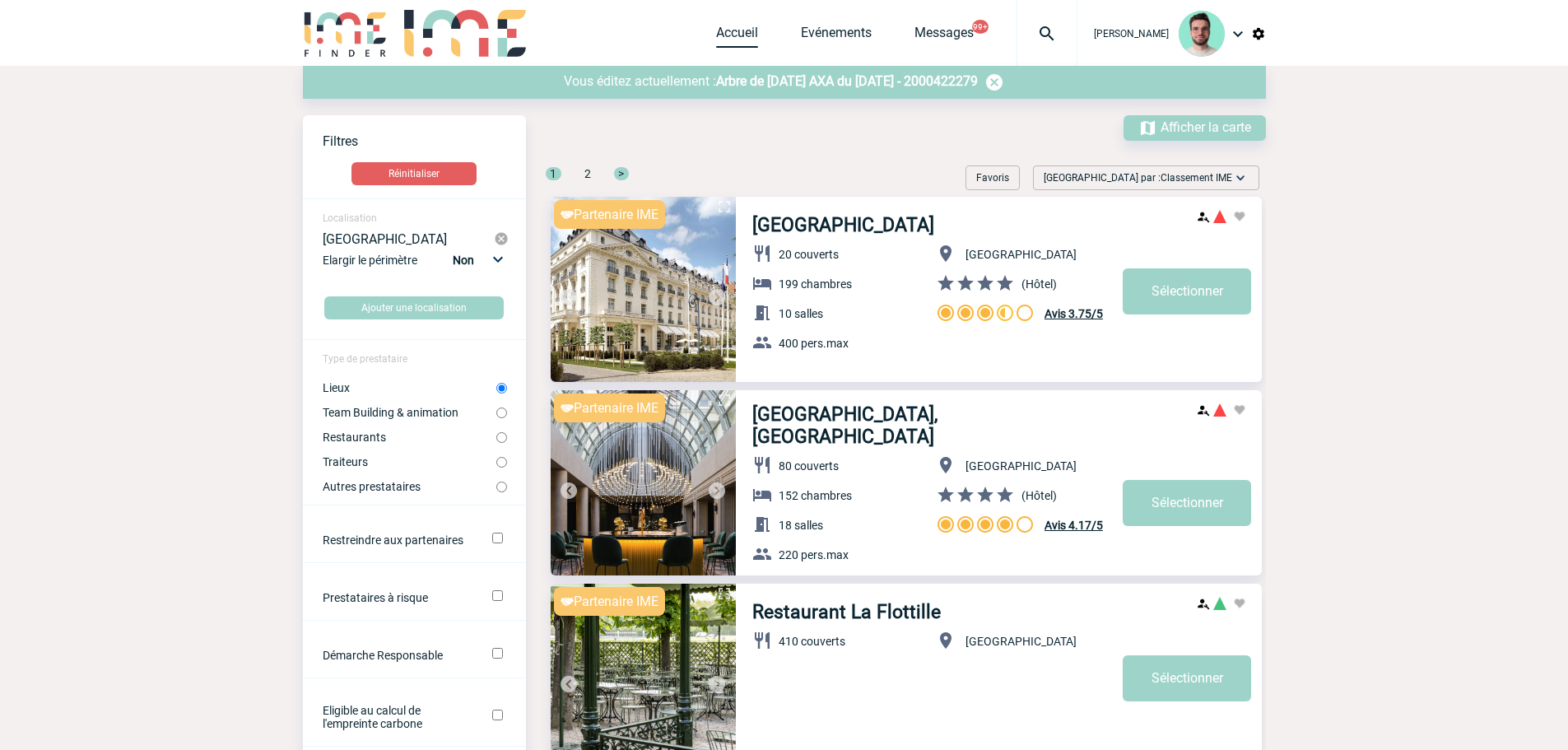
click at [727, 35] on link "Accueil" at bounding box center [736, 36] width 42 height 23
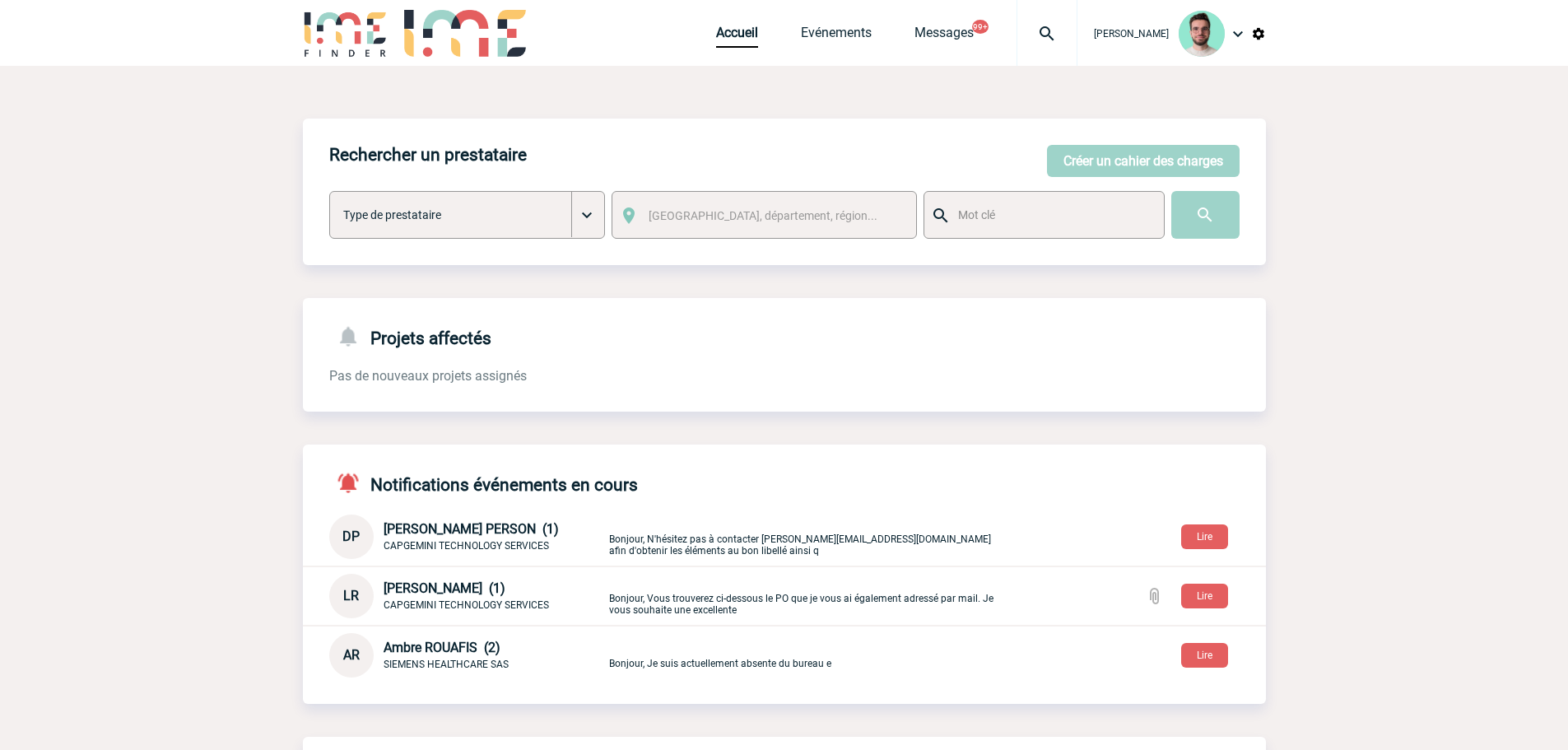
click at [1031, 35] on img at bounding box center [1047, 34] width 60 height 20
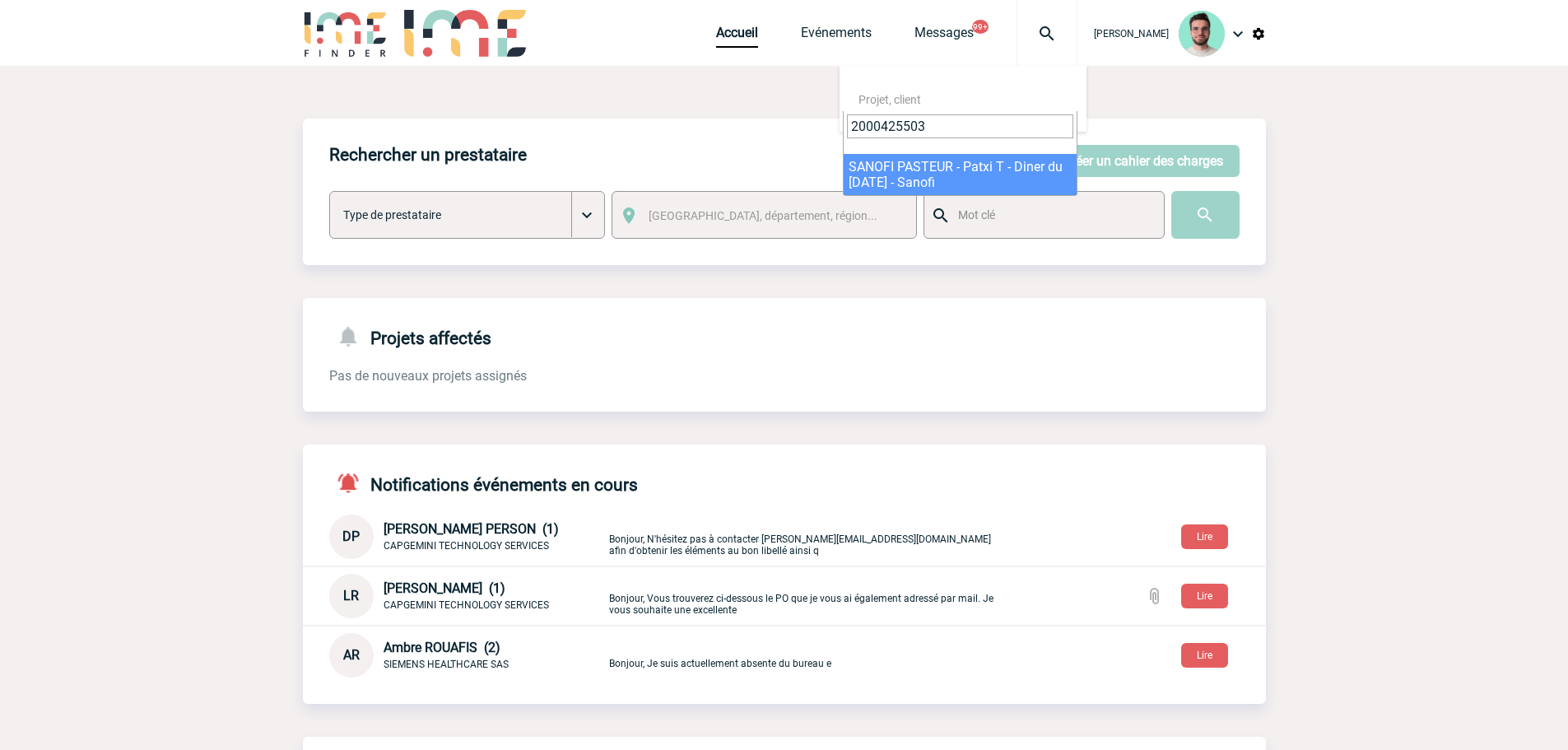
type input "2000425503"
select select "25004"
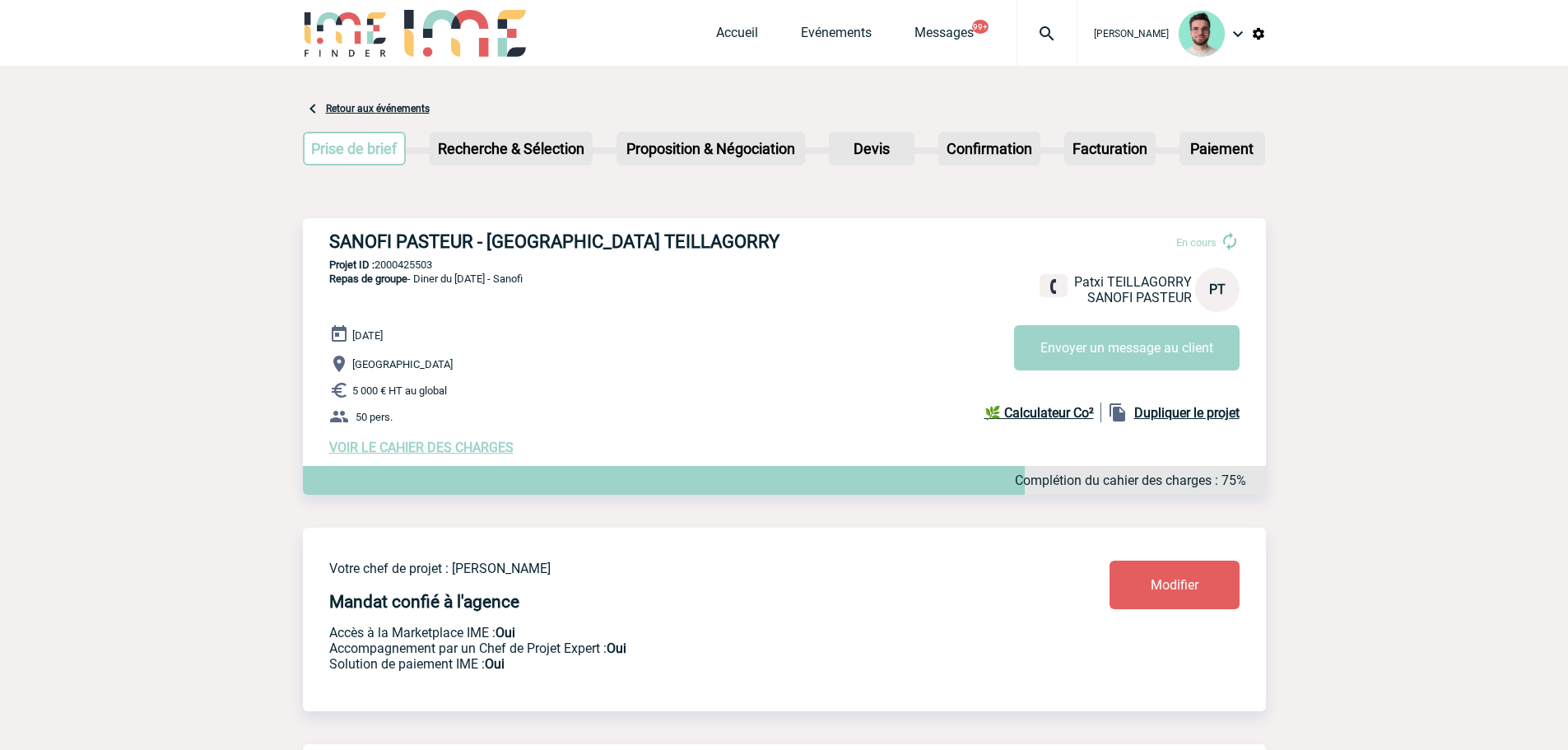
click at [1017, 37] on div at bounding box center [1047, 33] width 61 height 66
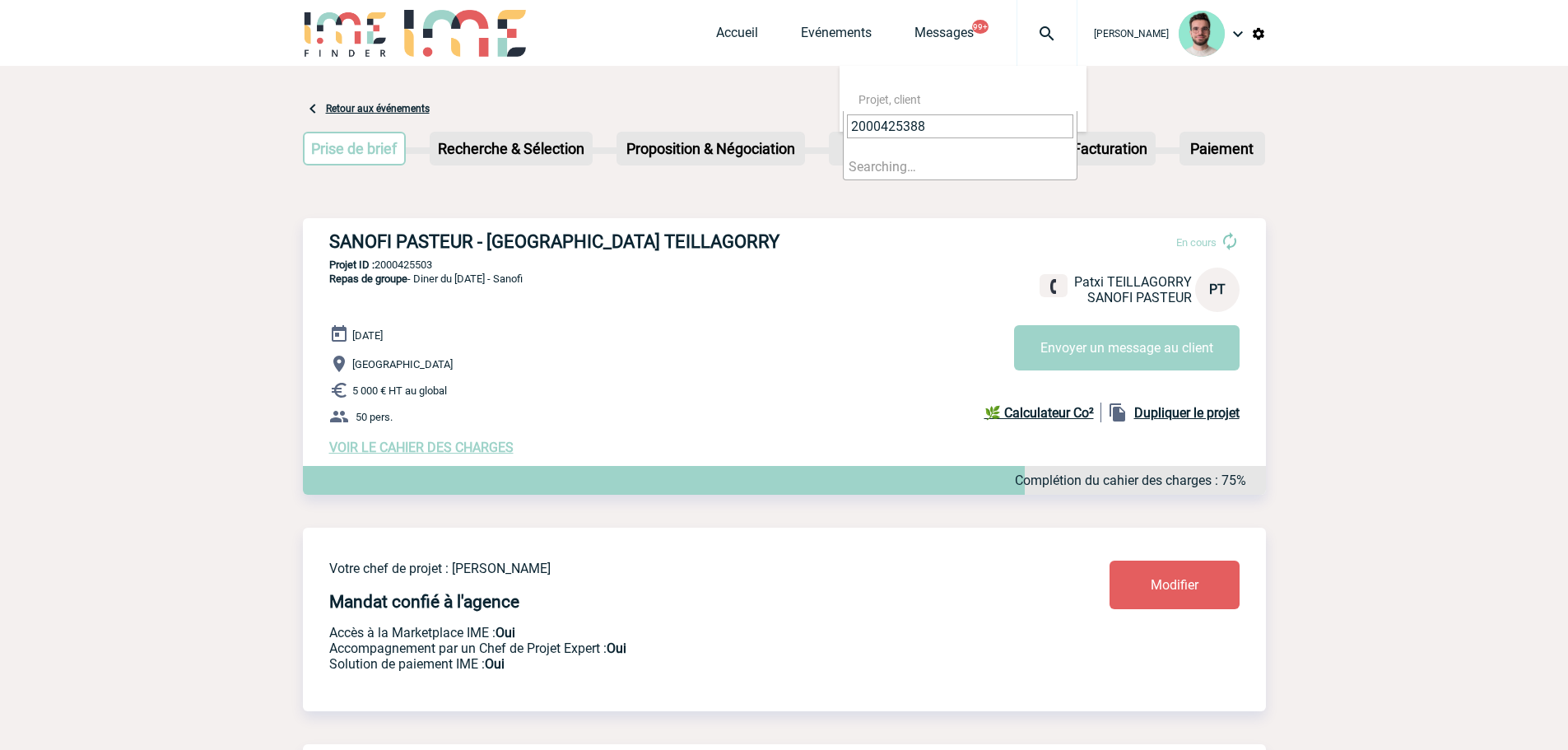
type input "2000425388"
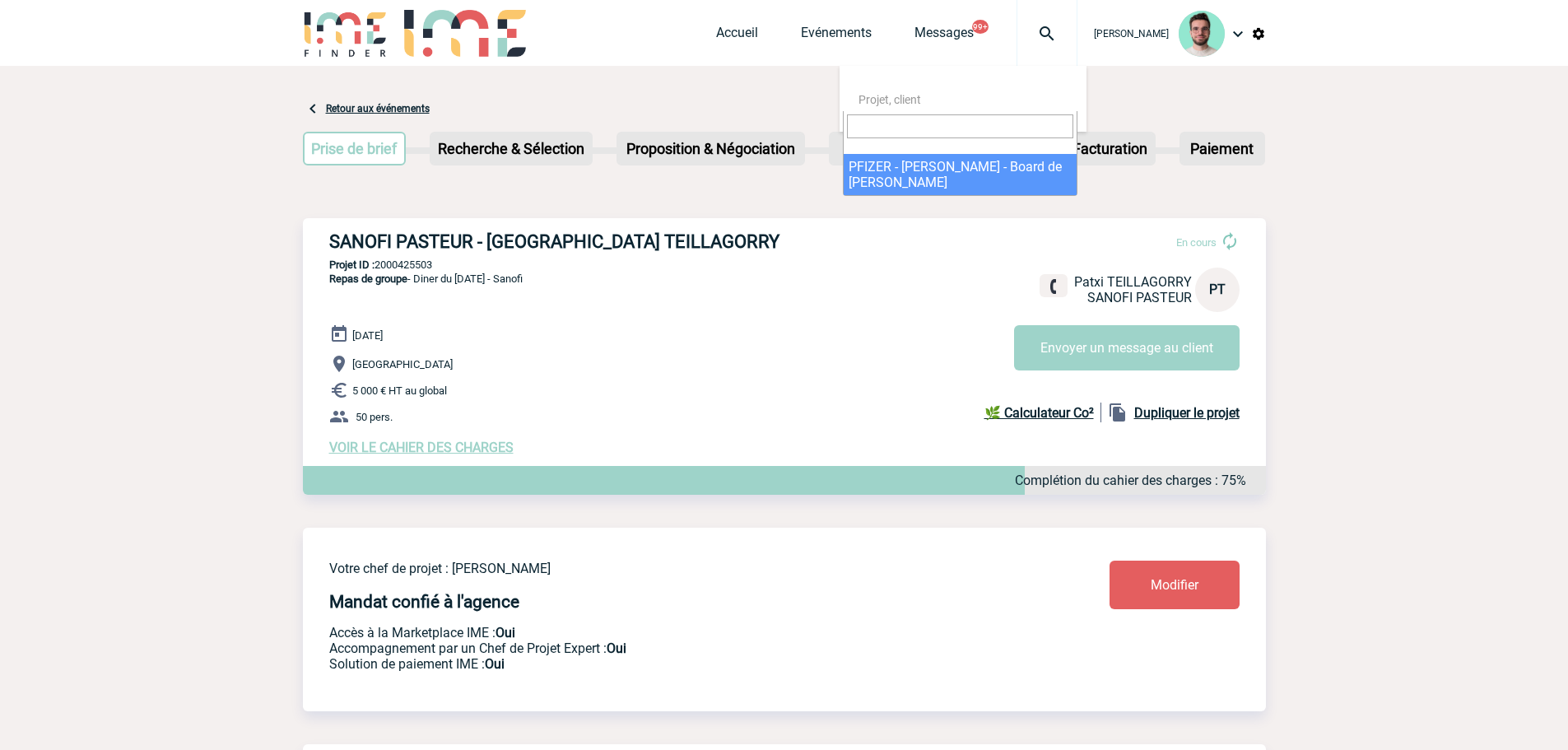
select select "24889"
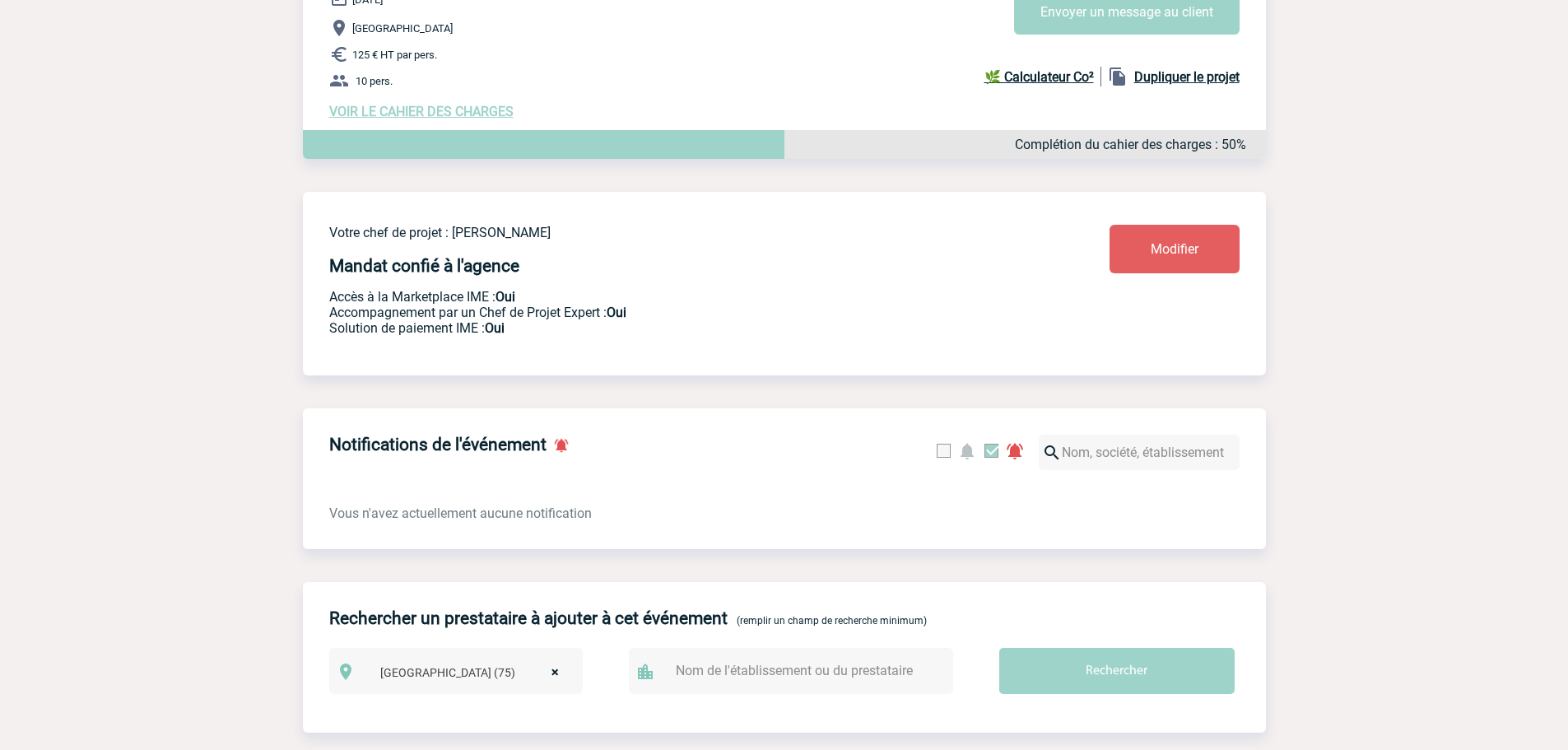
scroll to position [576, 0]
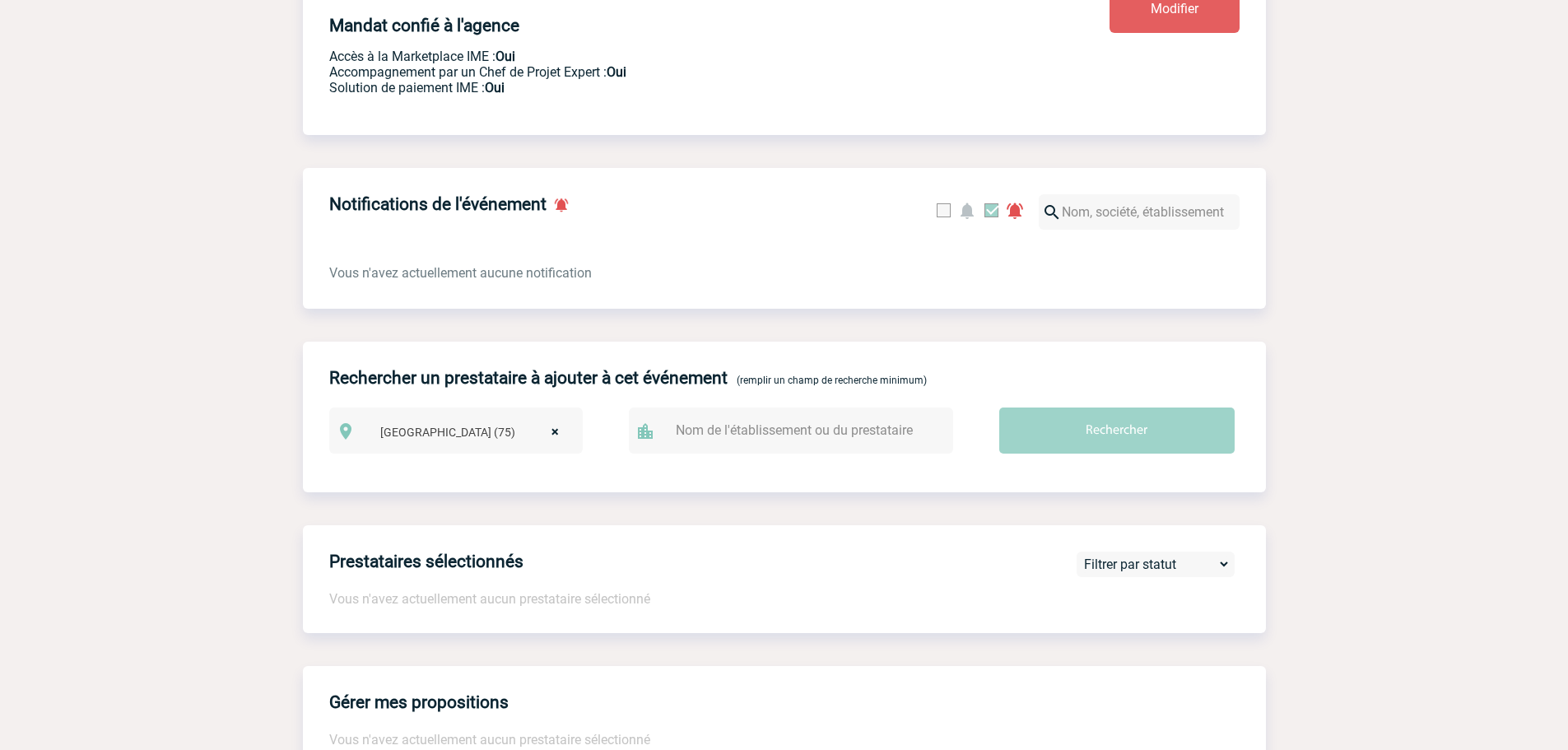
click at [722, 440] on input "text" at bounding box center [798, 430] width 255 height 24
type input "[GEOGRAPHIC_DATA]"
click at [999, 408] on input "Rechercher" at bounding box center [1117, 431] width 236 height 46
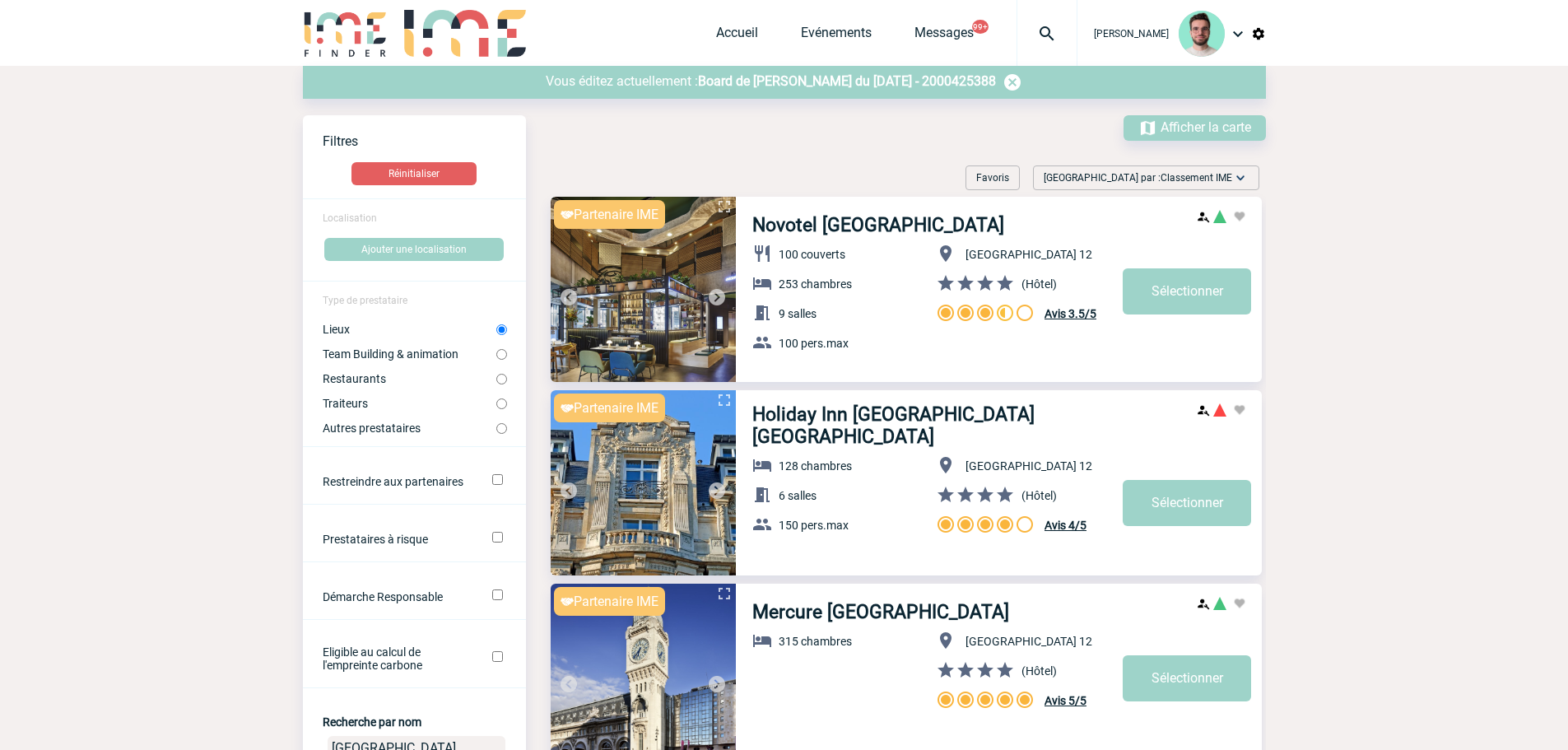
click at [365, 332] on label "Lieux" at bounding box center [409, 329] width 174 height 13
click at [496, 332] on input "Lieux" at bounding box center [501, 329] width 11 height 11
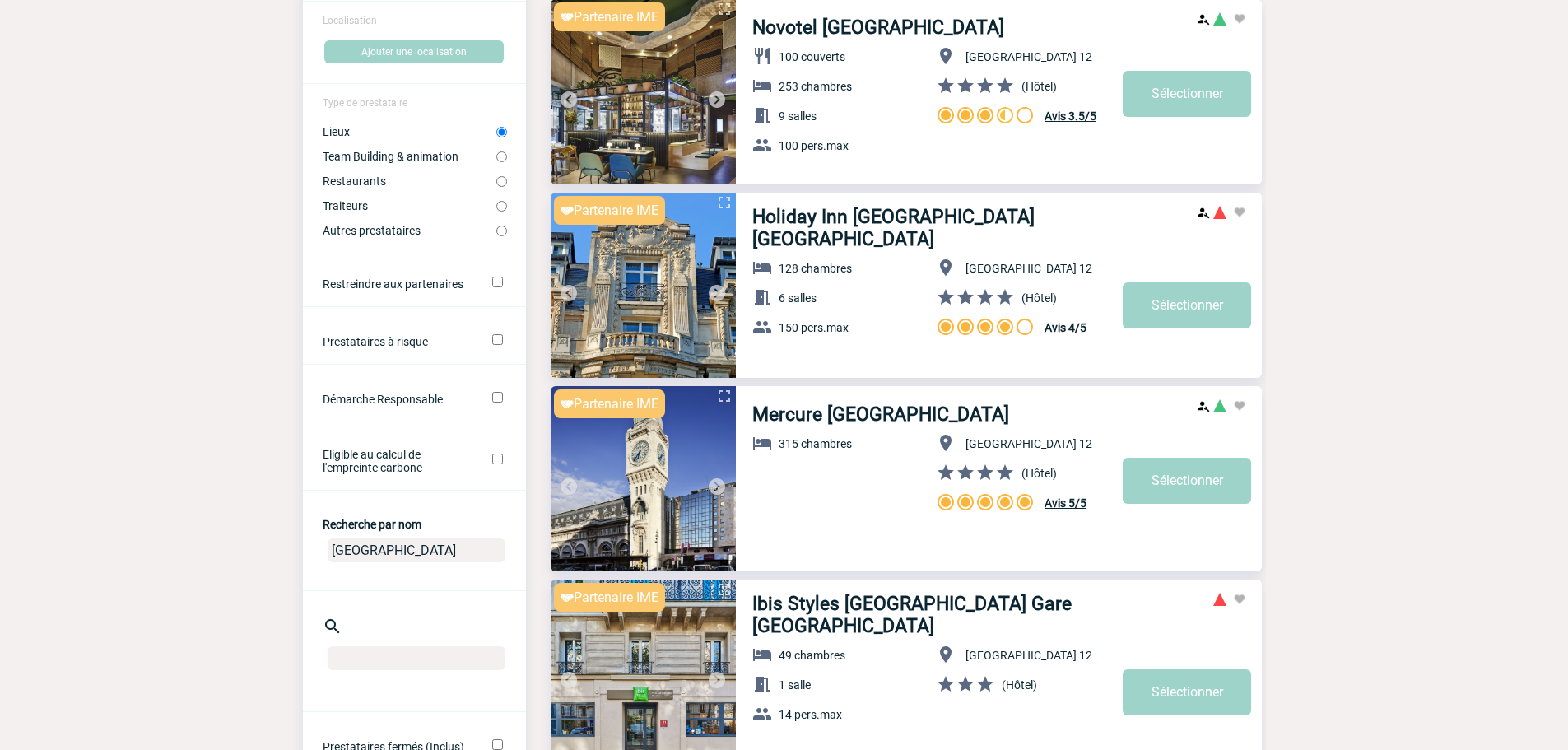
scroll to position [432, 0]
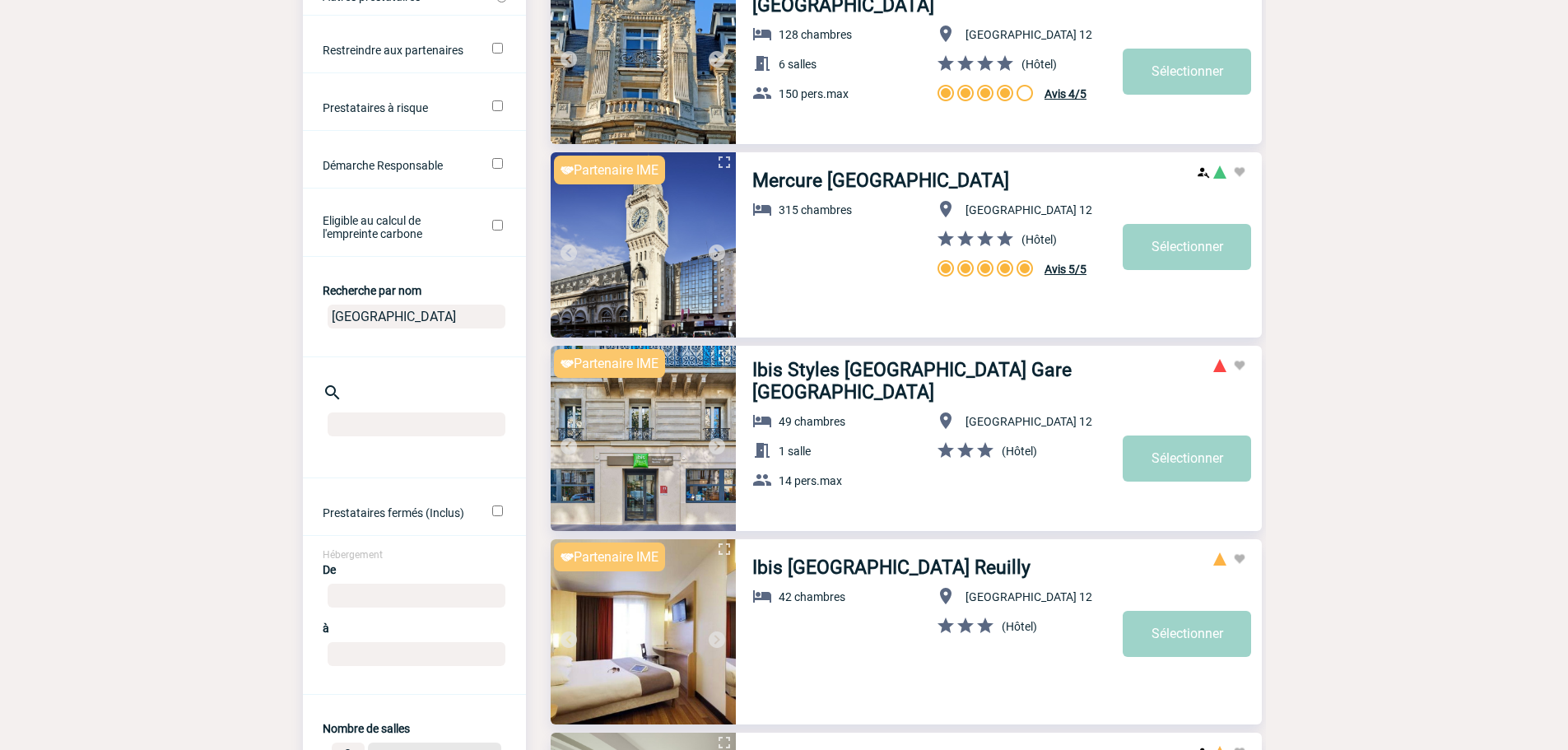
click at [713, 449] on img at bounding box center [717, 447] width 20 height 20
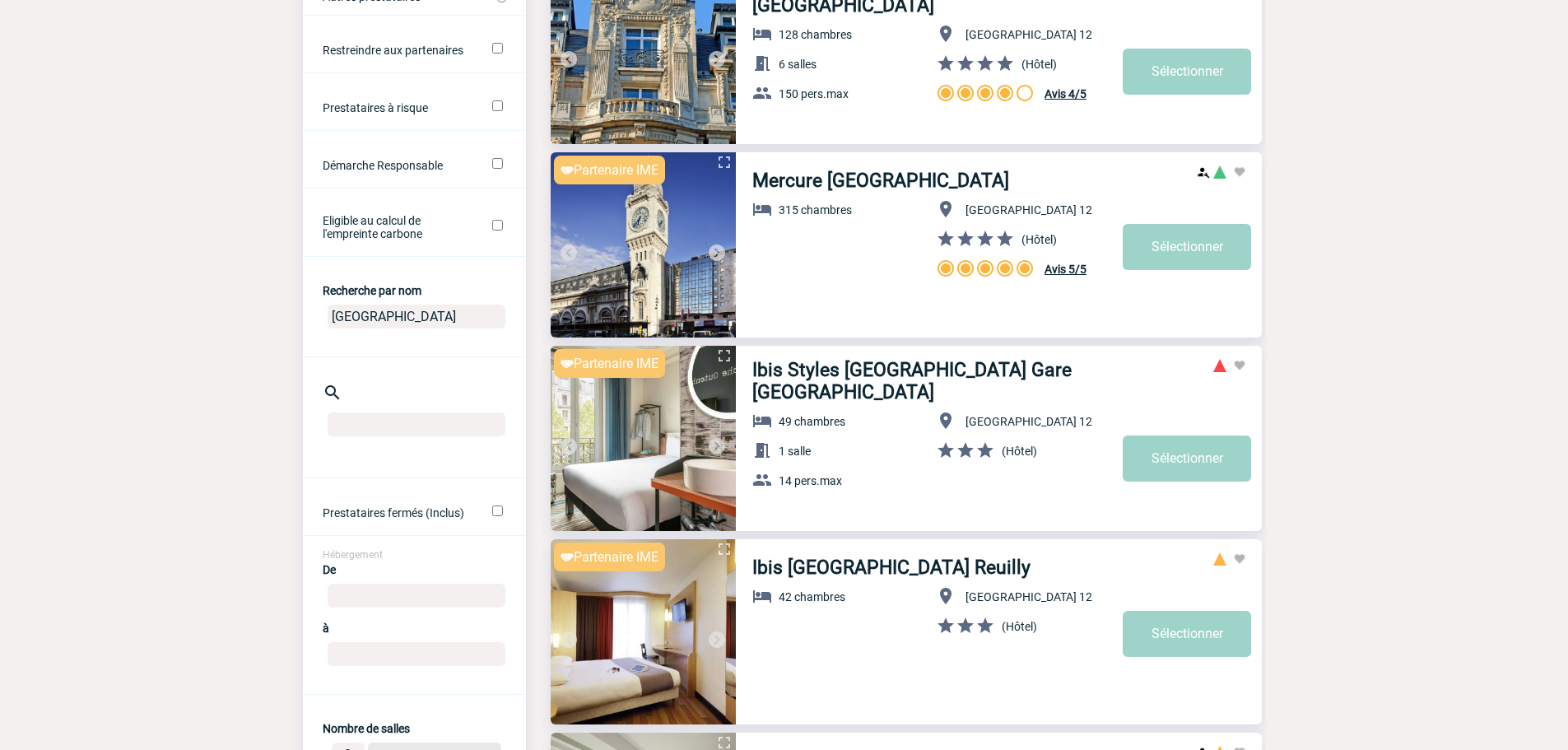
click at [713, 449] on img at bounding box center [717, 447] width 20 height 20
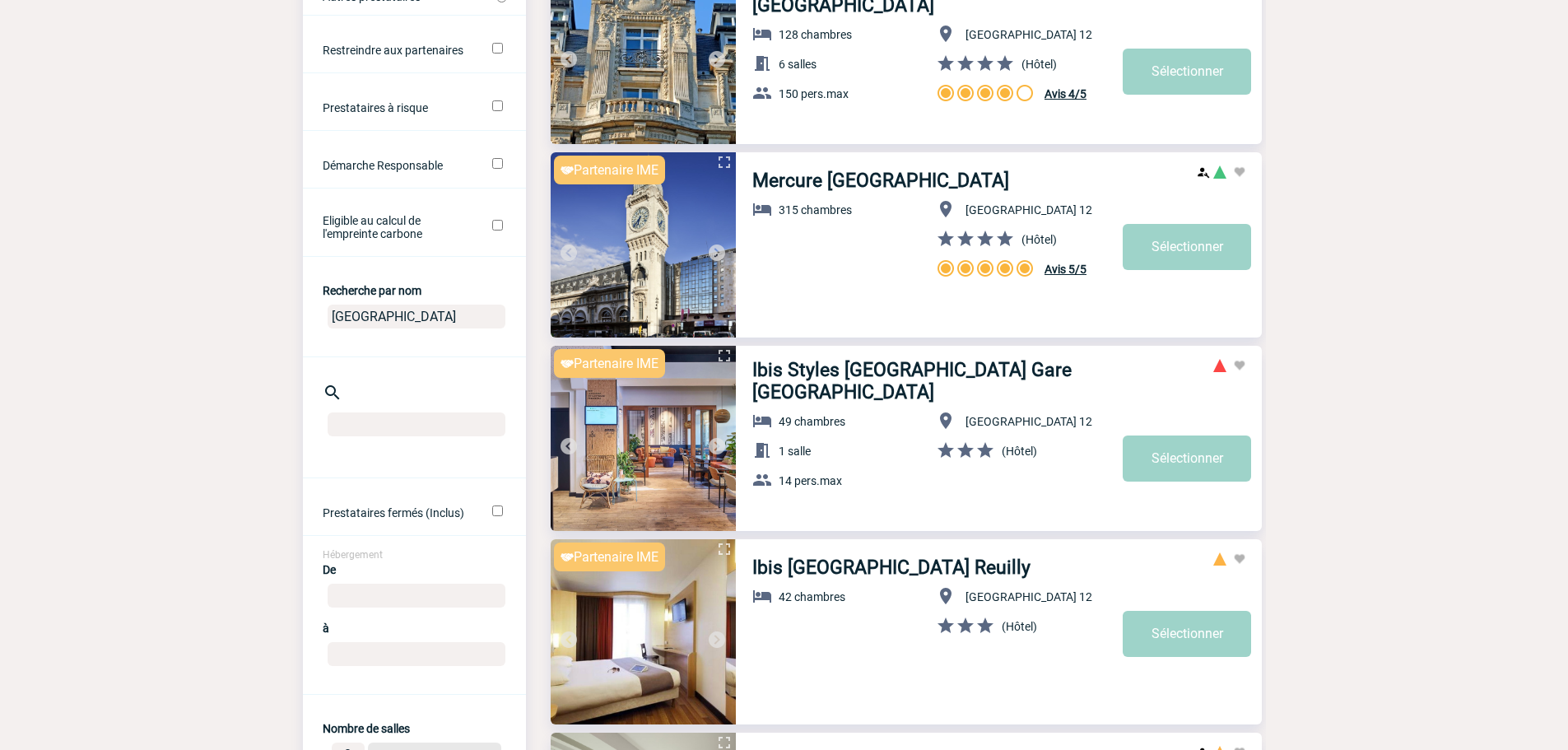
click at [713, 449] on img at bounding box center [717, 447] width 20 height 20
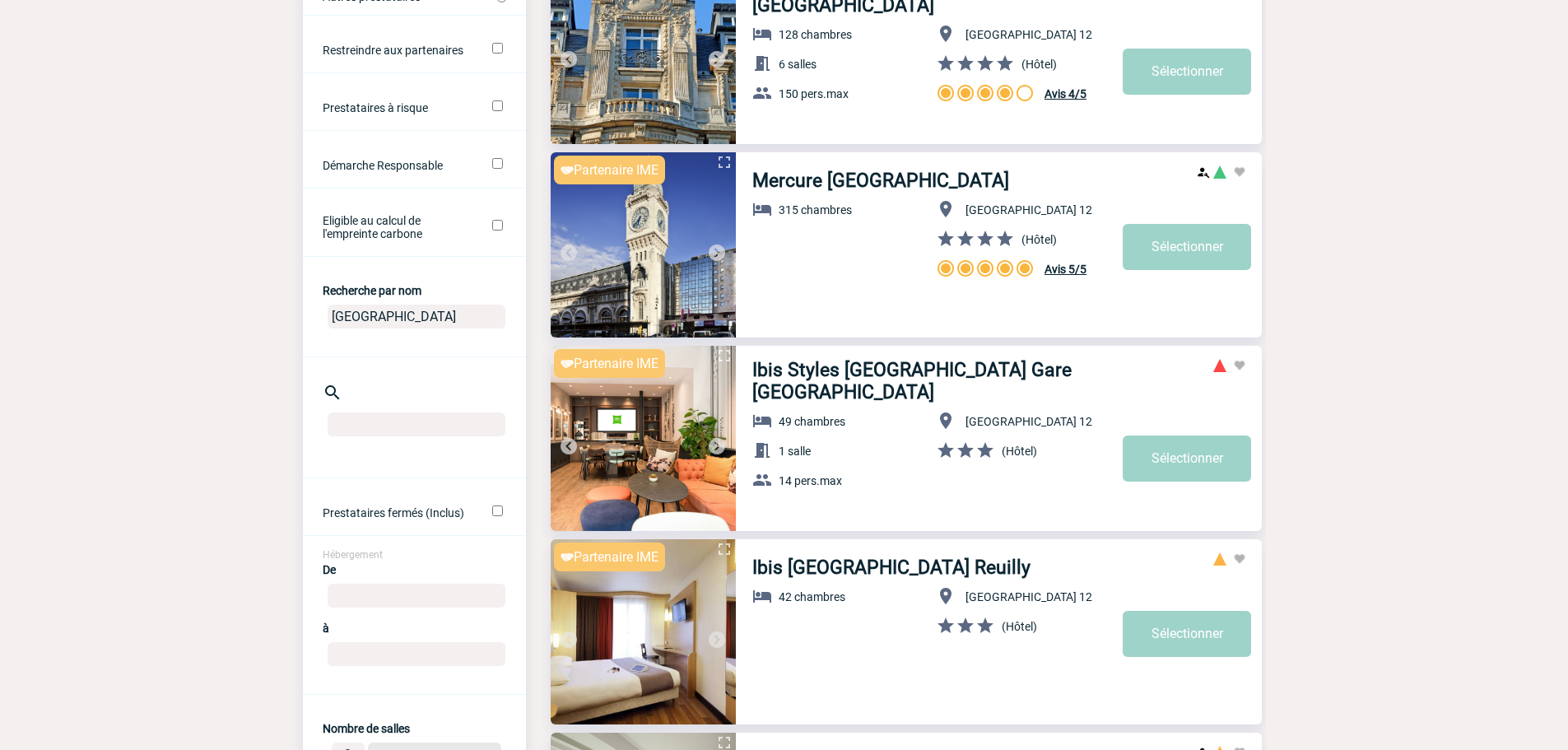
click at [713, 449] on img at bounding box center [717, 447] width 20 height 20
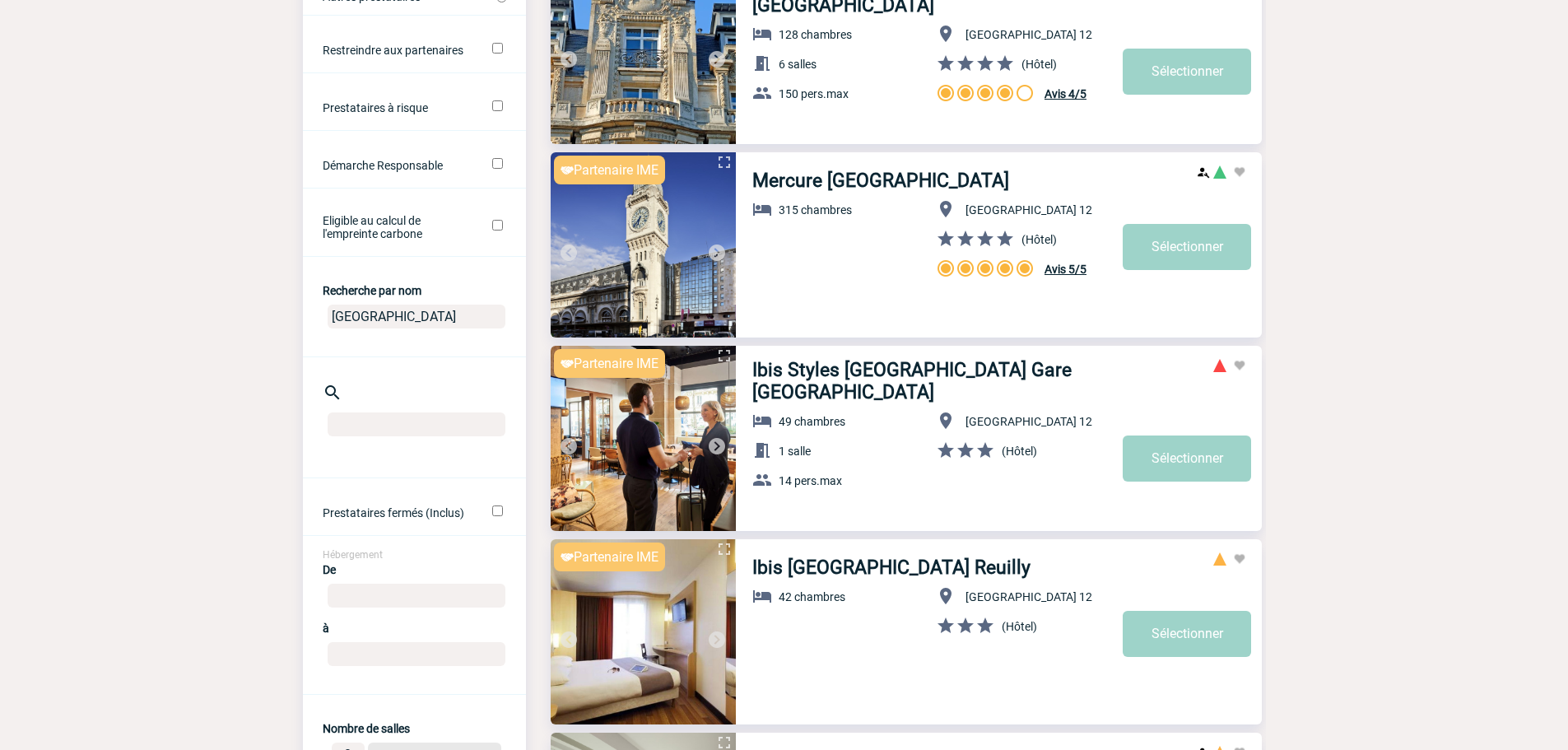
click at [713, 449] on img at bounding box center [717, 447] width 20 height 20
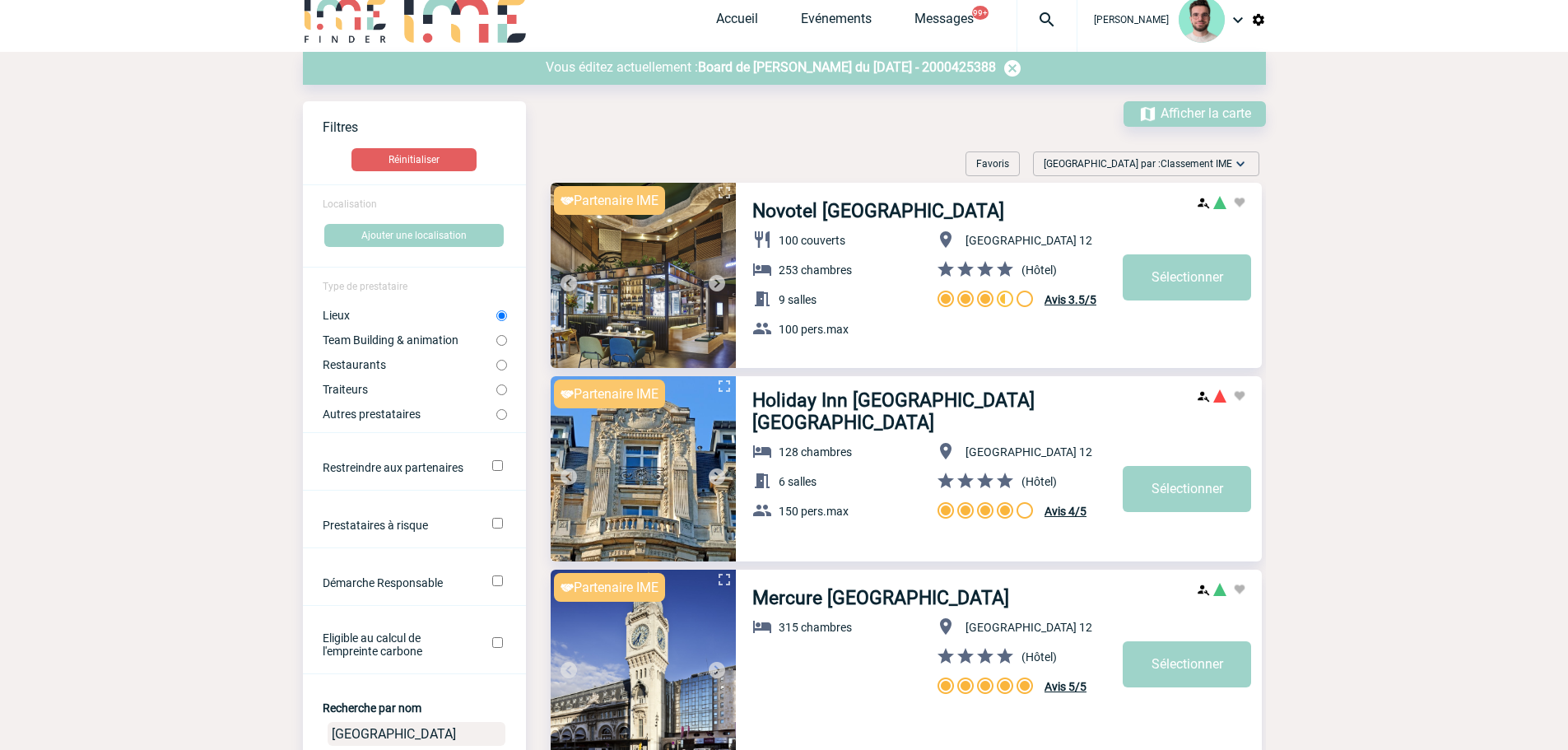
scroll to position [0, 0]
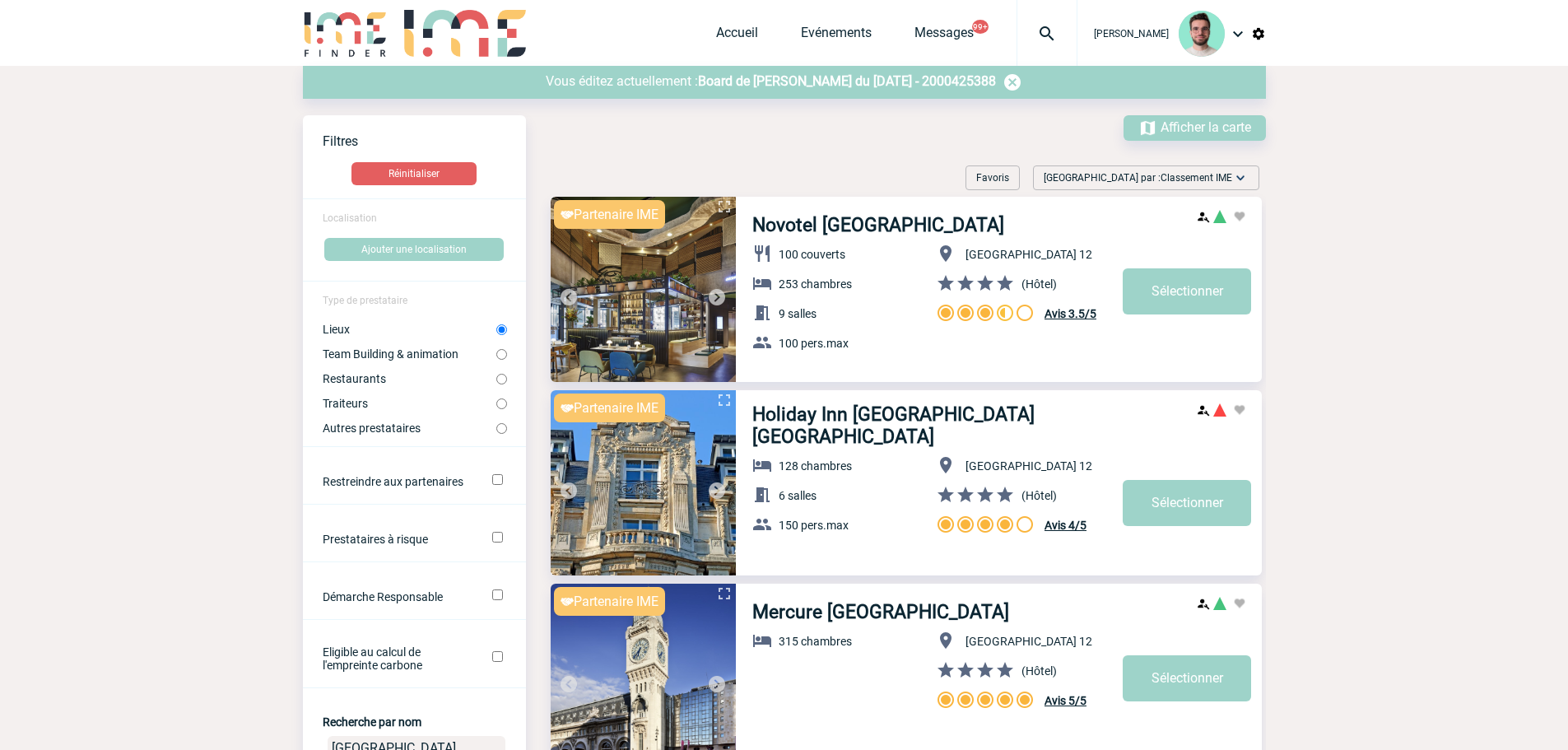
click at [770, 62] on div "Accueil Evénements Messages 99+ Projet, client Projet, client" at bounding box center [896, 33] width 361 height 66
click at [760, 93] on div "Vous éditez actuellement : Board de Gaëlle du 28 Novembre 2025 - 2000425388" at bounding box center [784, 83] width 963 height 33
click at [760, 88] on span "Board de Gaëlle du 28 Novembre 2025 - 2000425388" at bounding box center [846, 81] width 298 height 16
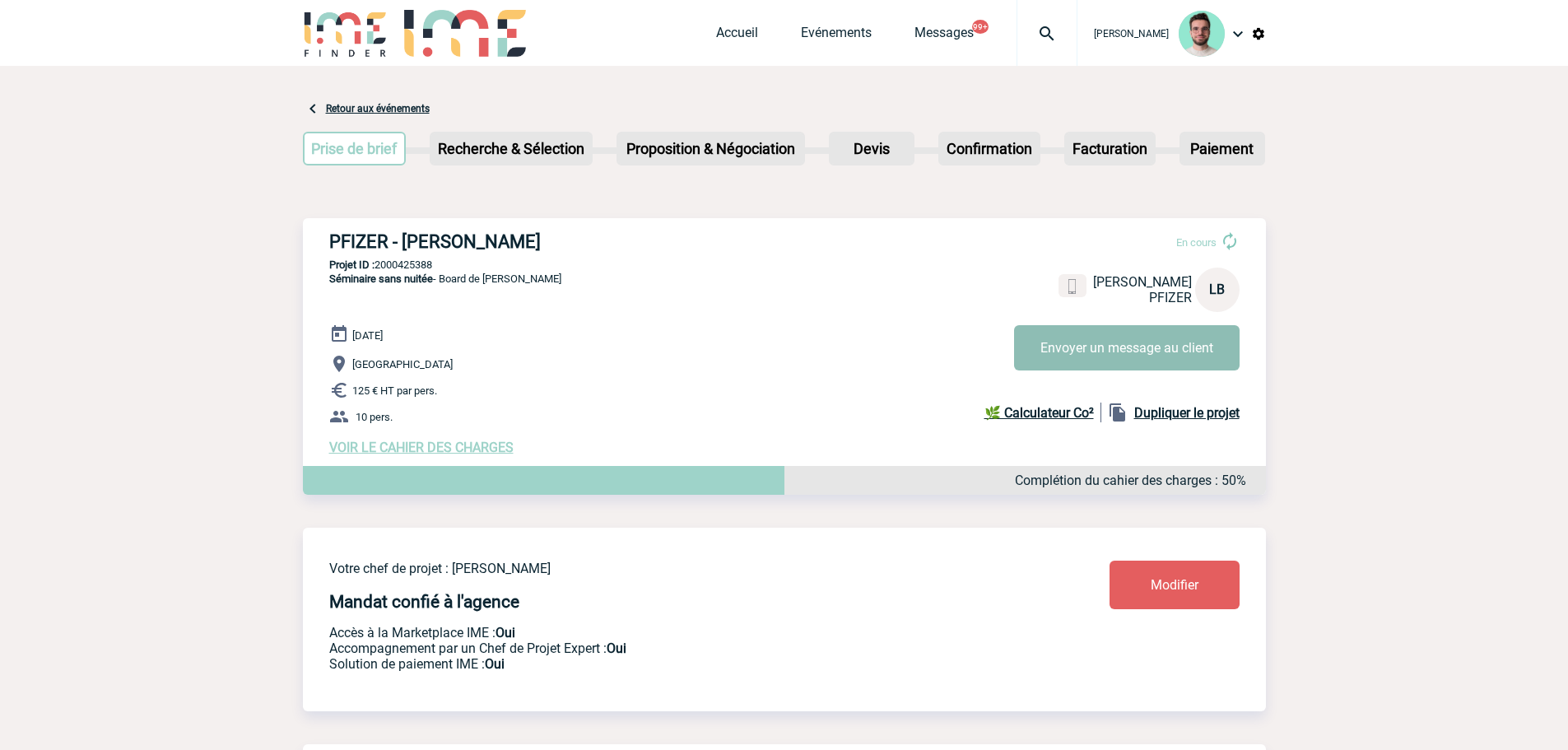
click at [1031, 339] on button "Envoyer un message au client" at bounding box center [1127, 347] width 226 height 45
click at [847, 34] on link "Evénements" at bounding box center [836, 36] width 71 height 23
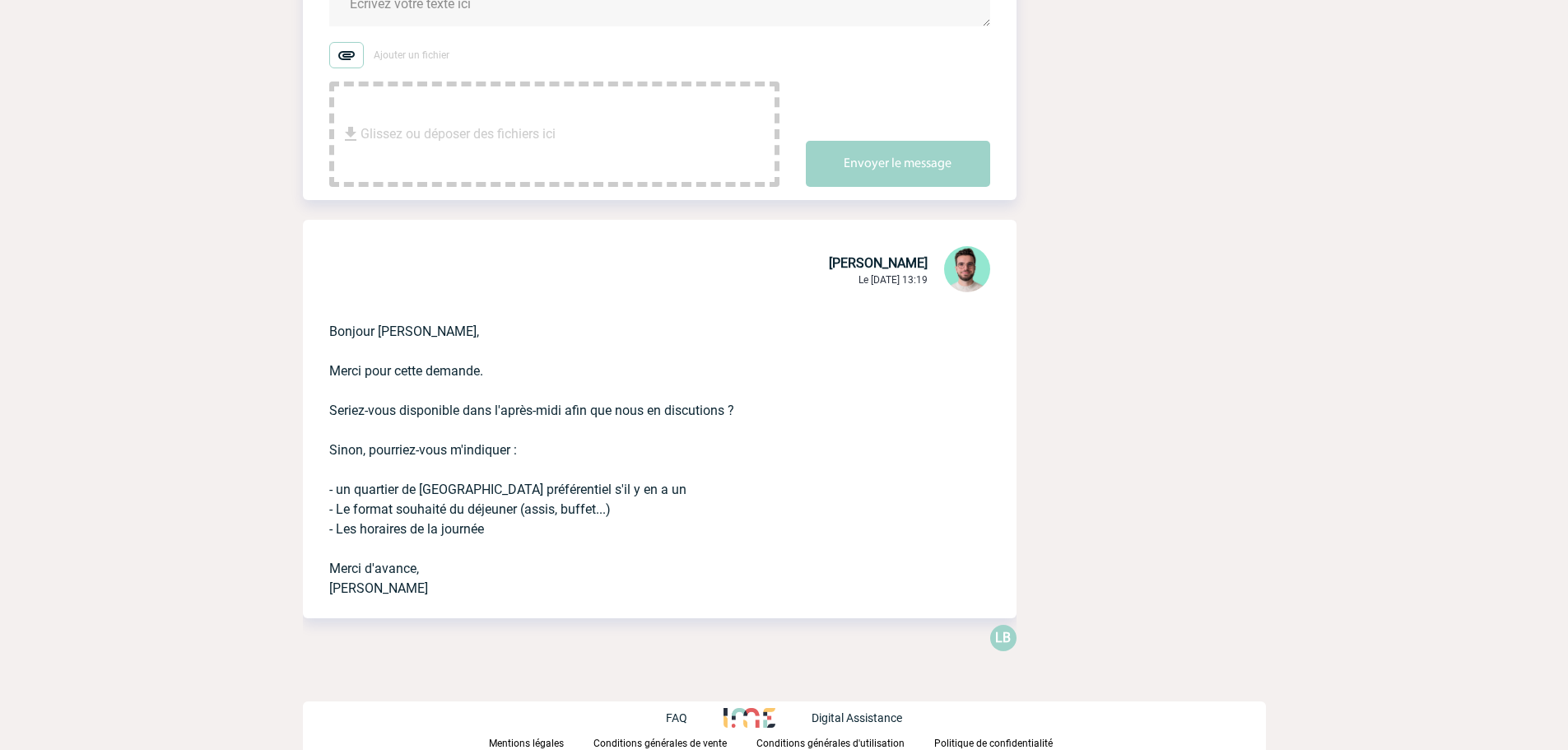
scroll to position [22, 0]
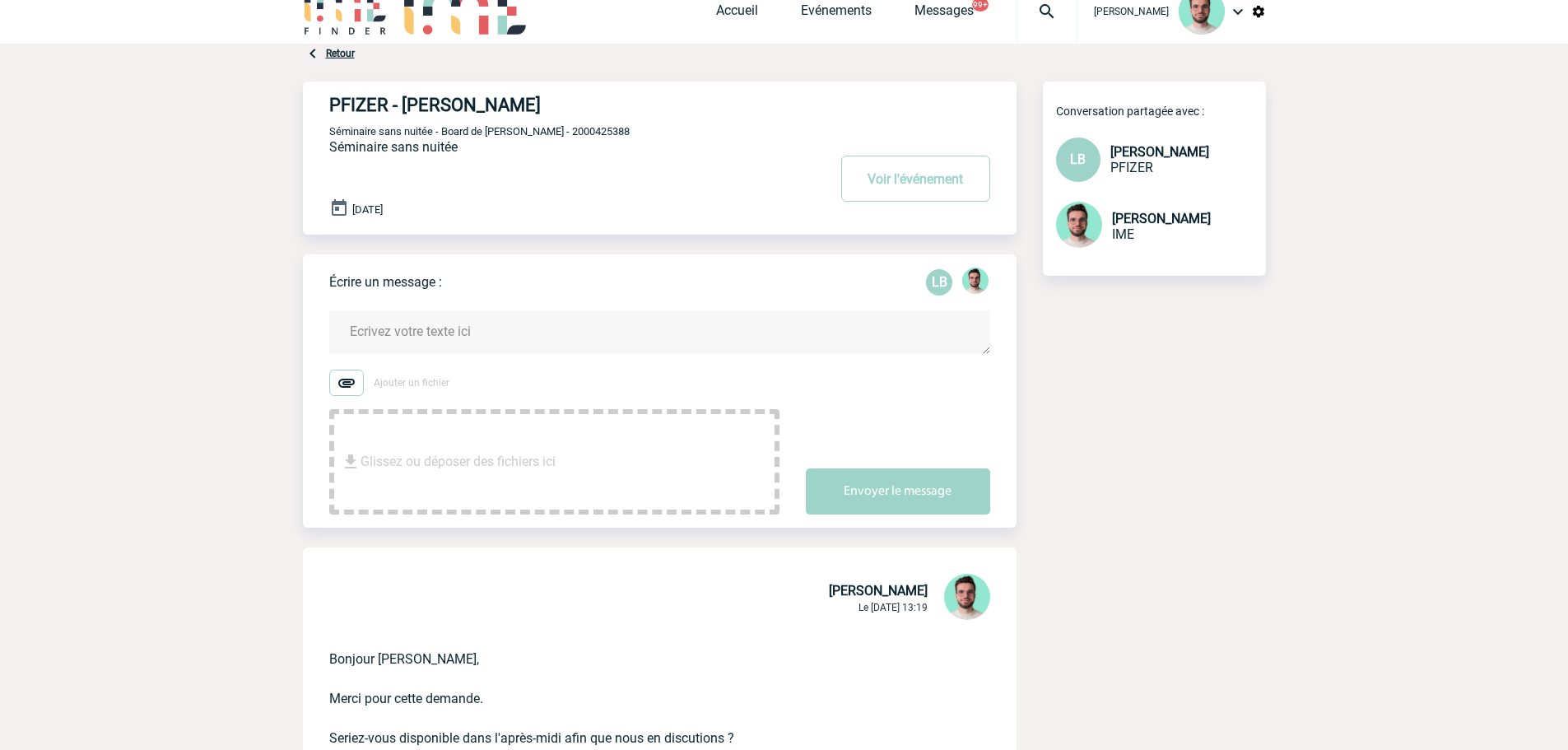
click at [502, 329] on textarea at bounding box center [659, 332] width 660 height 44
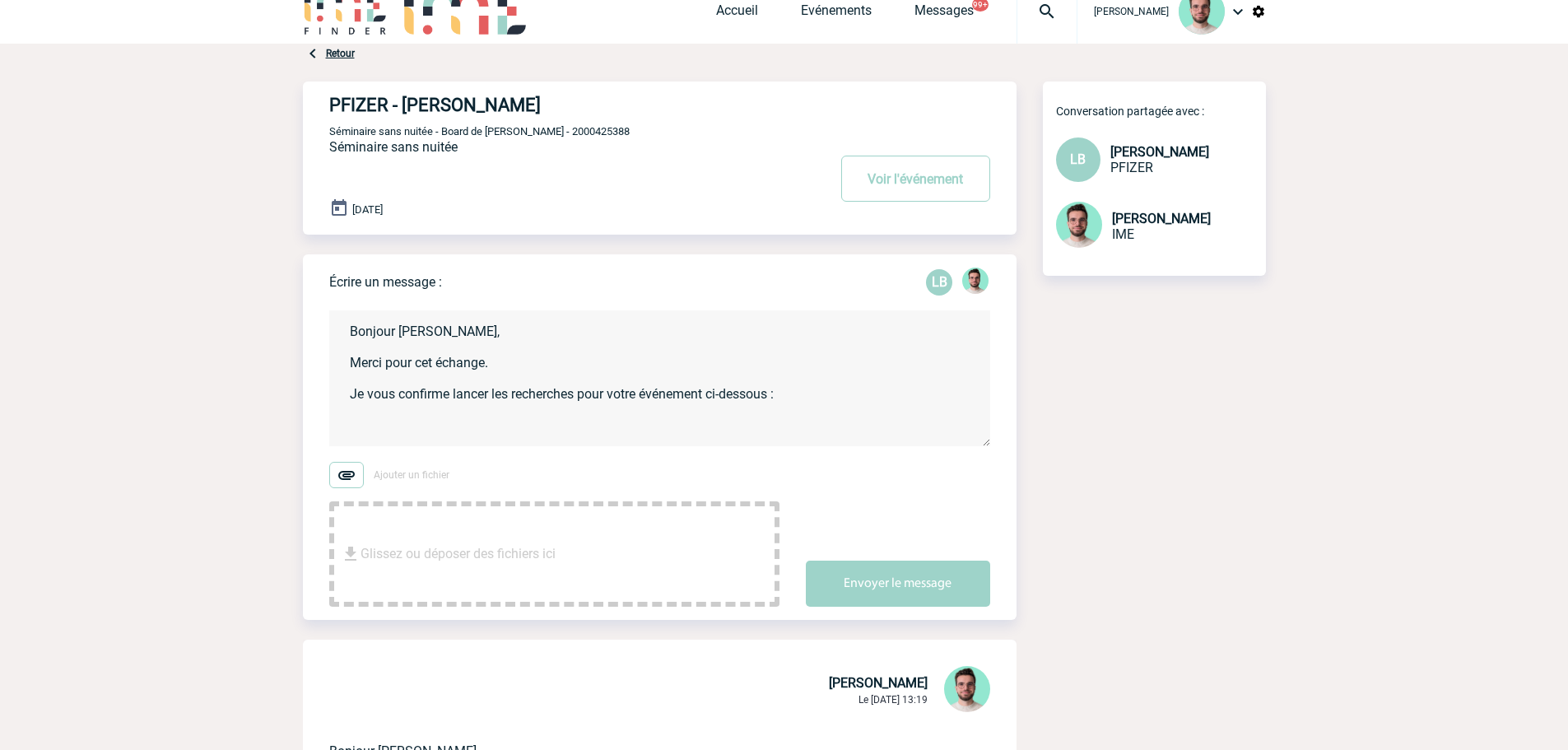
paste textarea "2000425388"
click at [507, 422] on textarea "Bonjour [PERSON_NAME], Merci pour cet échange. Je vous confirme lancer les rech…" at bounding box center [659, 378] width 660 height 136
paste textarea "Société : PFIZER Contact : [PERSON_NAME] N° de demande : 2000425388 Typologie :…"
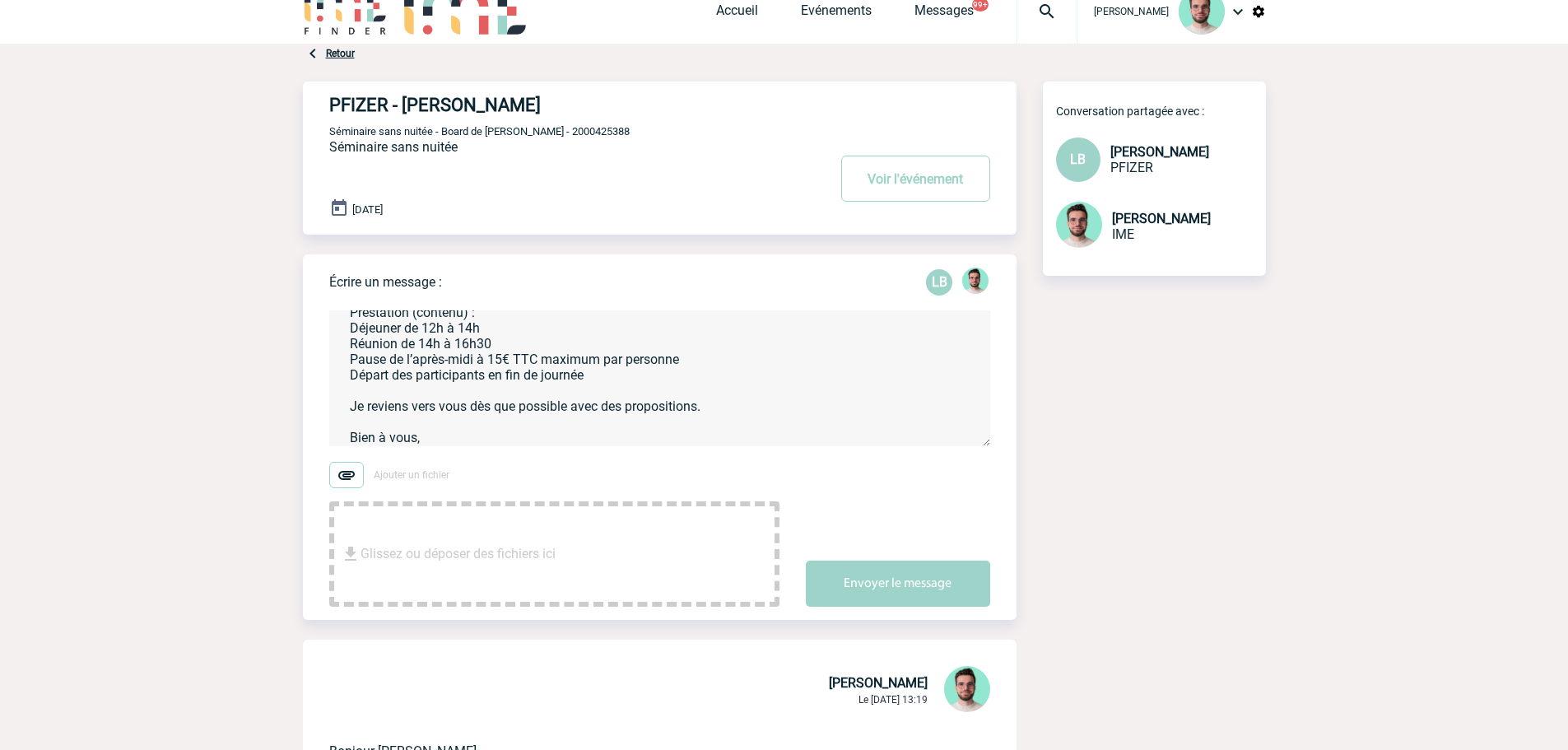
scroll to position [316, 0]
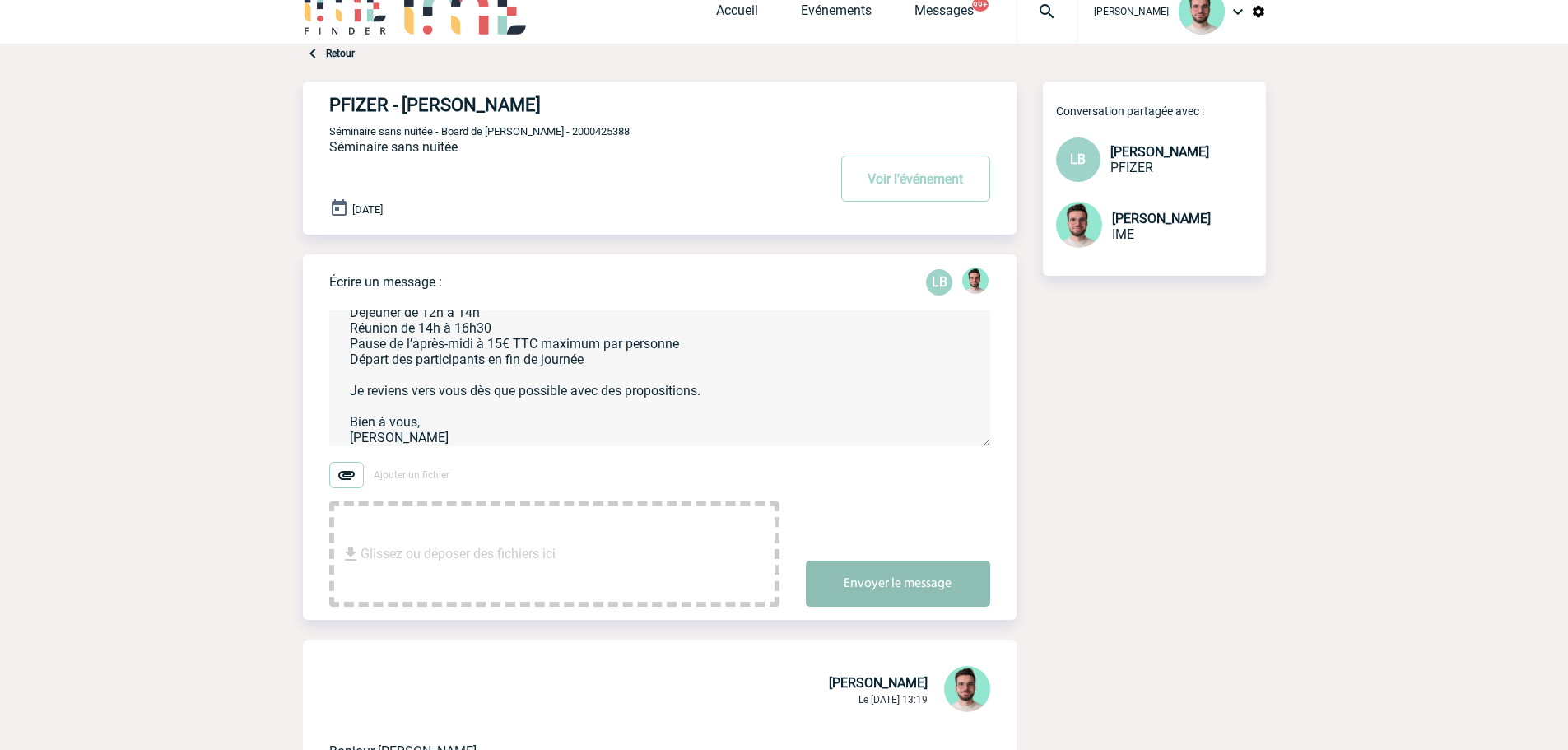
type textarea "Bonjour [PERSON_NAME], Merci pour cet échange. Je vous confirme lancer les rech…"
click at [884, 585] on button "Envoyer le message" at bounding box center [898, 584] width 184 height 46
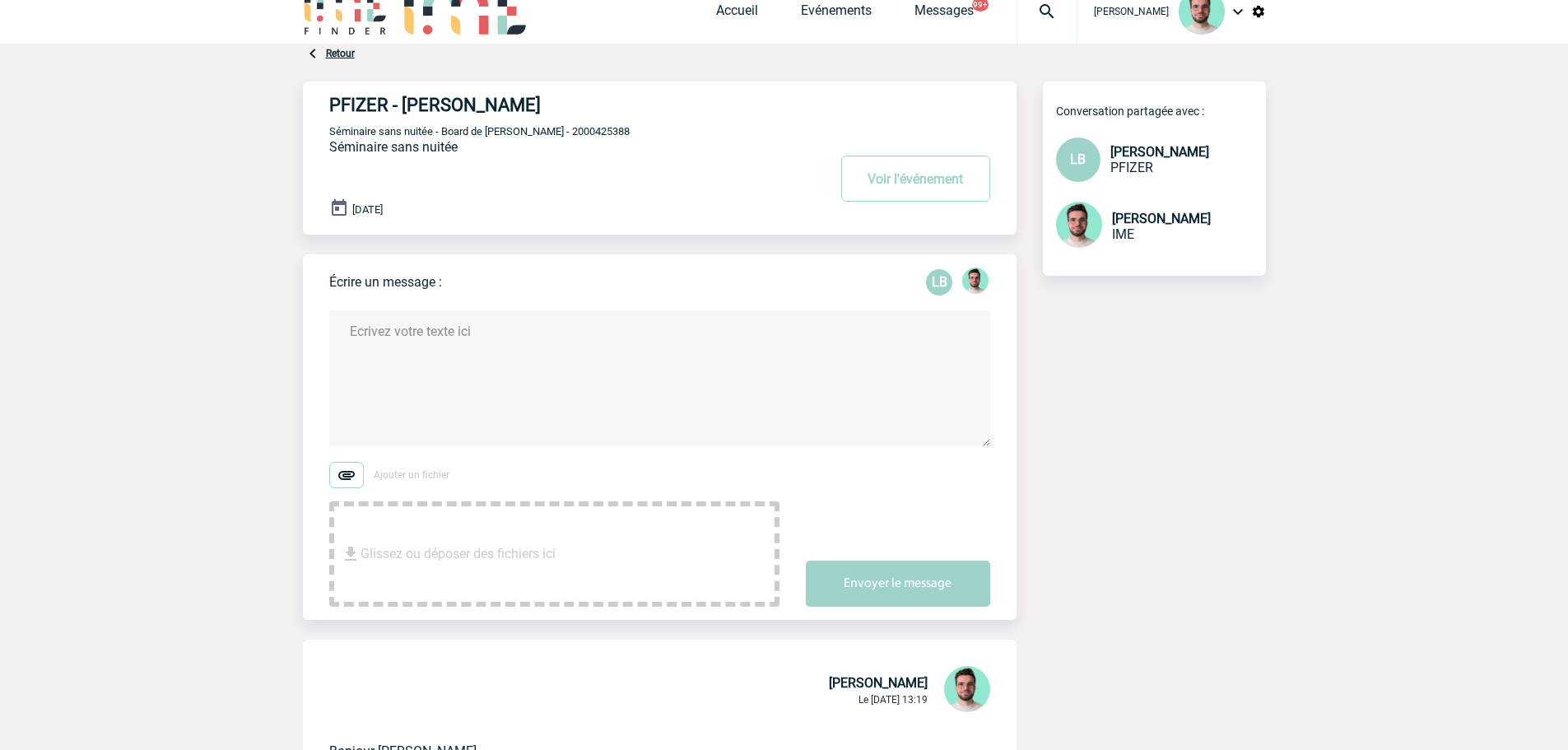
scroll to position [0, 0]
drag, startPoint x: 1042, startPoint y: 24, endPoint x: 995, endPoint y: 64, distance: 61.7
click at [1042, 24] on div at bounding box center [1047, 11] width 61 height 66
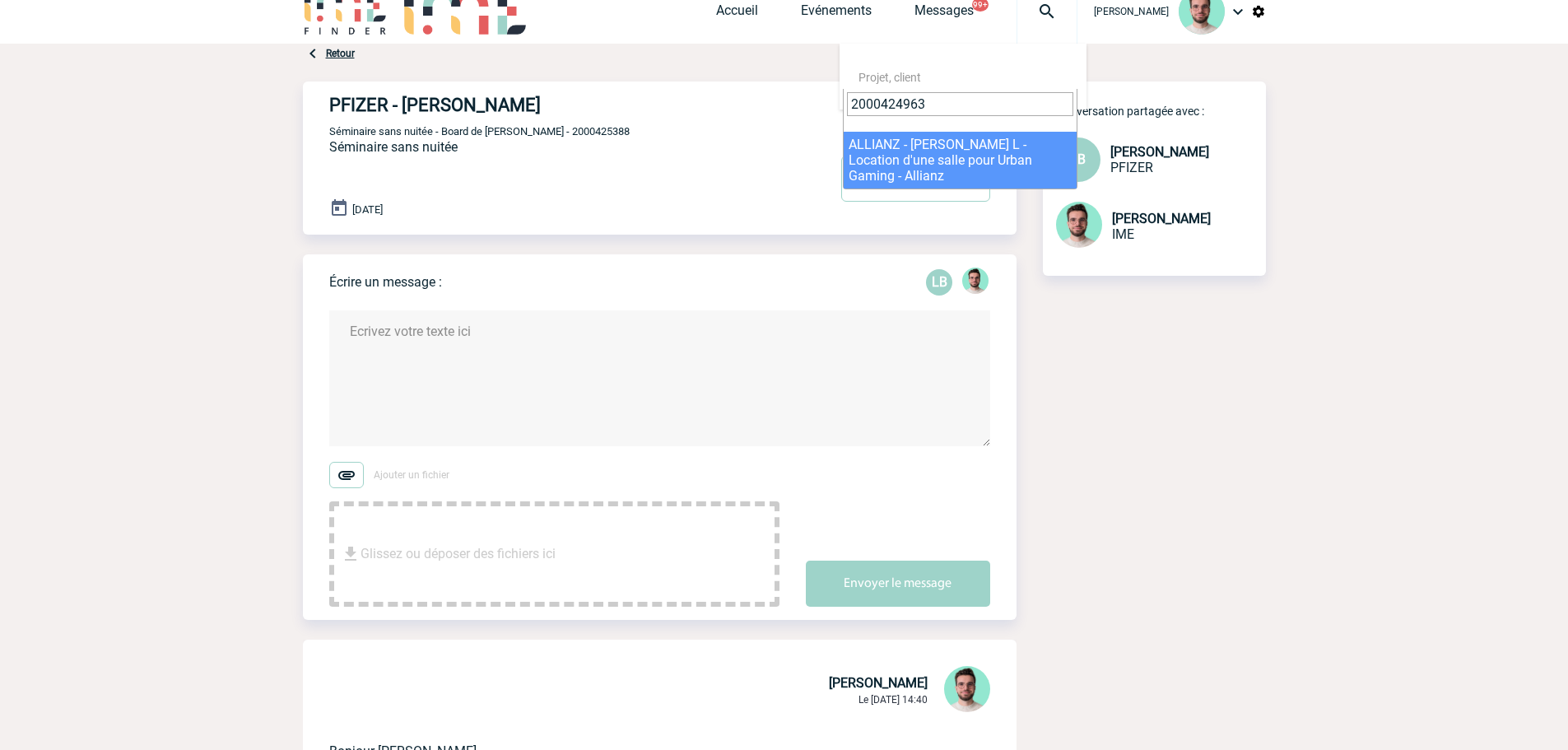
type input "2000424963"
select select "24464"
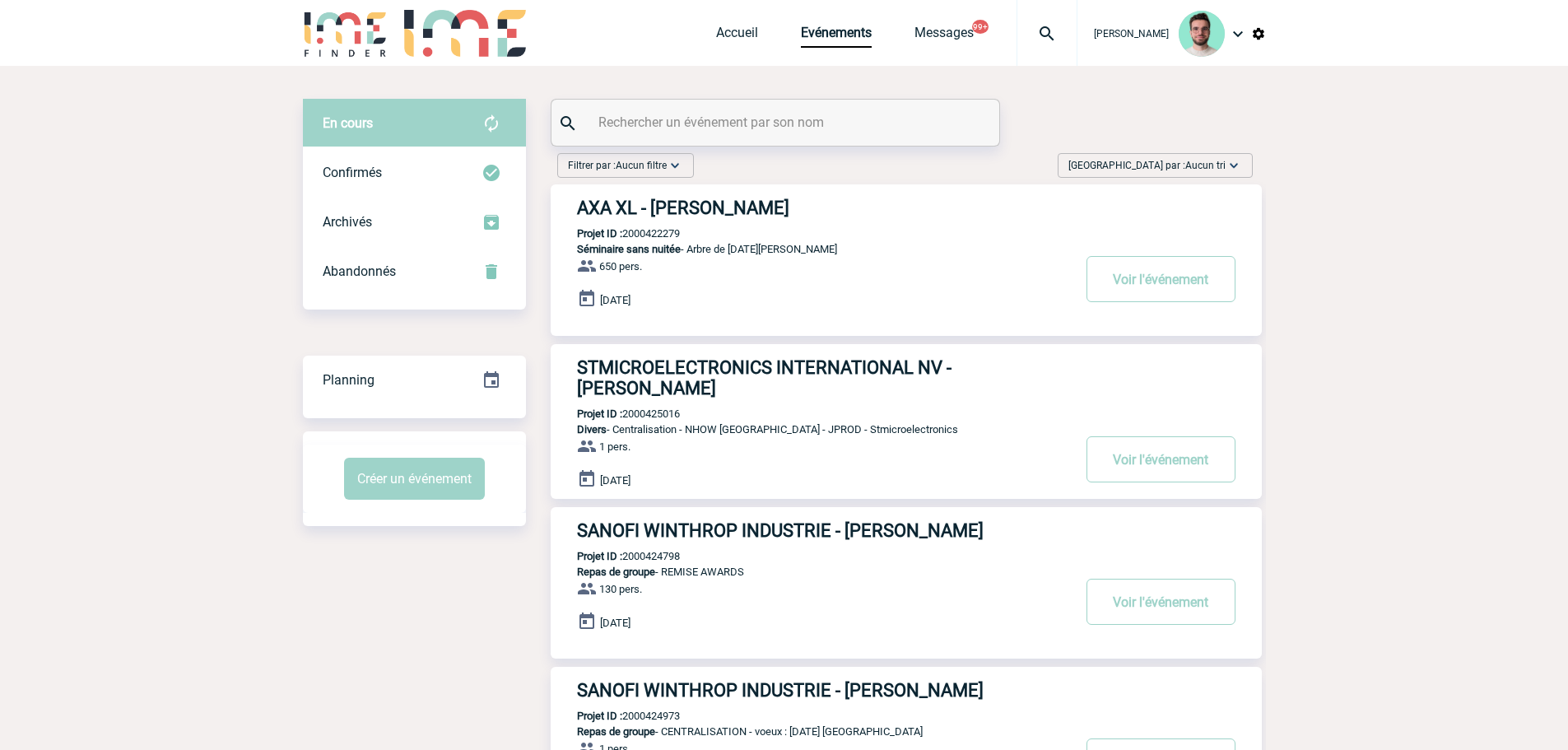
click at [668, 133] on input "text" at bounding box center [777, 122] width 366 height 24
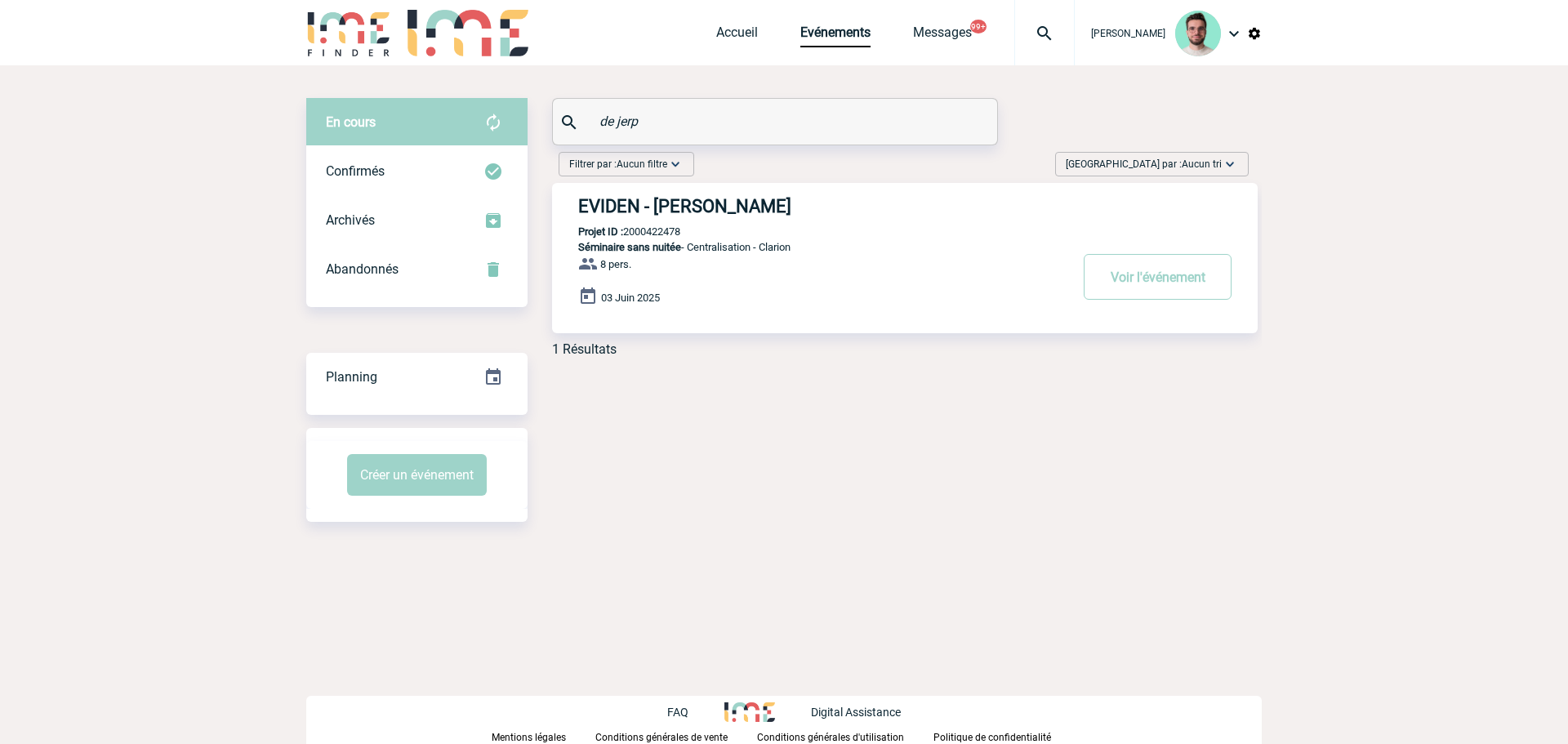
type input "de jerp"
click at [725, 201] on h3 "EVIDEN - Laurent DE JERPHANION" at bounding box center [823, 206] width 490 height 21
click at [647, 234] on p "Projet ID : 2000422478" at bounding box center [616, 231] width 128 height 12
copy p "2000422478"
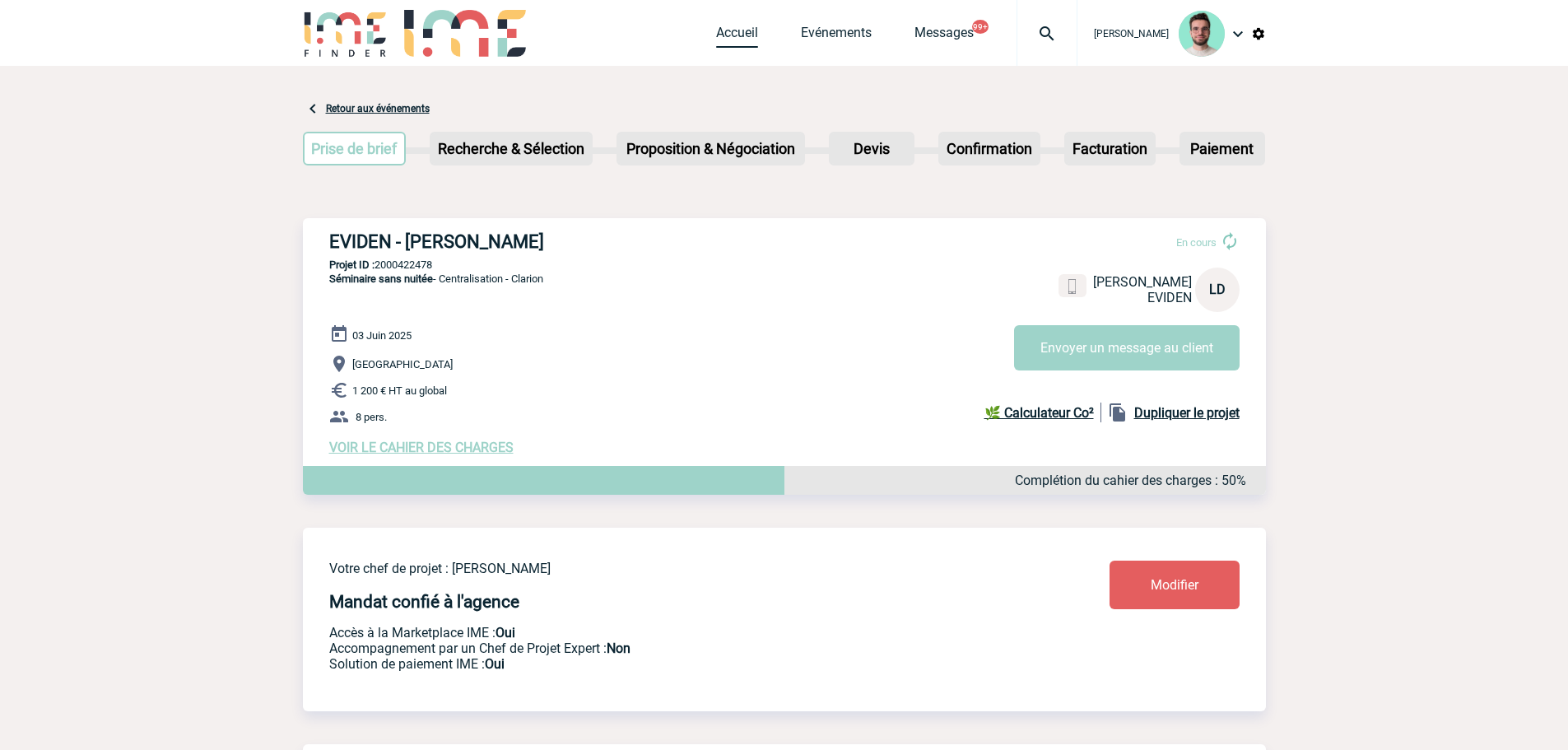
click at [745, 42] on link "Accueil" at bounding box center [736, 36] width 42 height 23
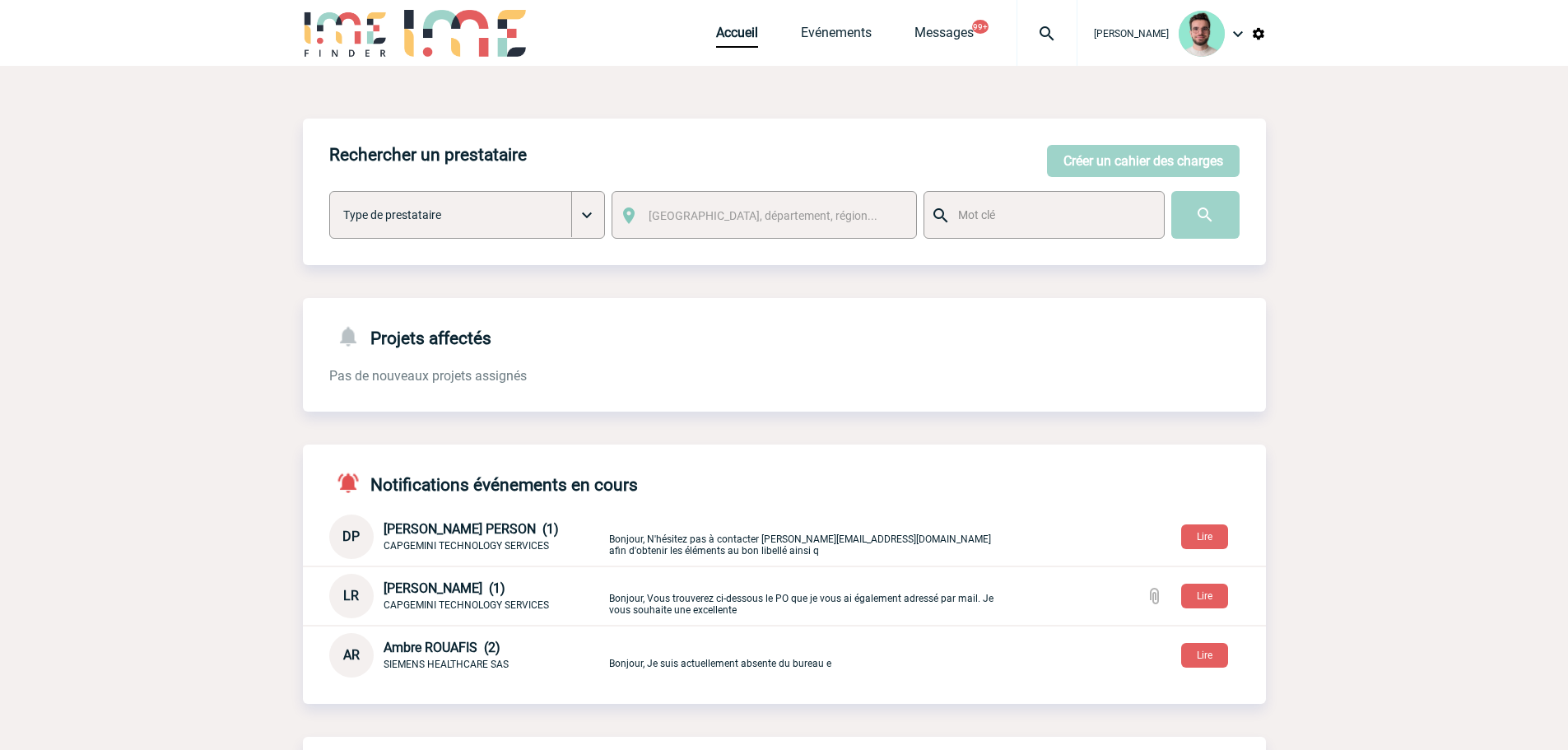
click at [833, 18] on div "Accueil Evénements Messages 99+ Projet, client Projet, client" at bounding box center [896, 33] width 361 height 66
click at [827, 36] on link "Evénements" at bounding box center [836, 36] width 71 height 23
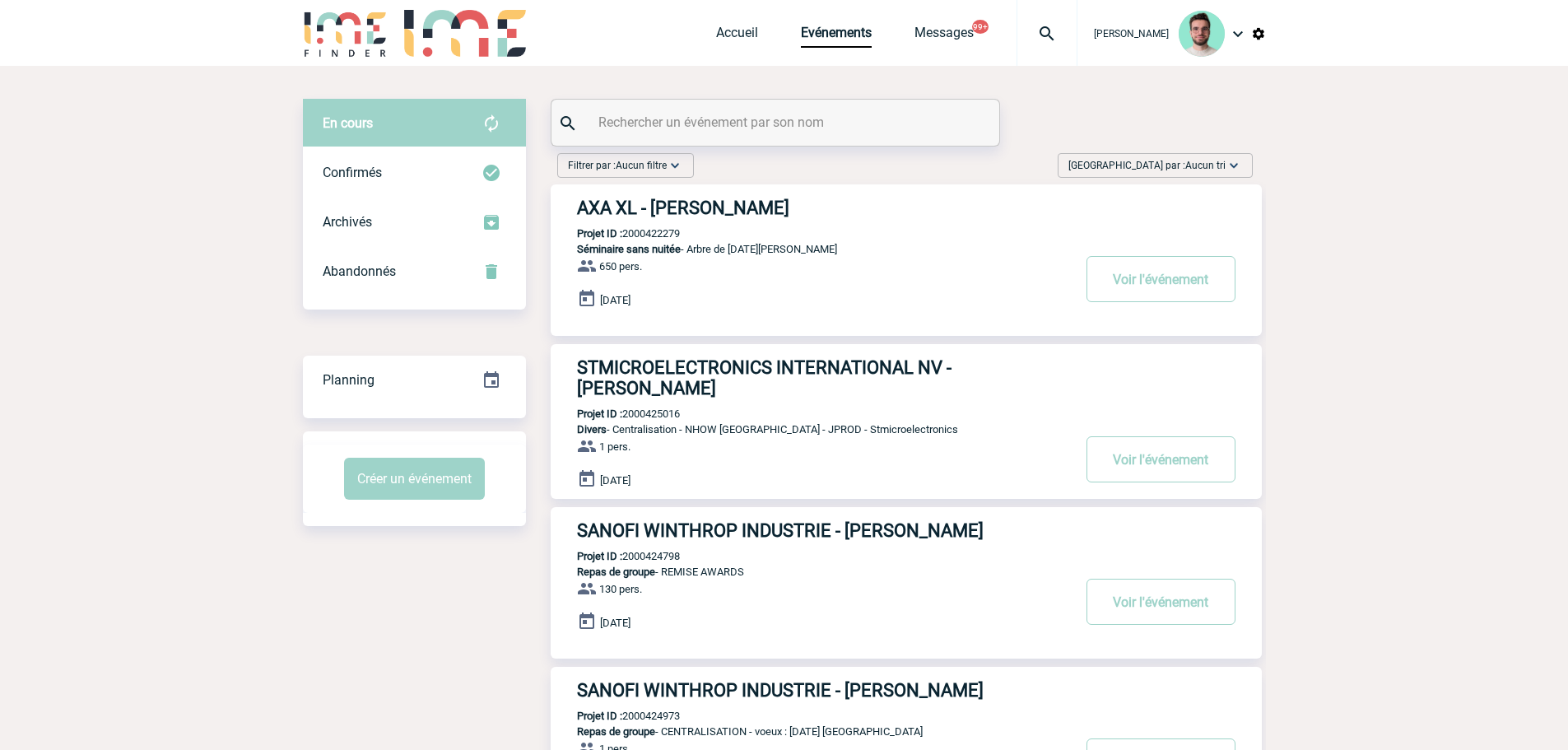
click at [732, 109] on div at bounding box center [775, 122] width 448 height 46
click at [748, 140] on div at bounding box center [775, 122] width 448 height 46
click at [748, 136] on div at bounding box center [775, 122] width 448 height 46
click at [728, 126] on input "text" at bounding box center [777, 122] width 366 height 24
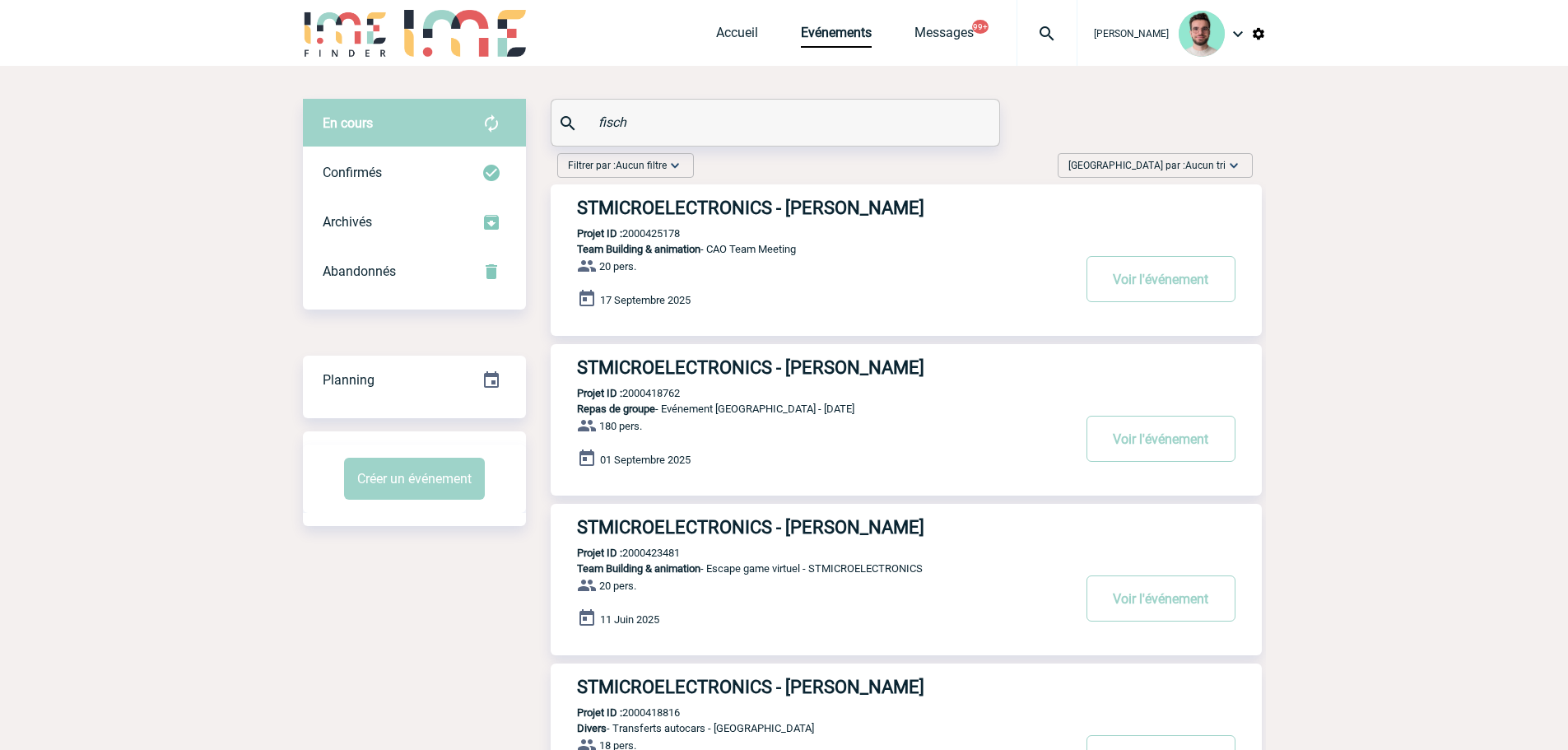
type input "fisch"
click at [671, 200] on h3 "STMICROELECTRONICS - Aline FISCHER" at bounding box center [823, 208] width 493 height 21
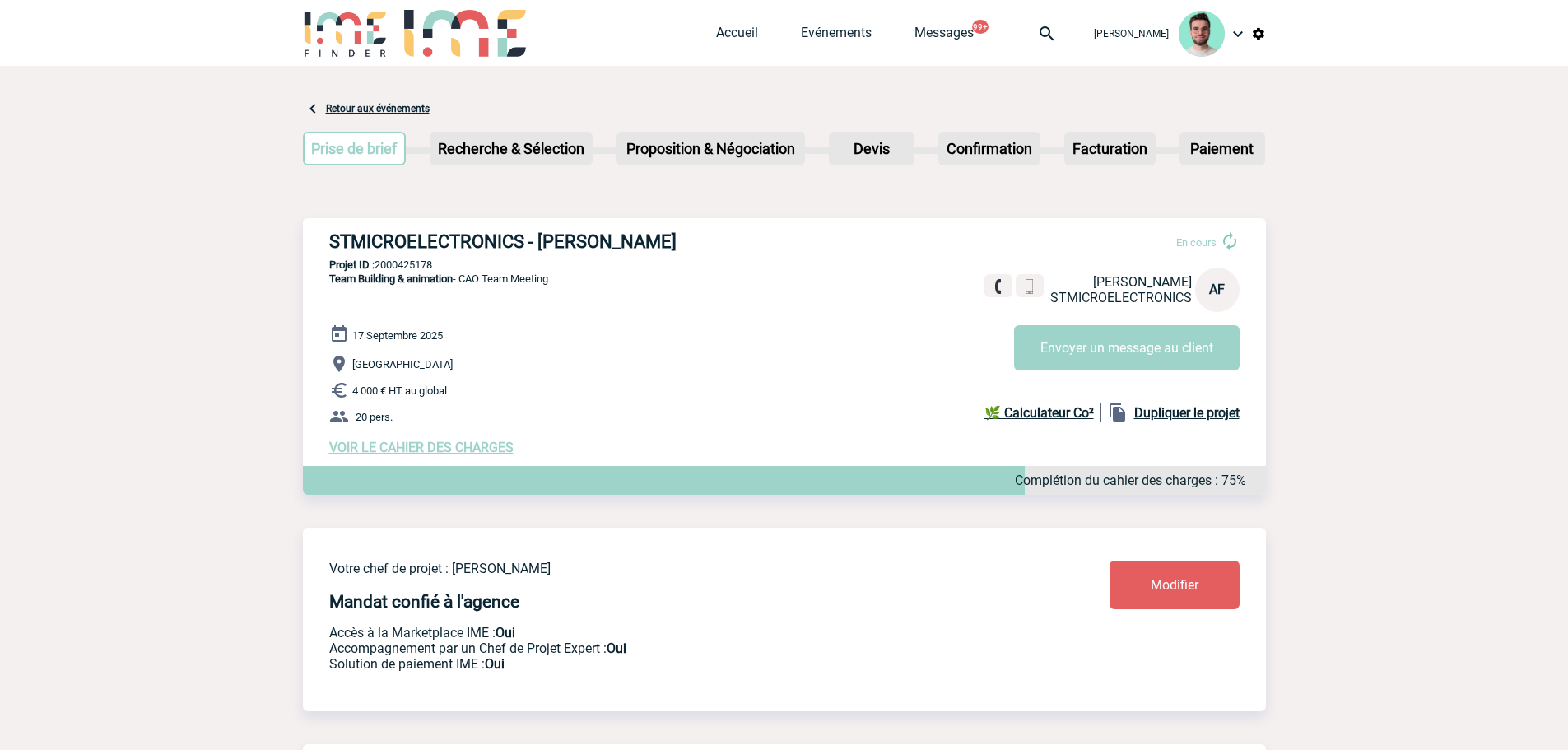
click at [409, 271] on p "Projet ID : 2000425178" at bounding box center [784, 265] width 963 height 12
copy p "2000425178"
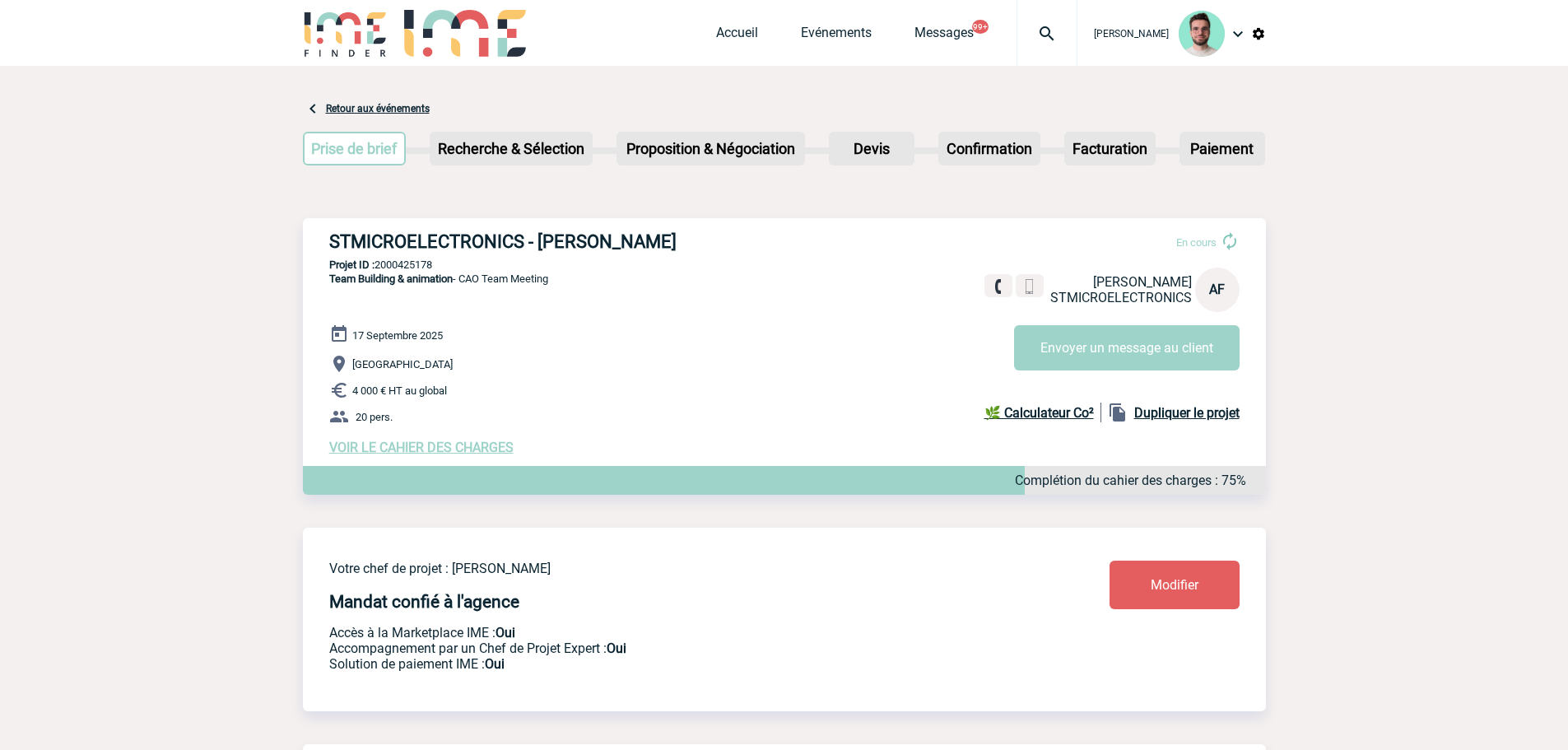
copy p "2000425178"
click at [813, 46] on link "Evénements" at bounding box center [836, 36] width 71 height 23
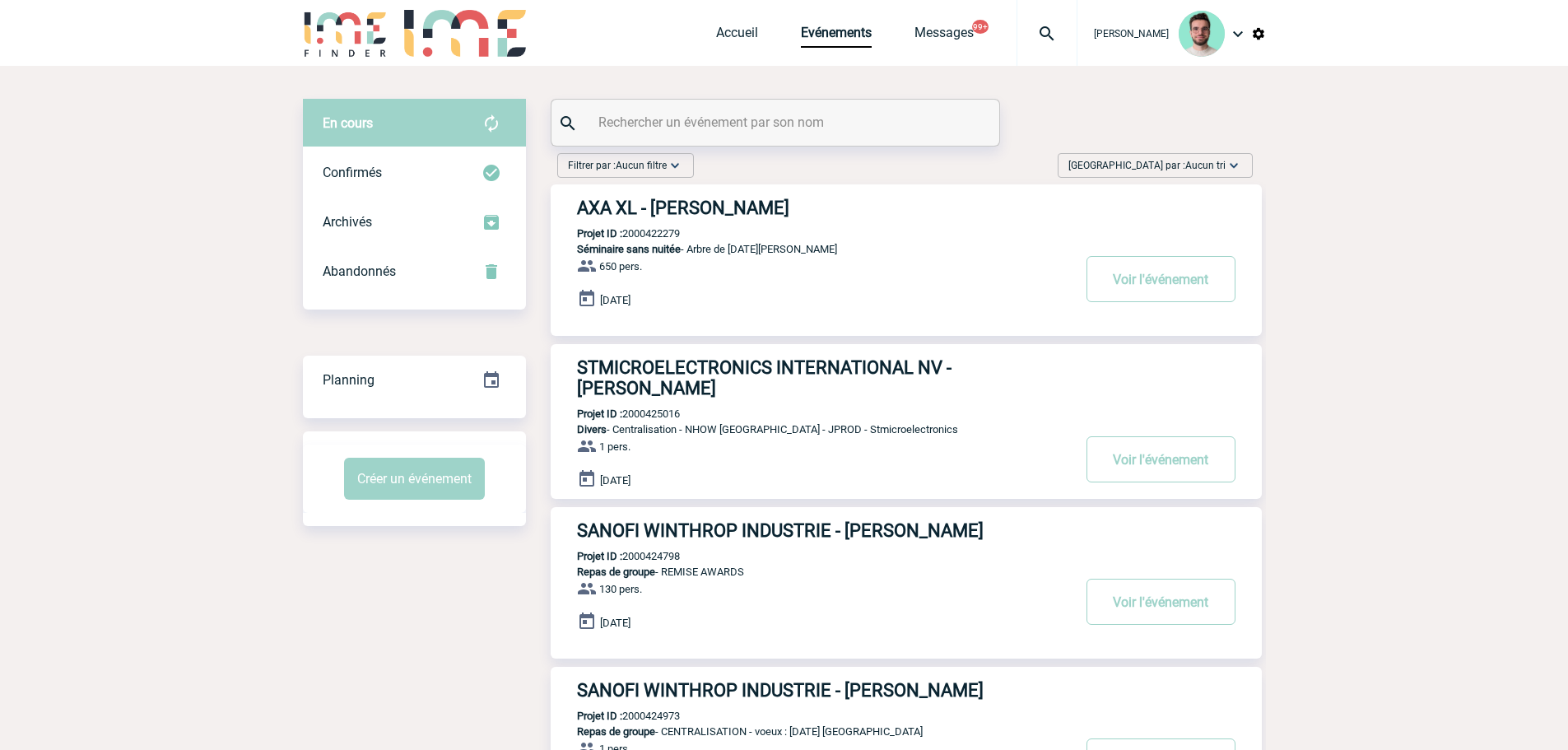
click at [755, 125] on input "text" at bounding box center [777, 122] width 366 height 24
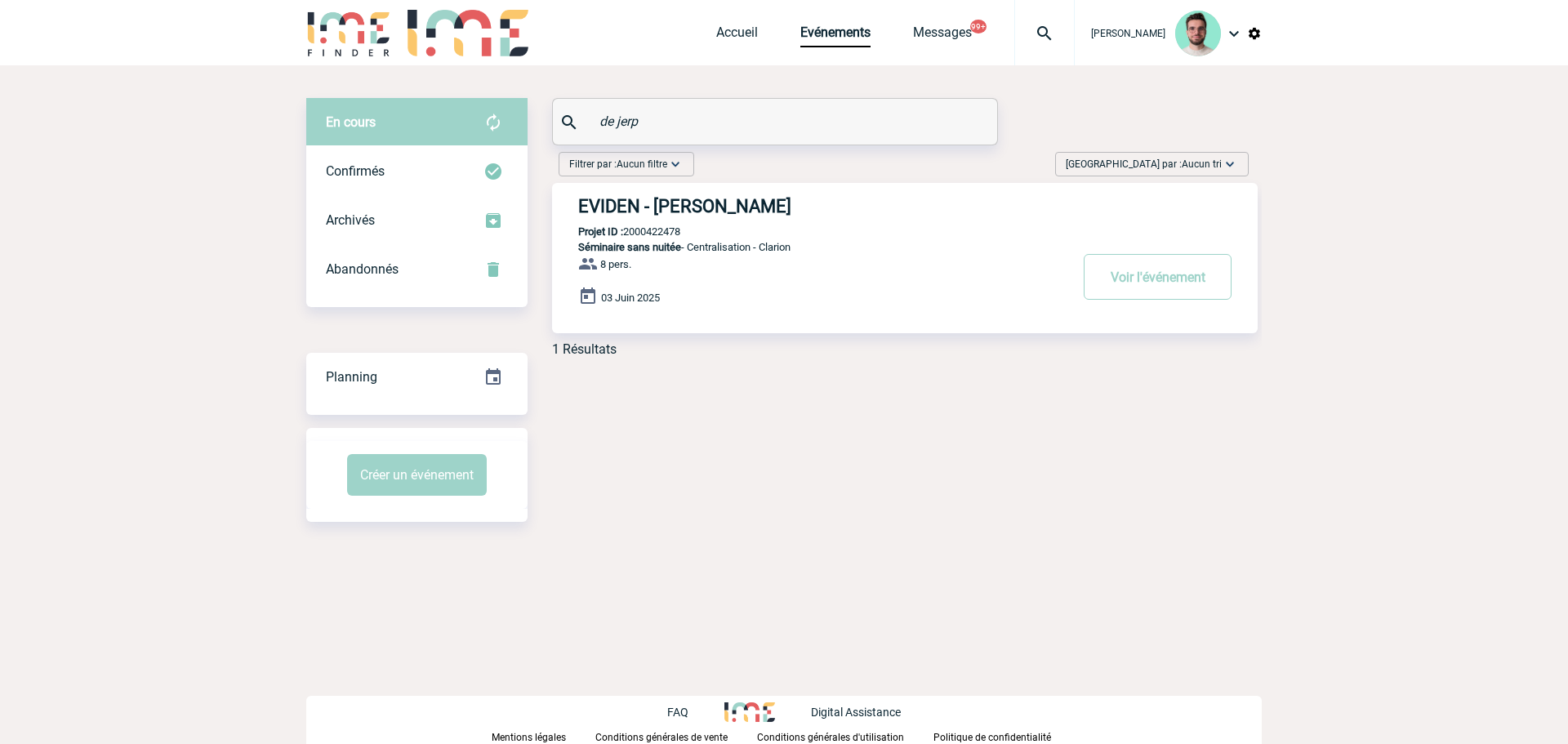
click at [651, 221] on div "EVIDEN - [PERSON_NAME] Projet ID : 2000422478 Séminaire sans nuitée - Centralis…" at bounding box center [905, 258] width 706 height 150
click at [647, 226] on div "EVIDEN - [PERSON_NAME] Projet ID : 2000422478 Séminaire sans nuitée - Centralis…" at bounding box center [905, 258] width 706 height 150
click at [648, 235] on p "Projet ID : 2000422478" at bounding box center [616, 231] width 128 height 12
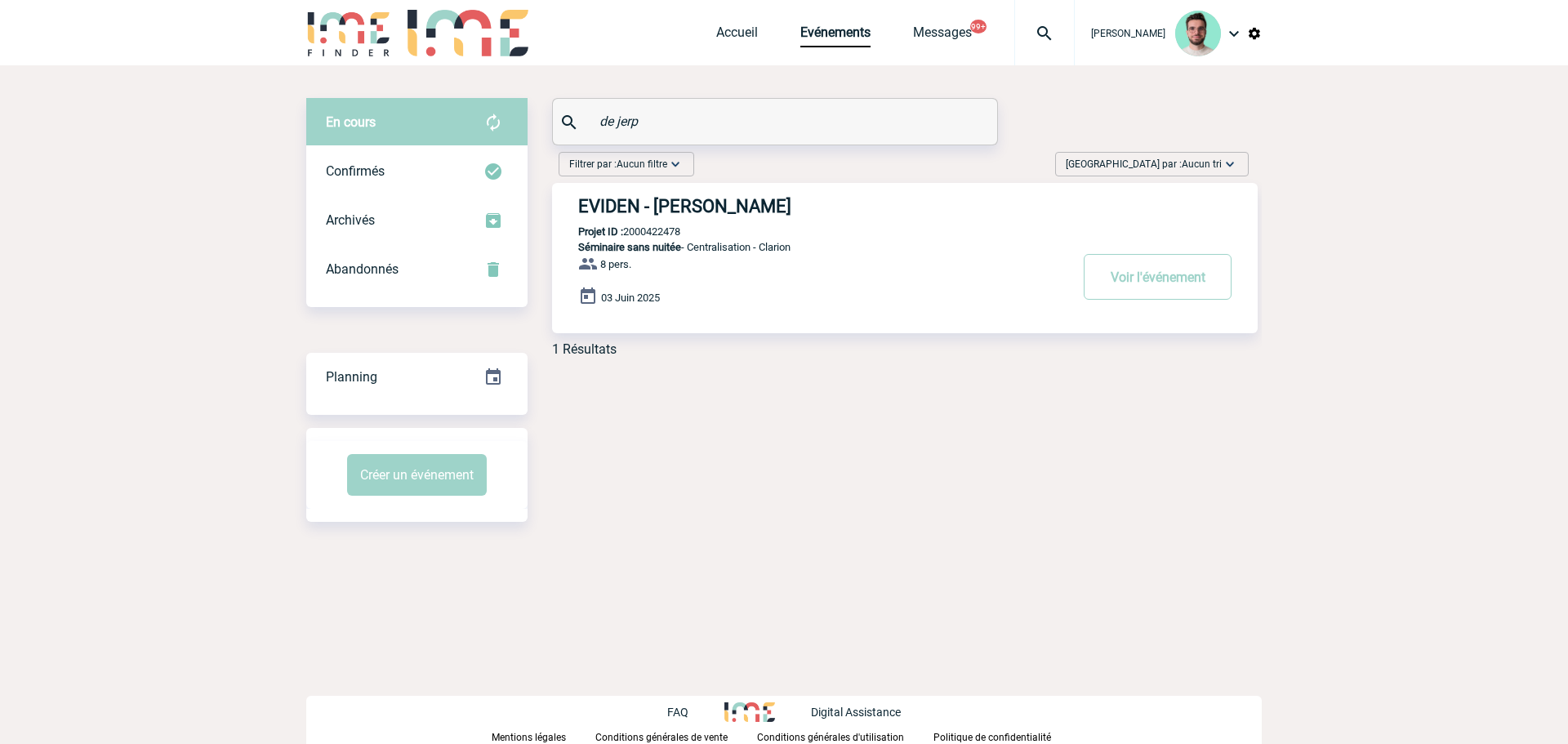
copy p "2000422478"
click at [583, 116] on div "de jerp" at bounding box center [775, 121] width 445 height 46
click at [619, 116] on input "de jerp" at bounding box center [777, 121] width 363 height 24
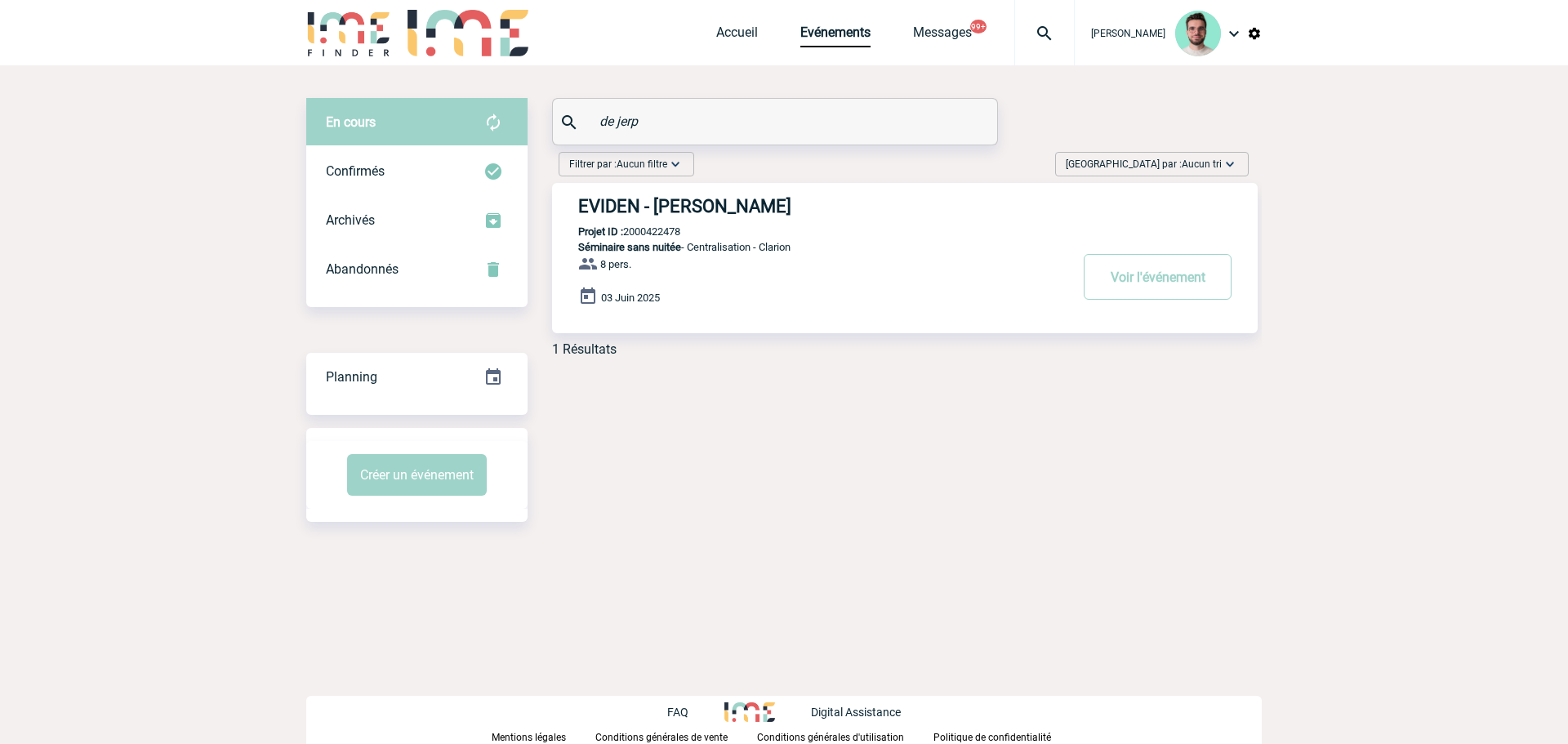
paste input "2000418762"
type input "2000418762"
click at [757, 210] on h3 "STMICROELECTRONICS - [PERSON_NAME]" at bounding box center [823, 206] width 490 height 21
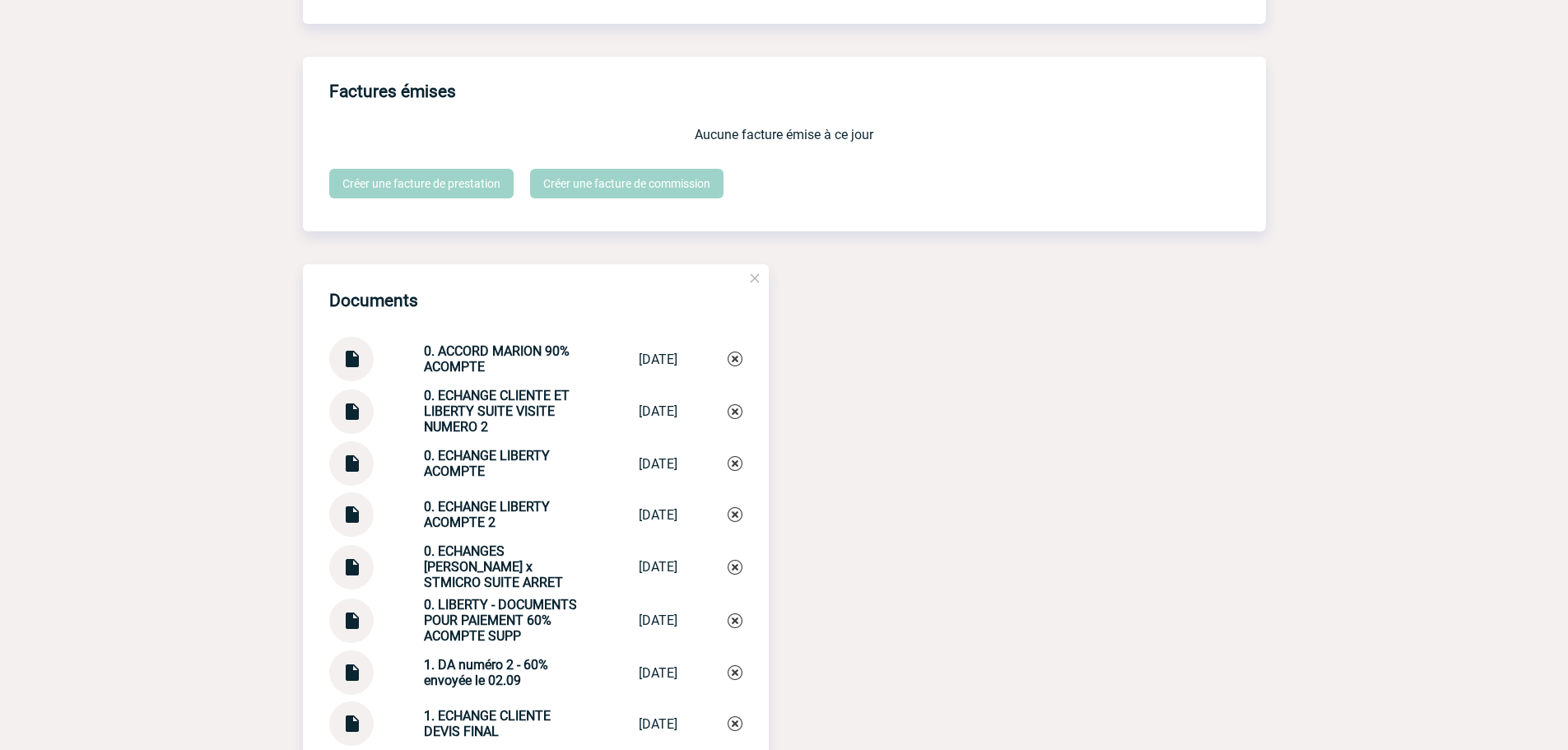
scroll to position [1575, 0]
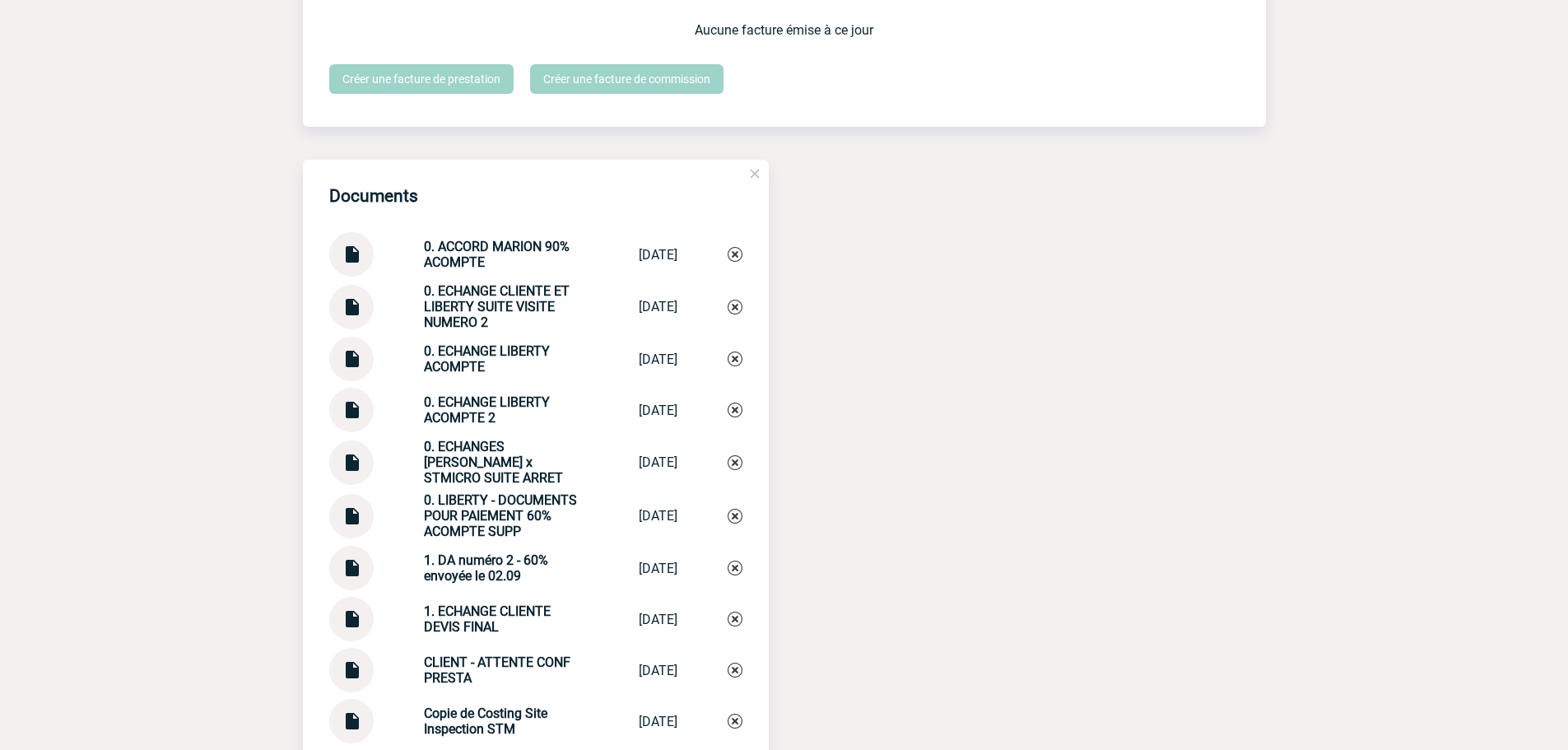
click at [446, 408] on strong "0. ECHANGE LIBERTY ACOMPTE 2" at bounding box center [487, 410] width 126 height 31
copy div "0. ECHANGE LIBERTY ACOMPTE 2 0. ECHANGE LIBE..."
click at [737, 414] on img at bounding box center [735, 410] width 15 height 15
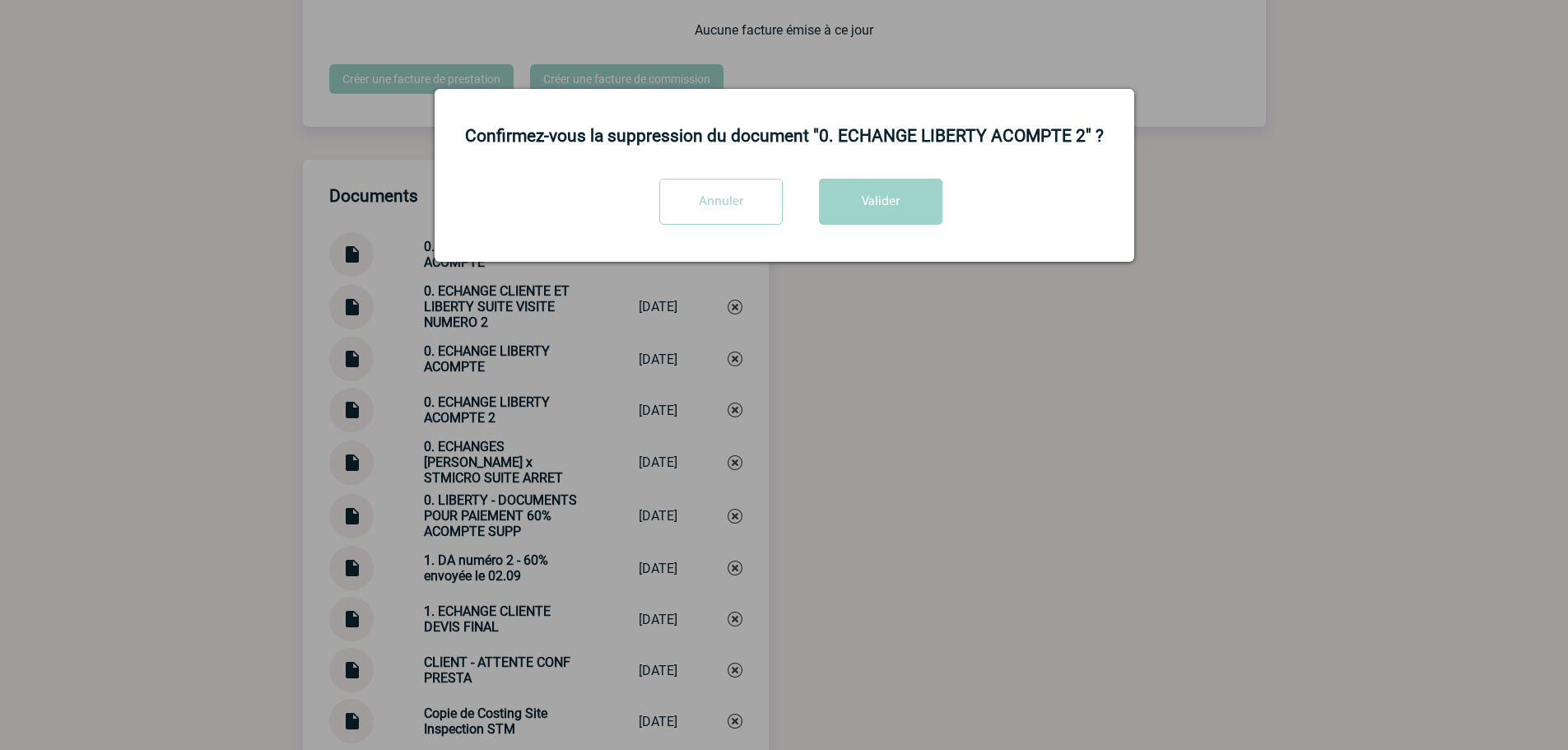
click at [906, 168] on div "Confirmez-vous la suppression du document "0. ECHANGE LIBERTY ACOMPTE 2" ? Annu…" at bounding box center [784, 175] width 699 height 173
click at [896, 198] on button "Valider" at bounding box center [880, 202] width 123 height 46
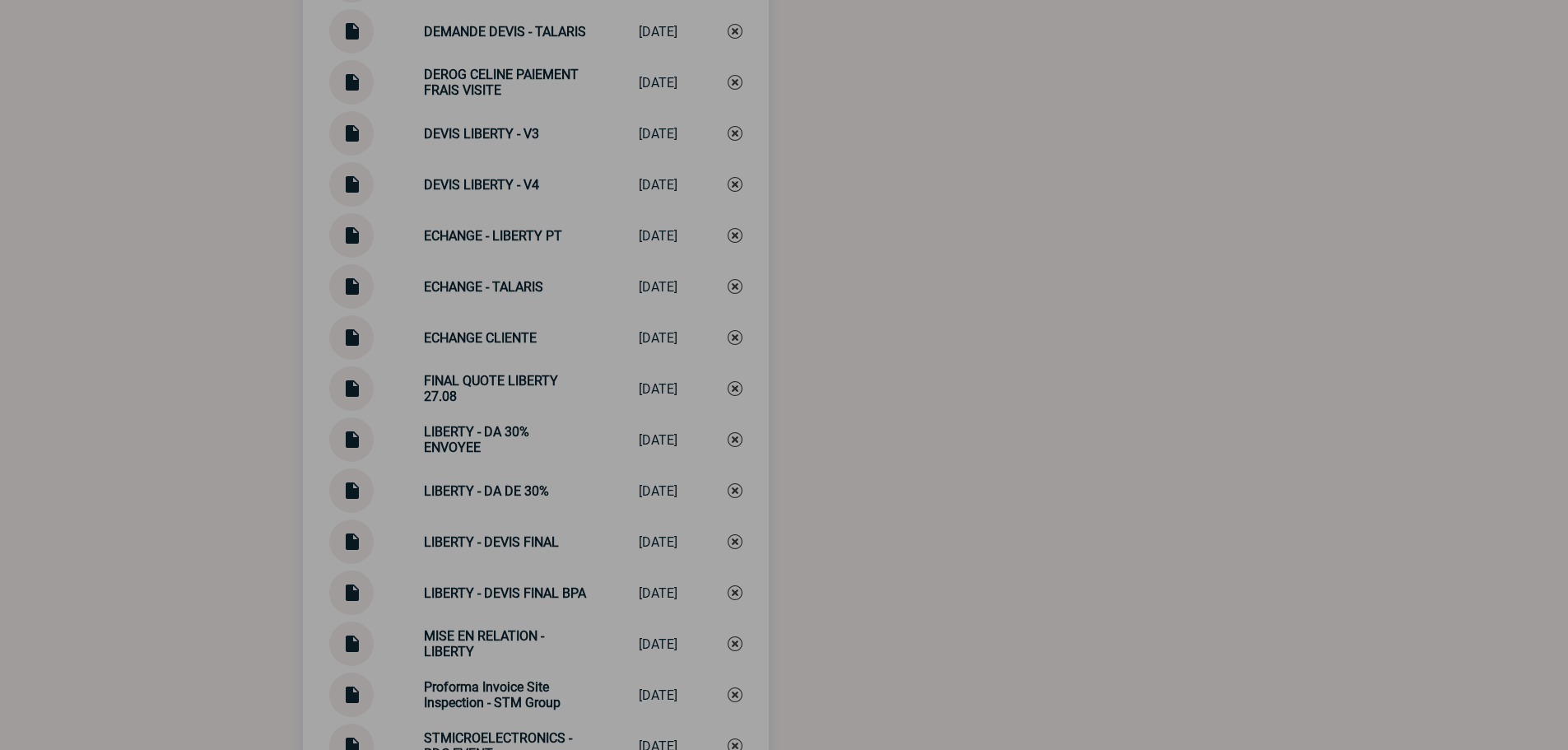
scroll to position [2720, 0]
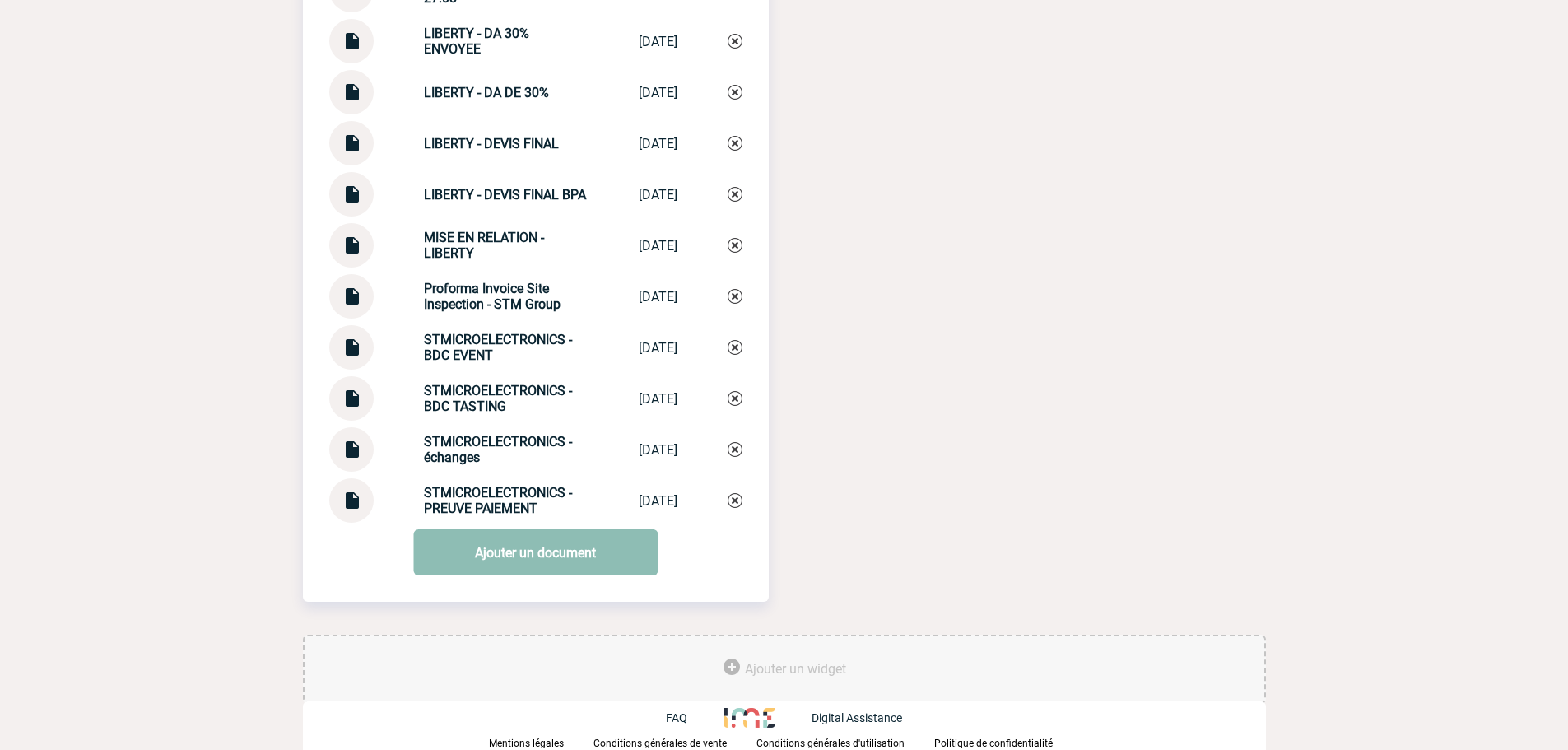
click at [482, 551] on link "Ajouter un document" at bounding box center [536, 552] width 245 height 46
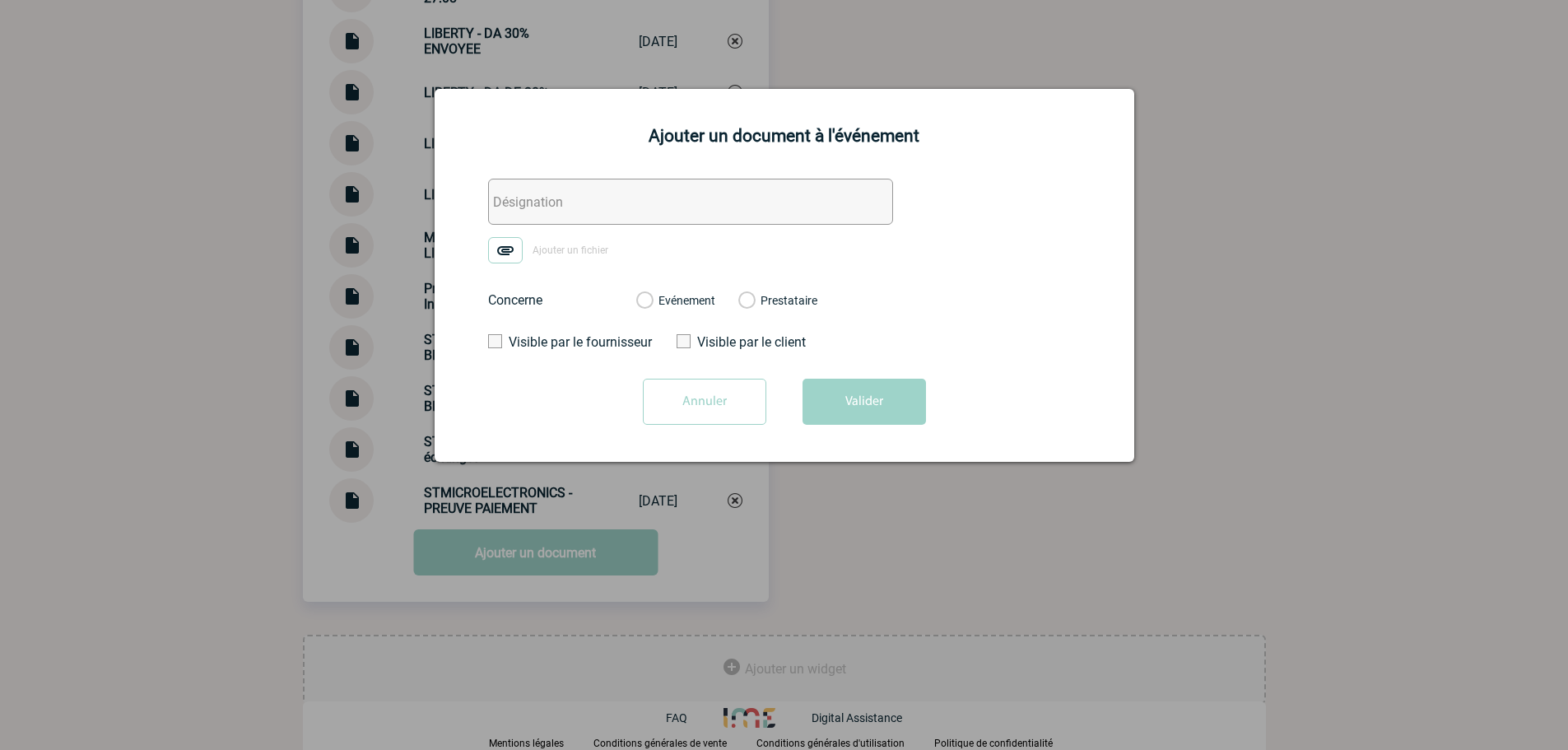
click at [560, 207] on input "text" at bounding box center [690, 202] width 405 height 46
paste input "0. ECHANGE LIBERTY ACOMPTE 2"
type input "0. ECHANGE LIBERTY ACOMPTE 2"
click at [510, 253] on img at bounding box center [505, 251] width 35 height 26
click at [0, 0] on input "Ajouter un fichier" at bounding box center [0, 0] width 0 height 0
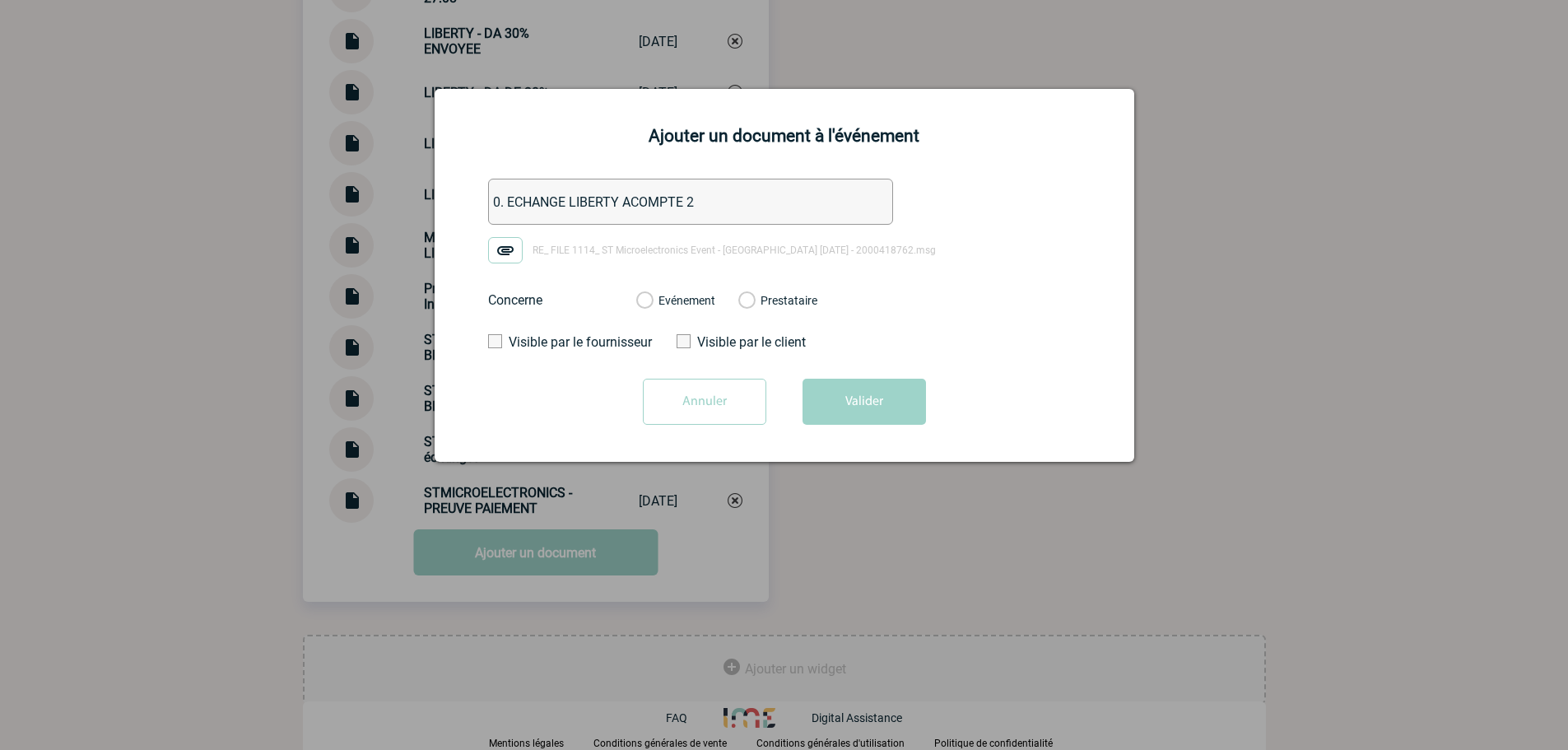
click at [651, 294] on label "Evénement" at bounding box center [644, 301] width 16 height 15
click at [0, 0] on input "Evénement" at bounding box center [0, 0] width 0 height 0
click at [852, 419] on button "Valider" at bounding box center [864, 402] width 123 height 46
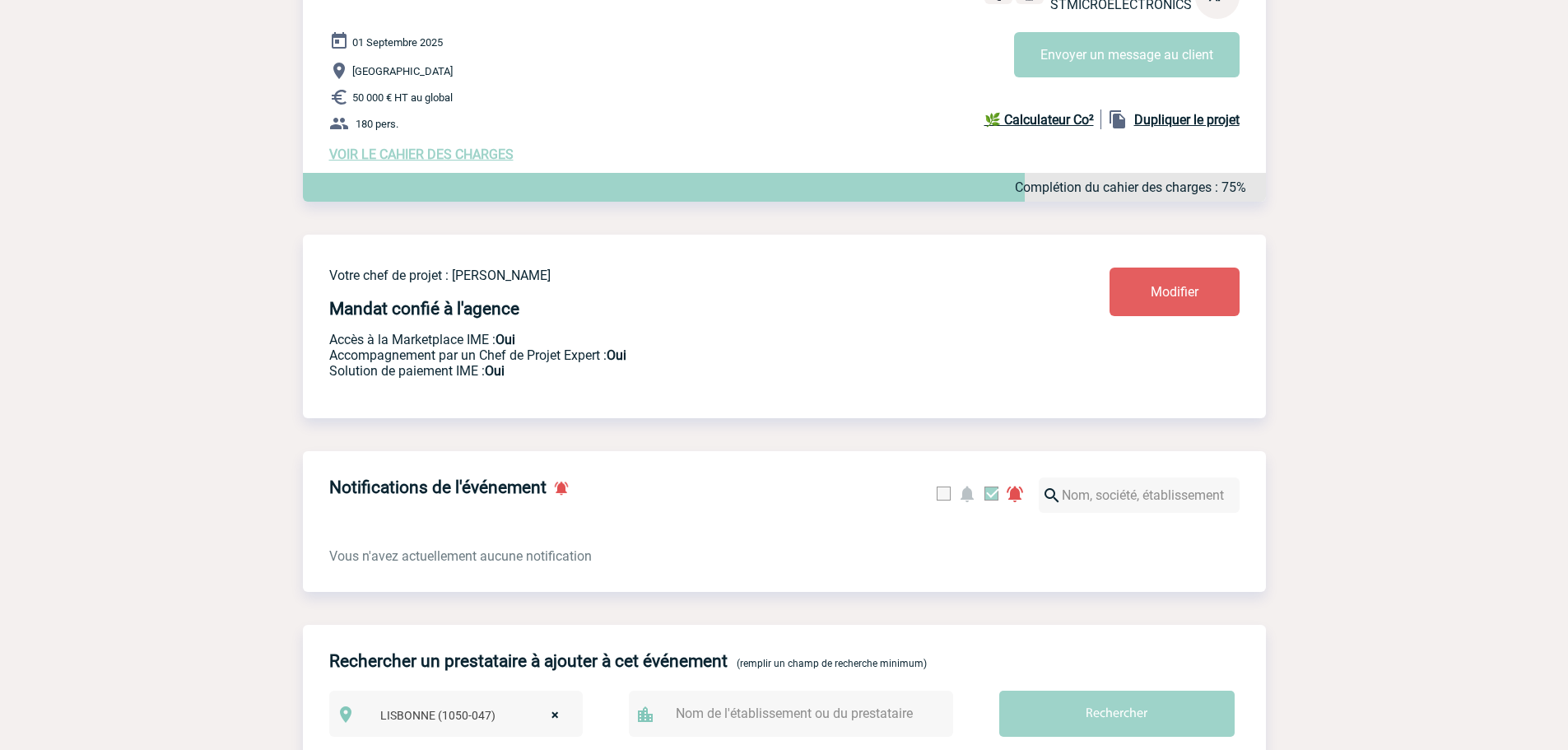
scroll to position [0, 0]
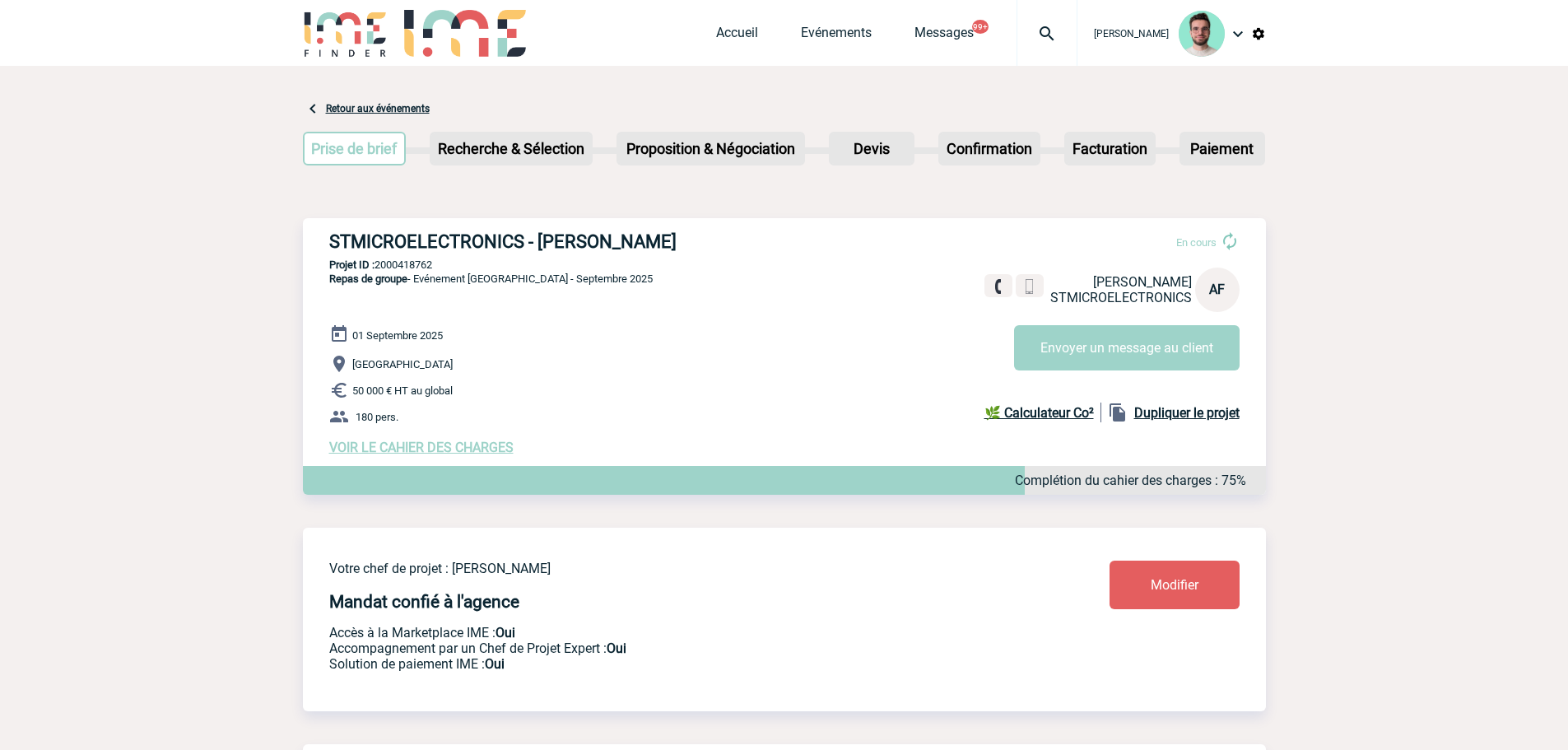
drag, startPoint x: 1048, startPoint y: 49, endPoint x: 994, endPoint y: 70, distance: 57.9
click at [1048, 49] on div at bounding box center [1047, 33] width 61 height 66
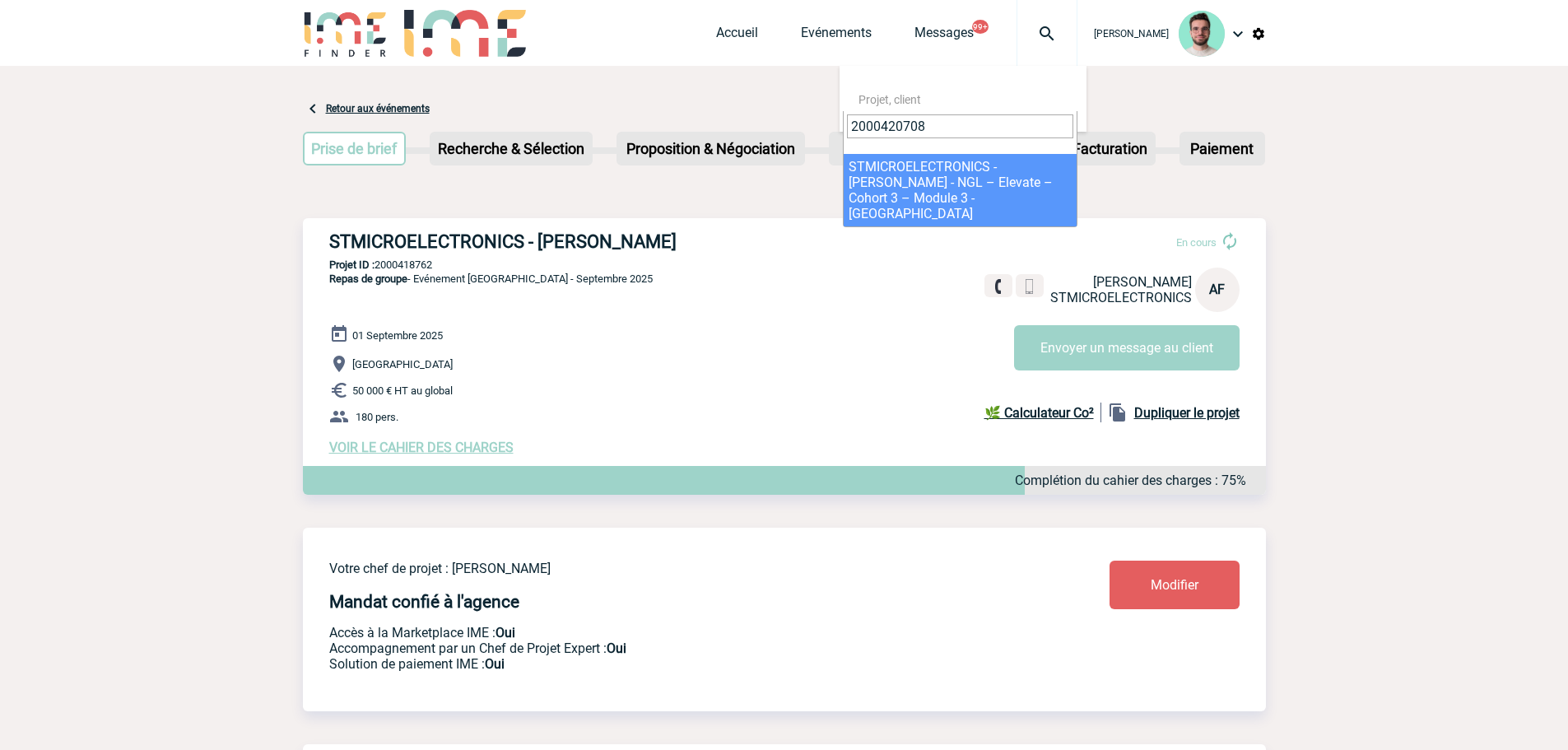
type input "2000420708"
select select "20209"
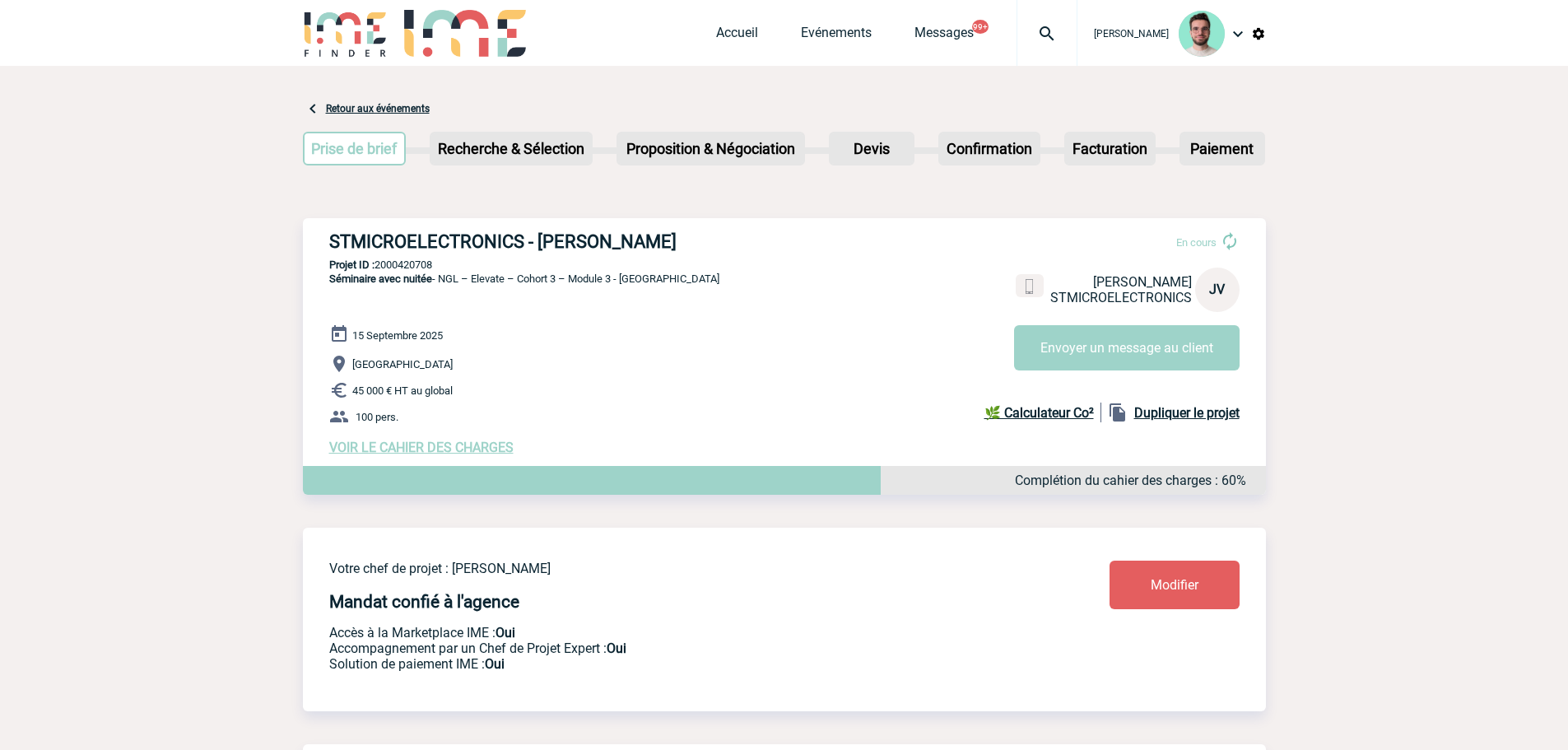
click at [417, 451] on span "VOIR LE CAHIER DES CHARGES" at bounding box center [421, 447] width 184 height 16
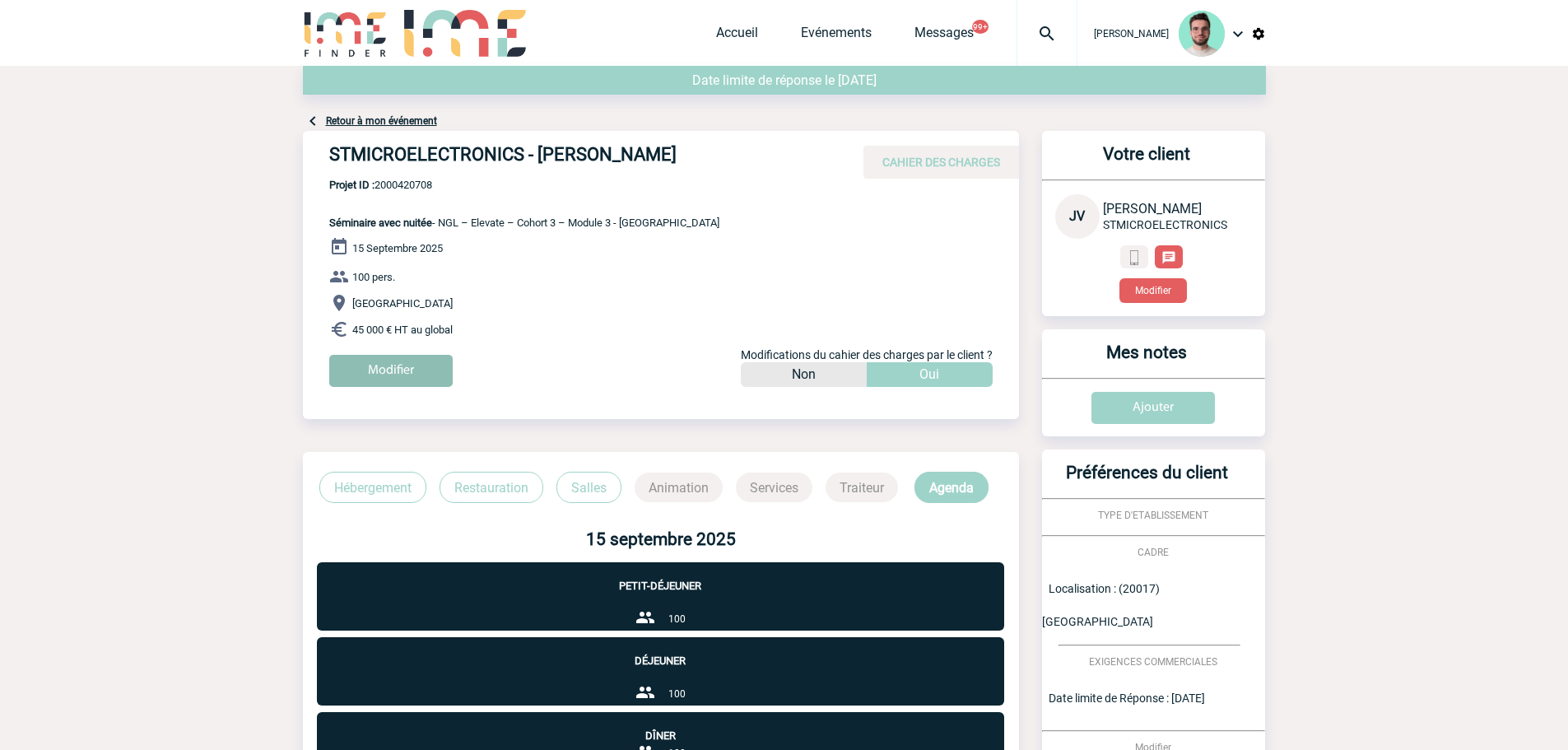
click at [401, 361] on input "Modifier" at bounding box center [390, 370] width 123 height 32
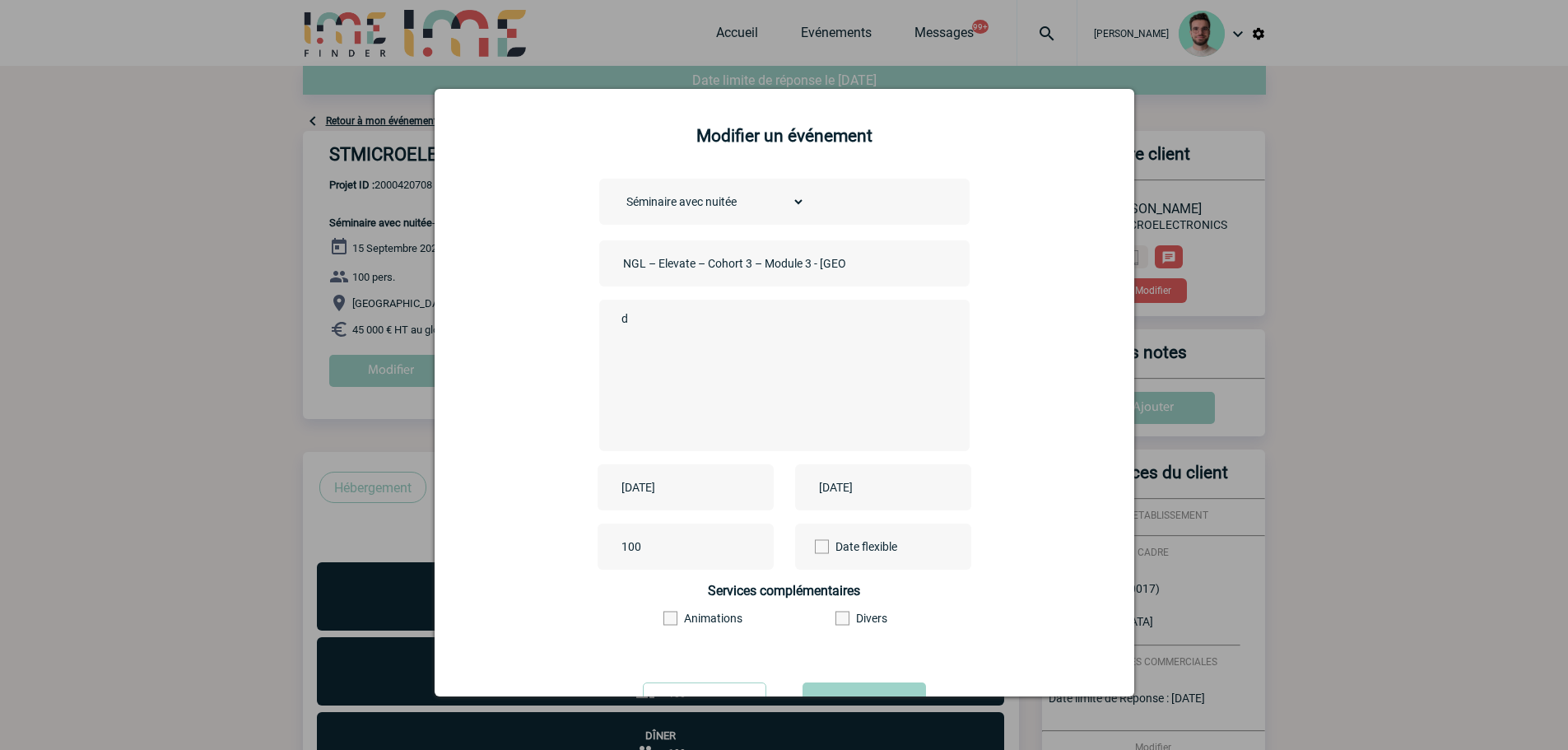
click at [657, 476] on div "2025-09-15" at bounding box center [685, 487] width 176 height 46
click at [661, 483] on input "2025-09-15" at bounding box center [674, 487] width 113 height 21
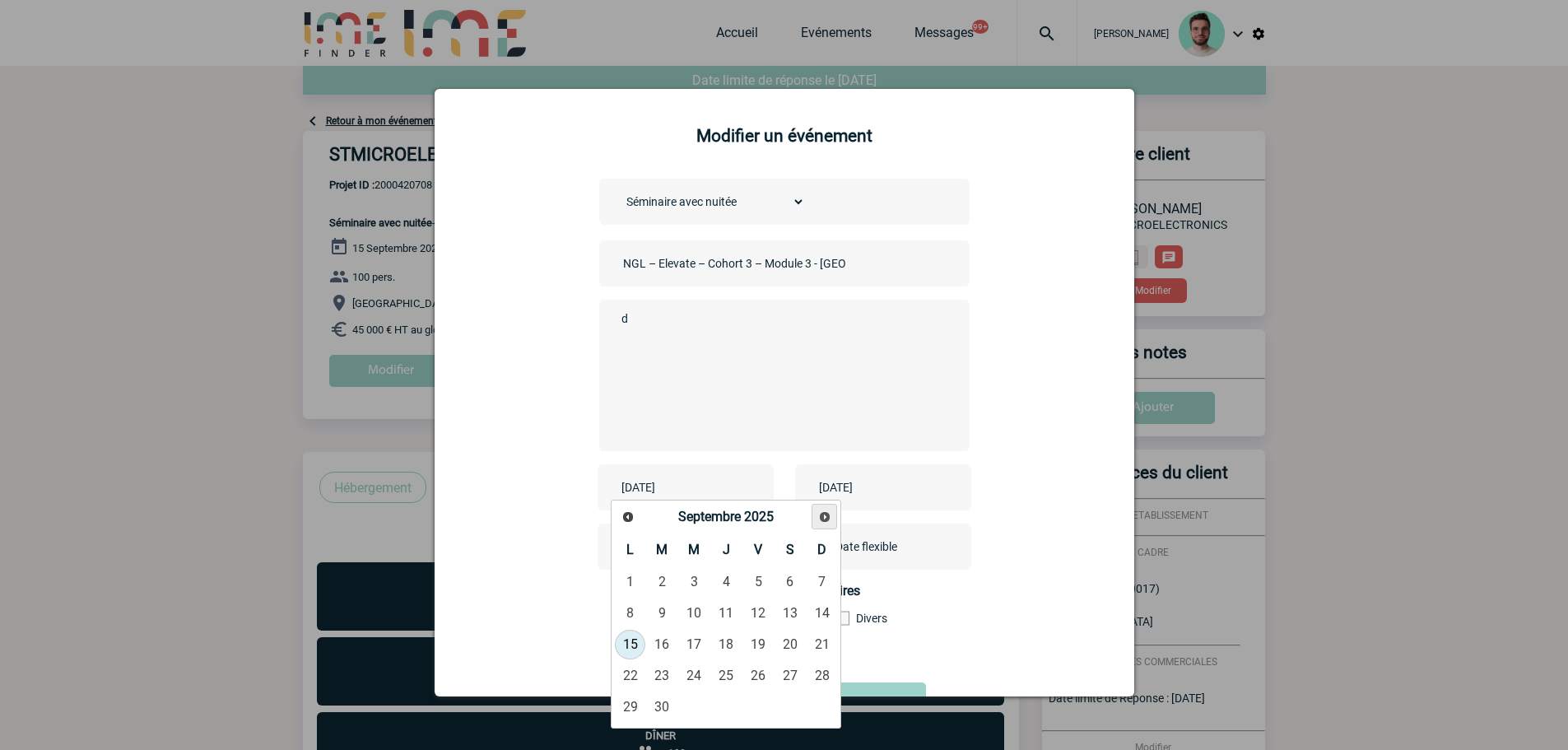
click at [828, 523] on span "Suivant" at bounding box center [825, 517] width 13 height 13
click at [699, 644] on link "15" at bounding box center [693, 645] width 31 height 30
type input "2025-10-15"
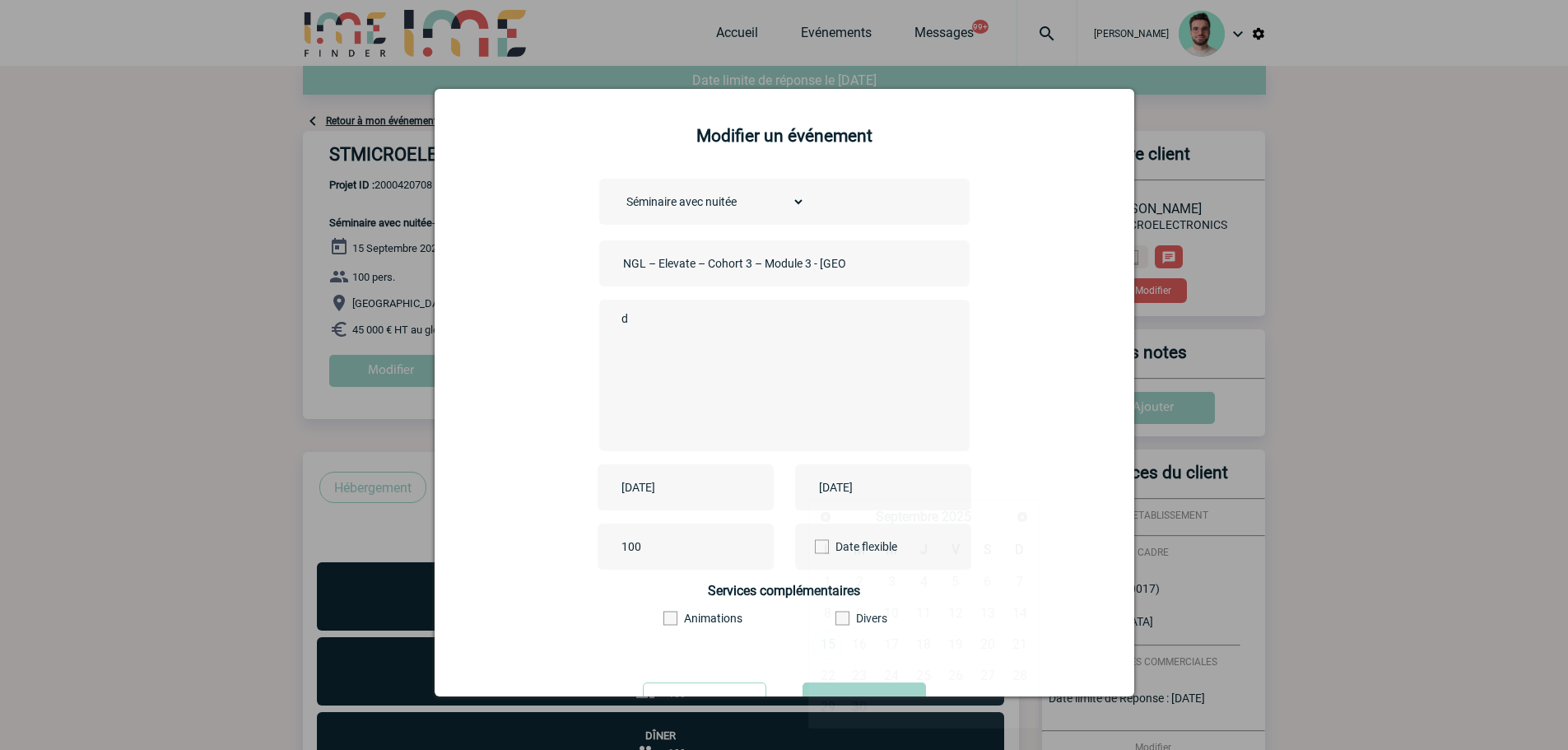
click at [853, 490] on input "2025-09-15" at bounding box center [871, 487] width 113 height 21
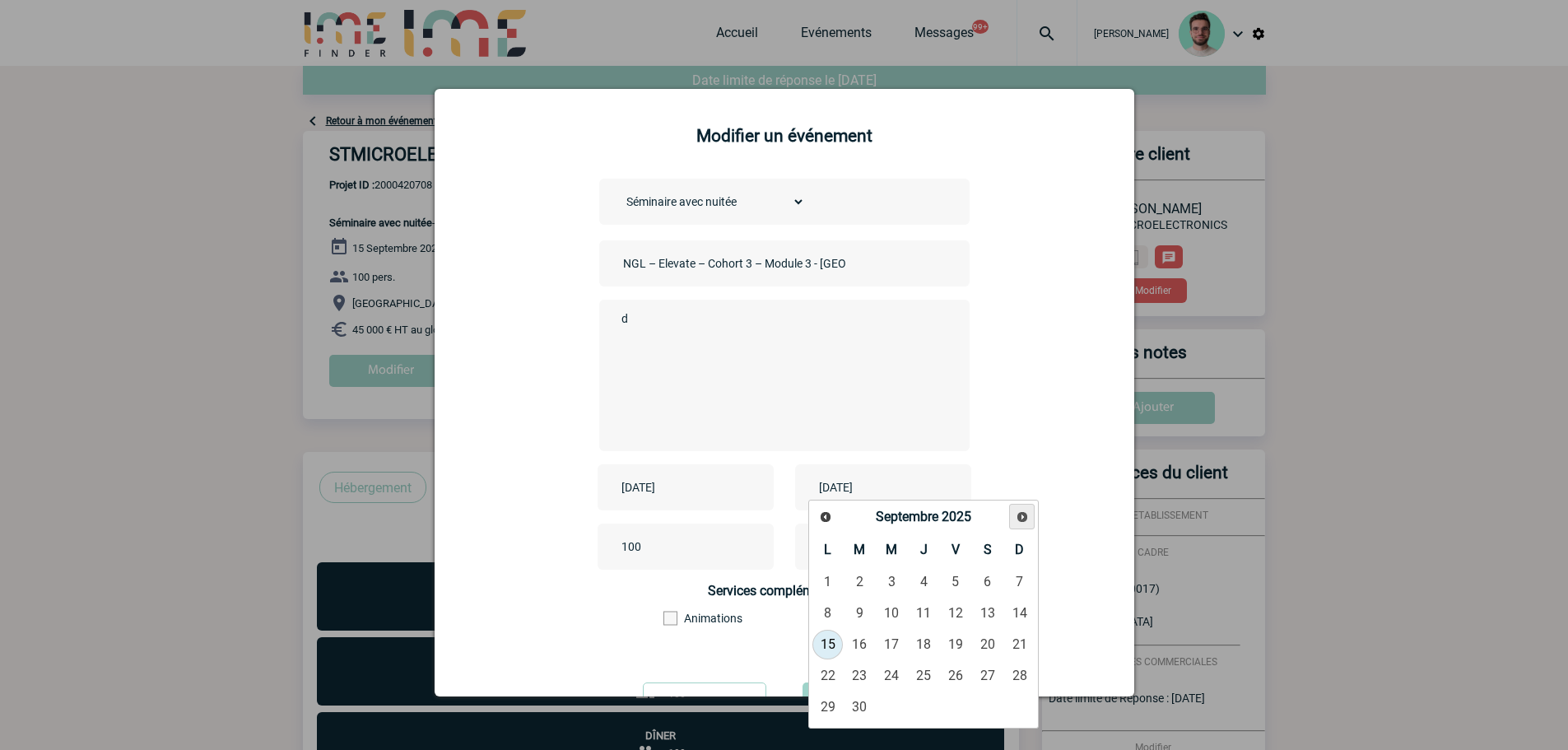
click at [1032, 519] on link "Suivant" at bounding box center [1022, 516] width 26 height 26
click at [898, 647] on link "15" at bounding box center [891, 645] width 31 height 30
type input "2025-10-15"
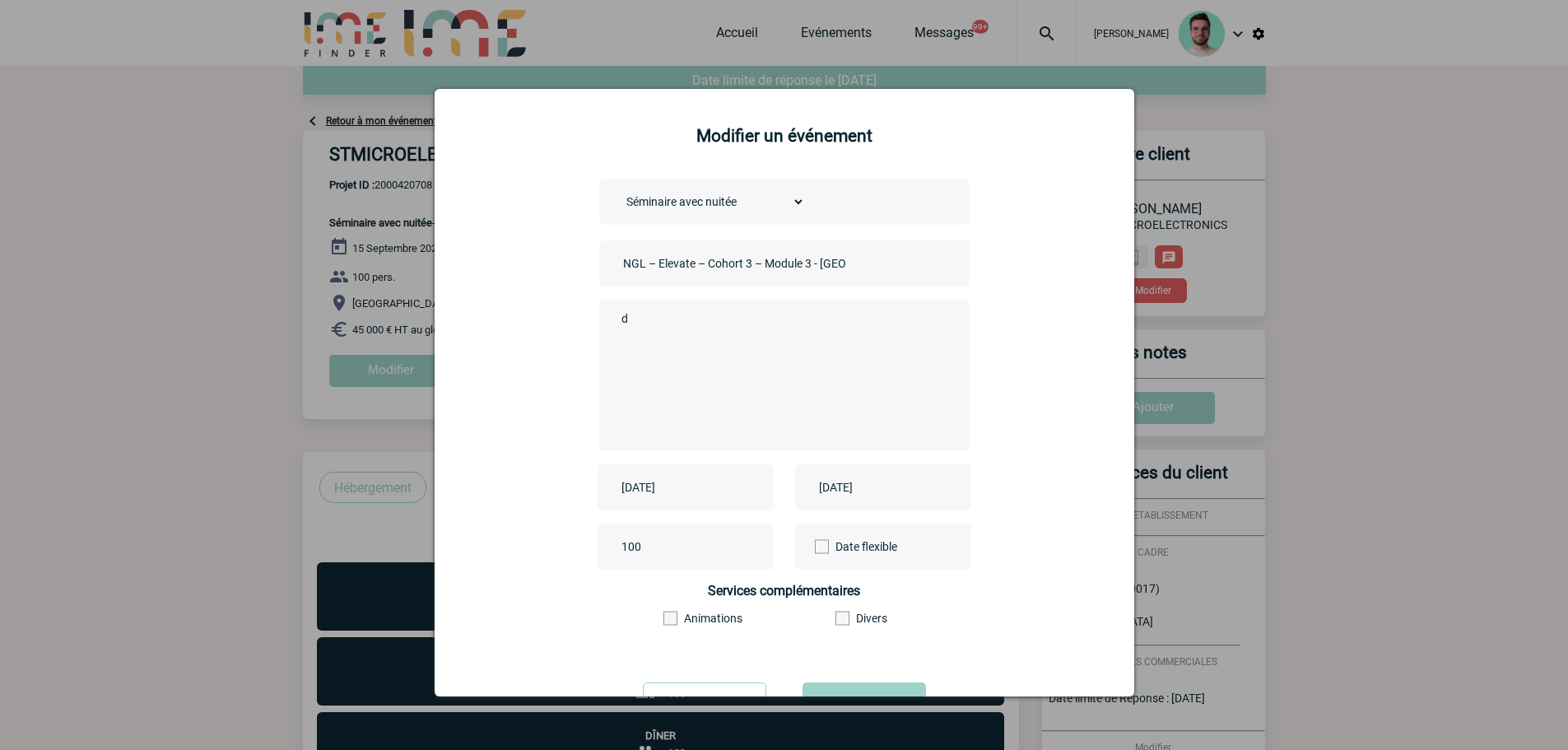
scroll to position [71, 0]
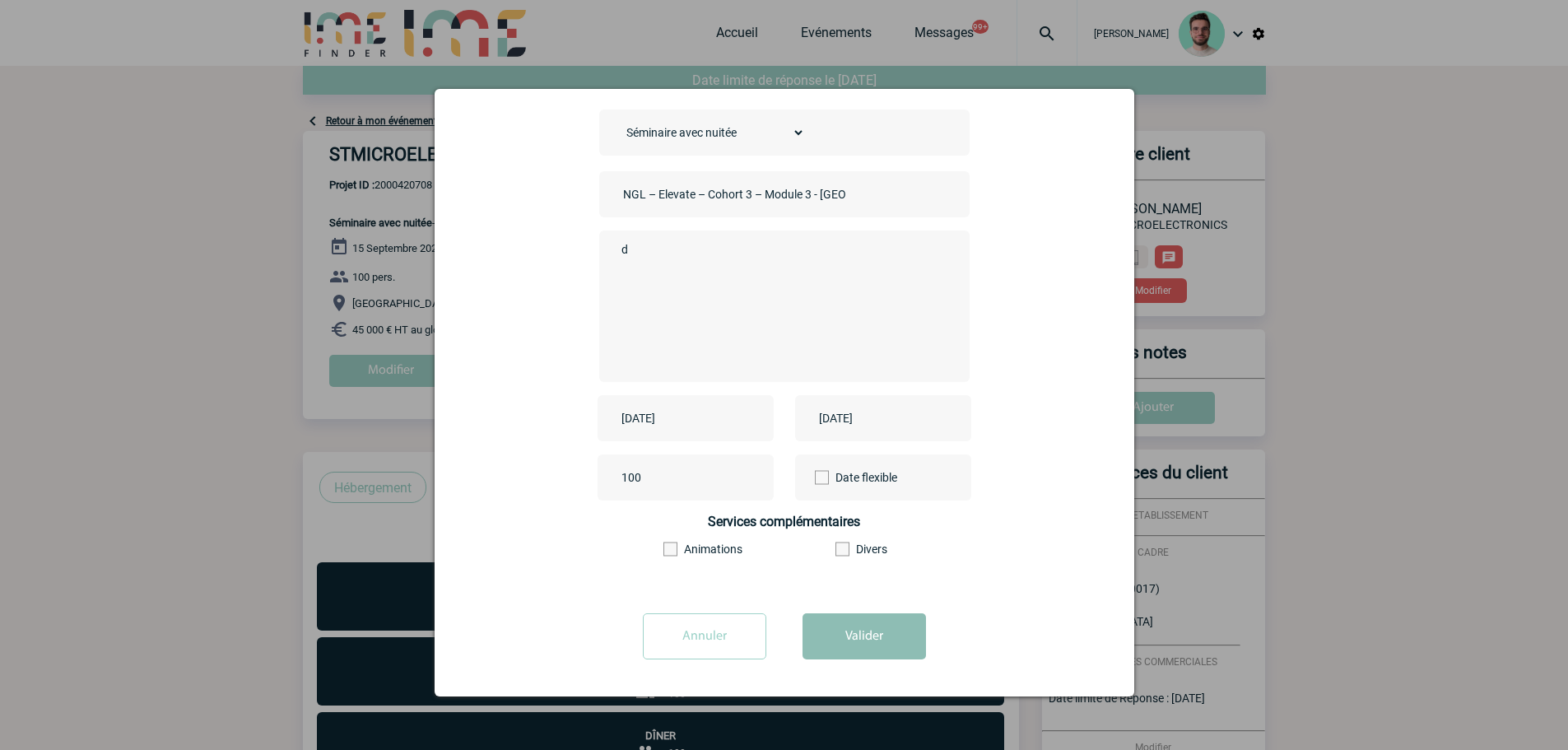
click at [851, 623] on button "Valider" at bounding box center [864, 637] width 123 height 46
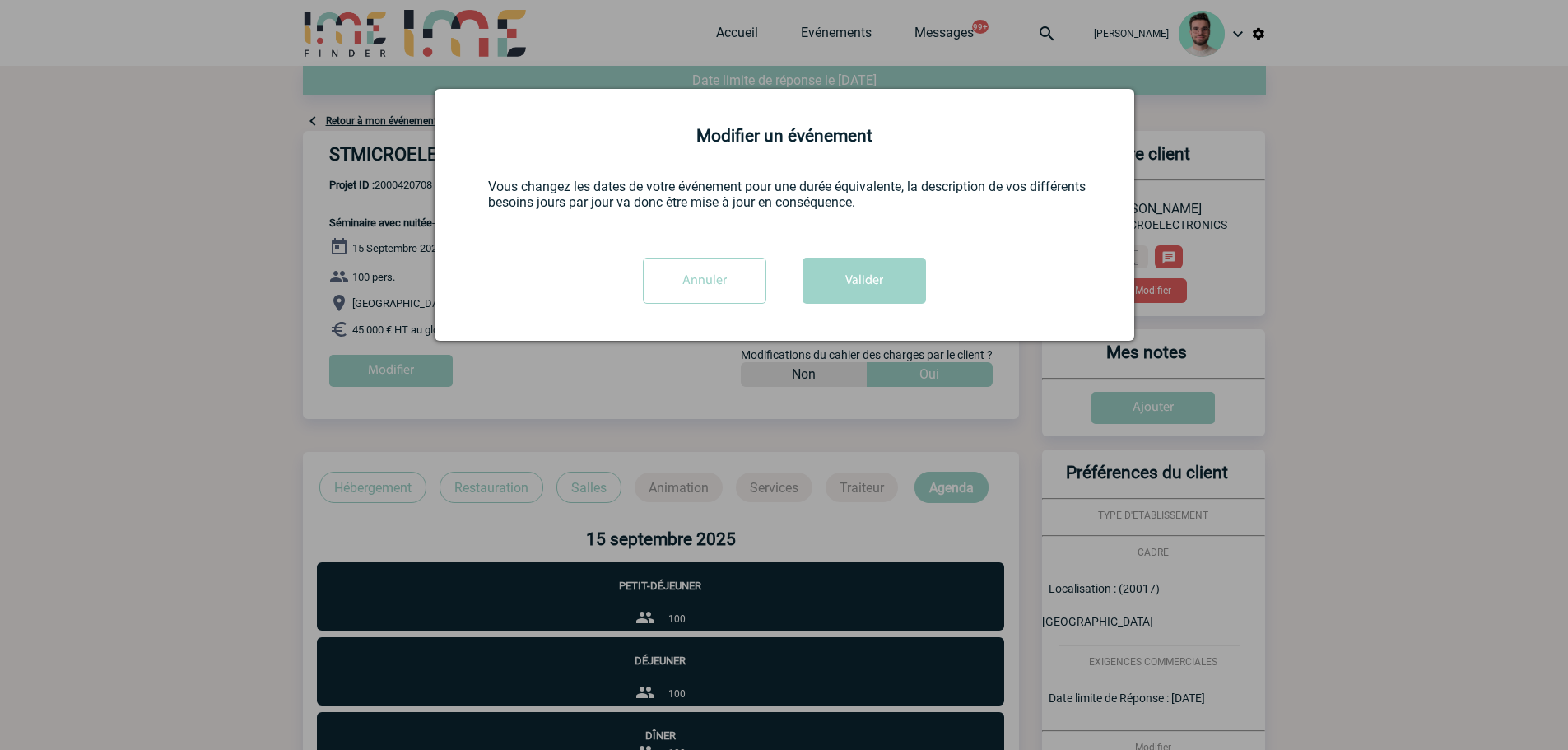
scroll to position [0, 0]
click at [859, 289] on button "Valider" at bounding box center [864, 281] width 123 height 46
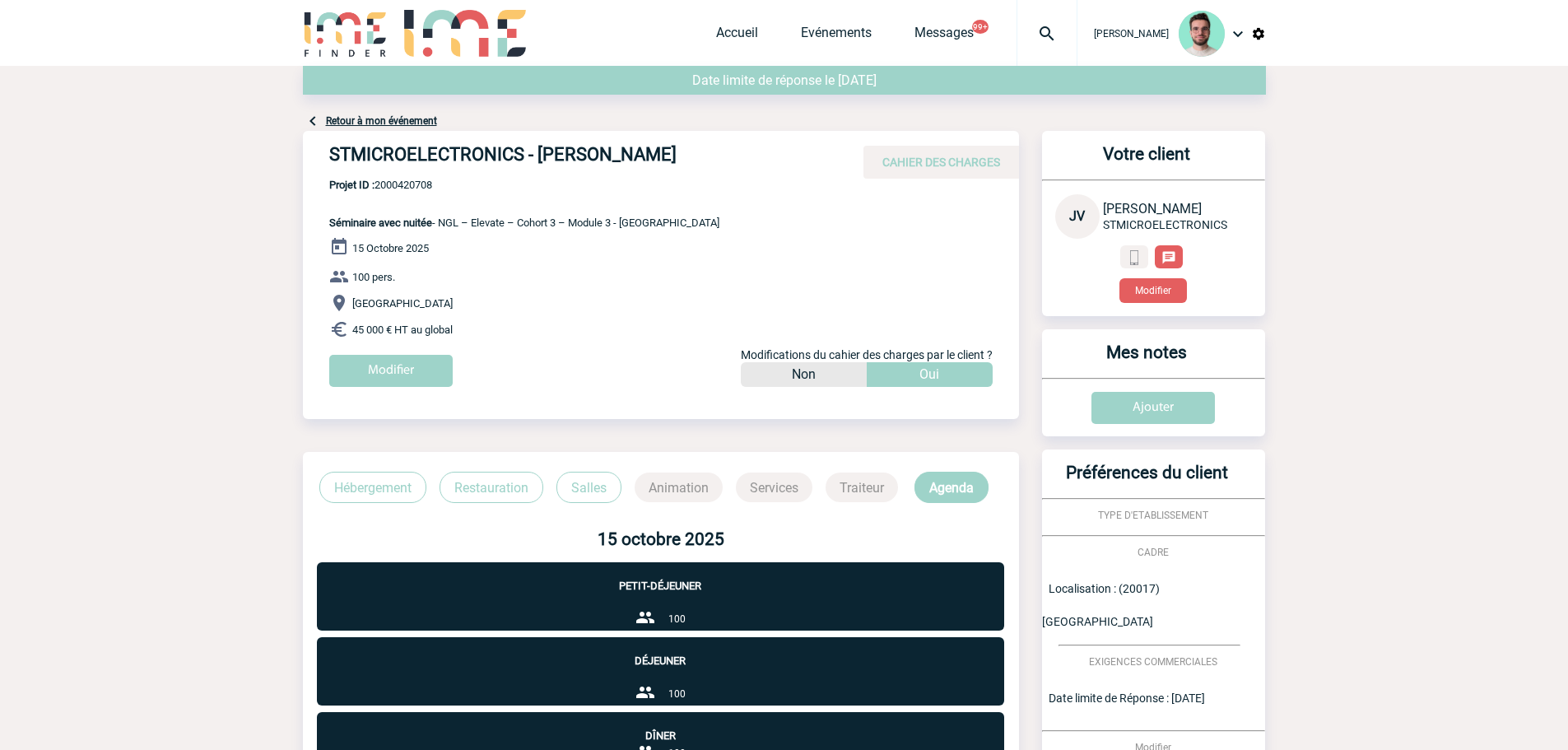
click at [1018, 50] on div at bounding box center [1047, 33] width 61 height 66
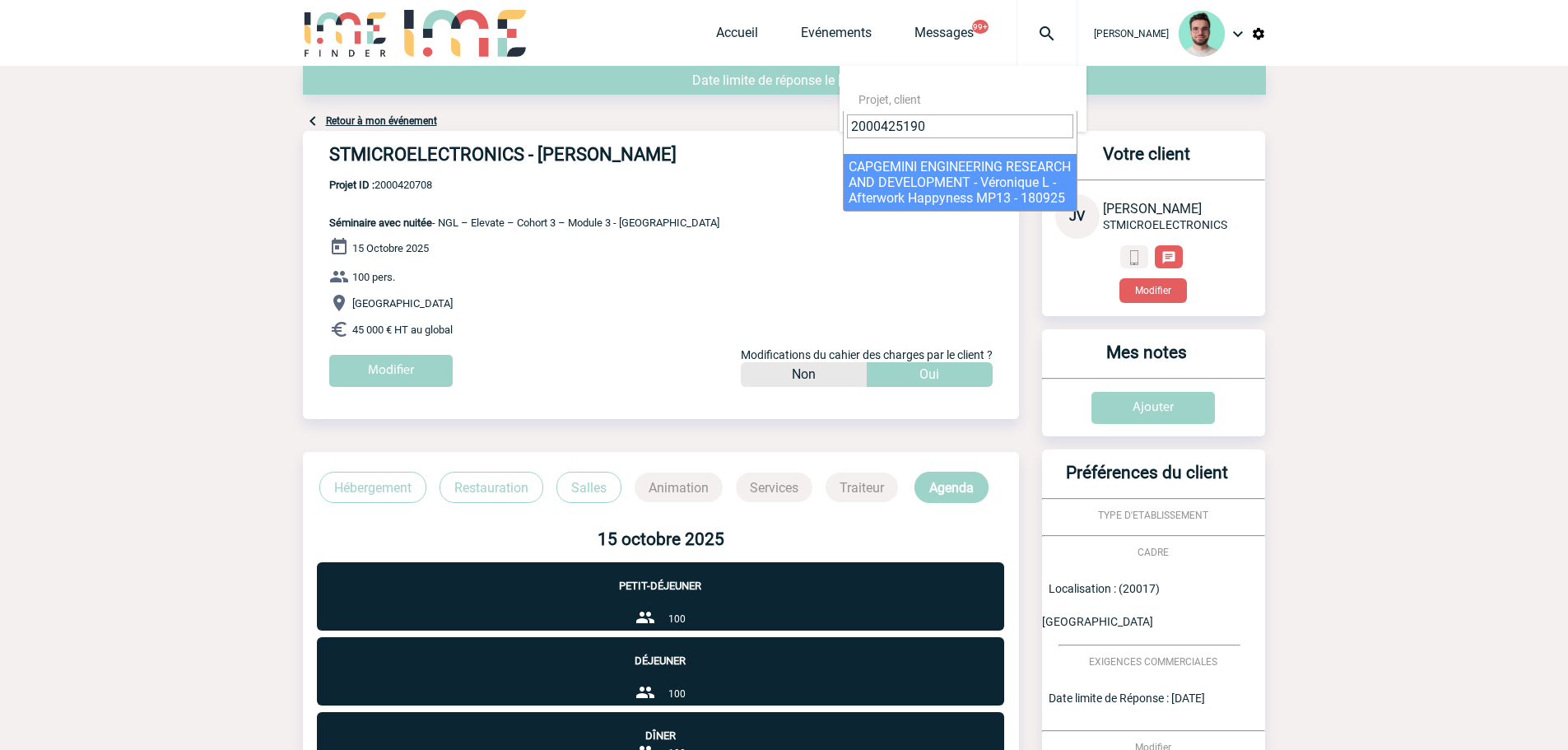
type input "2000425190"
select select "24691"
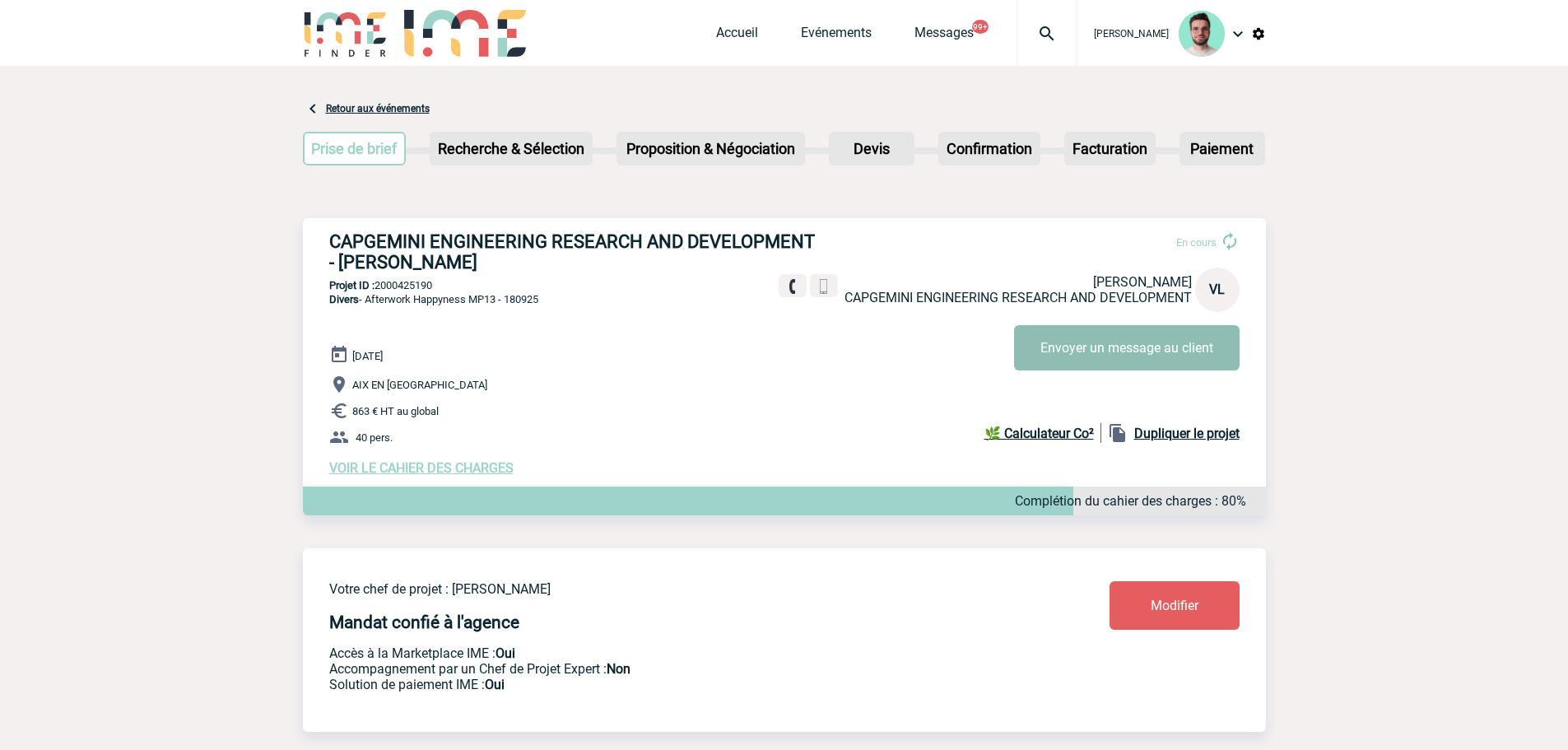
click at [1133, 342] on button "Envoyer un message au client" at bounding box center [1127, 347] width 226 height 45
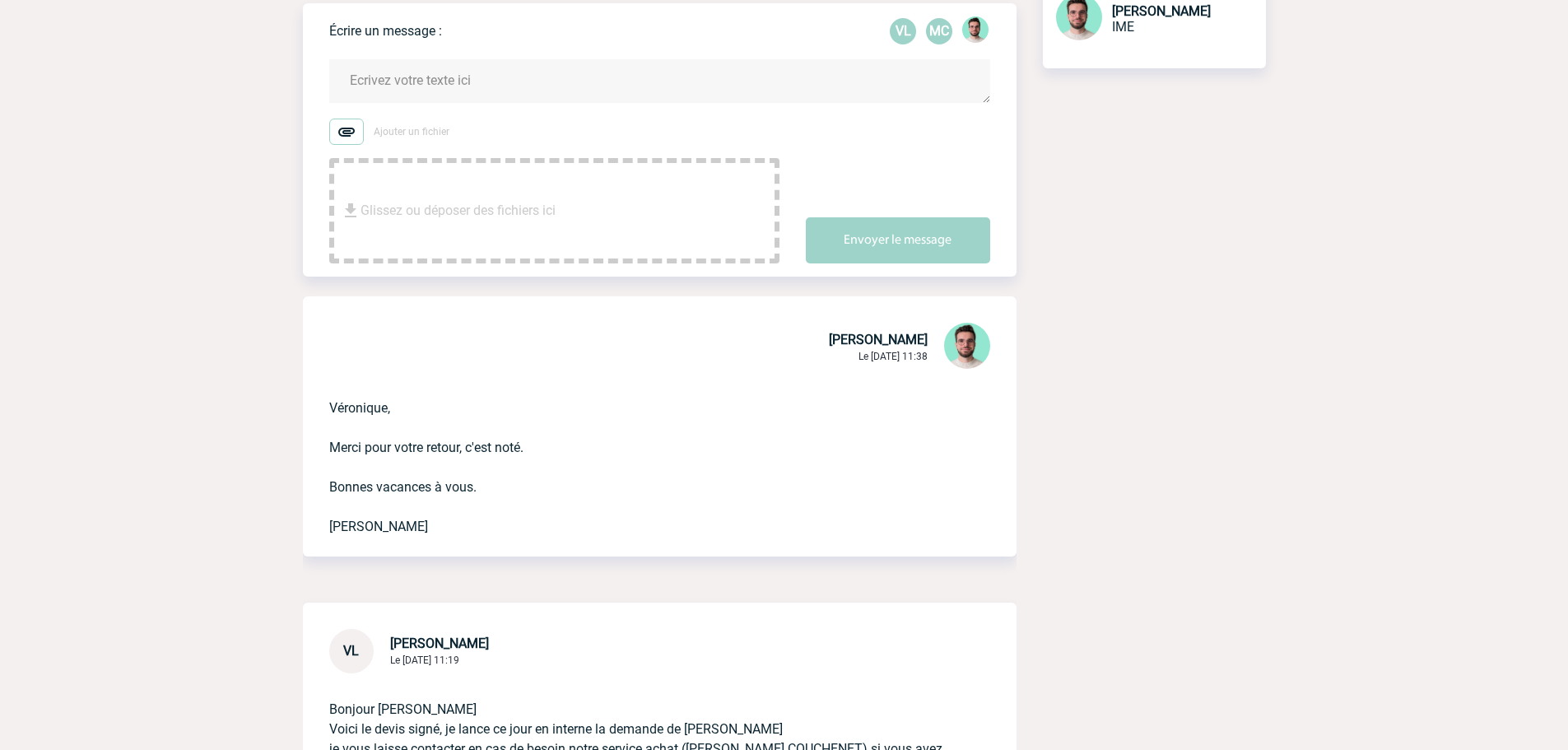
scroll to position [83, 0]
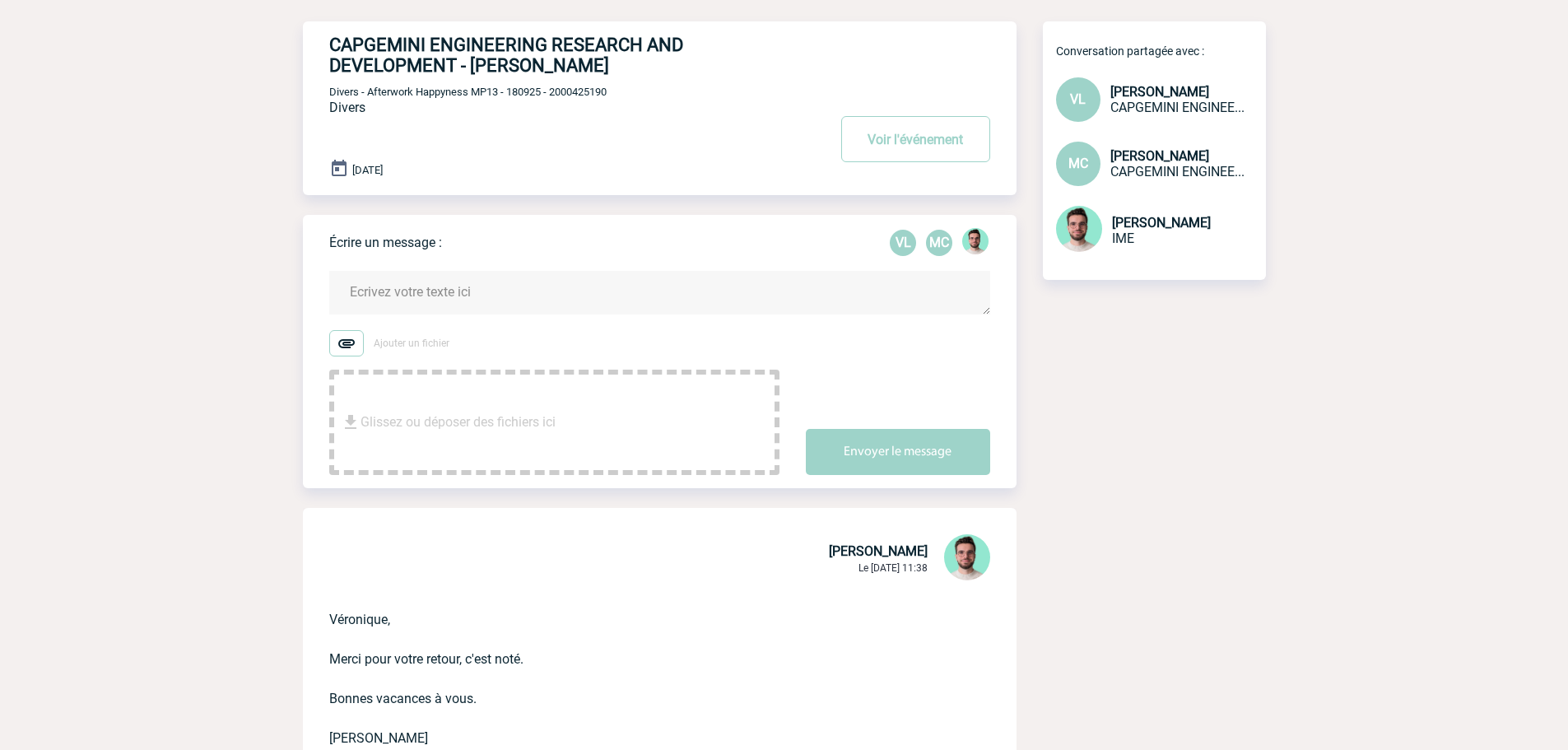
click at [585, 90] on span "Divers - Afterwork Happyness MP13 - 180925 - 2000425190" at bounding box center [468, 92] width 278 height 12
copy span "2000425190"
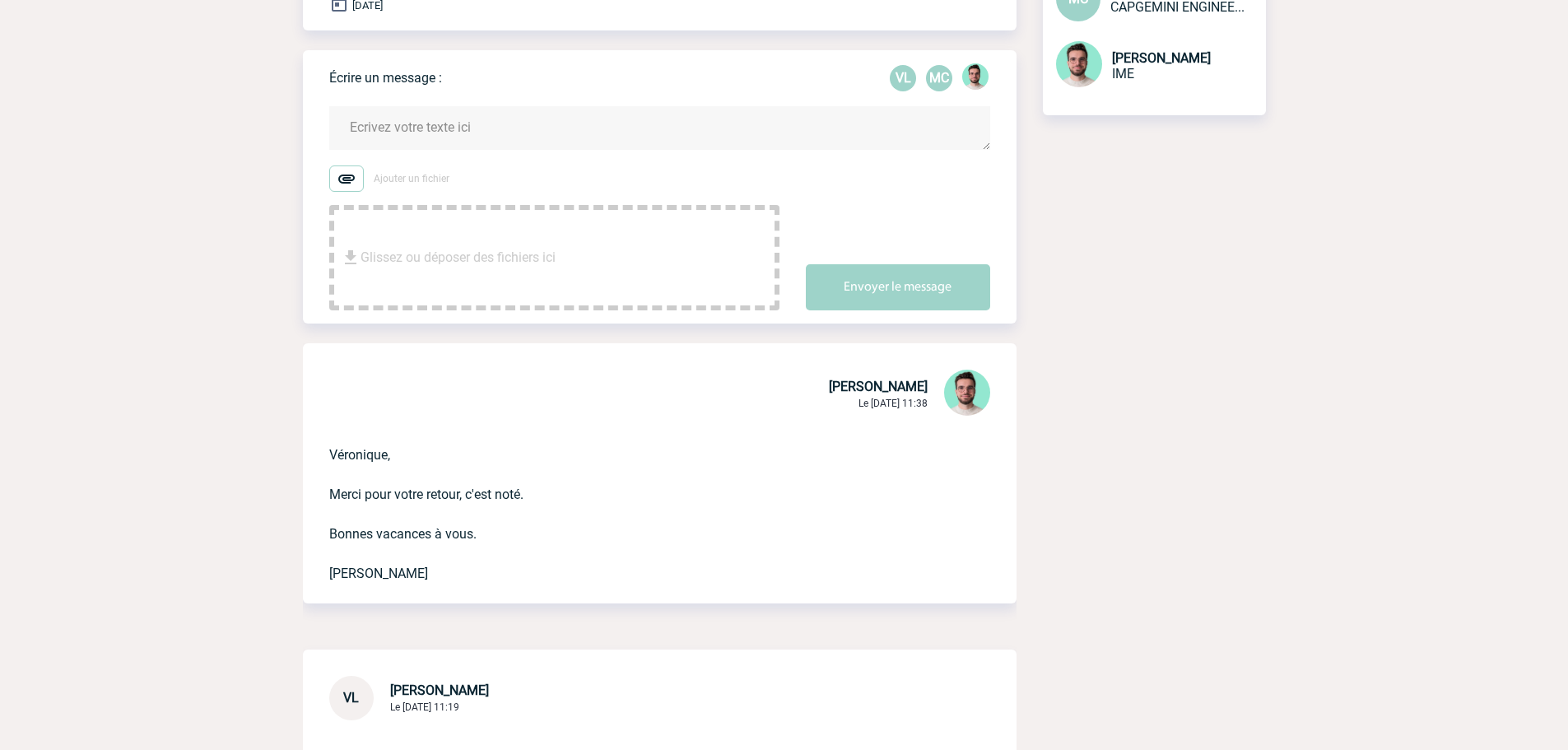
click at [480, 141] on textarea at bounding box center [659, 127] width 660 height 44
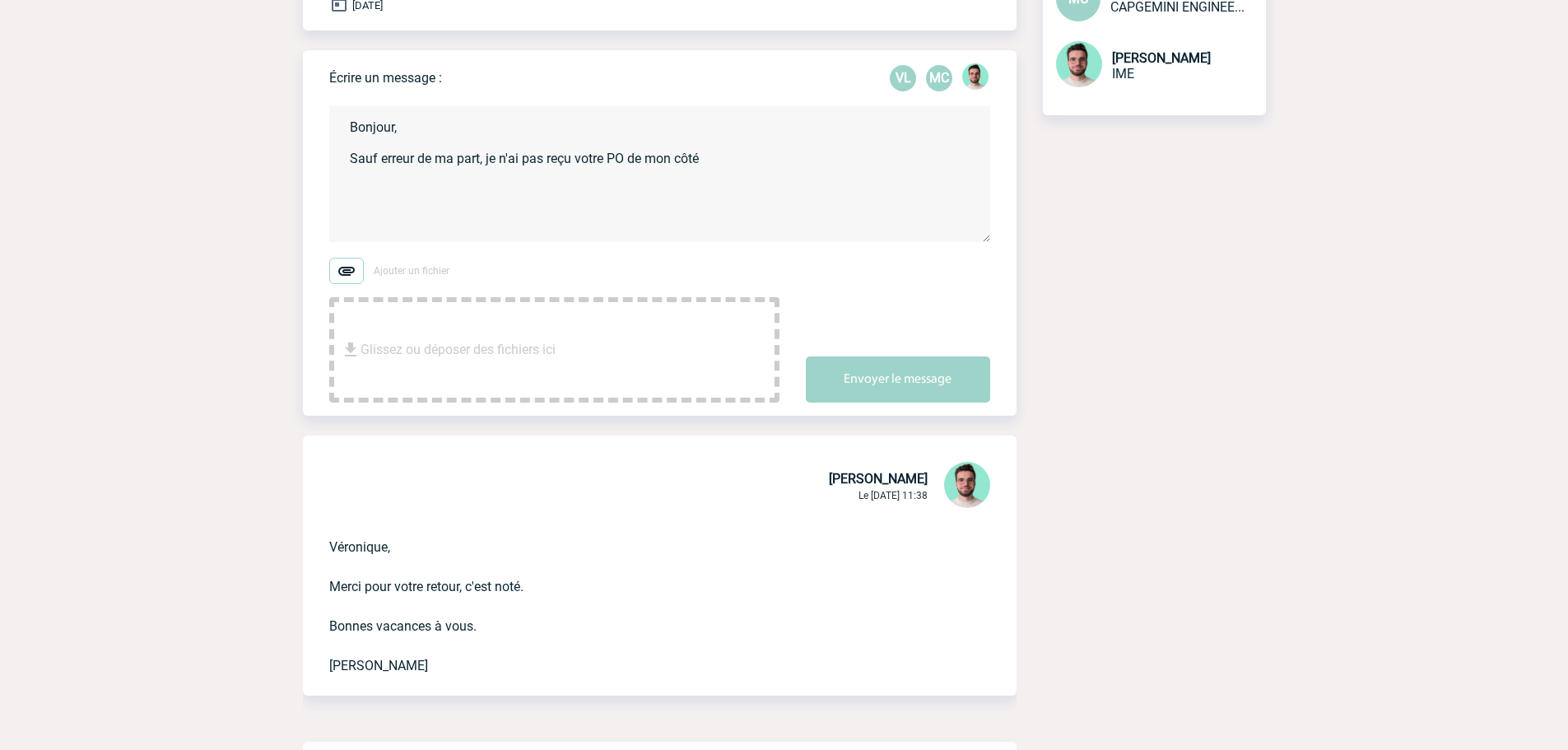
click at [746, 174] on textarea "Bonjour, Sauf erreur de ma part, je n'ai pas reçu votre PO de mon côté" at bounding box center [659, 174] width 660 height 136
type textarea "Bonjour, Sauf erreur de ma part, je n'ai pas reçu votre PO de mon côté. L'avez-…"
click at [892, 399] on button "Envoyer le message" at bounding box center [898, 380] width 184 height 46
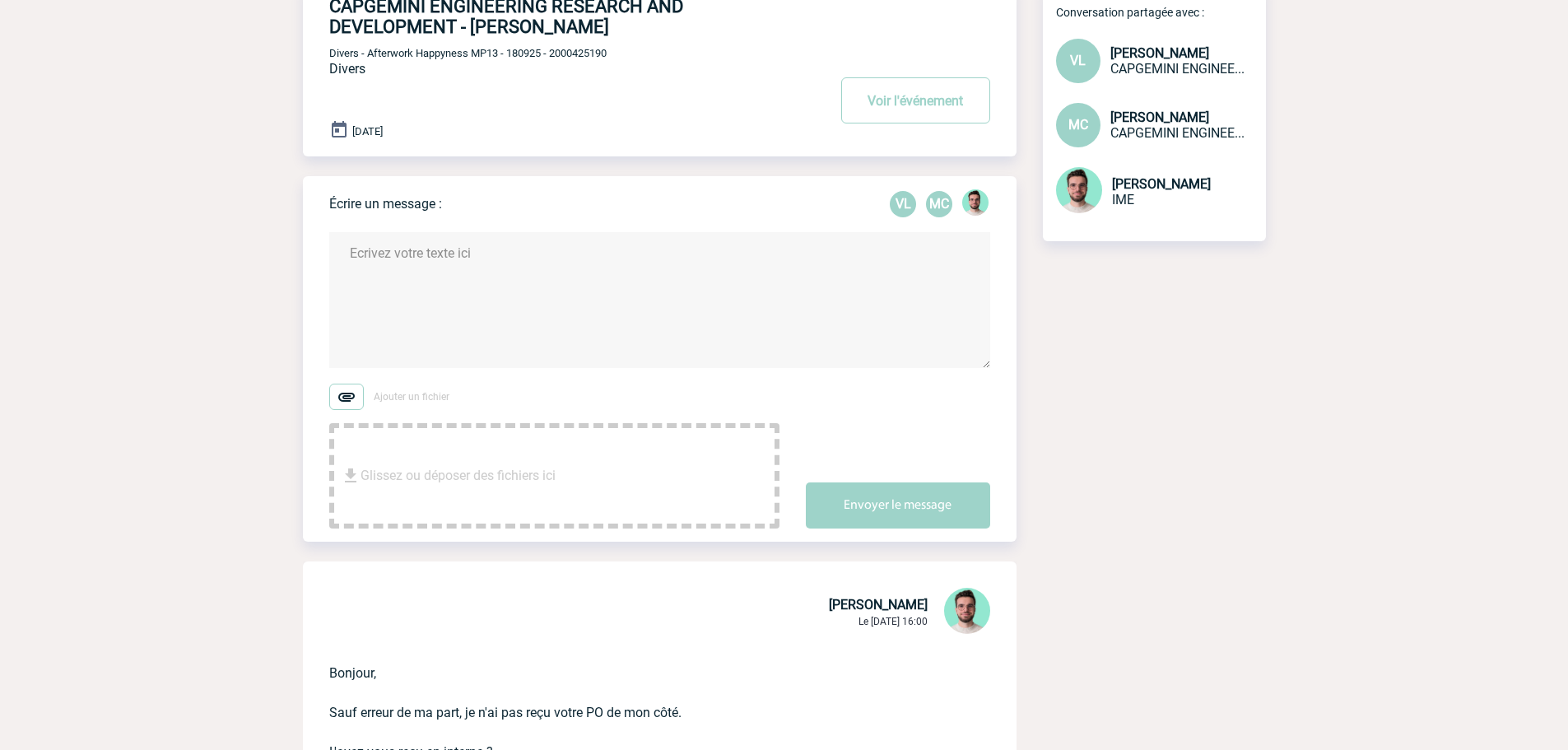
scroll to position [0, 0]
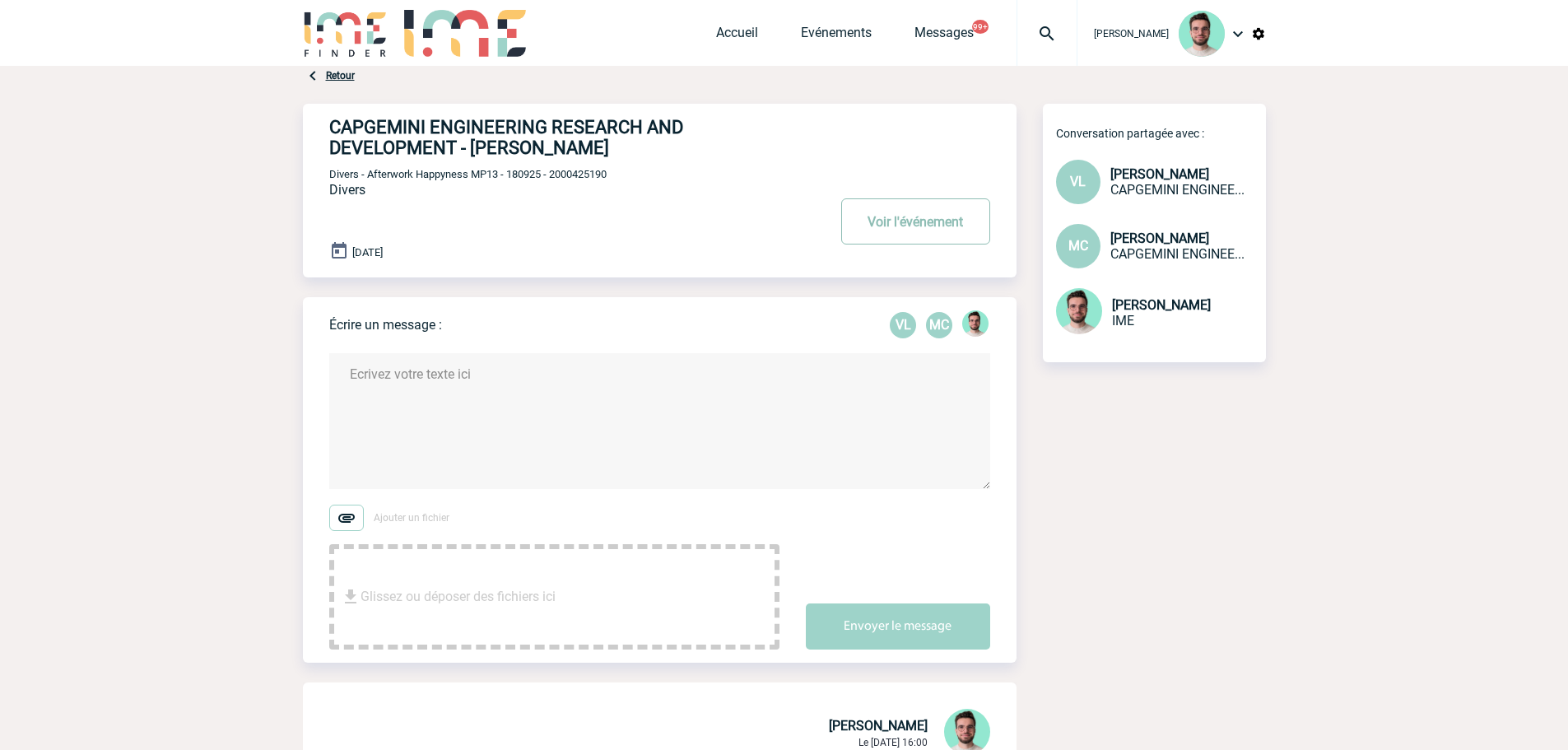
drag, startPoint x: 935, startPoint y: 240, endPoint x: 917, endPoint y: 208, distance: 36.7
click at [935, 240] on button "Voir l'événement" at bounding box center [915, 222] width 149 height 46
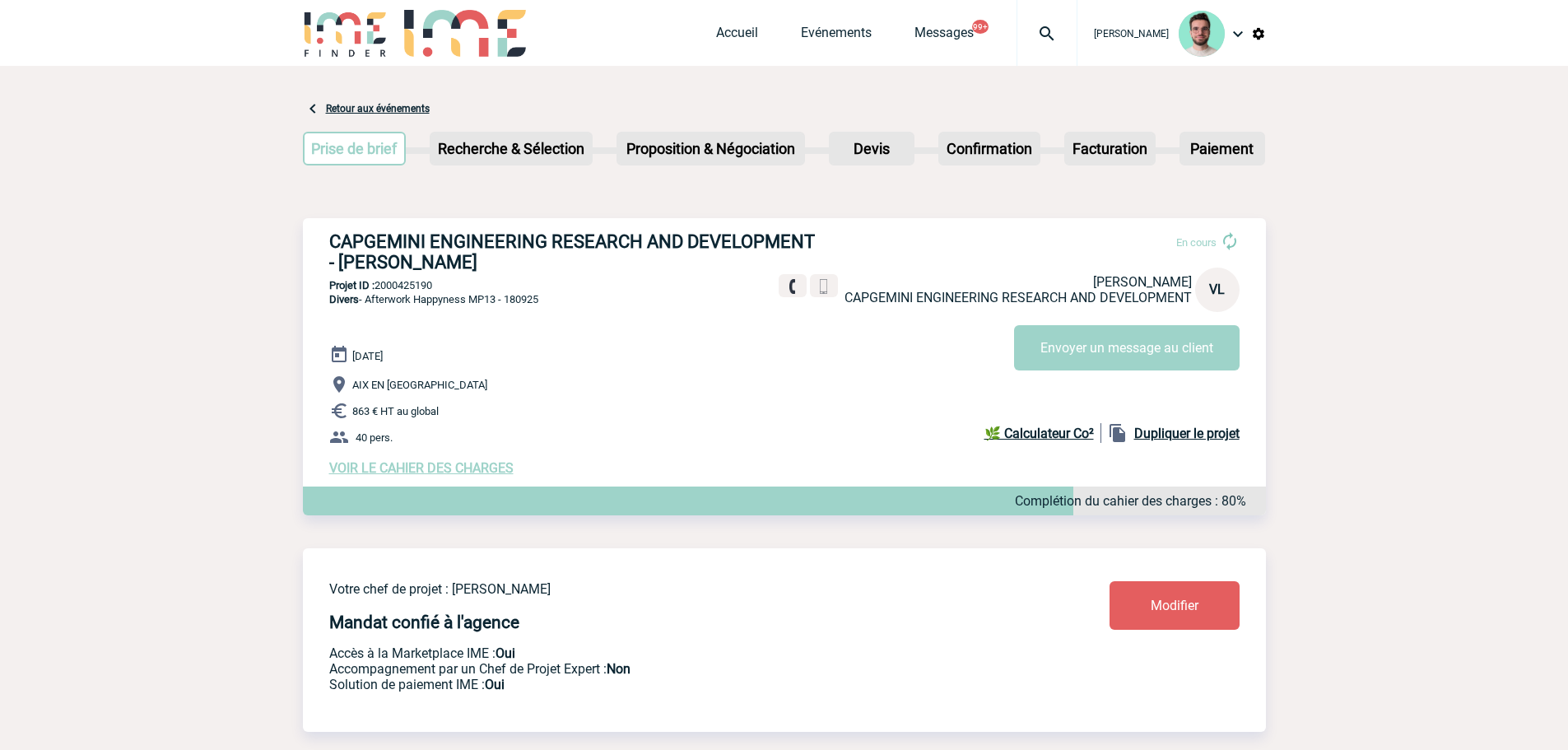
click at [1033, 26] on img at bounding box center [1047, 34] width 60 height 20
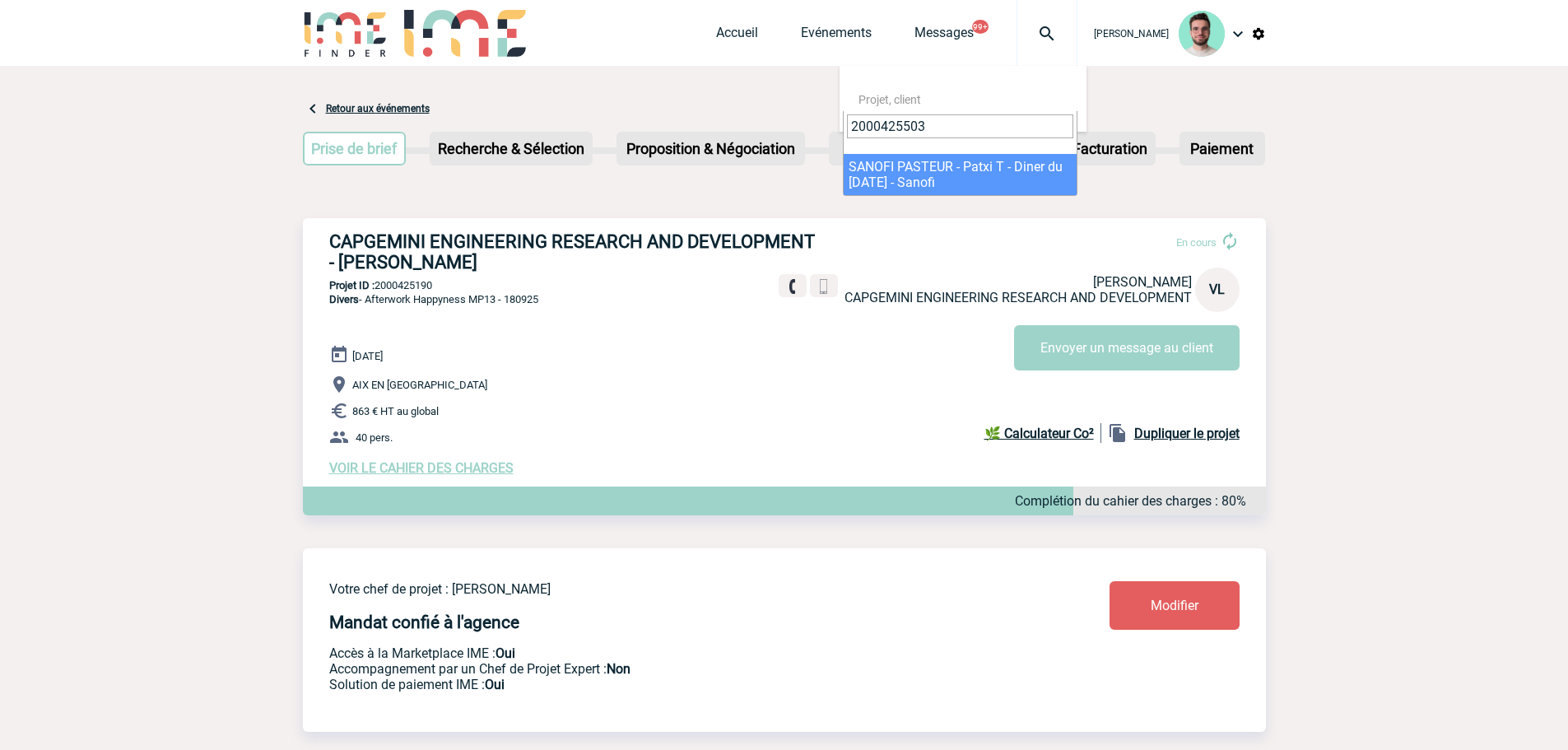
type input "2000425503"
select select "25004"
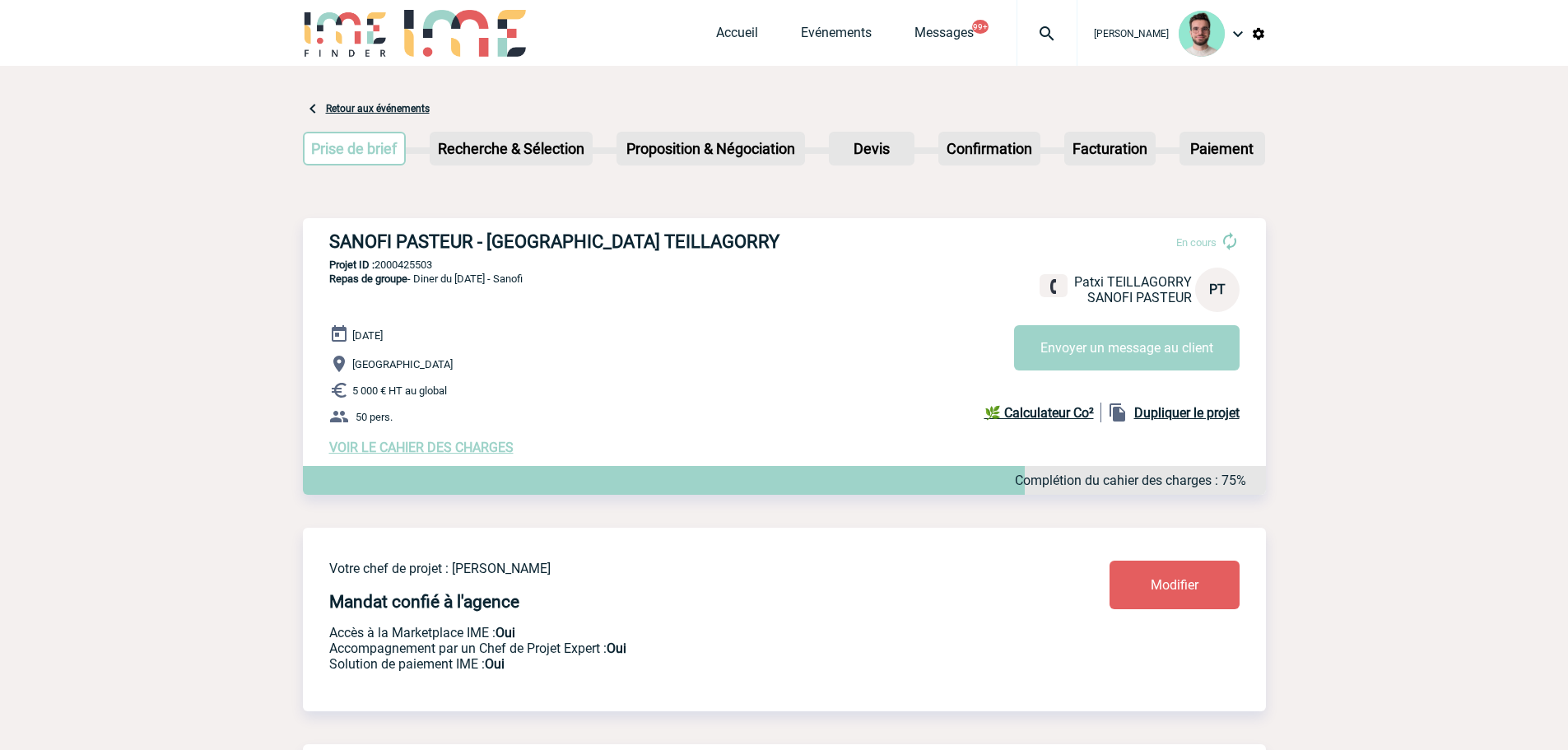
click at [569, 251] on h3 "SANOFI PASTEUR - [GEOGRAPHIC_DATA] TEILLAGORRY" at bounding box center [575, 241] width 493 height 21
copy h3 "TEILLAGORRY"
click at [716, 28] on link "Accueil" at bounding box center [736, 36] width 42 height 23
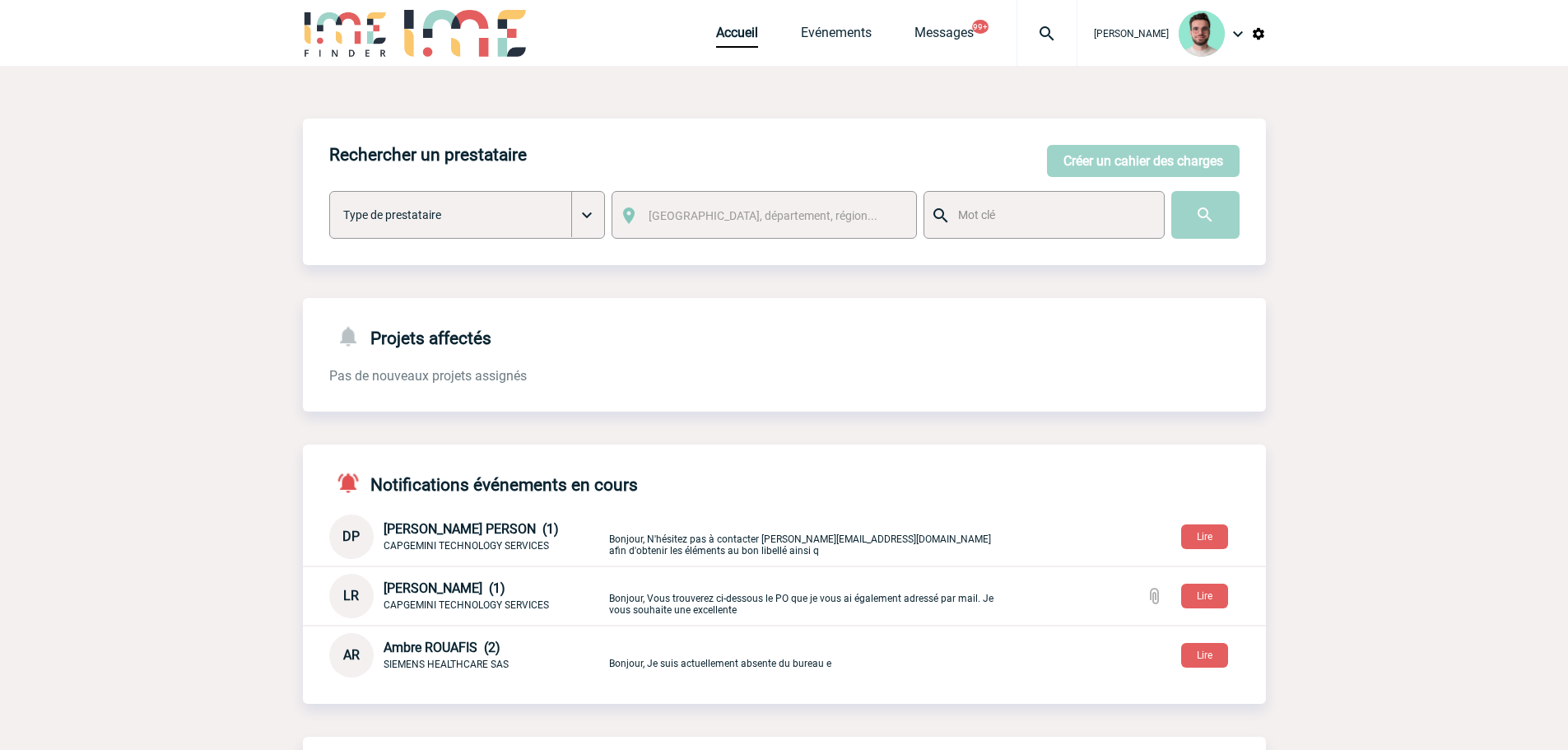
click at [1111, 17] on div "[PERSON_NAME]" at bounding box center [1171, 33] width 188 height 67
click at [1049, 29] on img at bounding box center [1047, 34] width 60 height 20
type input "2000425502"
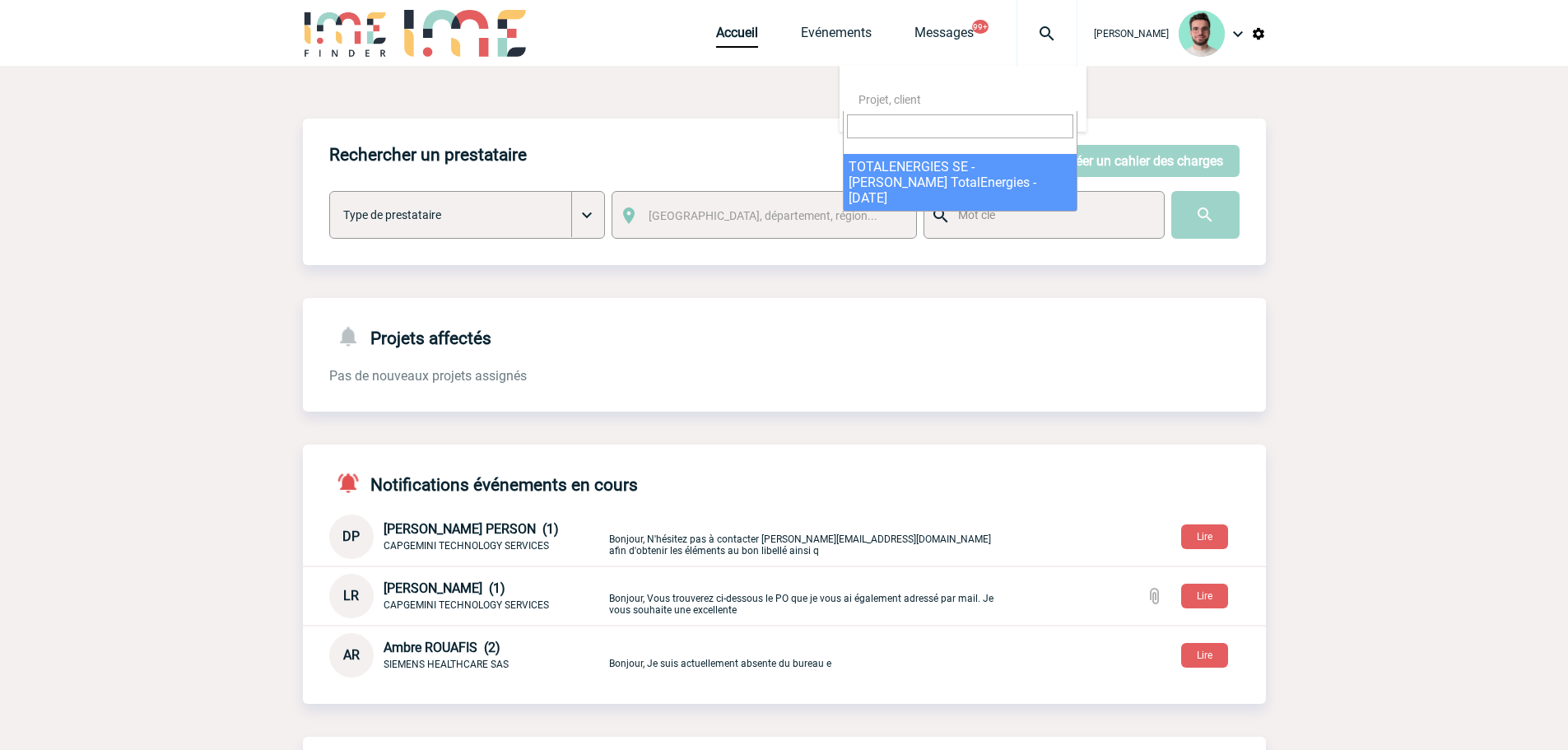
select select "25003"
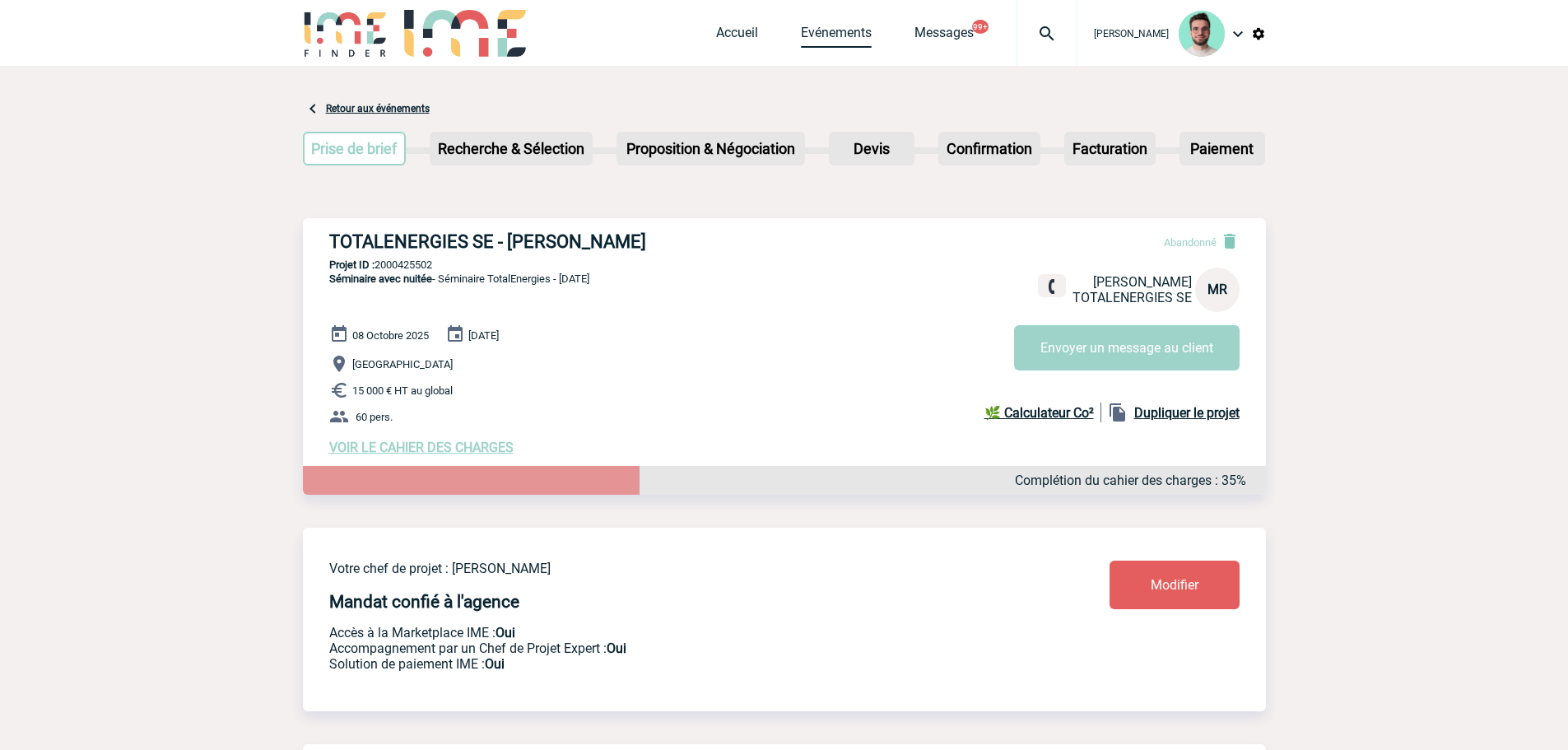
click at [836, 36] on link "Evénements" at bounding box center [836, 36] width 71 height 23
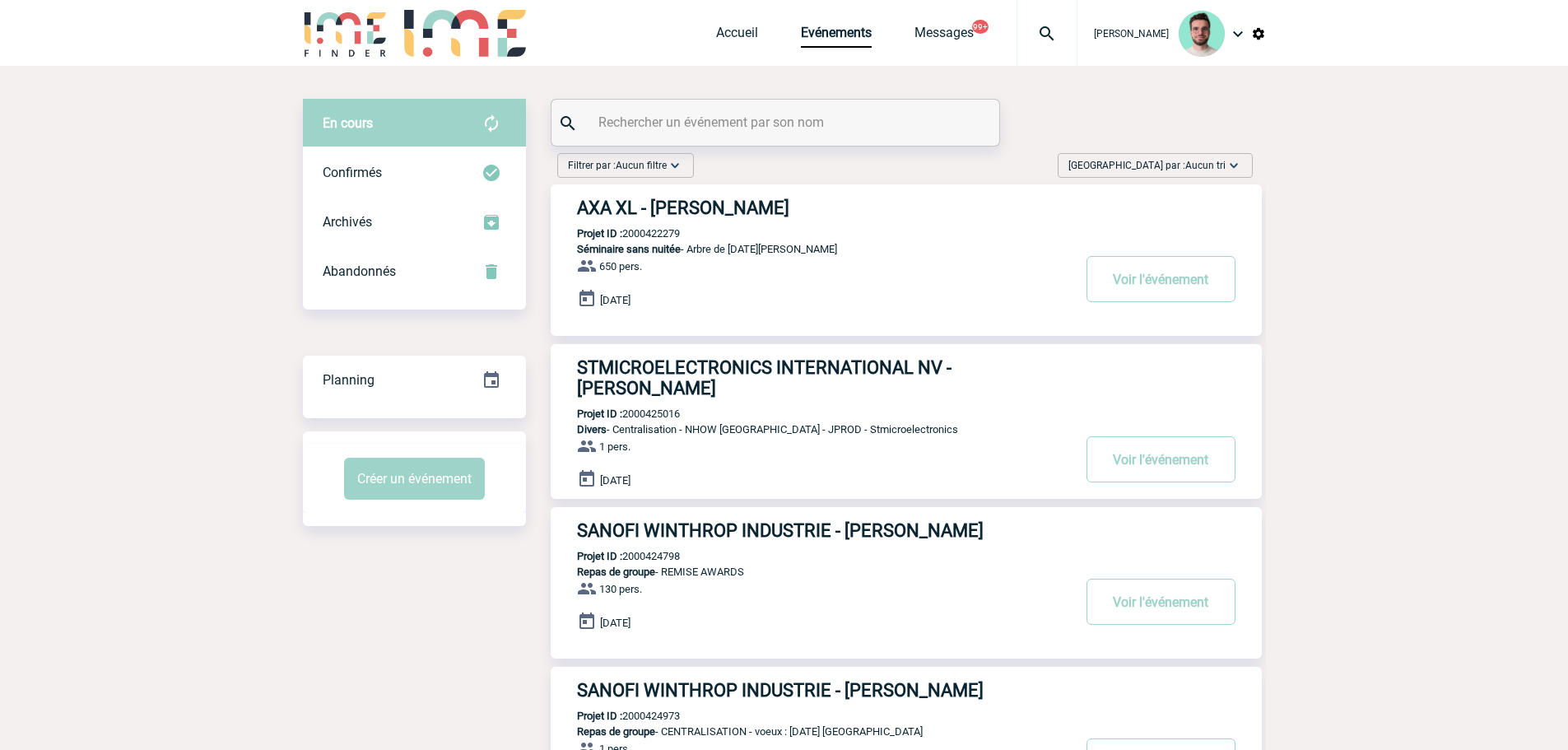
click at [701, 112] on input "text" at bounding box center [777, 122] width 366 height 24
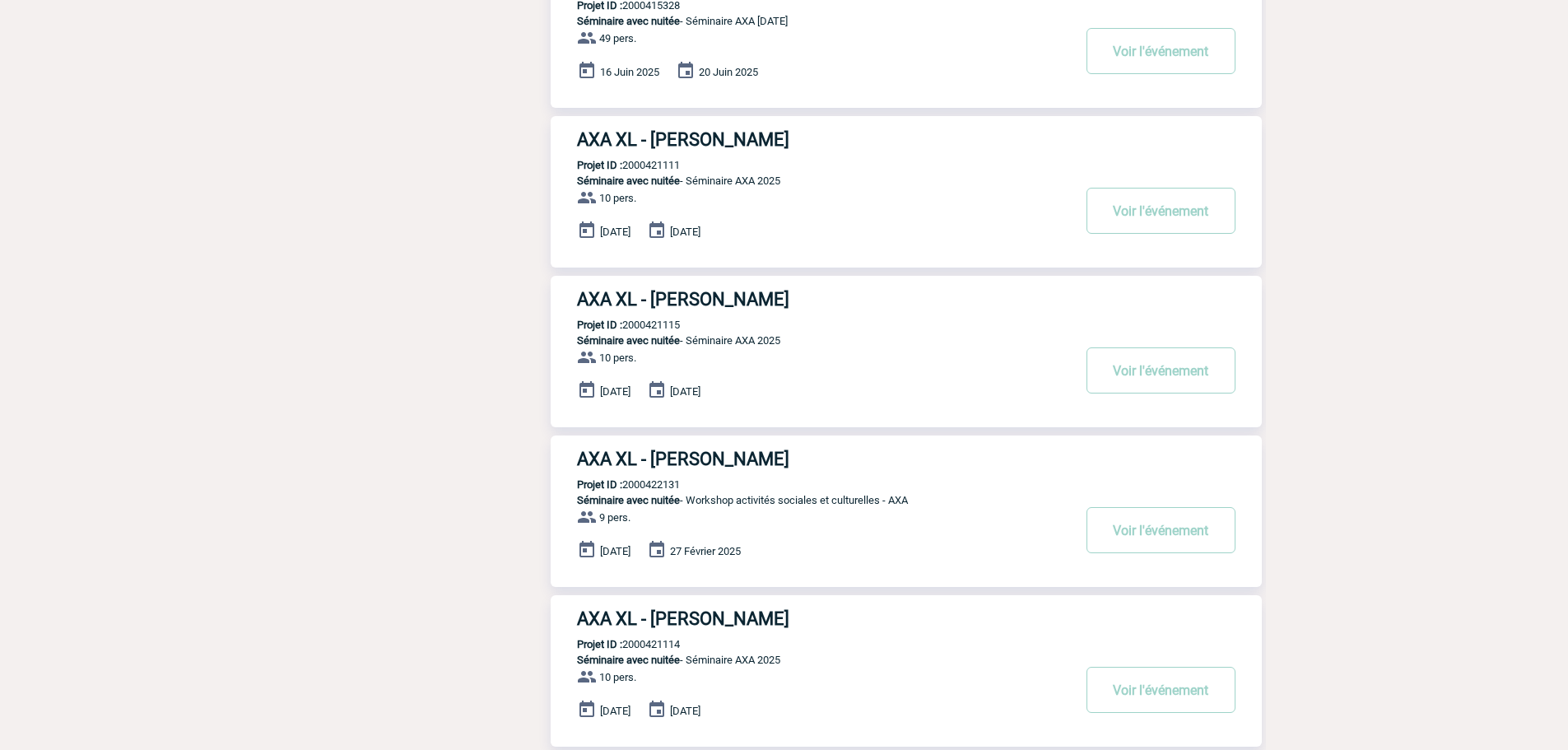
scroll to position [905, 0]
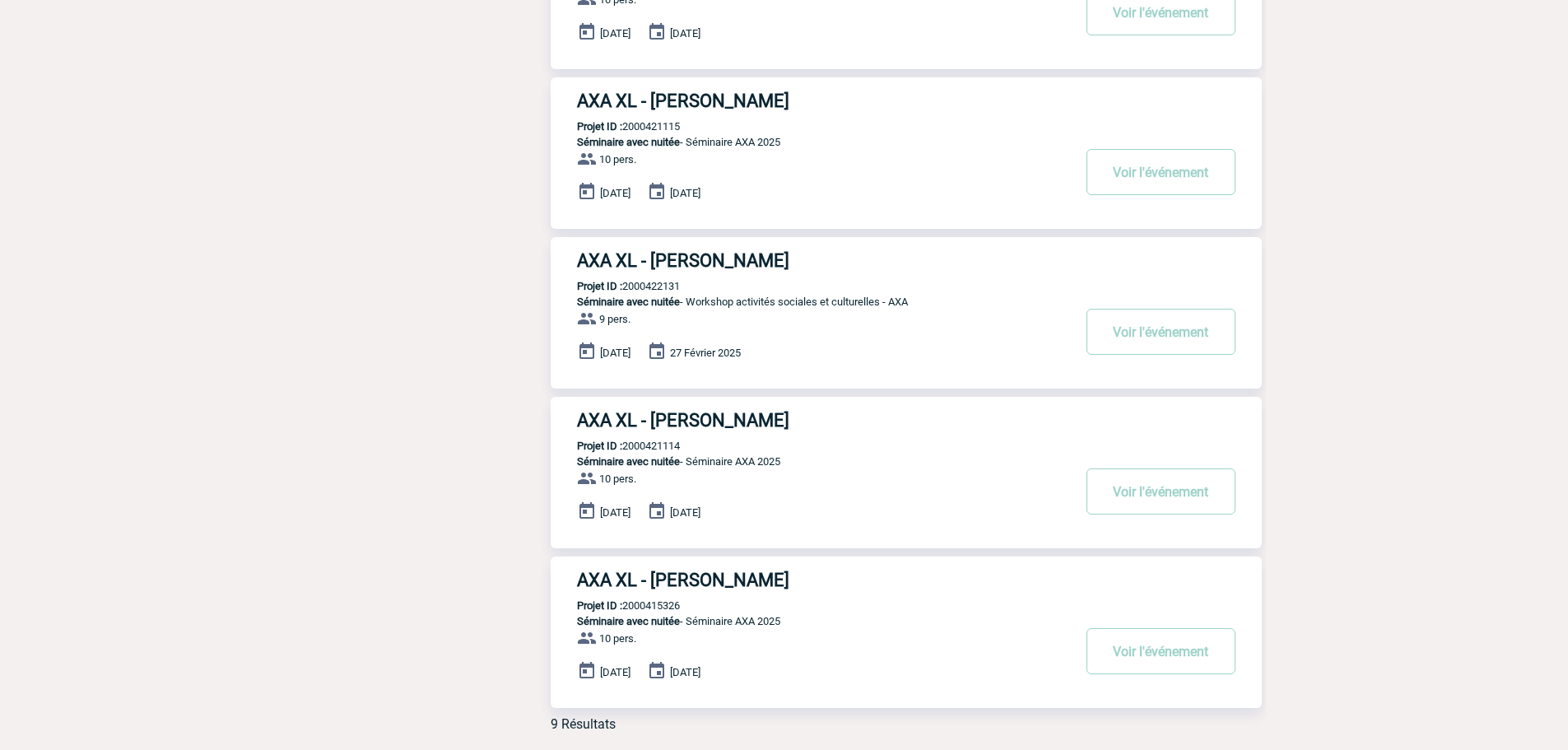
type input "axa"
click at [645, 281] on p "Projet ID : 2000422131" at bounding box center [615, 285] width 129 height 12
click at [650, 292] on p "Projet ID : 2000422131" at bounding box center [615, 285] width 129 height 12
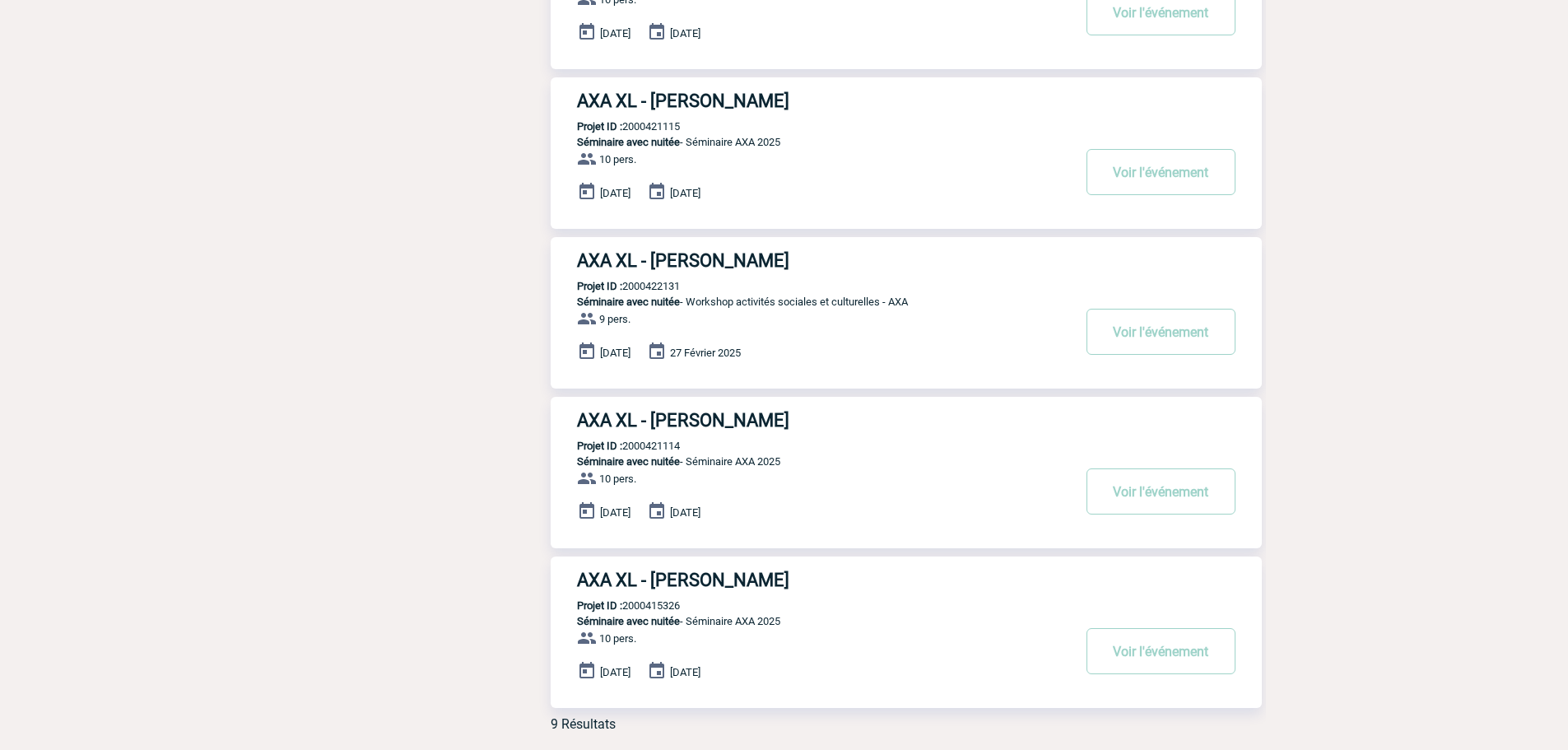
copy p "2000422131"
click at [697, 260] on h3 "AXA XL - Gwenaelle DUBREUIL" at bounding box center [823, 260] width 493 height 21
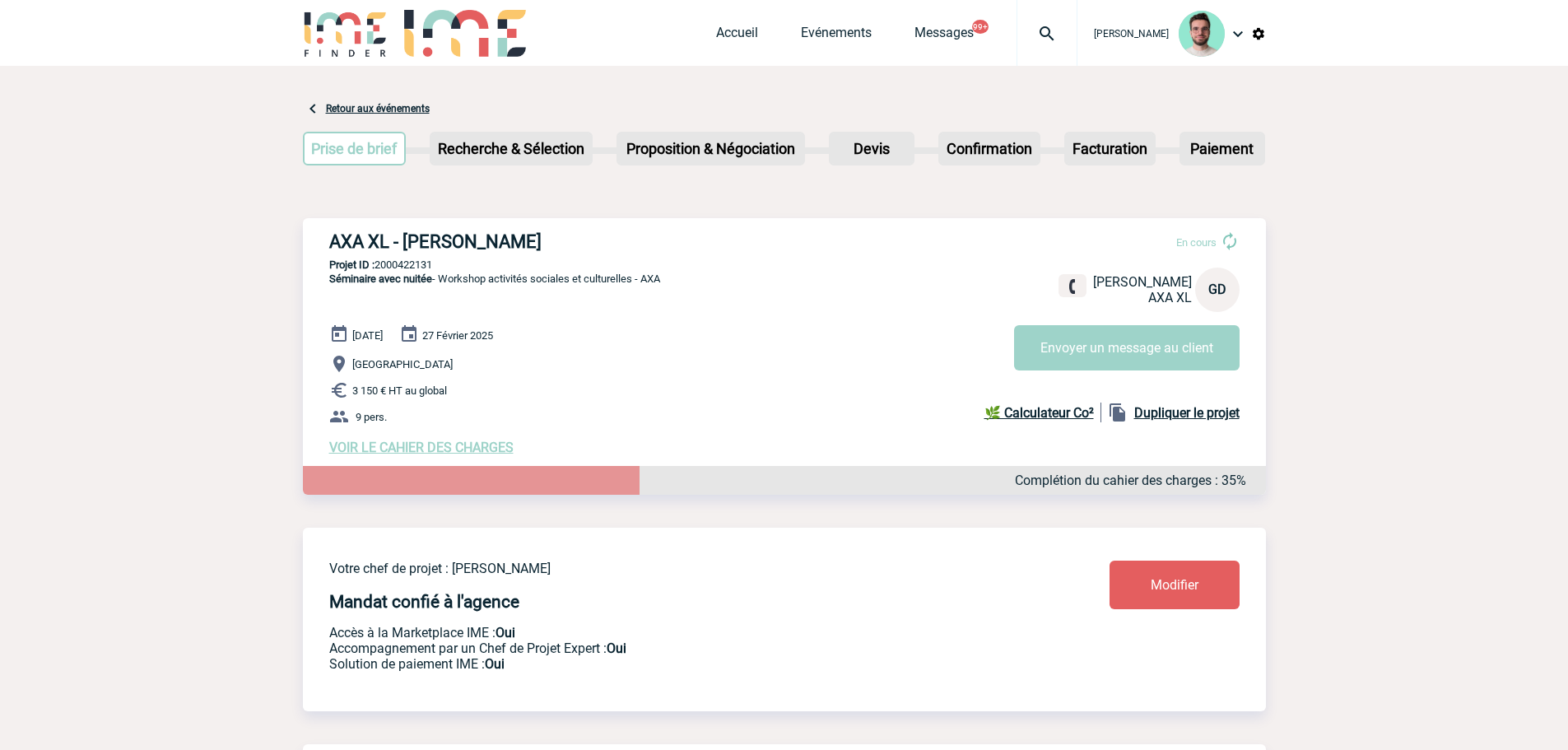
click at [427, 266] on p "Projet ID : 2000422131" at bounding box center [784, 265] width 963 height 12
copy p "2000422131"
click at [702, 32] on div "[PERSON_NAME] Accueil Evénements" at bounding box center [784, 35] width 963 height 70
click at [716, 32] on link "Accueil" at bounding box center [736, 36] width 42 height 23
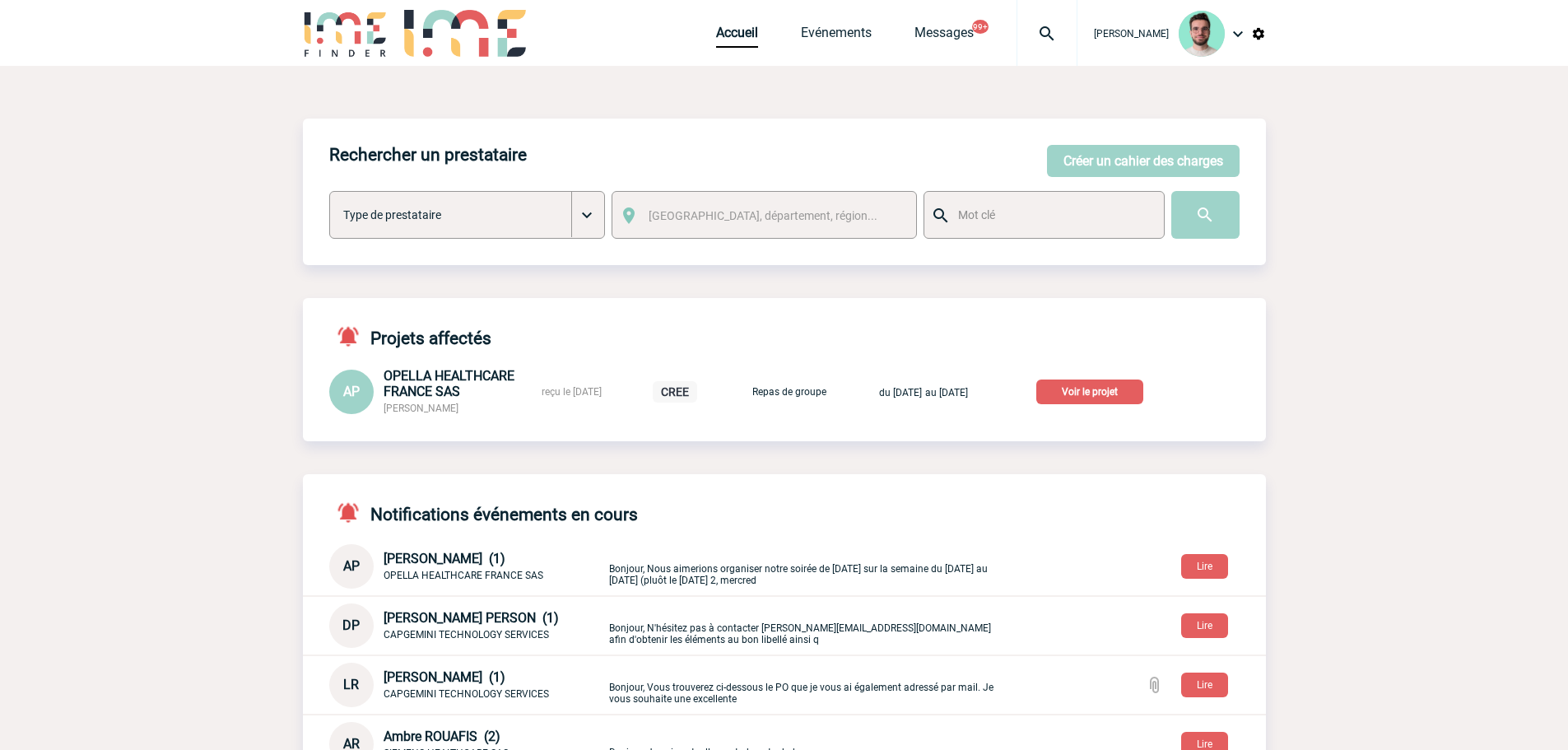
click at [1103, 386] on p "Voir le projet" at bounding box center [1089, 392] width 107 height 25
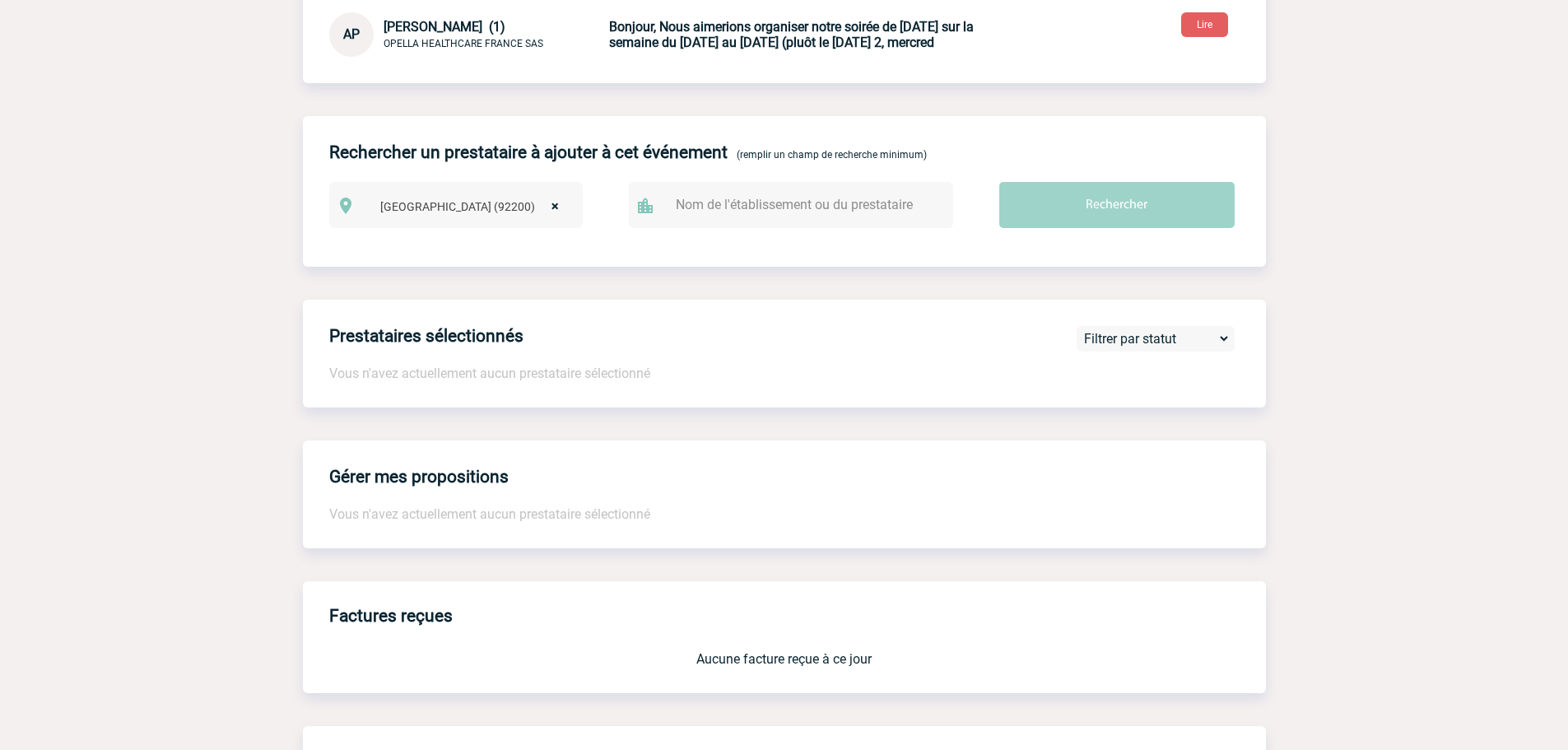
scroll to position [648, 0]
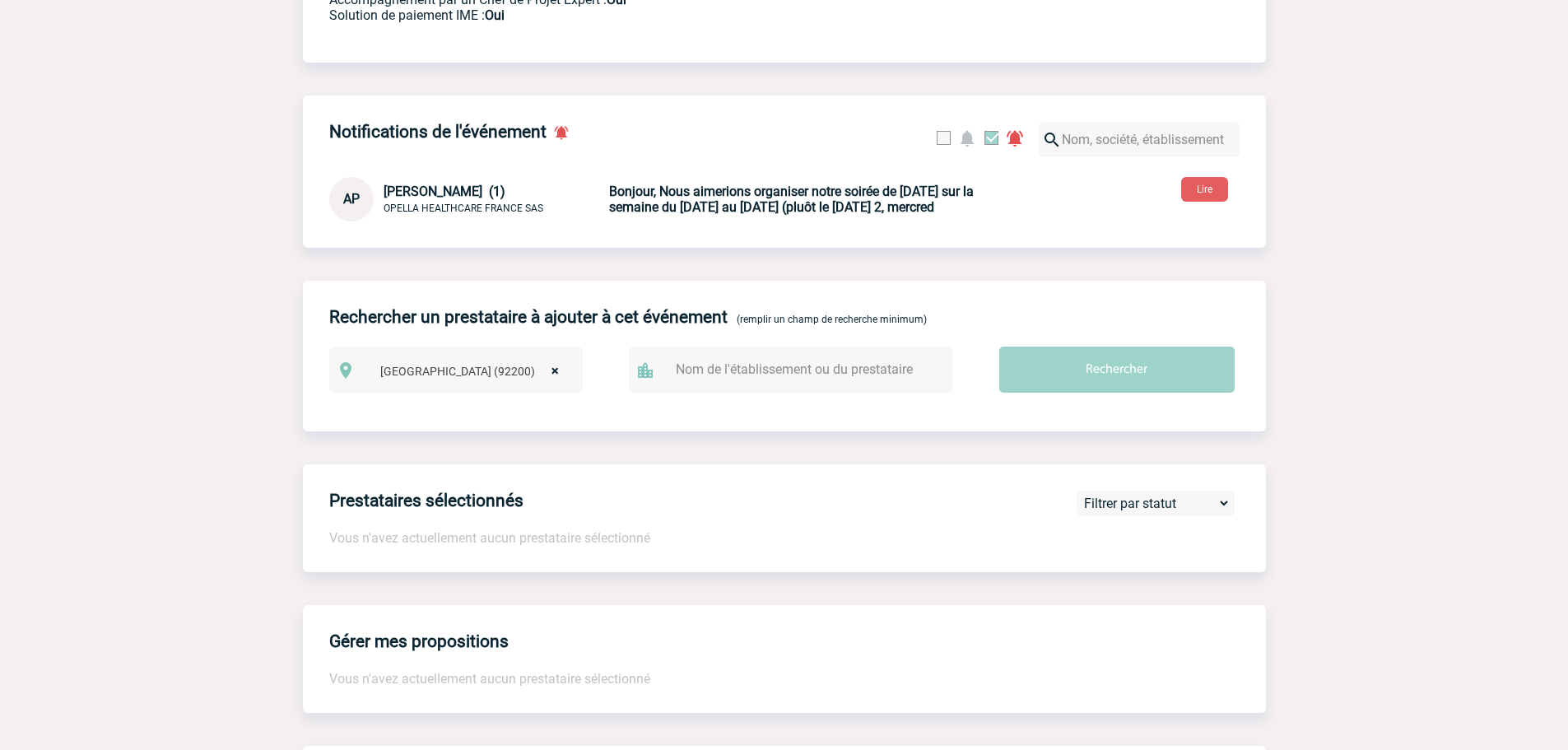
click at [689, 215] on b "Bonjour, Nous aimerions organiser notre soirée de [DATE] sur la semaine du [DAT…" at bounding box center [791, 199] width 365 height 31
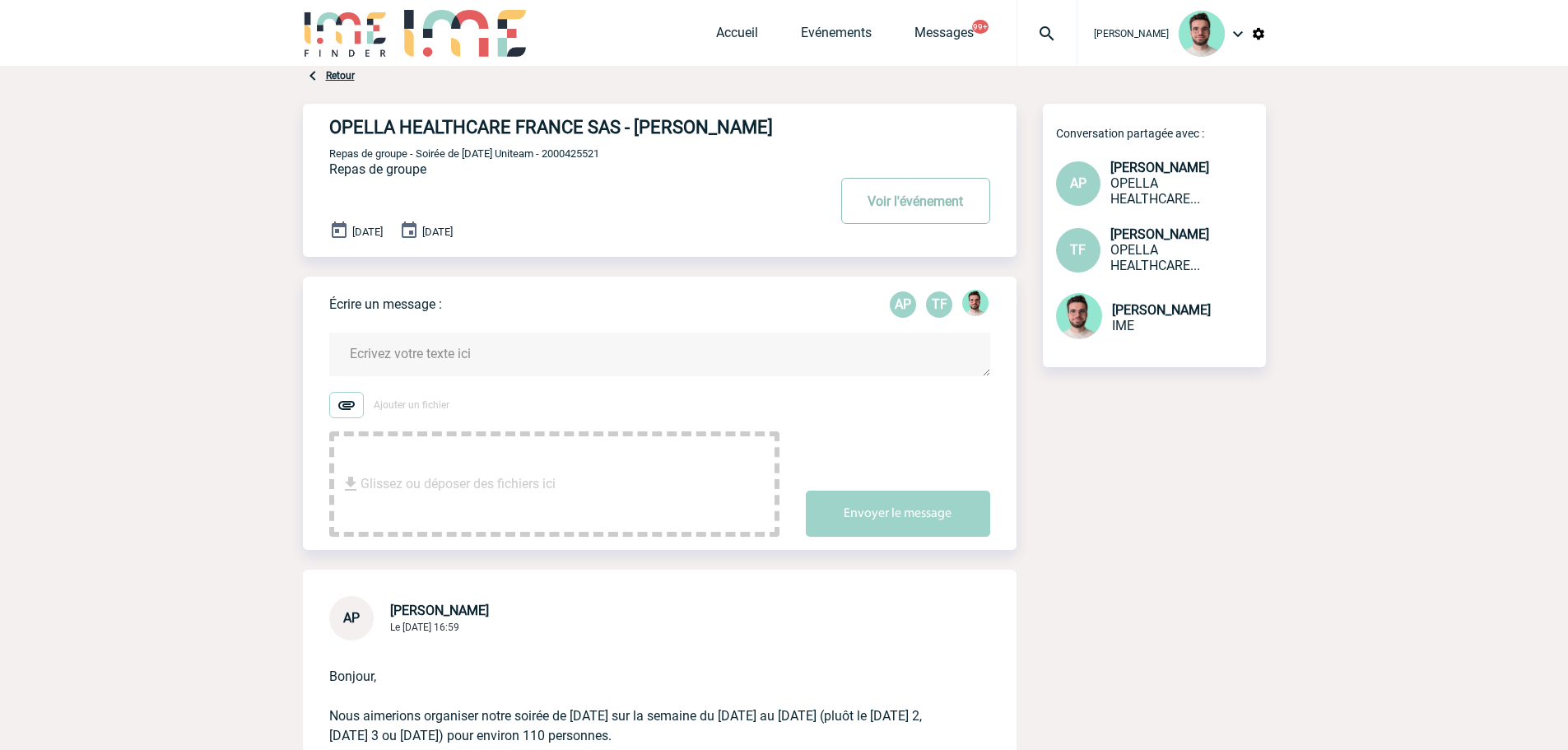
click at [900, 219] on button "Voir l'événement" at bounding box center [915, 201] width 149 height 46
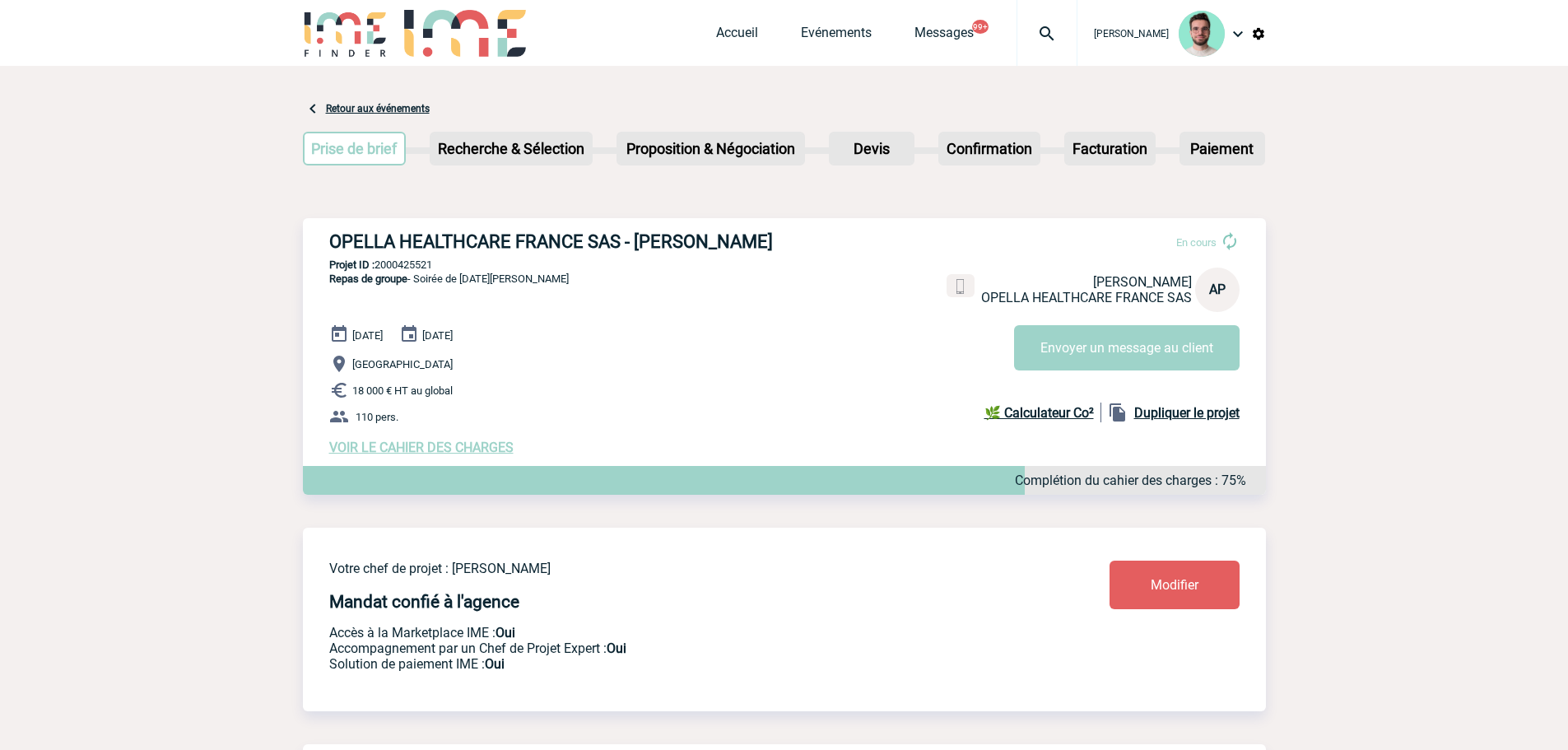
click at [441, 456] on span "VOIR LE CAHIER DES CHARGES" at bounding box center [421, 447] width 184 height 16
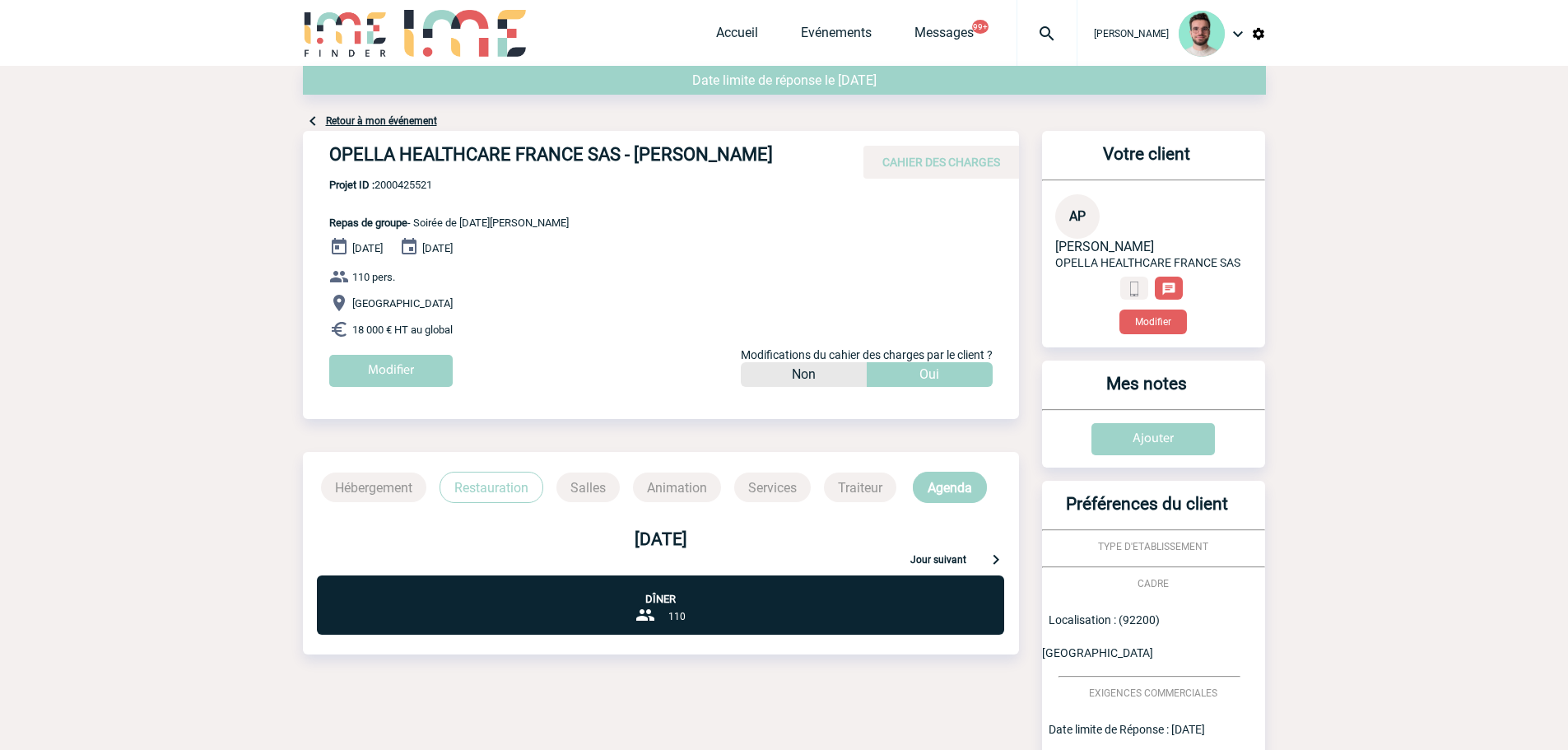
click at [366, 118] on link "Retour à mon événement" at bounding box center [381, 121] width 111 height 12
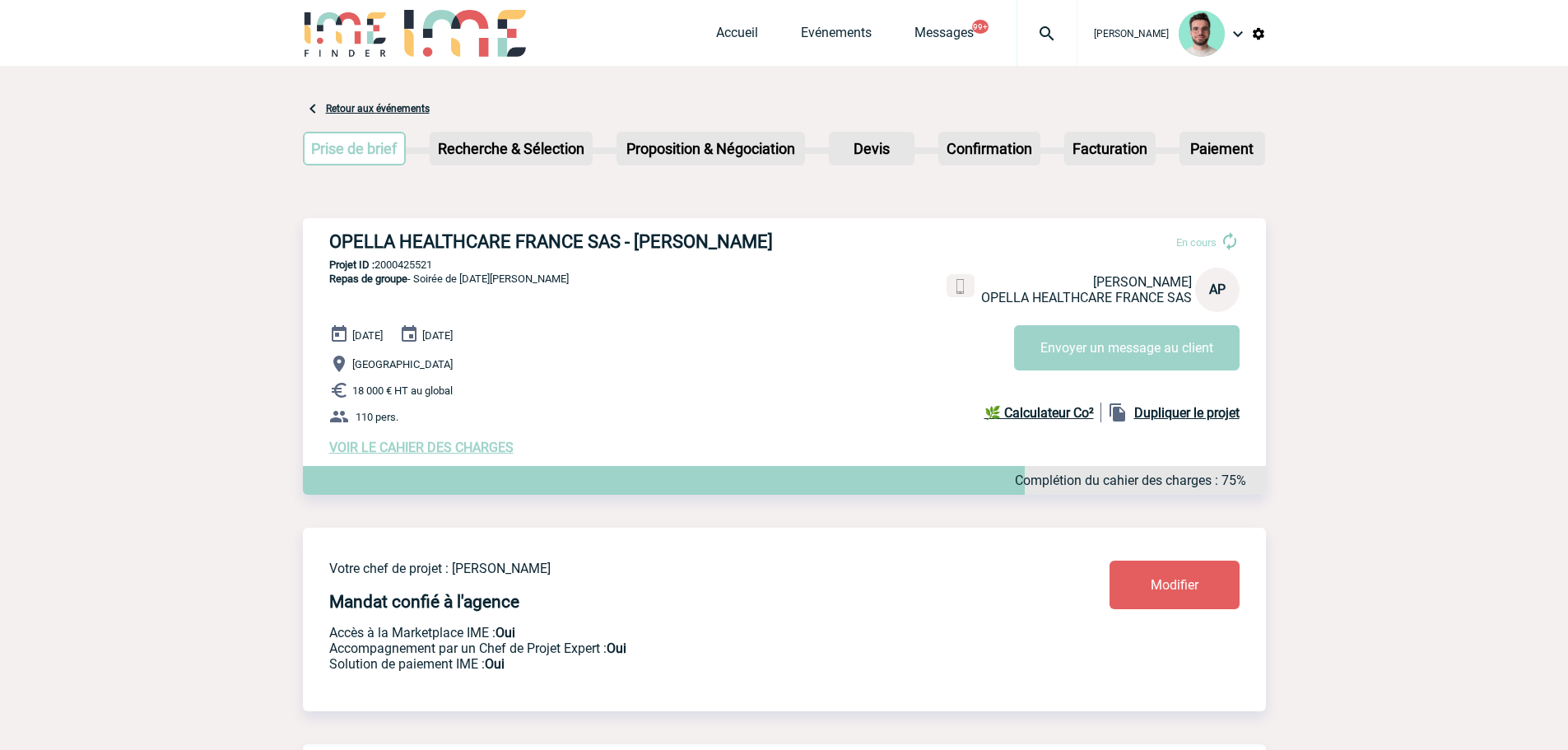
click at [638, 238] on h3 "OPELLA HEALTHCARE FRANCE SAS - [PERSON_NAME]" at bounding box center [575, 241] width 493 height 21
copy div "OPELLA HEALTHCARE FRANCE SAS - [PERSON_NAME]"
click at [414, 271] on p "Projet ID : 2000425521" at bounding box center [784, 265] width 963 height 12
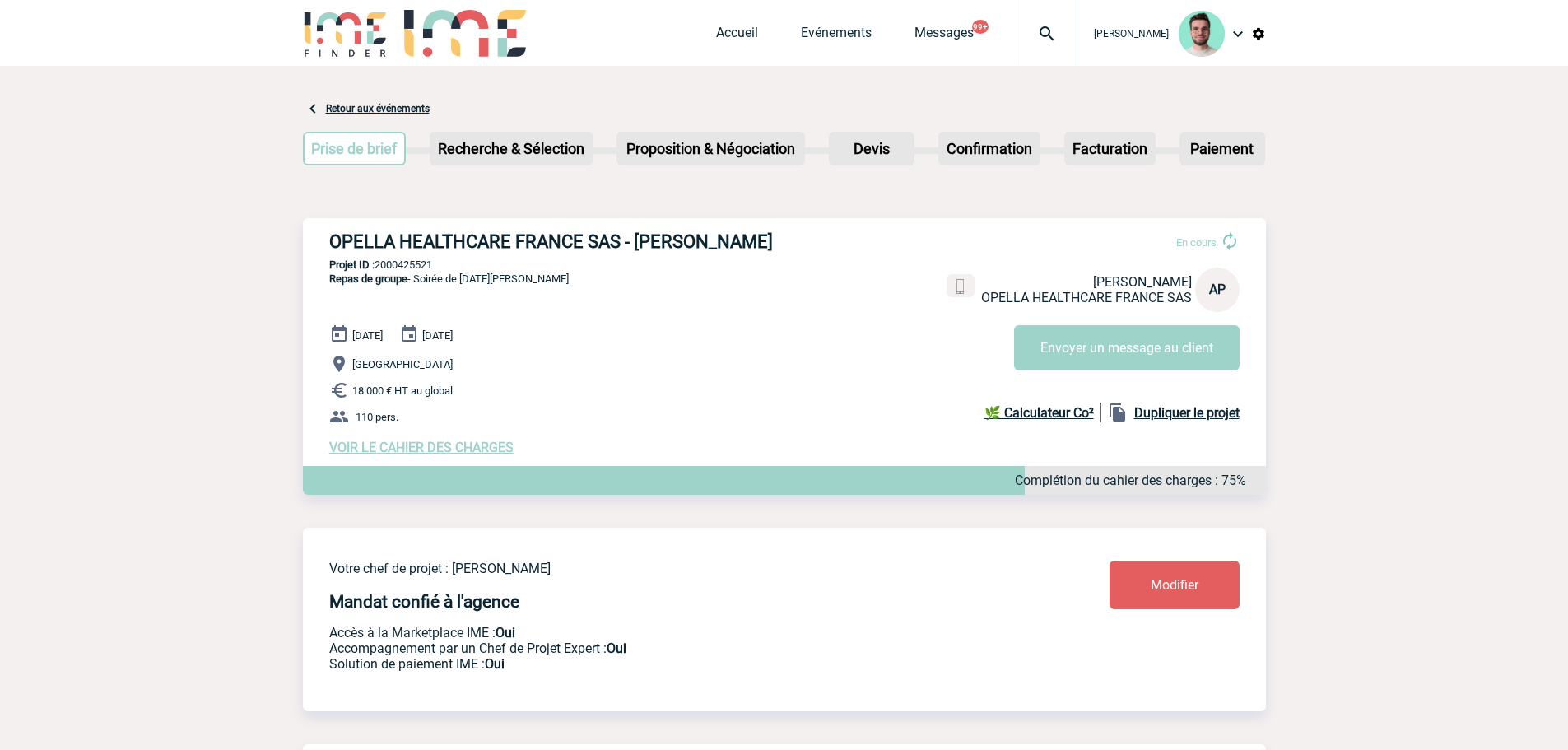
click at [414, 271] on p "Projet ID : 2000425521" at bounding box center [784, 265] width 963 height 12
copy p "2000425521"
click at [400, 280] on div "OPELLA HEALTHCARE FRANCE SAS - [PERSON_NAME] En cours [PERSON_NAME] OPELLA HEAL…" at bounding box center [784, 343] width 963 height 251
